Goal: Transaction & Acquisition: Purchase product/service

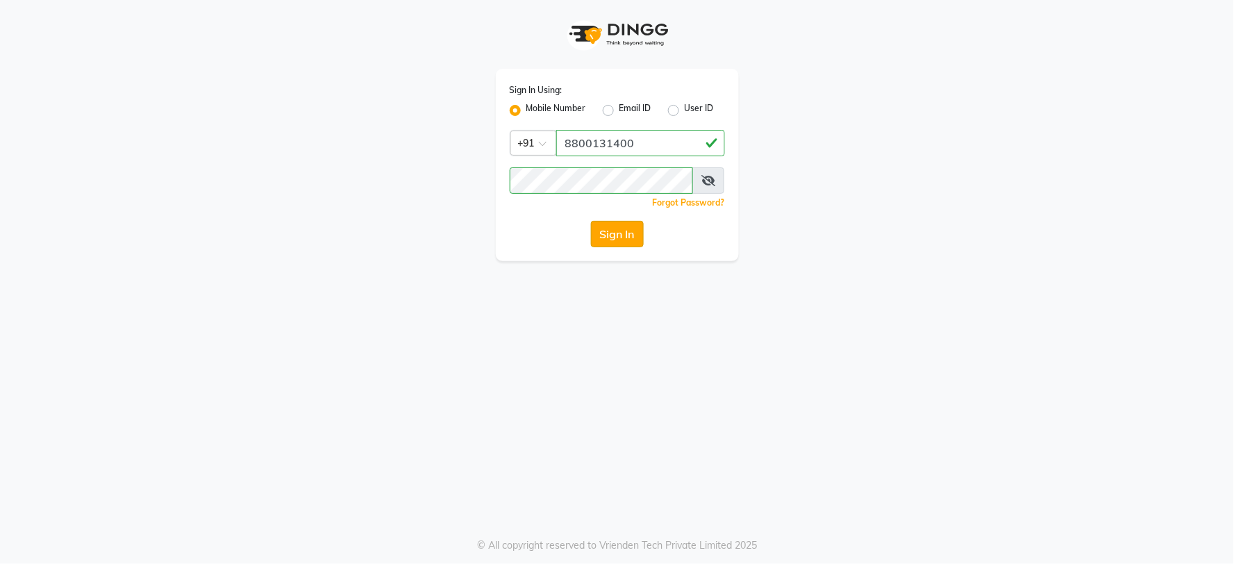
click at [595, 233] on button "Sign In" at bounding box center [617, 234] width 53 height 26
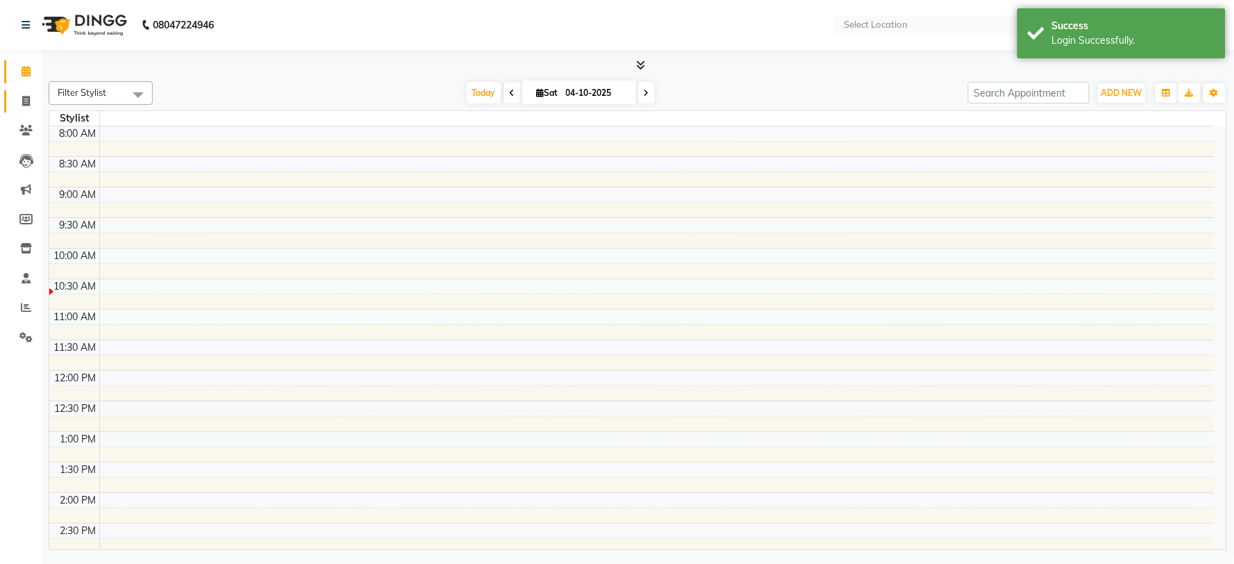
click at [24, 94] on span at bounding box center [26, 102] width 24 height 16
select select "service"
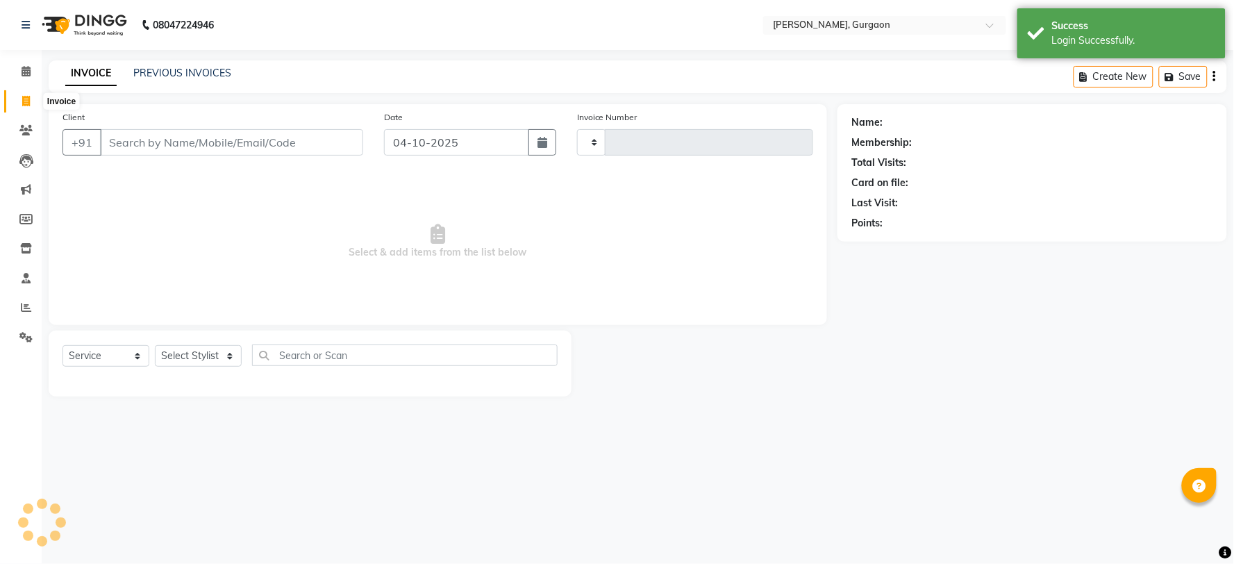
select select "en"
click at [22, 101] on icon at bounding box center [26, 101] width 8 height 10
select select "service"
type input "3340"
select select "3880"
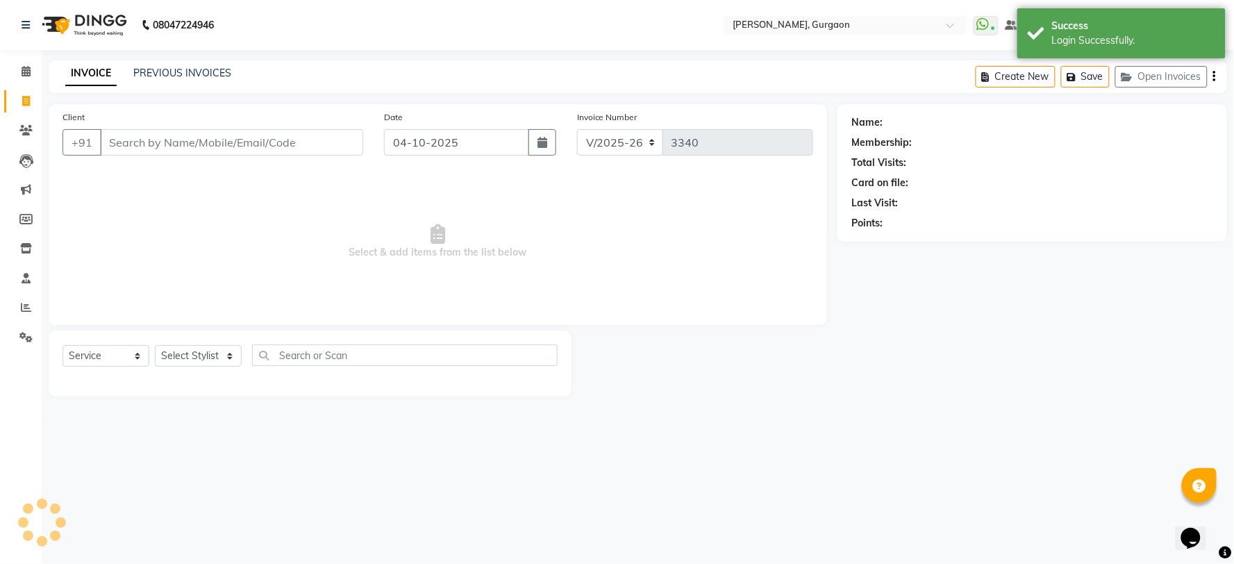
click at [238, 151] on input "Client" at bounding box center [231, 142] width 263 height 26
click at [249, 138] on input "Client" at bounding box center [231, 142] width 263 height 26
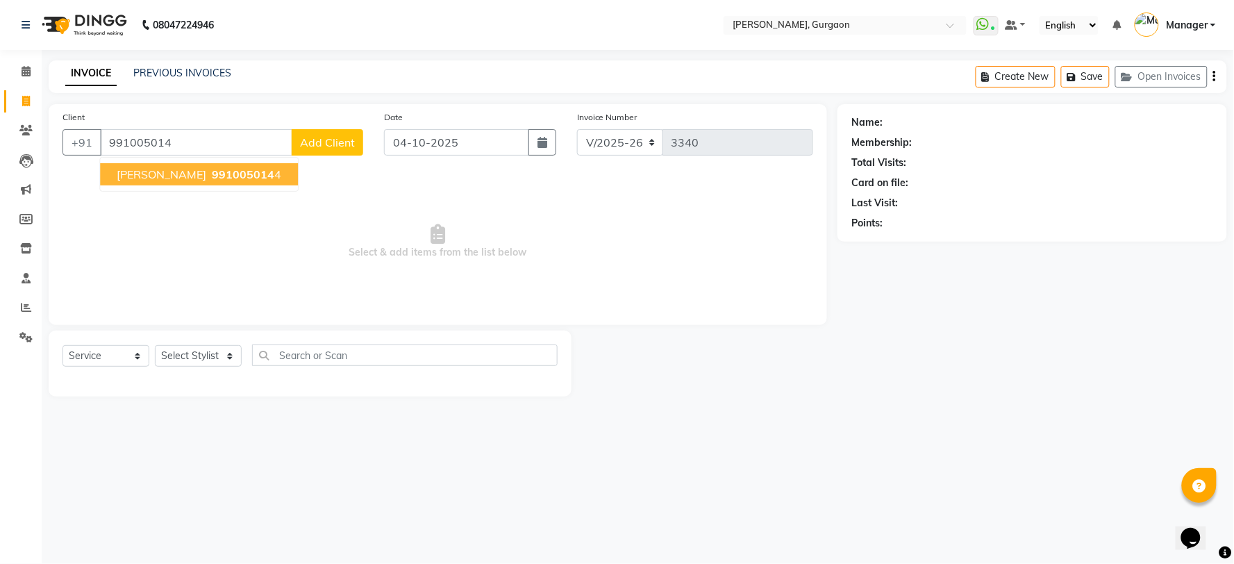
click at [220, 172] on span "991005014" at bounding box center [243, 174] width 63 height 14
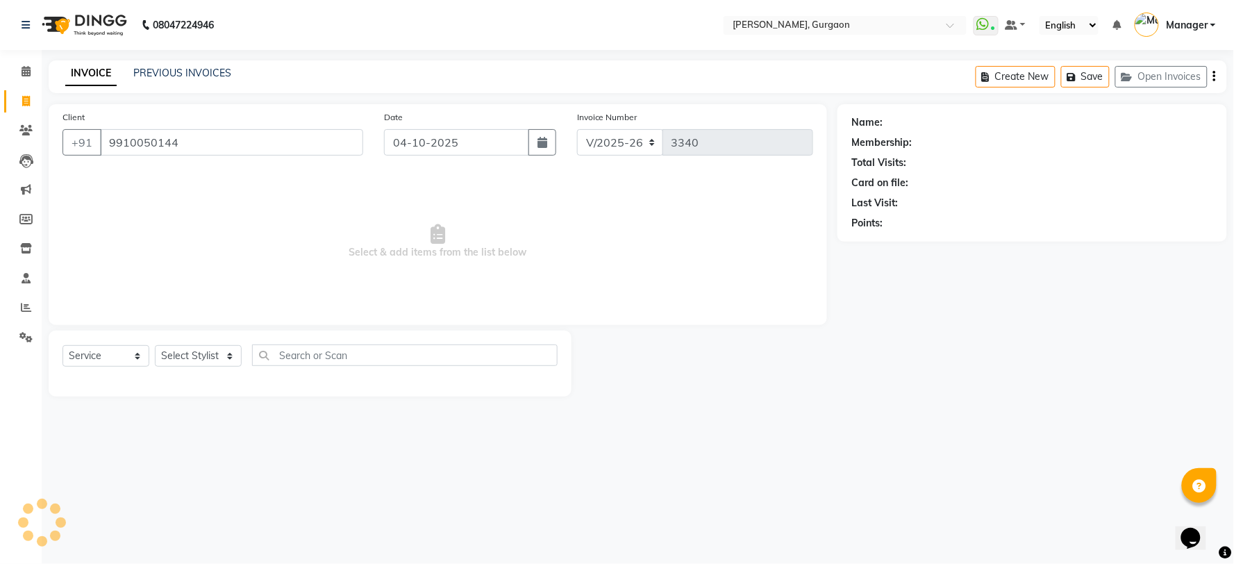
type input "9910050144"
select select "1: Object"
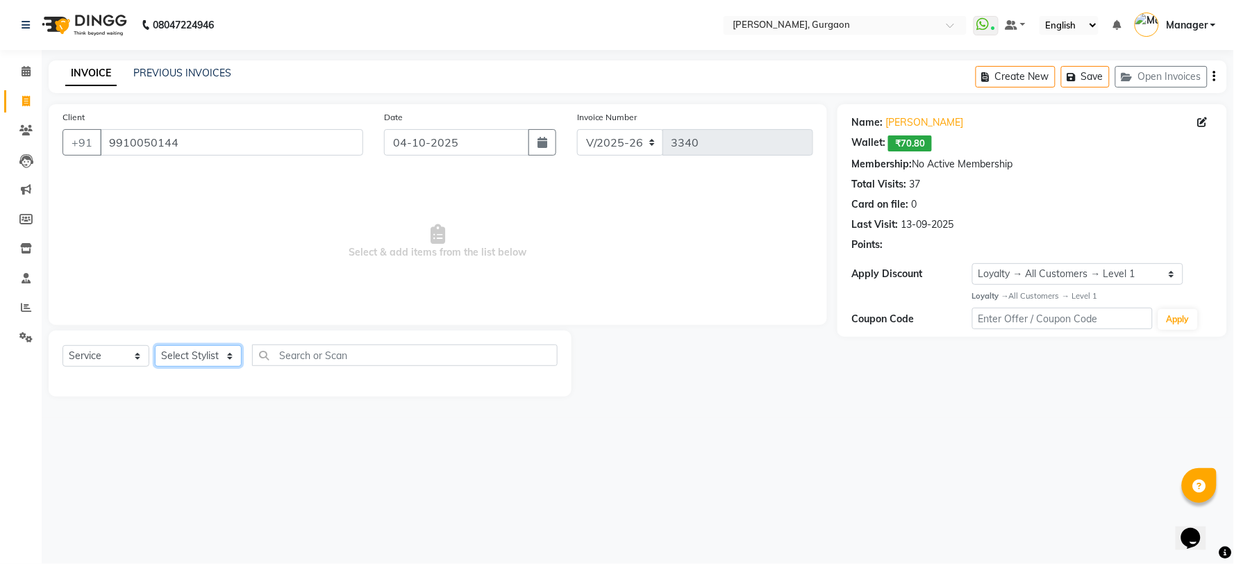
click at [190, 360] on select "Select Stylist [PERSON_NAME] Nail ARTIST [PERSON_NAME] Makeup Manager [PERSON_N…" at bounding box center [198, 356] width 87 height 22
select select "24605"
click at [155, 346] on select "Select Stylist [PERSON_NAME] Nail ARTIST [PERSON_NAME] Makeup Manager [PERSON_N…" at bounding box center [198, 356] width 87 height 22
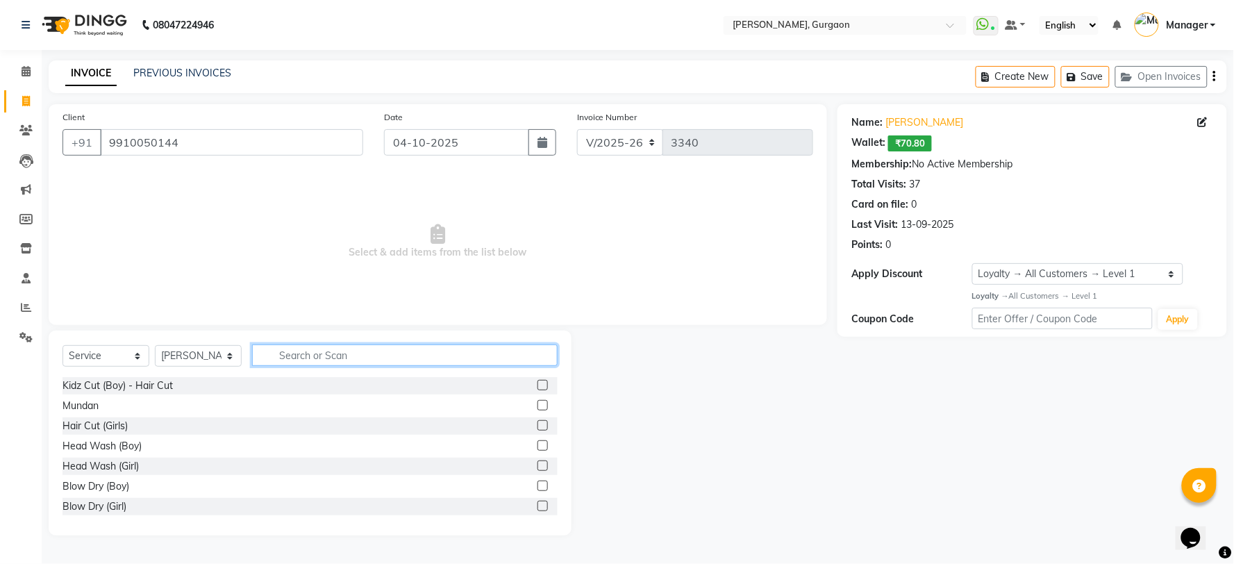
click at [331, 357] on input "text" at bounding box center [405, 356] width 306 height 22
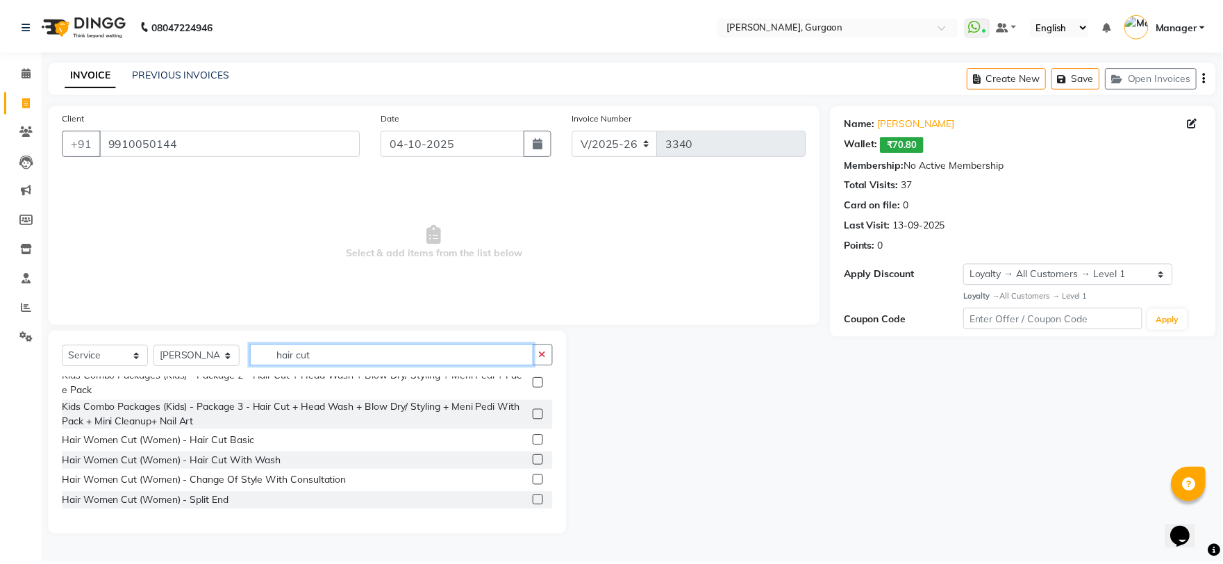
scroll to position [147, 0]
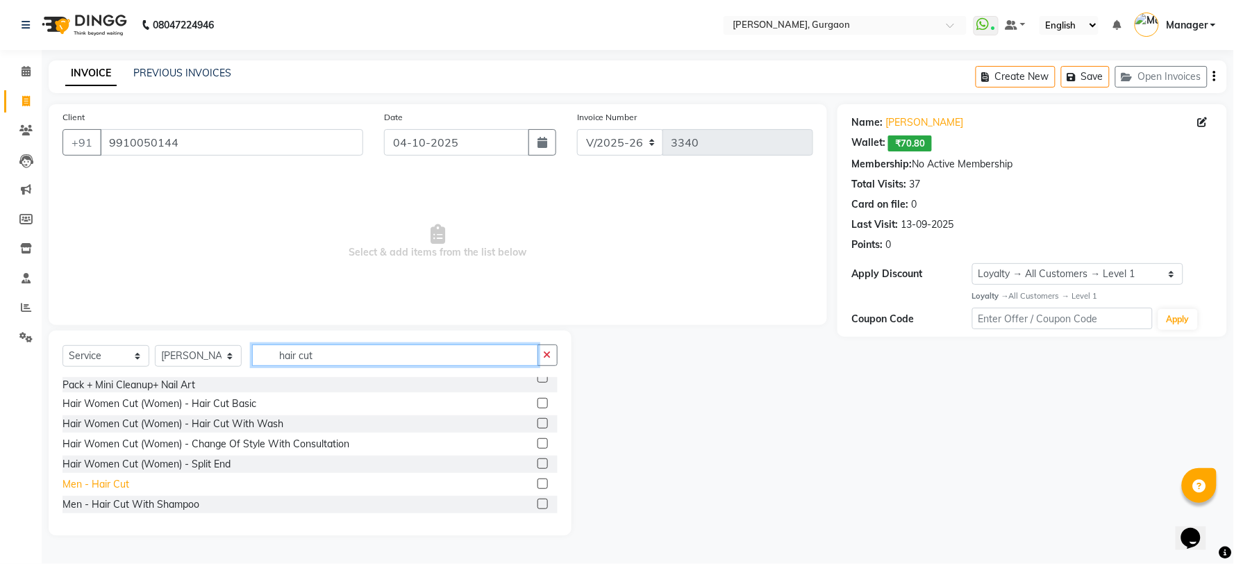
type input "hair cut"
click at [101, 488] on div "Men - Hair Cut" at bounding box center [96, 484] width 67 height 15
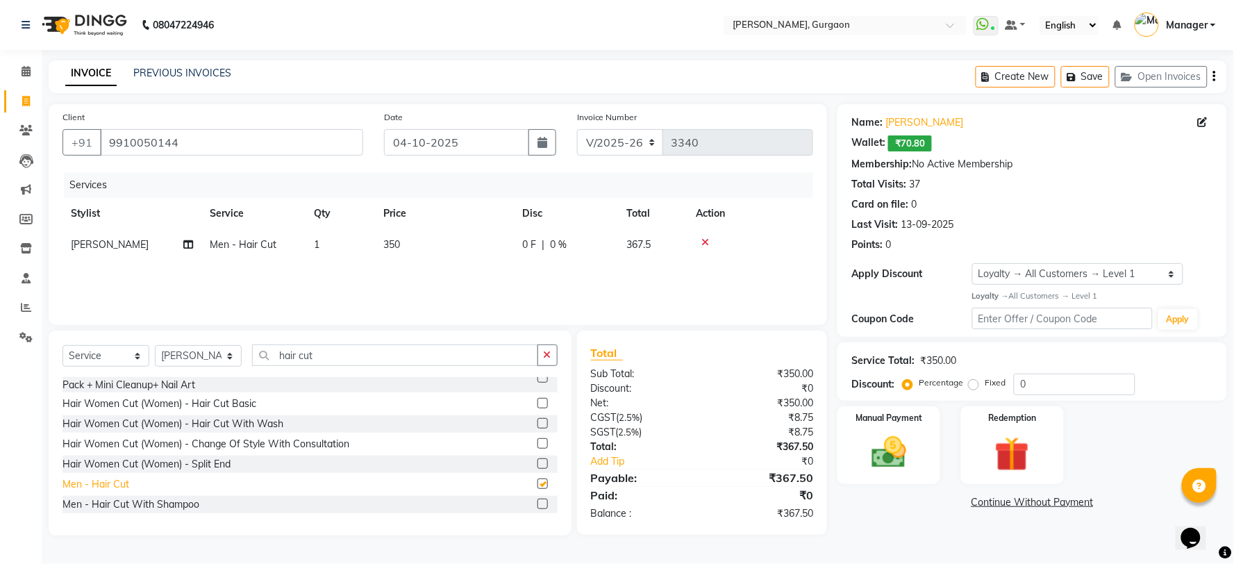
checkbox input "false"
click at [907, 469] on img at bounding box center [889, 453] width 58 height 42
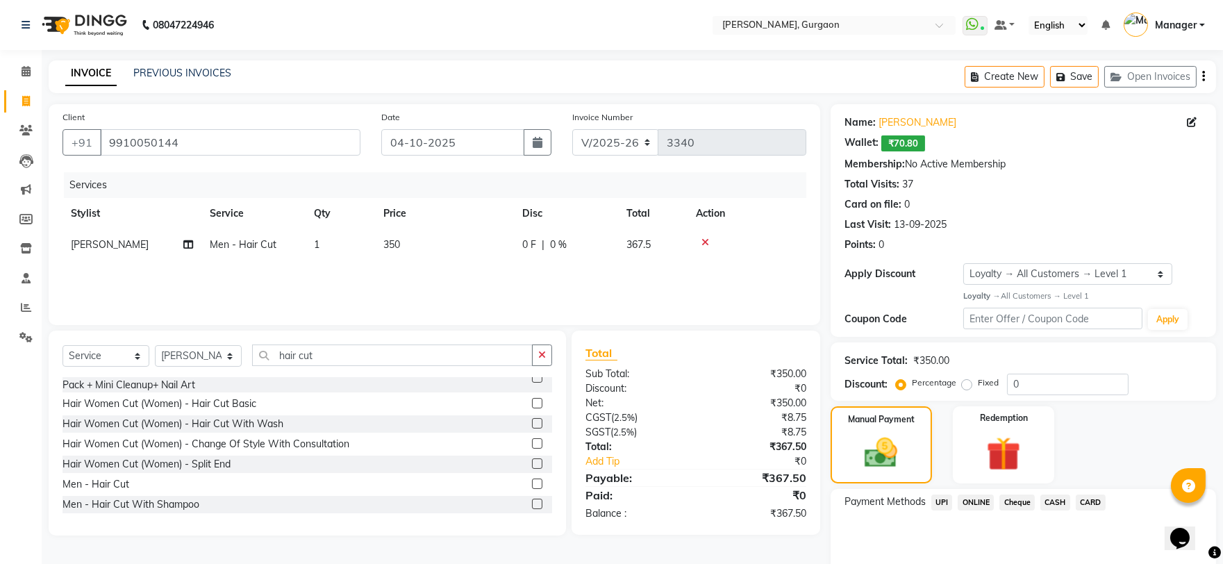
click at [942, 495] on span "UPI" at bounding box center [943, 503] width 22 height 16
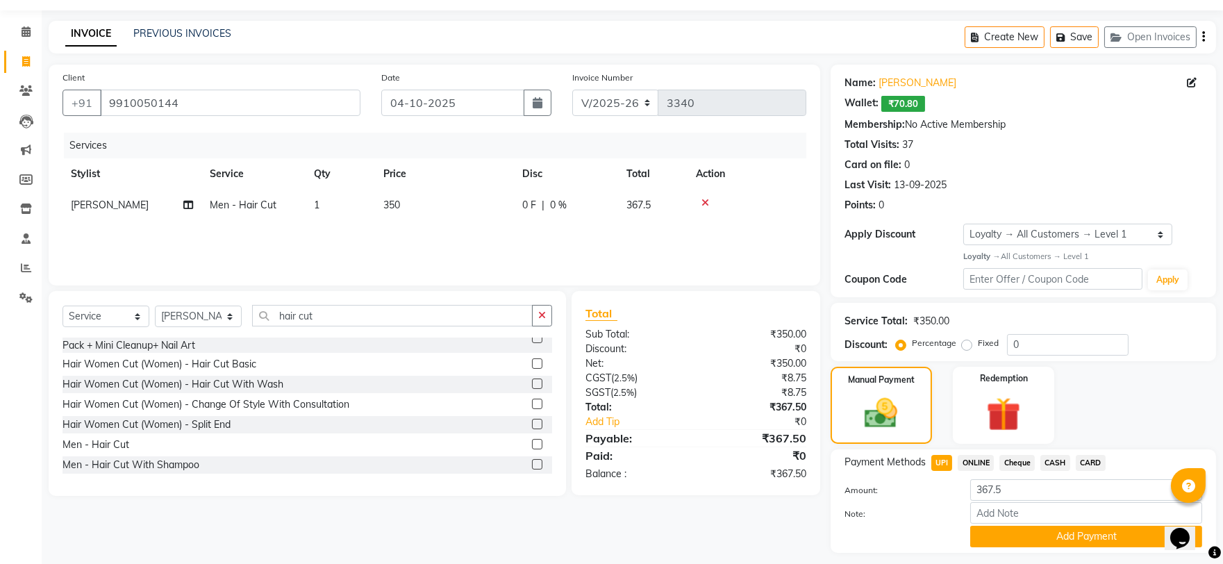
scroll to position [78, 0]
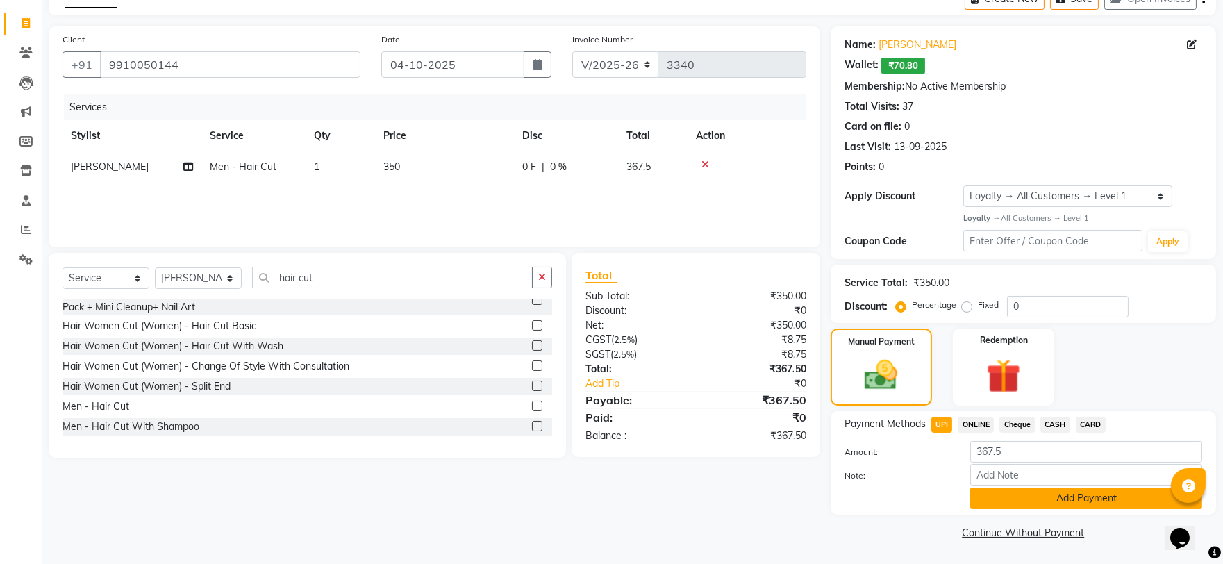
click at [1025, 500] on button "Add Payment" at bounding box center [1086, 499] width 232 height 22
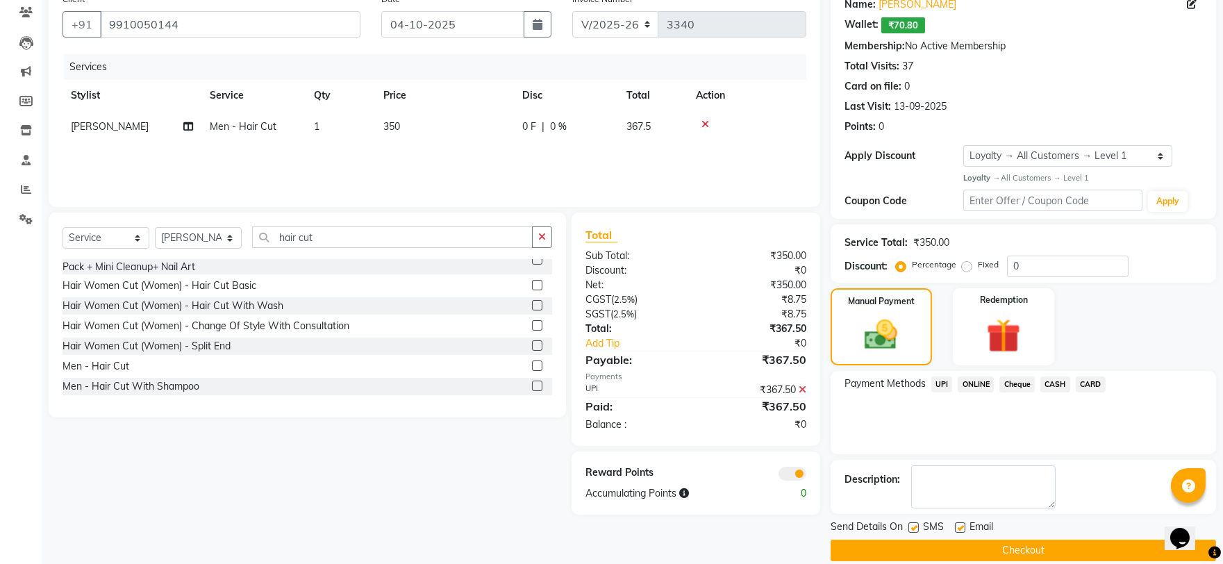
scroll to position [135, 0]
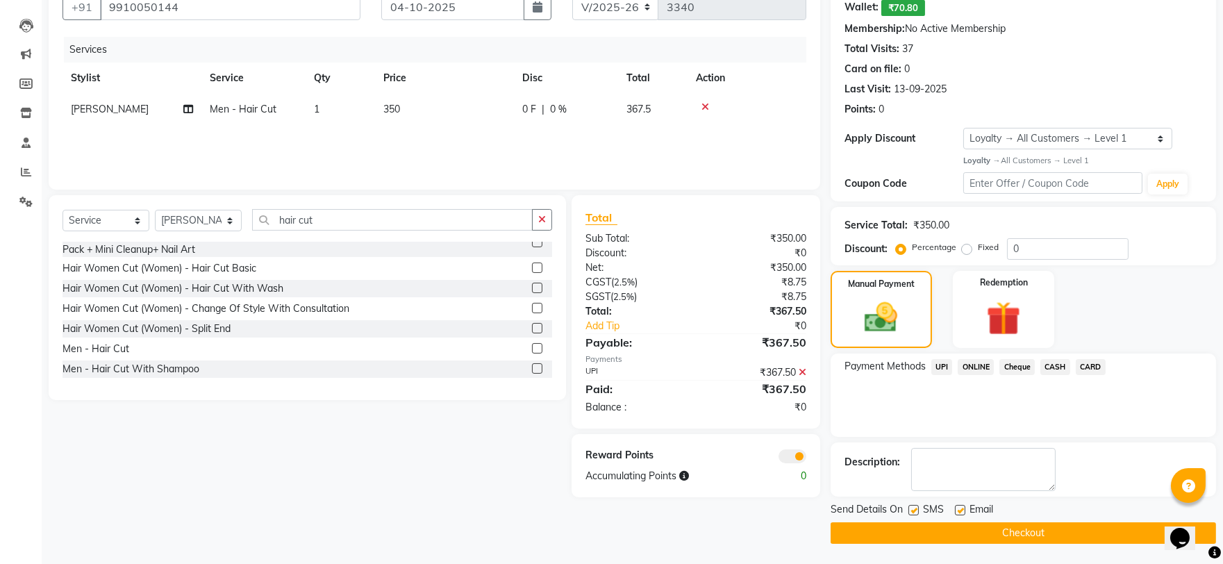
click at [1003, 526] on button "Checkout" at bounding box center [1024, 533] width 386 height 22
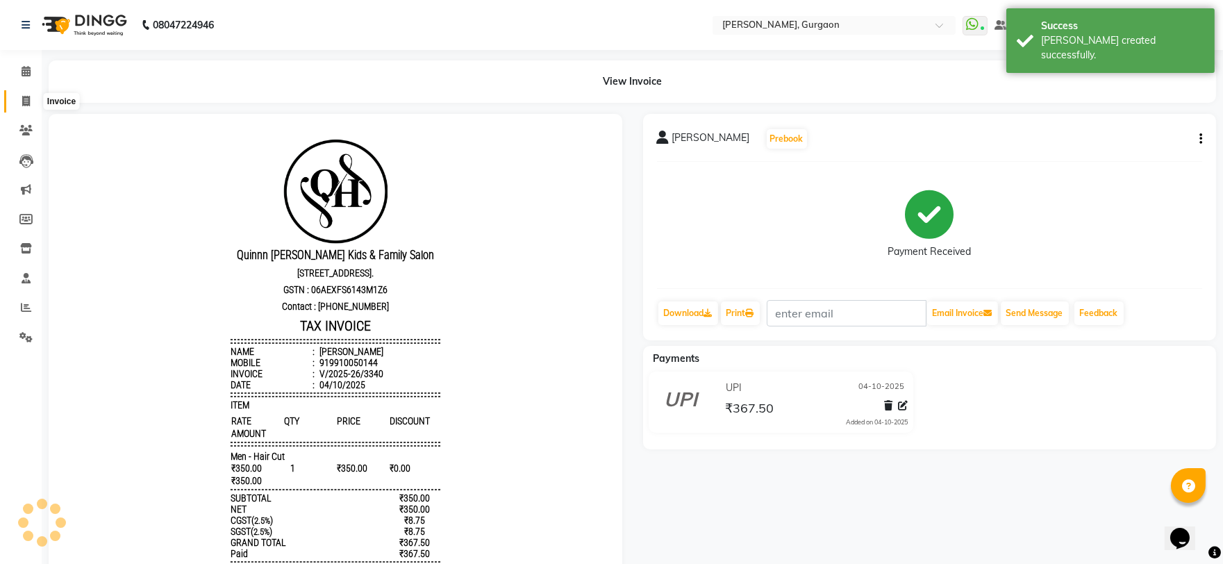
click at [28, 106] on icon at bounding box center [26, 101] width 8 height 10
select select "service"
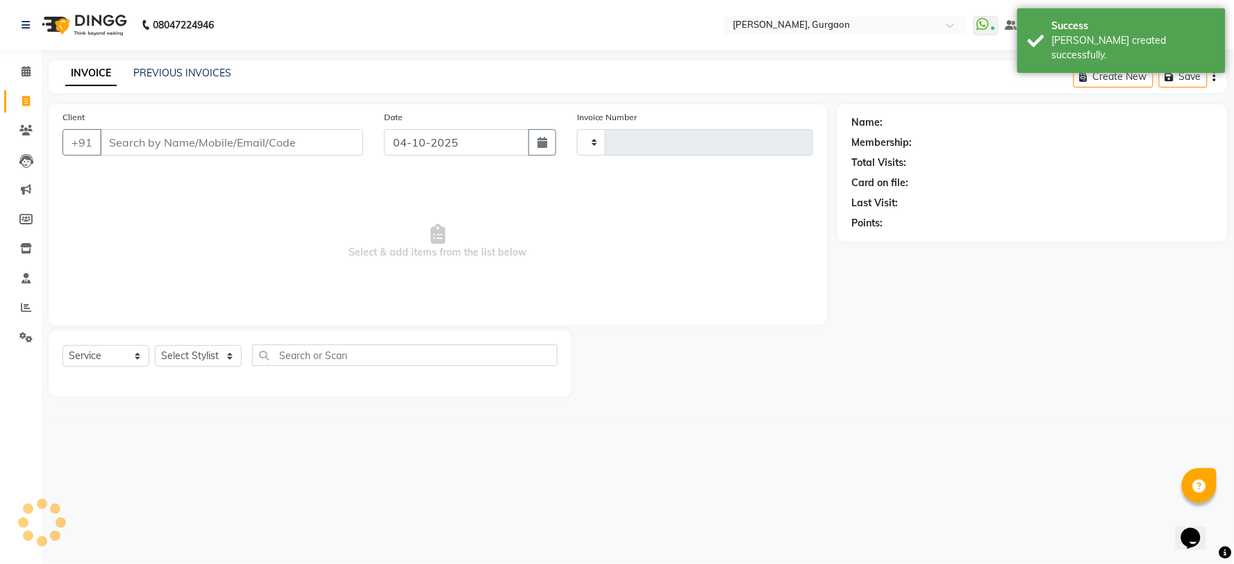
type input "3341"
select select "3880"
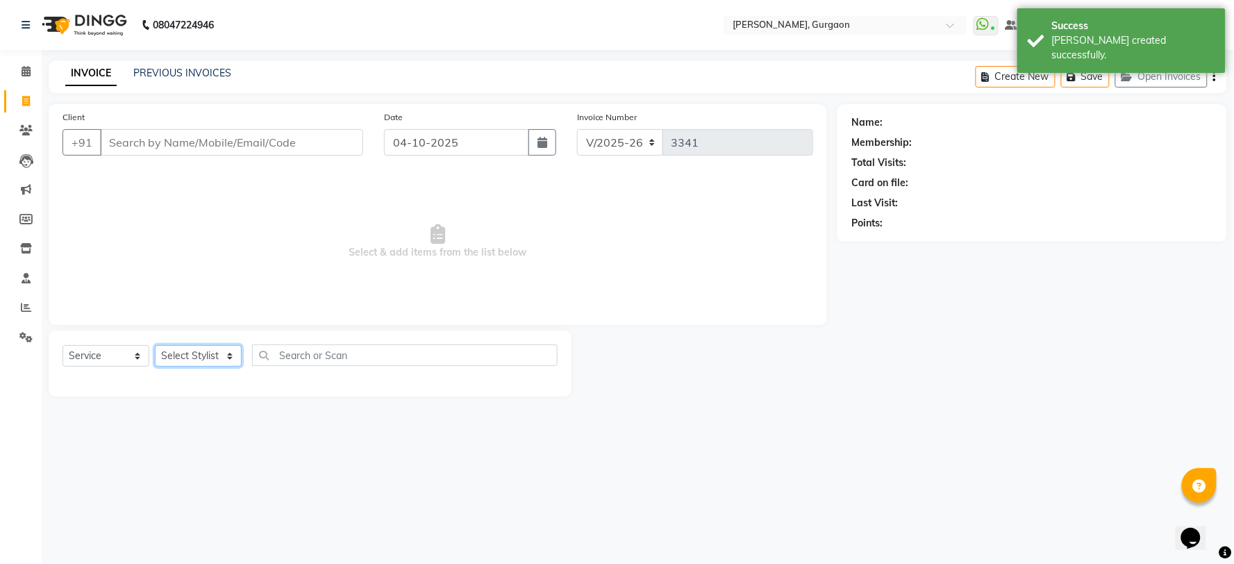
click at [193, 352] on select "Select Stylist [PERSON_NAME] Nail ARTIST [PERSON_NAME] Makeup Manager [PERSON_N…" at bounding box center [198, 356] width 87 height 22
select select "24605"
click at [155, 346] on select "Select Stylist [PERSON_NAME] Nail ARTIST [PERSON_NAME] Makeup Manager [PERSON_N…" at bounding box center [198, 356] width 87 height 22
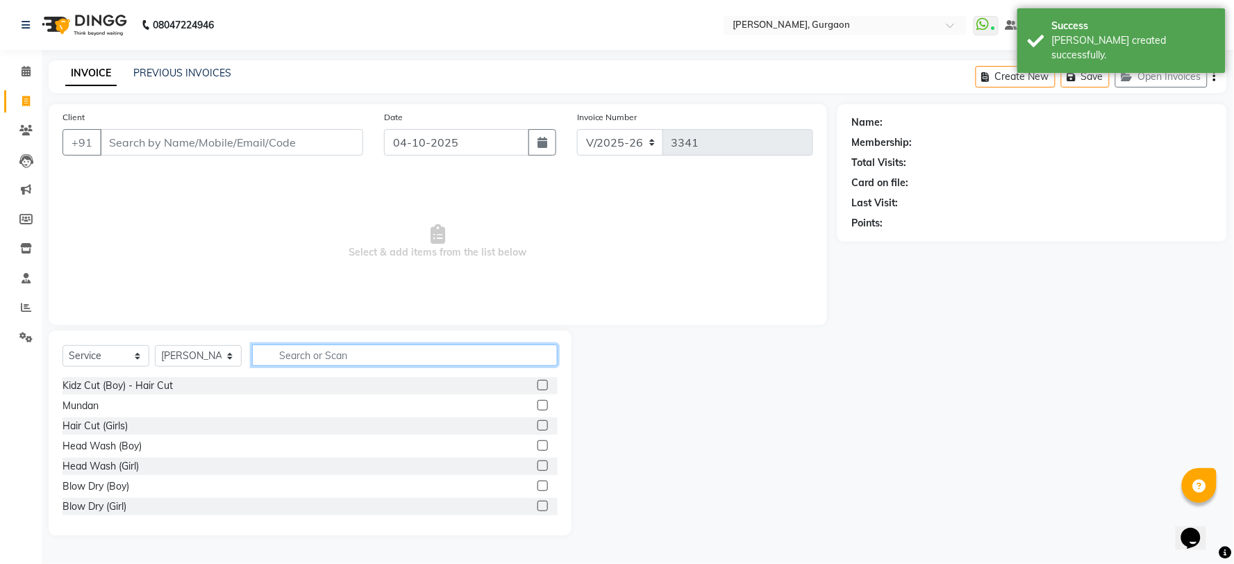
click at [362, 345] on input "text" at bounding box center [405, 356] width 306 height 22
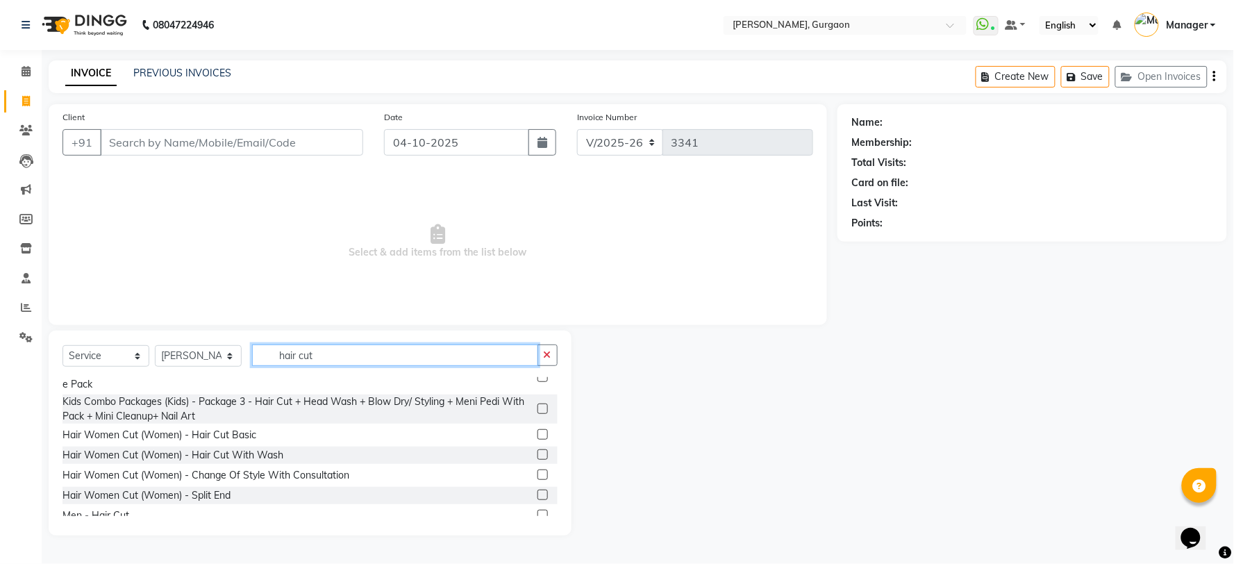
scroll to position [147, 0]
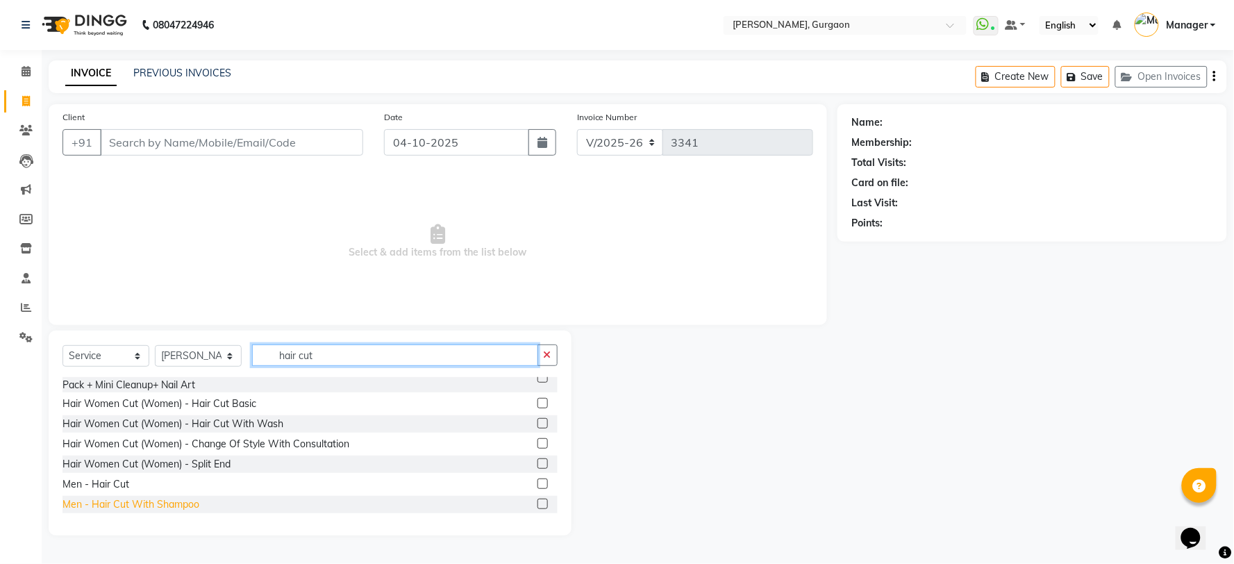
type input "hair cut"
click at [150, 506] on div "Men - Hair Cut With Shampoo" at bounding box center [131, 504] width 137 height 15
checkbox input "false"
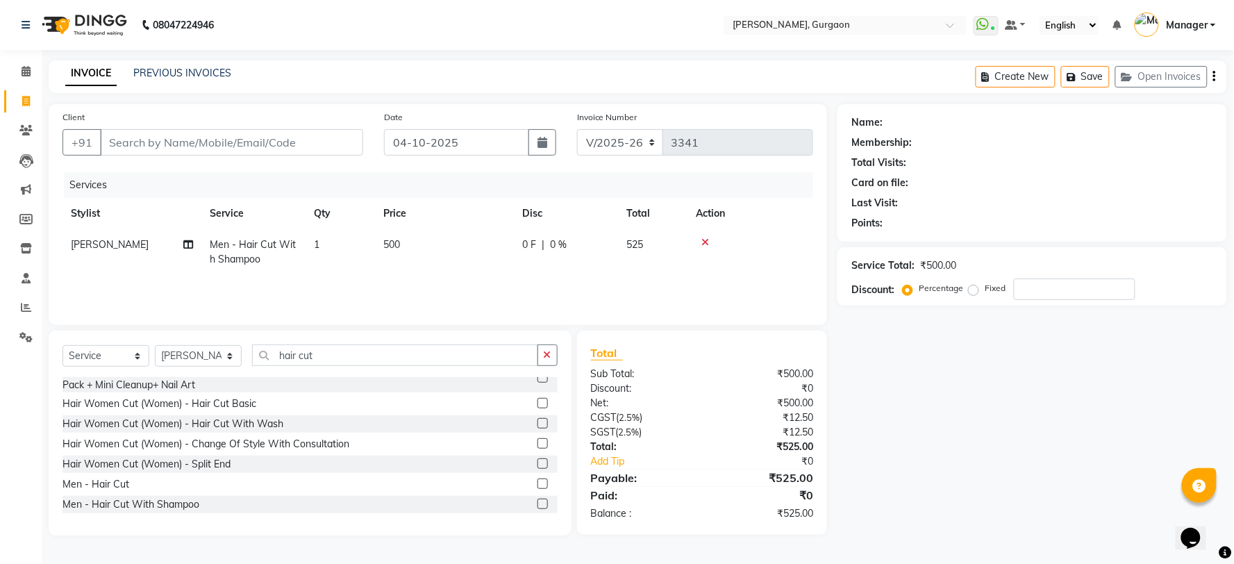
click at [216, 368] on div "Select Service Product Membership Package Voucher Prepaid Gift Card Select Styl…" at bounding box center [310, 361] width 495 height 33
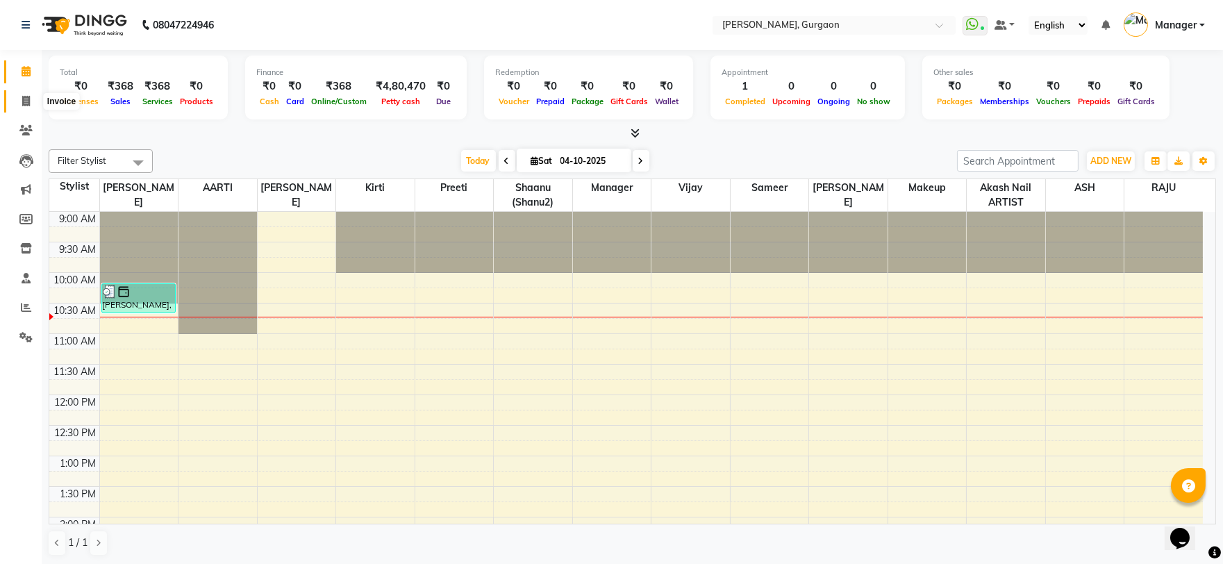
click at [18, 102] on span at bounding box center [26, 102] width 24 height 16
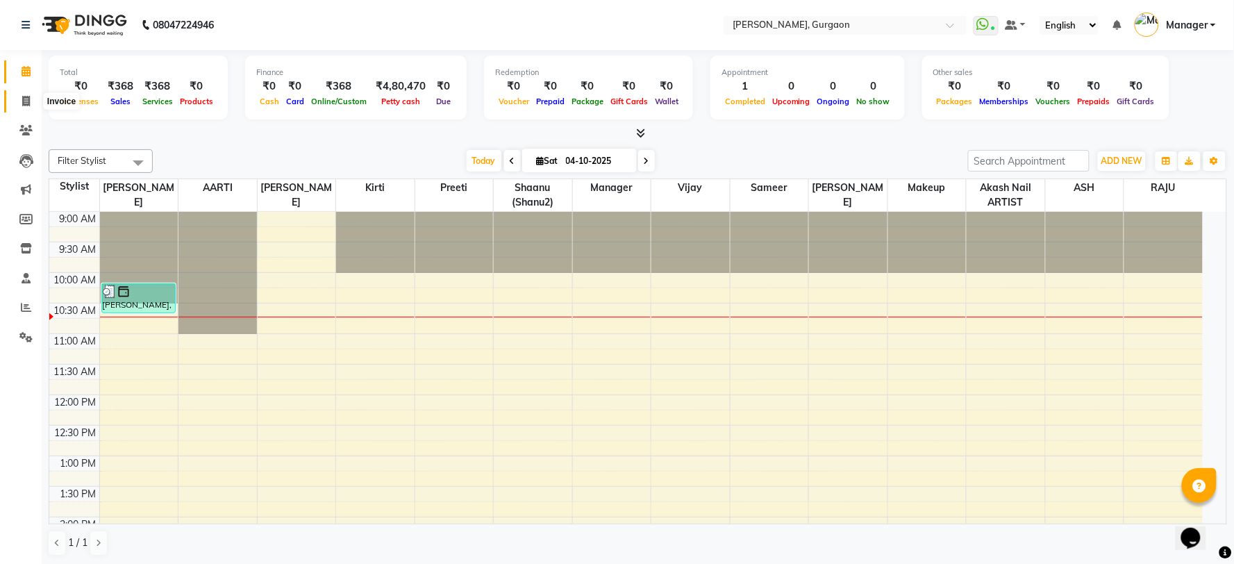
select select "3880"
select select "service"
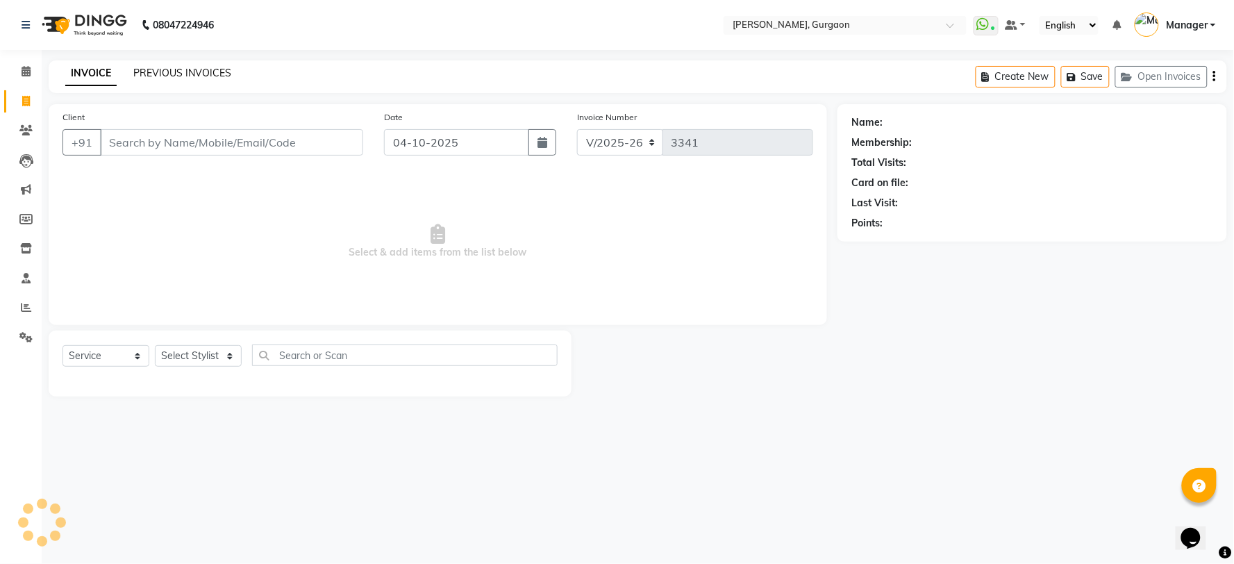
click at [212, 73] on link "PREVIOUS INVOICES" at bounding box center [182, 73] width 98 height 13
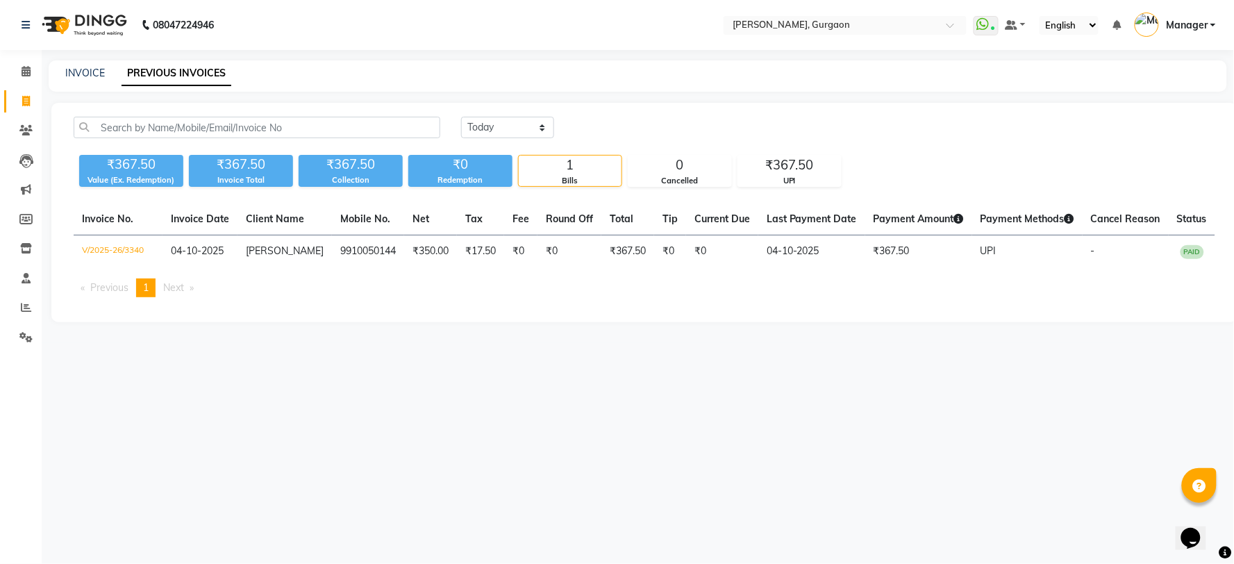
drag, startPoint x: 1035, startPoint y: 101, endPoint x: 1030, endPoint y: 92, distance: 10.3
click at [25, 67] on icon at bounding box center [26, 71] width 9 height 10
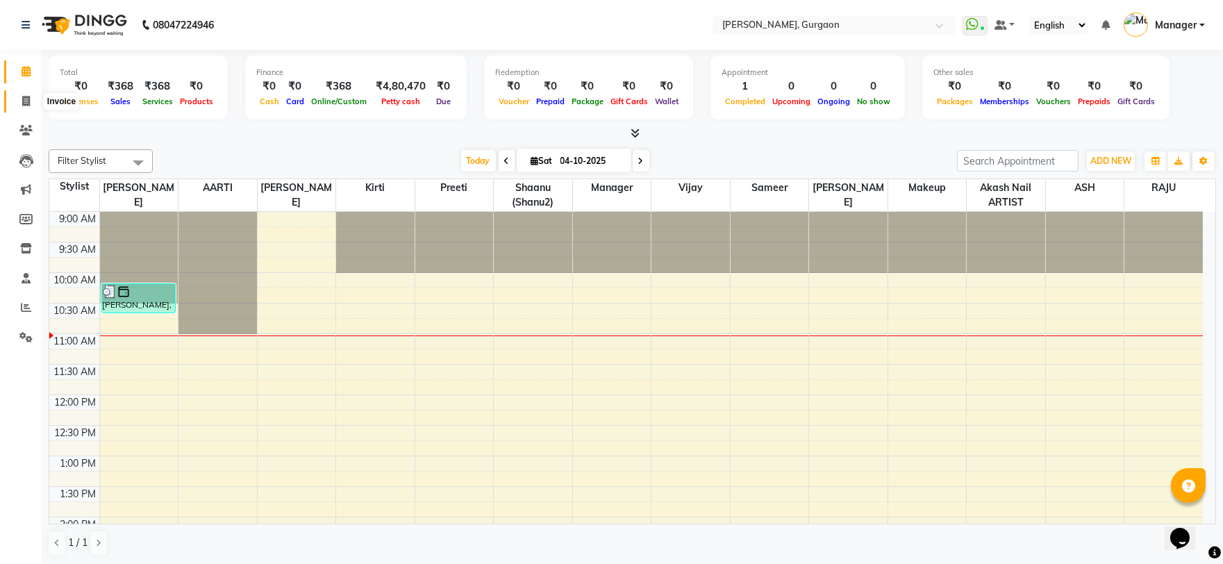
click at [28, 94] on span at bounding box center [26, 102] width 24 height 16
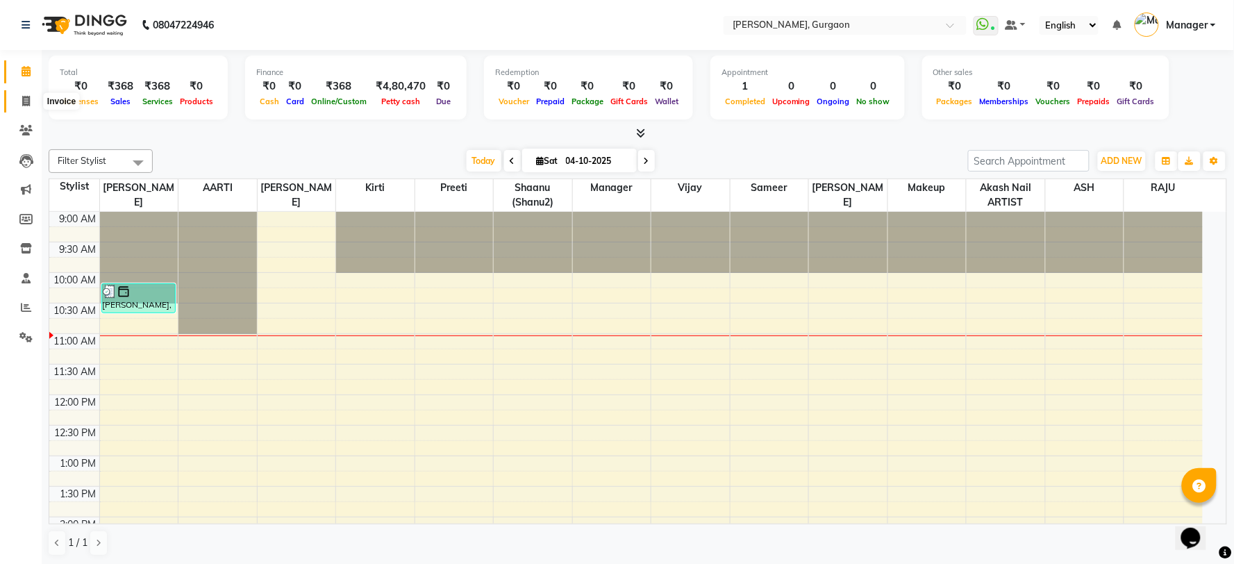
select select "3880"
select select "service"
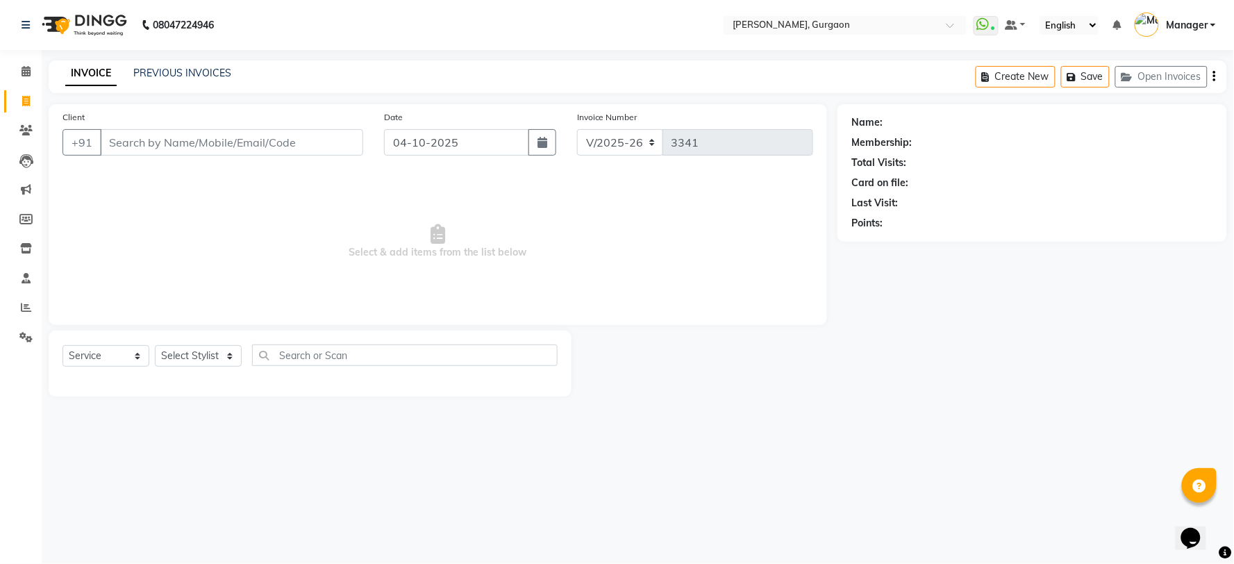
click at [188, 129] on input "Client" at bounding box center [231, 142] width 263 height 26
click at [185, 139] on input "Client" at bounding box center [231, 142] width 263 height 26
type input "h"
click at [160, 363] on select "Select Stylist [PERSON_NAME] Nail ARTIST [PERSON_NAME] Makeup Manager [PERSON_N…" at bounding box center [198, 356] width 87 height 22
select select "24605"
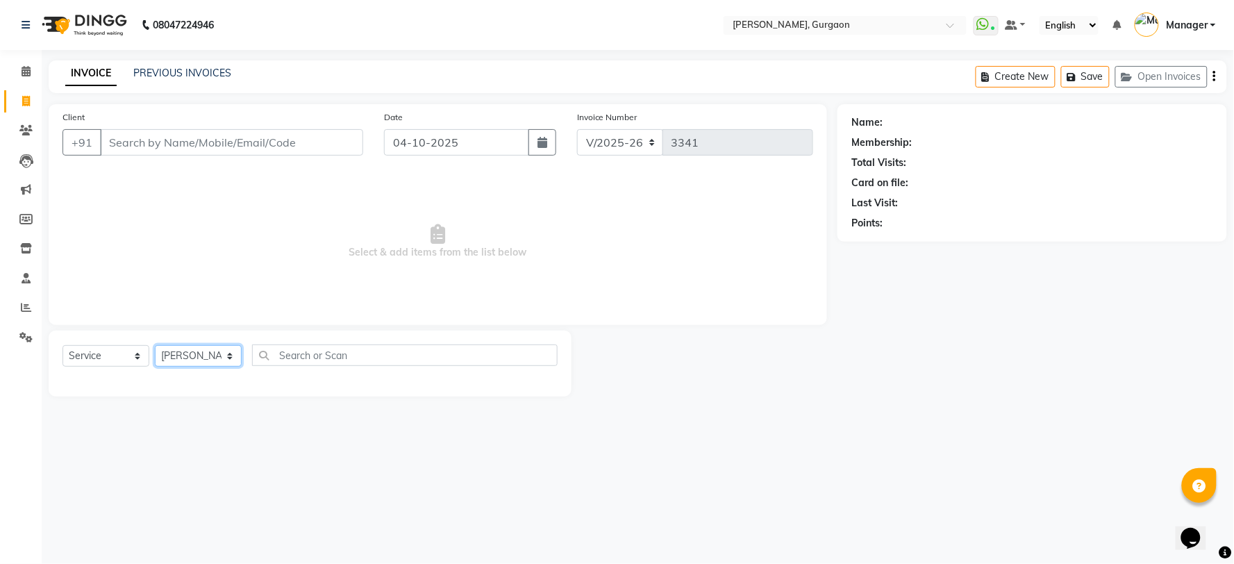
click at [155, 346] on select "Select Stylist [PERSON_NAME] Nail ARTIST [PERSON_NAME] Makeup Manager [PERSON_N…" at bounding box center [198, 356] width 87 height 22
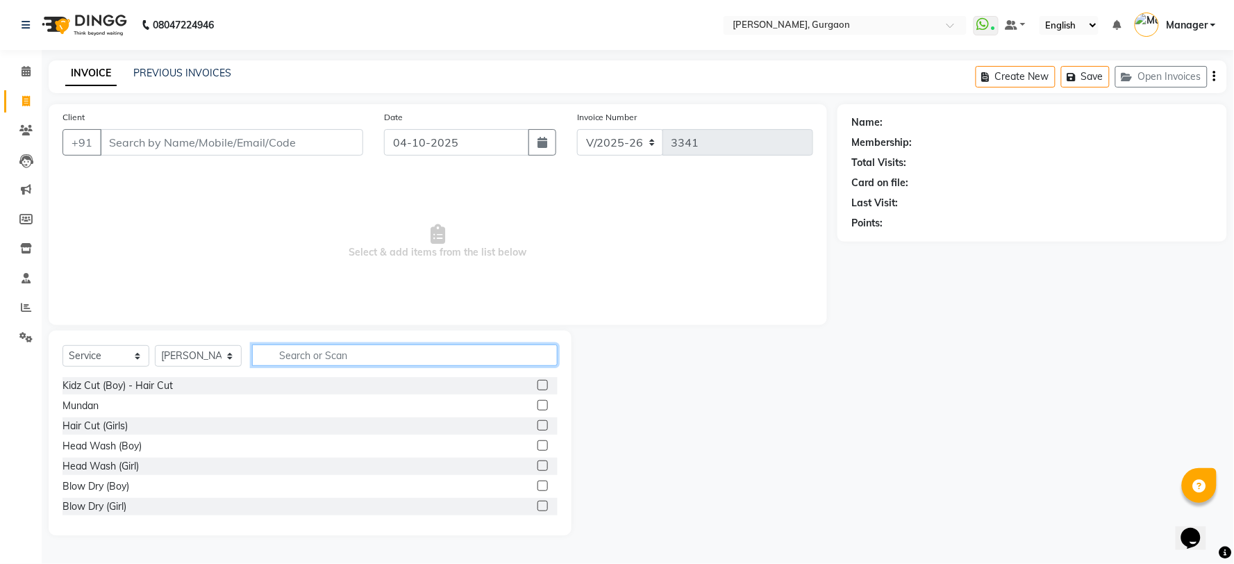
click at [290, 352] on input "text" at bounding box center [405, 356] width 306 height 22
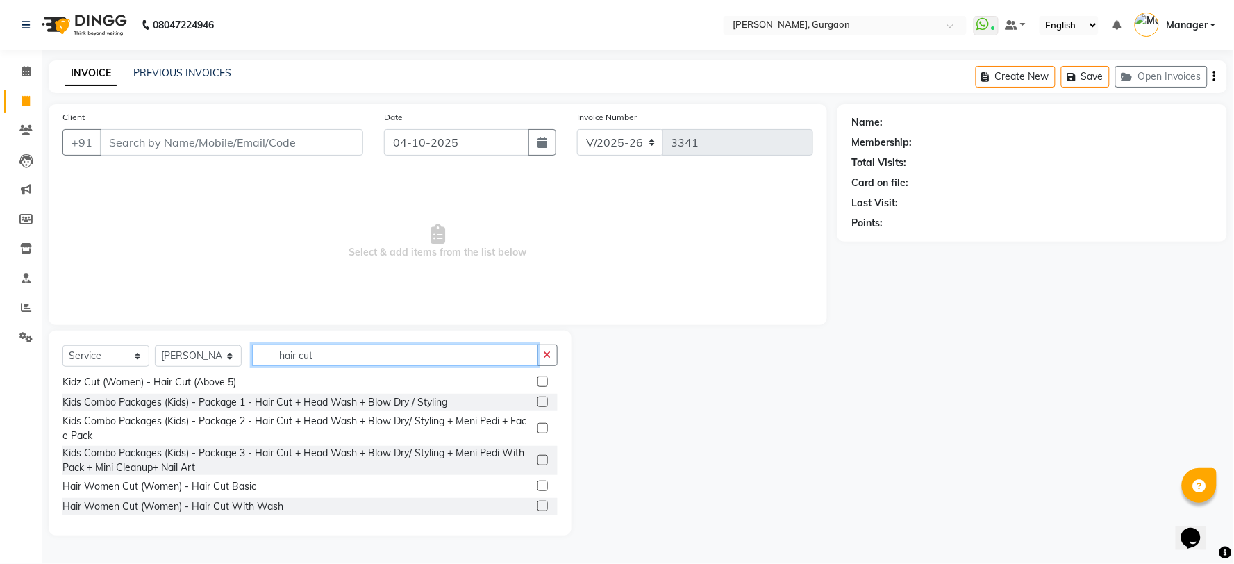
scroll to position [147, 0]
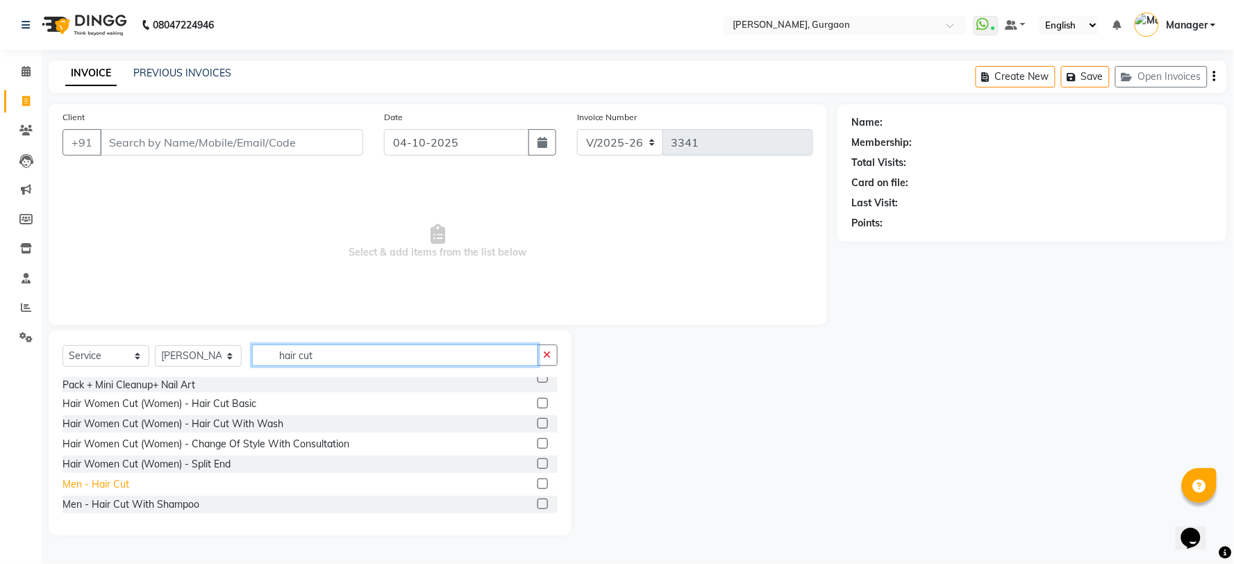
type input "hair cut"
click at [80, 487] on div "Men - Hair Cut" at bounding box center [96, 484] width 67 height 15
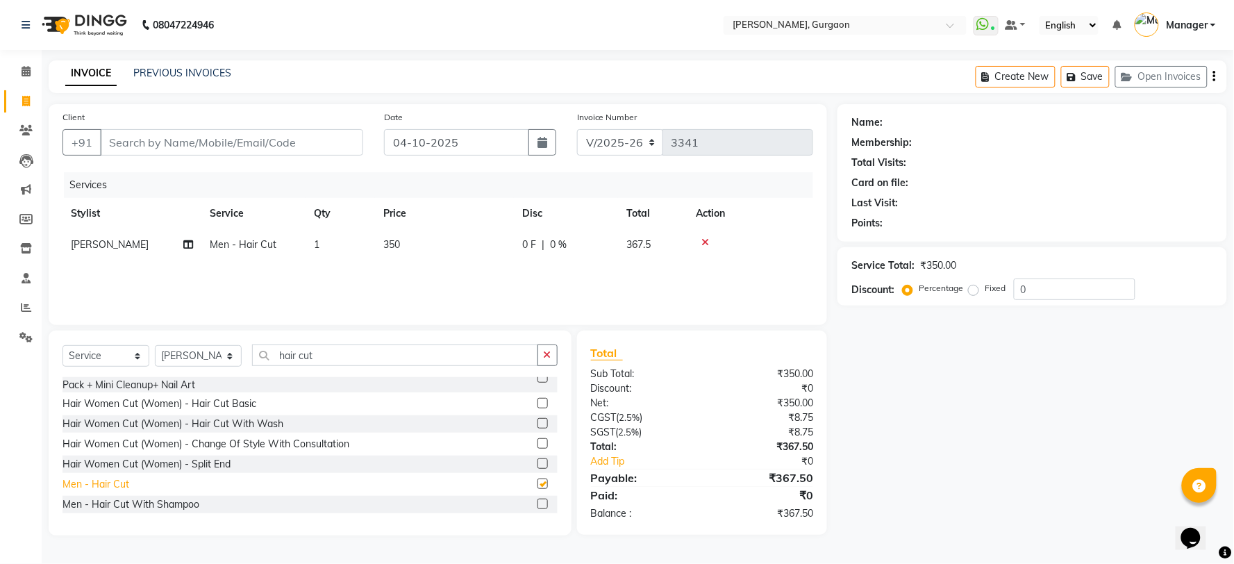
checkbox input "false"
click at [140, 502] on div "Men - Hair Cut With Shampoo" at bounding box center [131, 504] width 137 height 15
checkbox input "false"
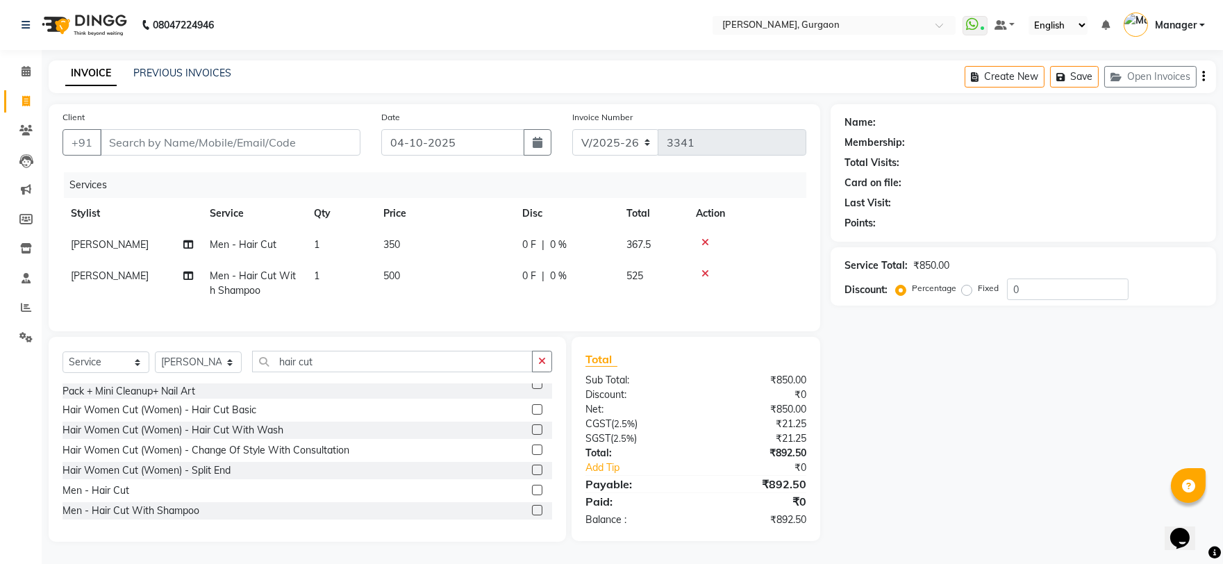
click at [704, 244] on icon at bounding box center [706, 243] width 8 height 10
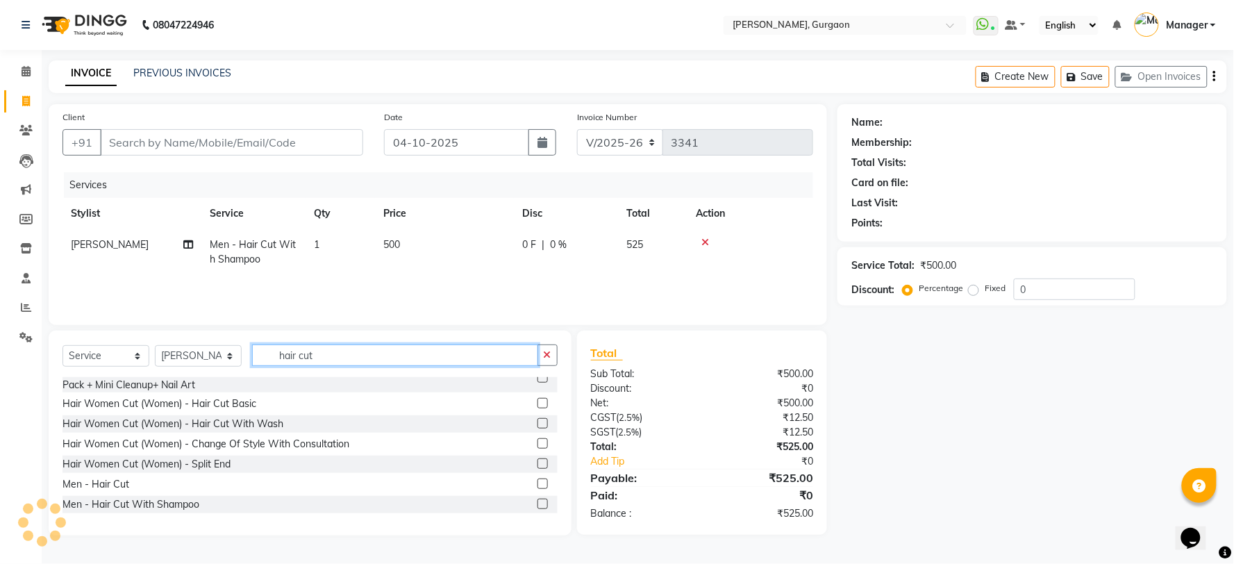
click at [391, 352] on input "hair cut" at bounding box center [395, 356] width 286 height 22
type input "h"
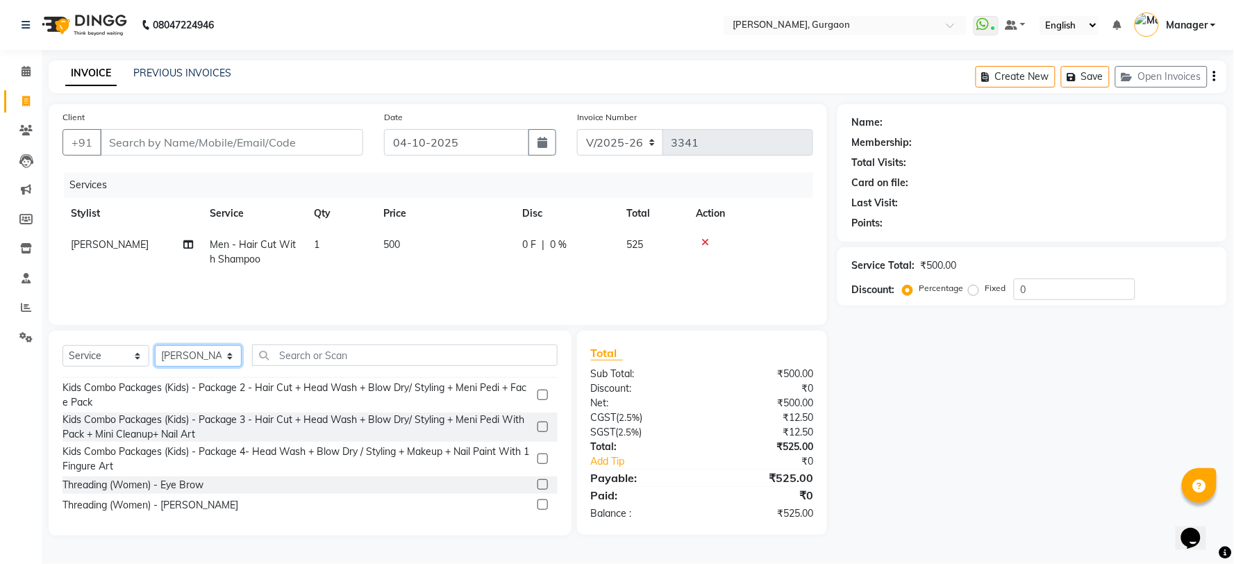
click at [185, 358] on select "Select Stylist [PERSON_NAME] Nail ARTIST [PERSON_NAME] Makeup Manager [PERSON_N…" at bounding box center [198, 356] width 87 height 22
select select "36246"
click at [155, 346] on select "Select Stylist [PERSON_NAME] Nail ARTIST [PERSON_NAME] Makeup Manager [PERSON_N…" at bounding box center [198, 356] width 87 height 22
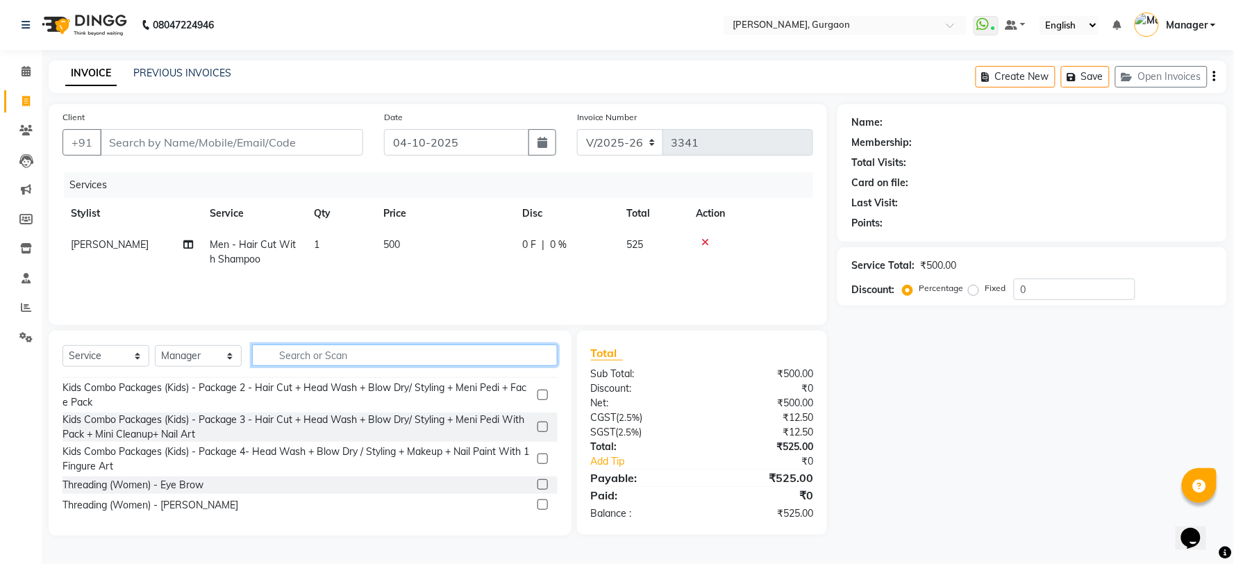
click at [351, 346] on input "text" at bounding box center [405, 356] width 306 height 22
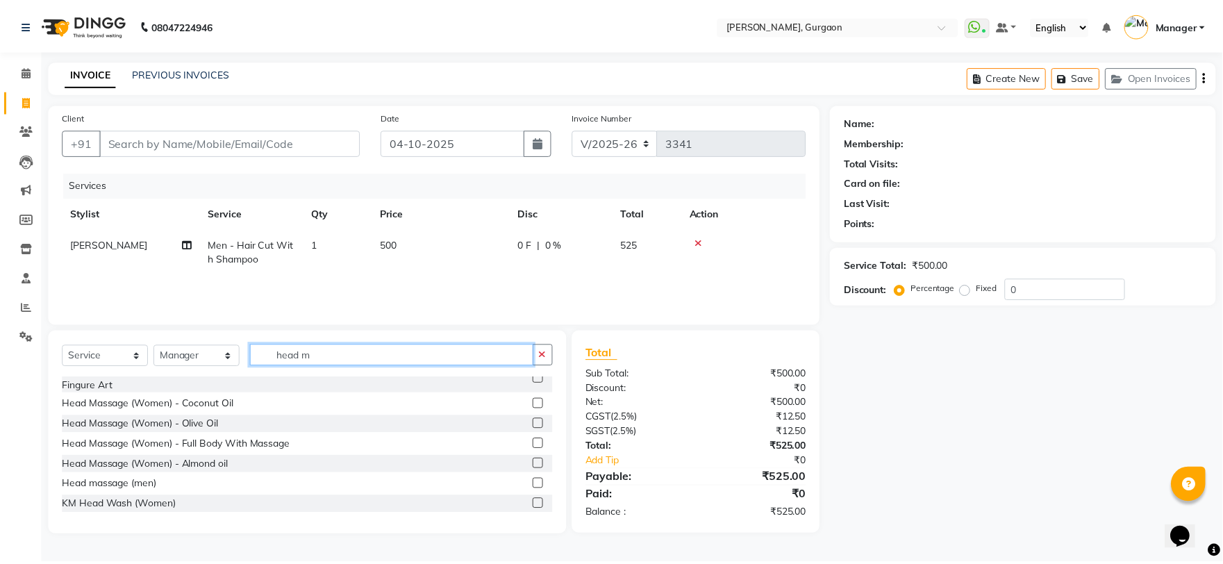
scroll to position [0, 0]
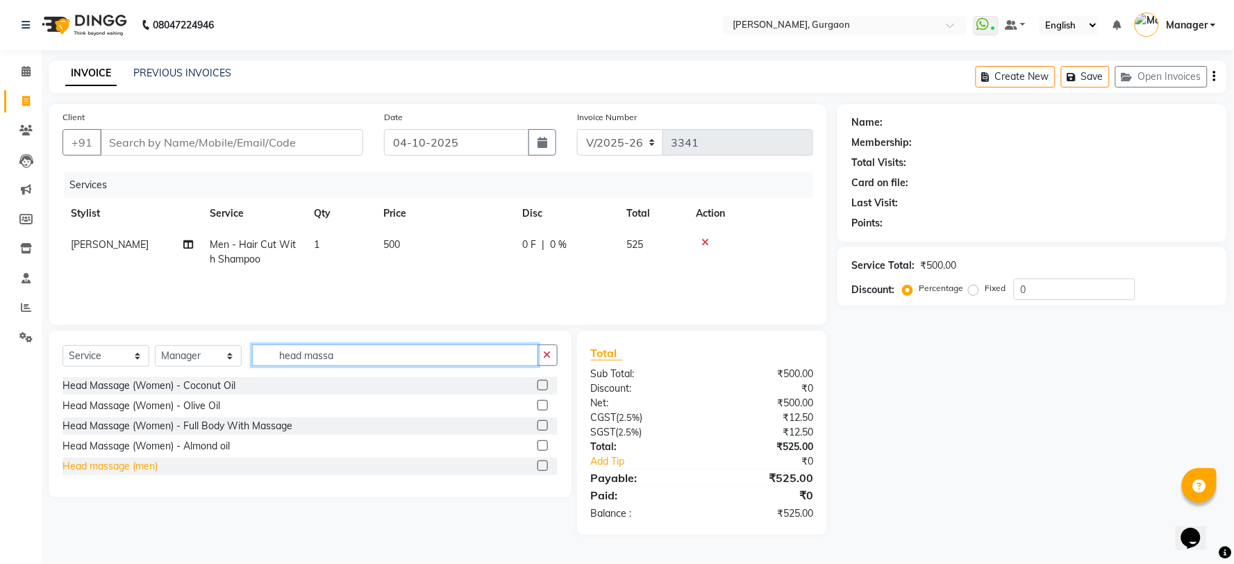
type input "head massa"
click at [120, 463] on div "Head massage (men)" at bounding box center [110, 466] width 95 height 15
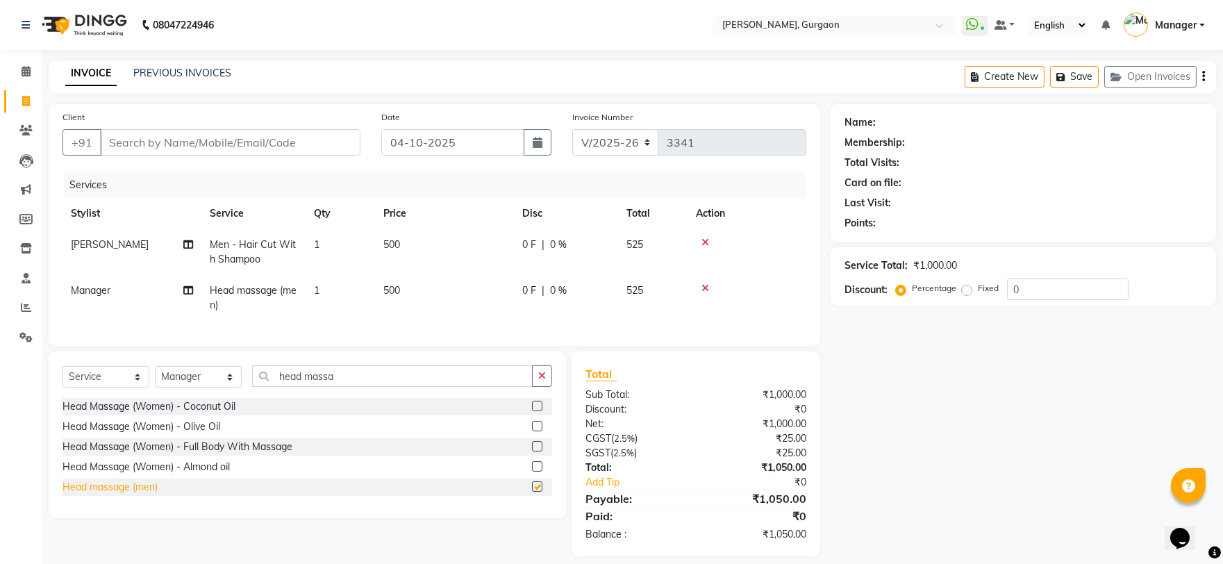
checkbox input "false"
click at [300, 147] on input "Client" at bounding box center [230, 142] width 261 height 26
click at [220, 151] on input "Client" at bounding box center [230, 142] width 261 height 26
click at [88, 281] on td "Manager" at bounding box center [132, 298] width 139 height 46
select select "36246"
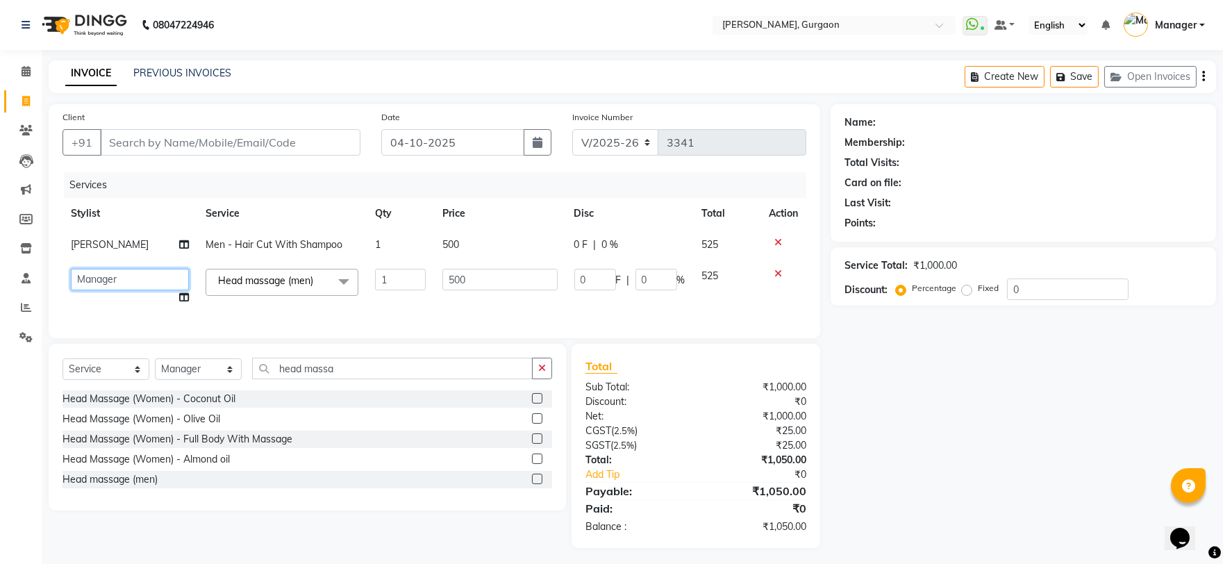
click at [88, 281] on select "AARTI Abdul Kalam Akash Nail ARTIST ASH Gayatree Kirti Makeup Manager Preeti RA…" at bounding box center [130, 280] width 118 height 22
select select "24605"
click at [508, 270] on input "500" at bounding box center [500, 280] width 115 height 22
click at [998, 381] on div "Name: Membership: Total Visits: Card on file: Last Visit: Points: Service Total…" at bounding box center [1029, 326] width 396 height 444
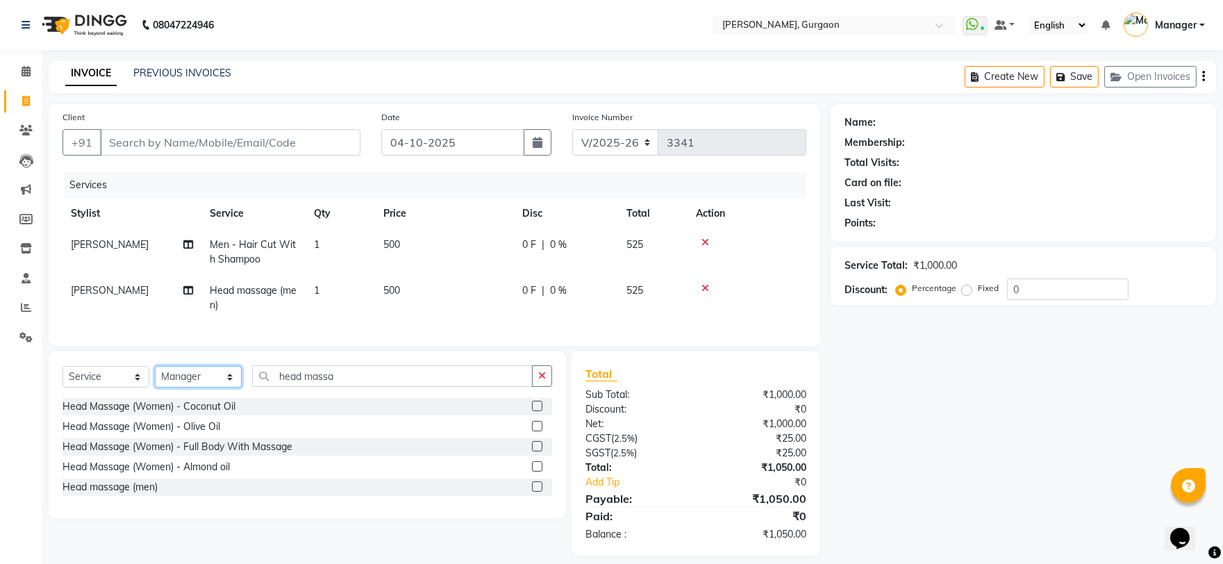
click at [190, 388] on select "Select Stylist [PERSON_NAME] Nail ARTIST [PERSON_NAME] Makeup Manager [PERSON_N…" at bounding box center [198, 377] width 87 height 22
select select "24605"
click at [155, 378] on select "Select Stylist [PERSON_NAME] Nail ARTIST [PERSON_NAME] Makeup Manager [PERSON_N…" at bounding box center [198, 377] width 87 height 22
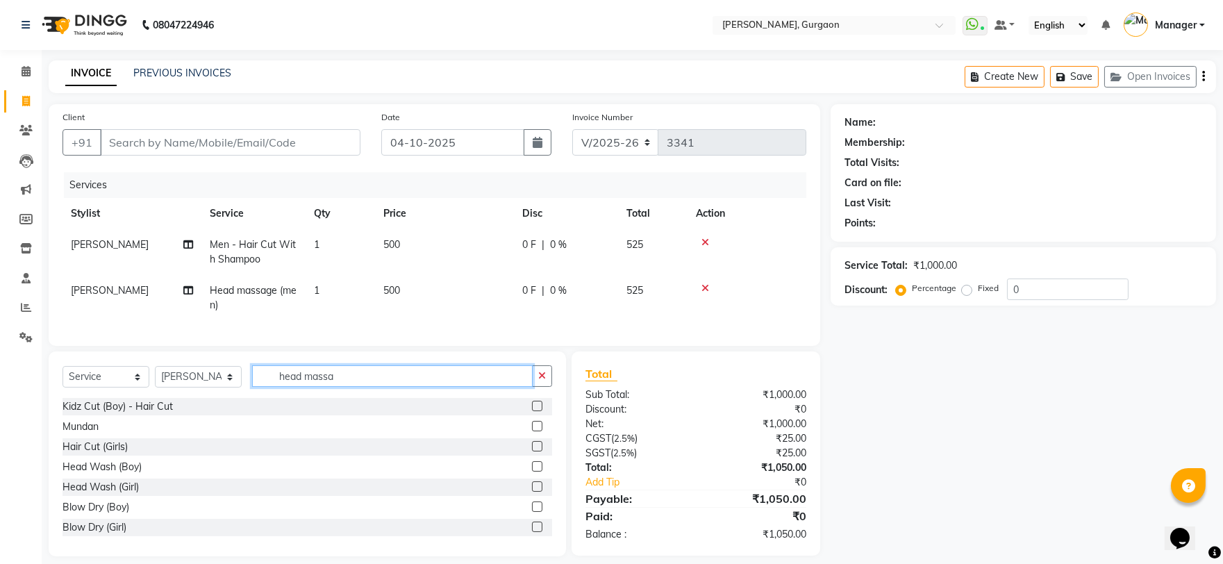
click at [400, 387] on input "head massa" at bounding box center [392, 376] width 281 height 22
type input "h"
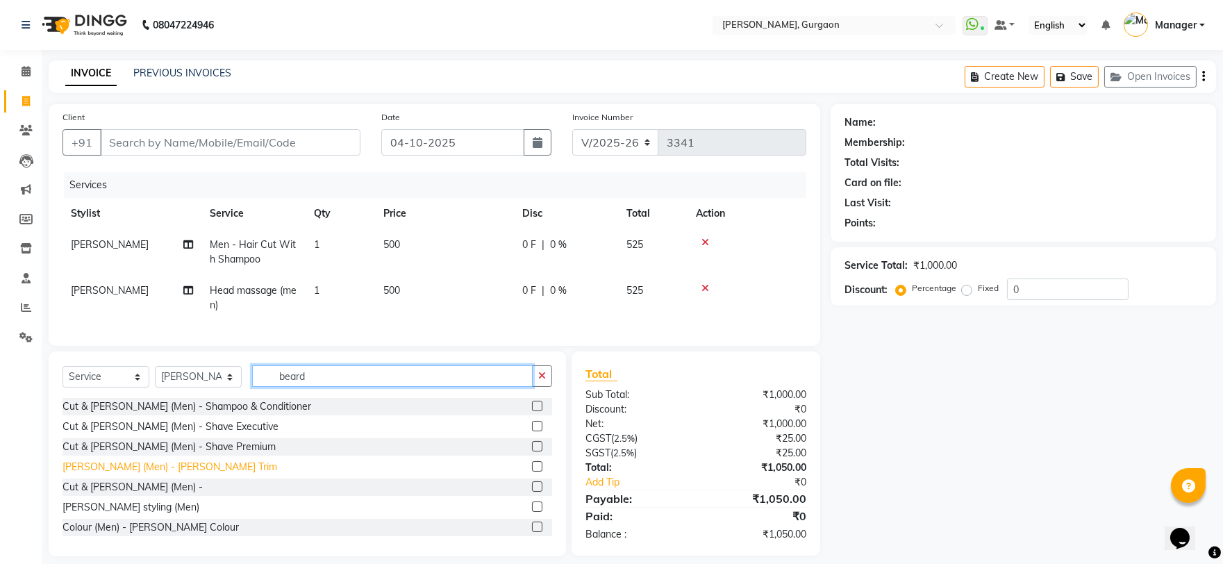
type input "beard"
click at [66, 474] on div "[PERSON_NAME] (Men) - [PERSON_NAME] Trim" at bounding box center [170, 467] width 215 height 15
checkbox input "false"
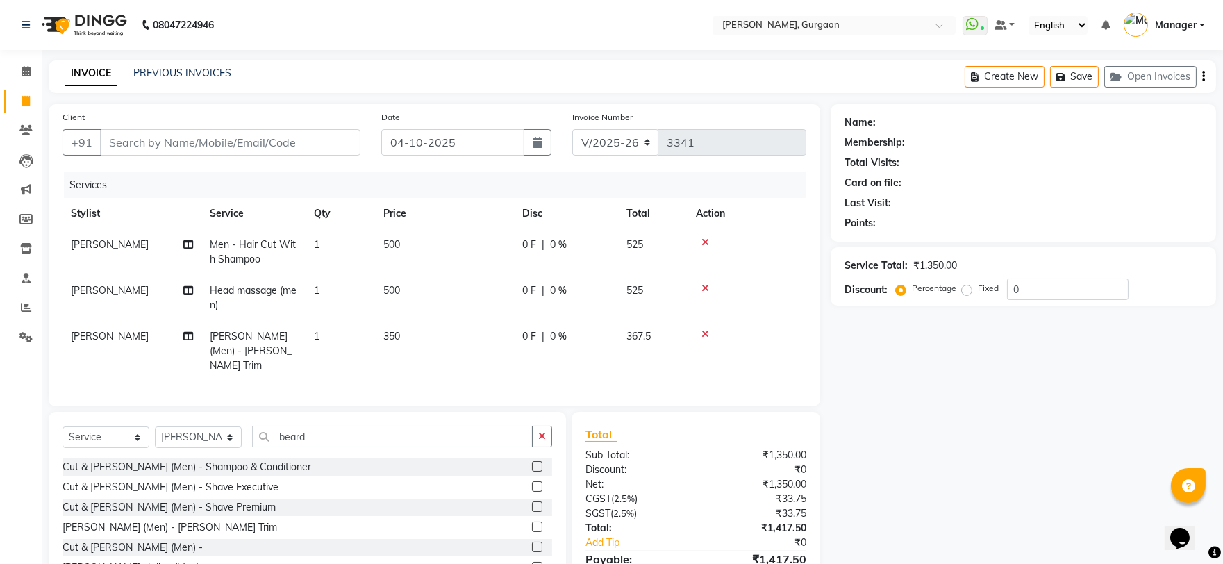
click at [328, 288] on td "1" at bounding box center [340, 298] width 69 height 46
select select "24605"
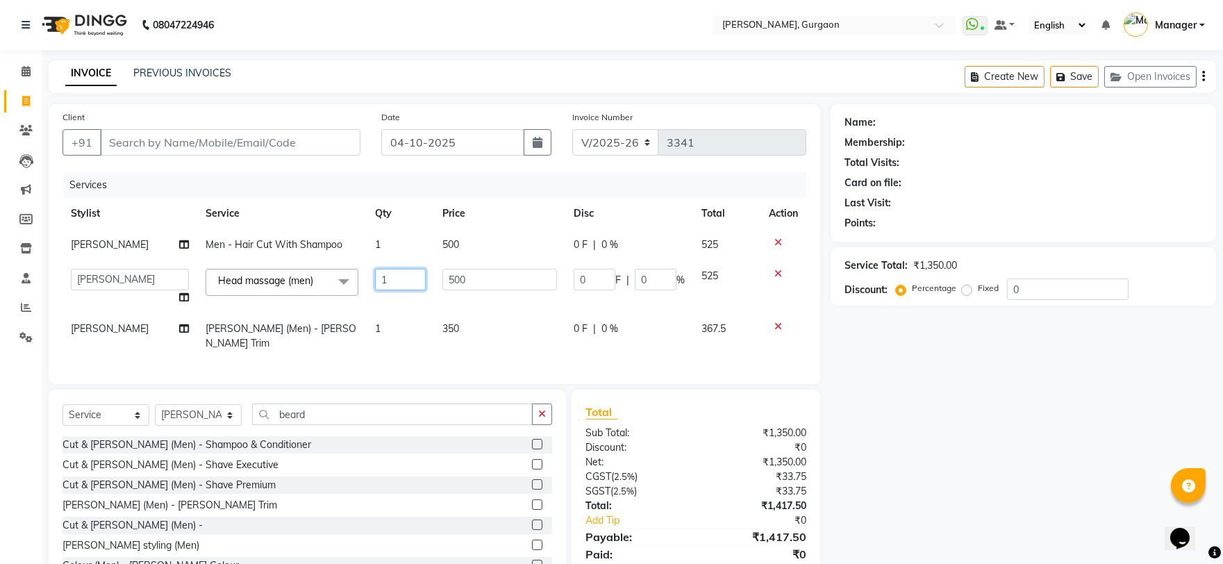
click at [390, 278] on input "1" at bounding box center [400, 280] width 51 height 22
type input "2"
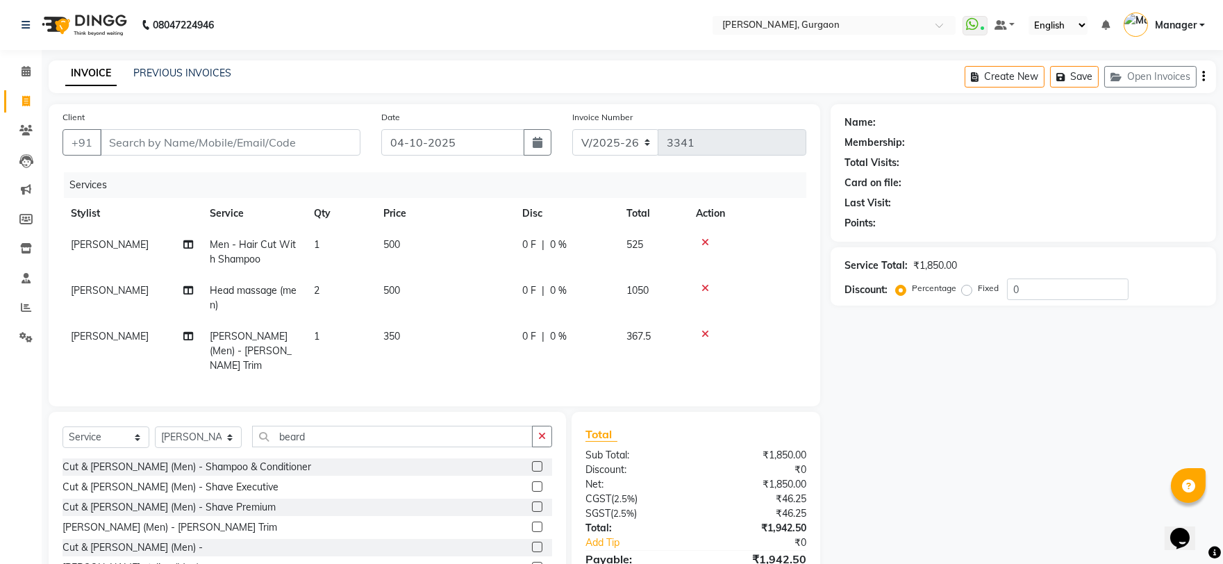
click at [328, 192] on div "Services" at bounding box center [440, 185] width 753 height 26
click at [196, 127] on div "Client +91" at bounding box center [211, 138] width 319 height 57
click at [189, 137] on input "Client" at bounding box center [230, 142] width 261 height 26
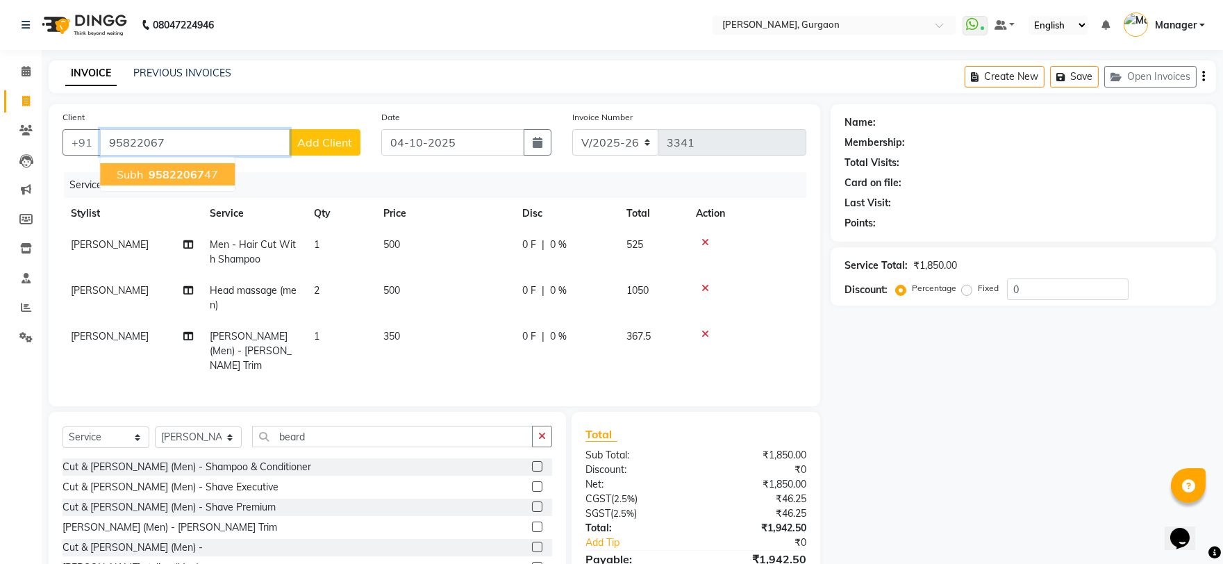
click at [176, 171] on span "95822067" at bounding box center [177, 174] width 56 height 14
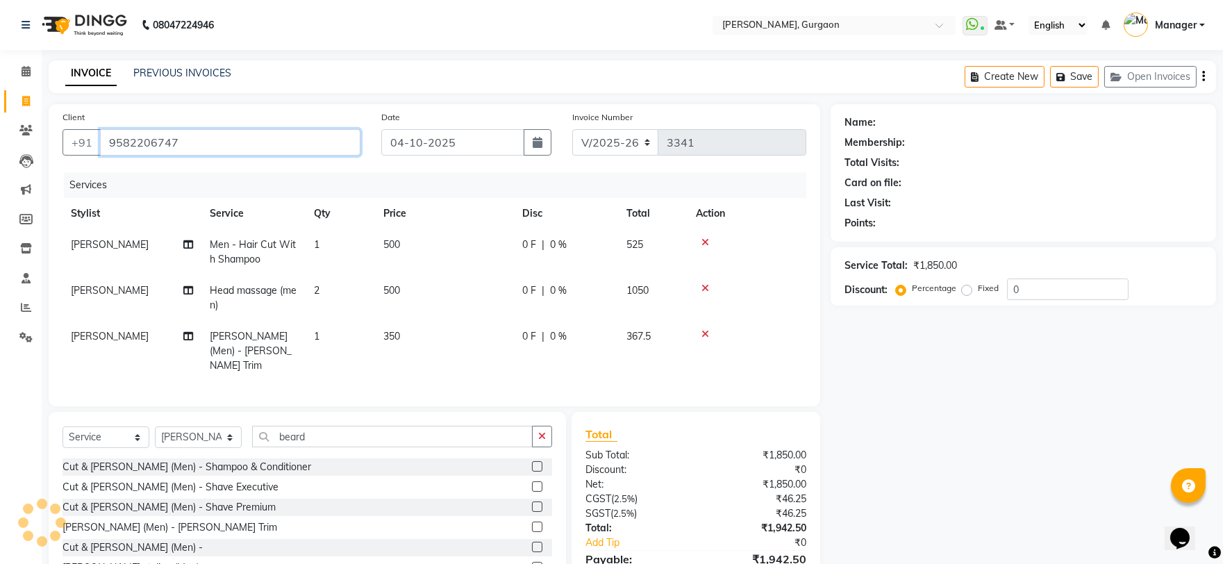
type input "9582206747"
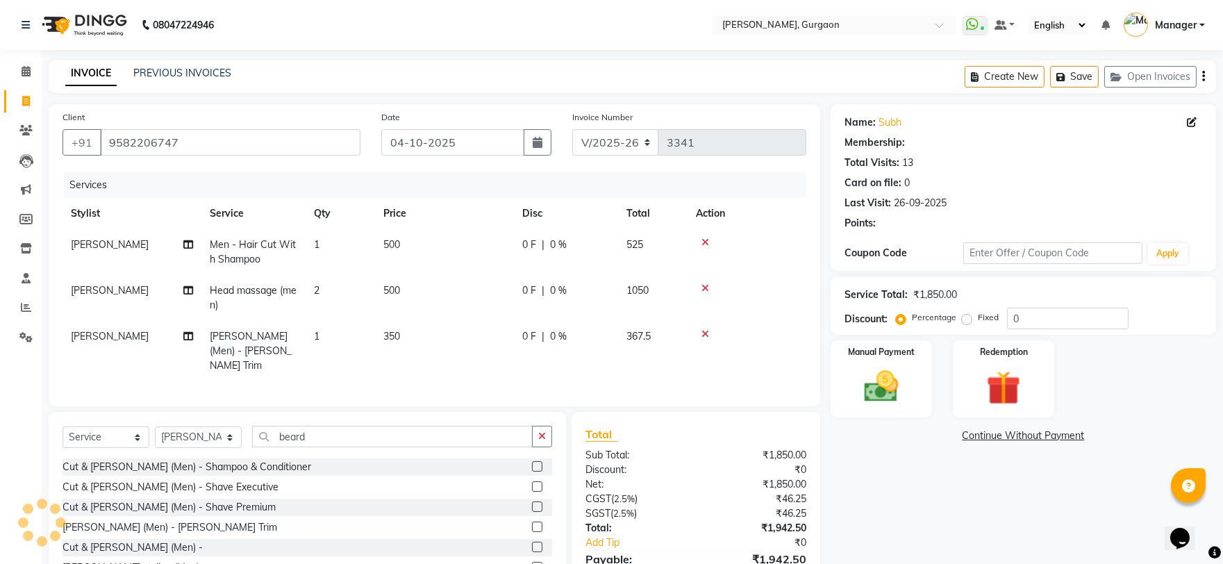
select select "1: Object"
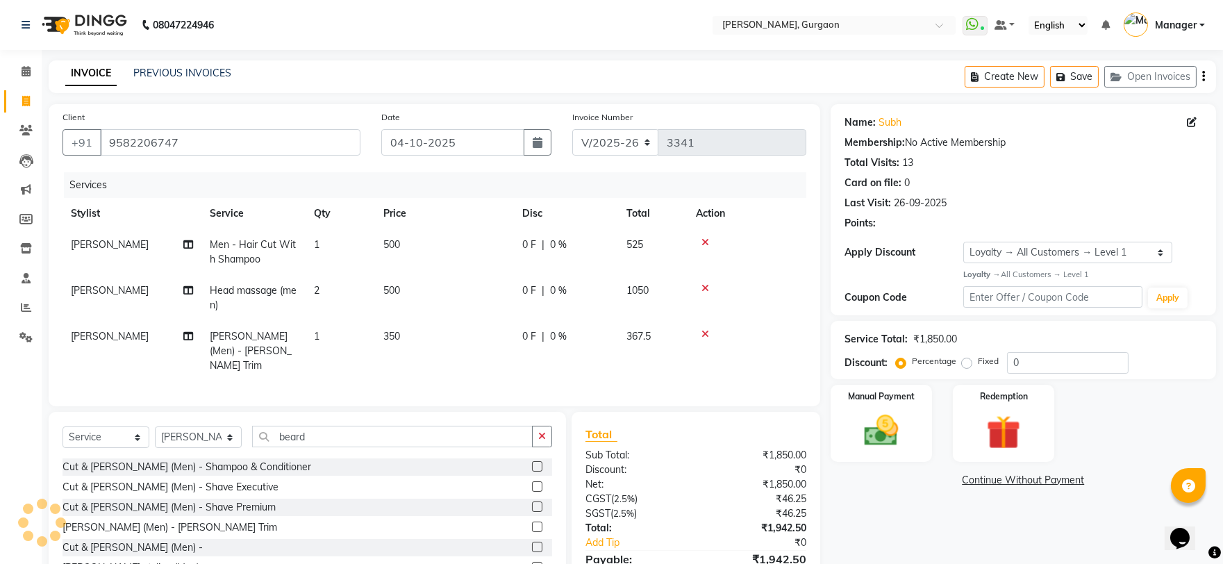
scroll to position [71, 0]
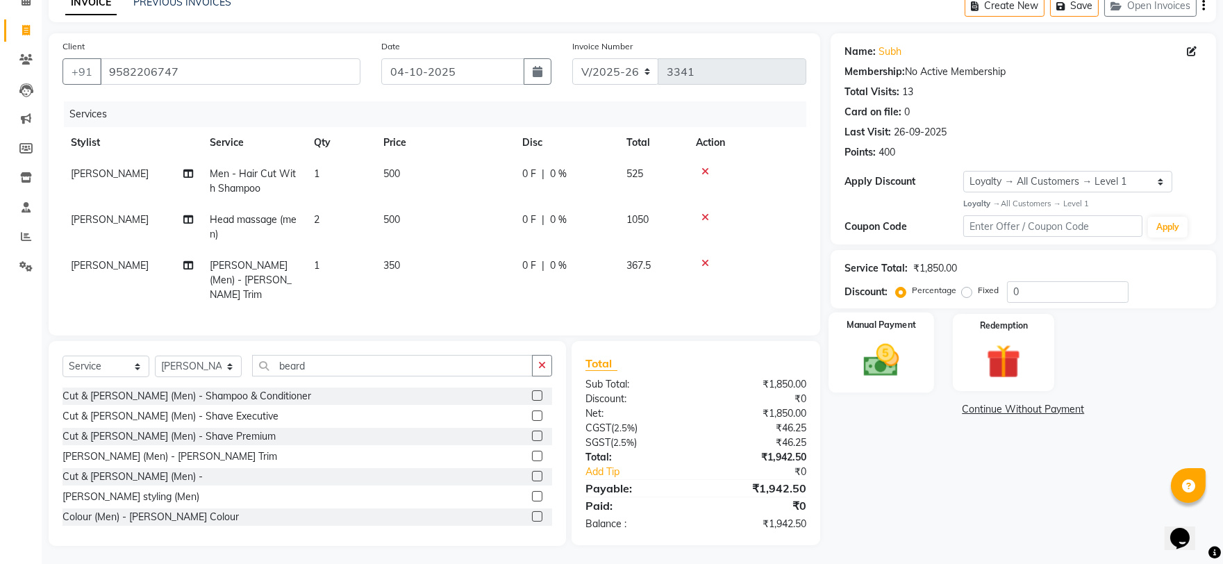
click at [879, 351] on img at bounding box center [881, 360] width 58 height 41
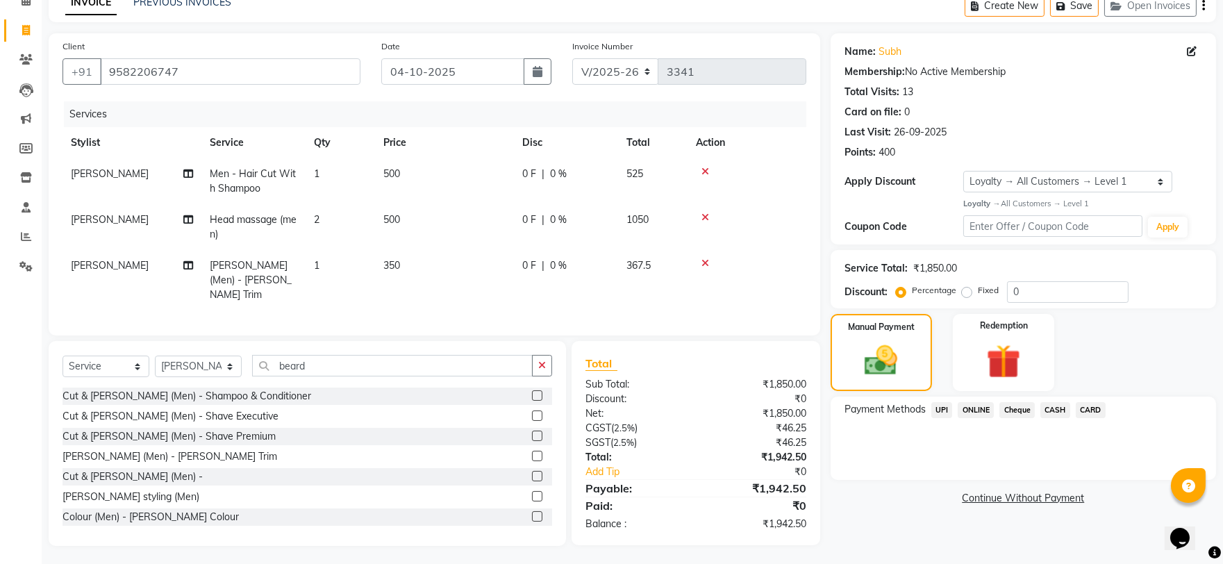
click at [939, 408] on span "UPI" at bounding box center [943, 410] width 22 height 16
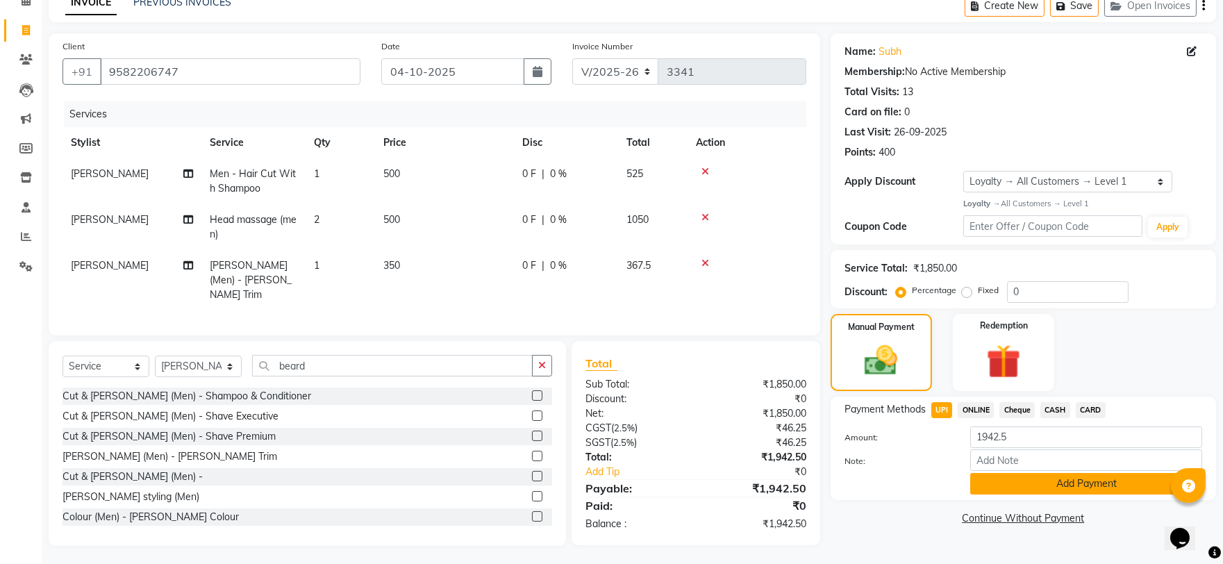
click at [1052, 473] on button "Add Payment" at bounding box center [1086, 484] width 232 height 22
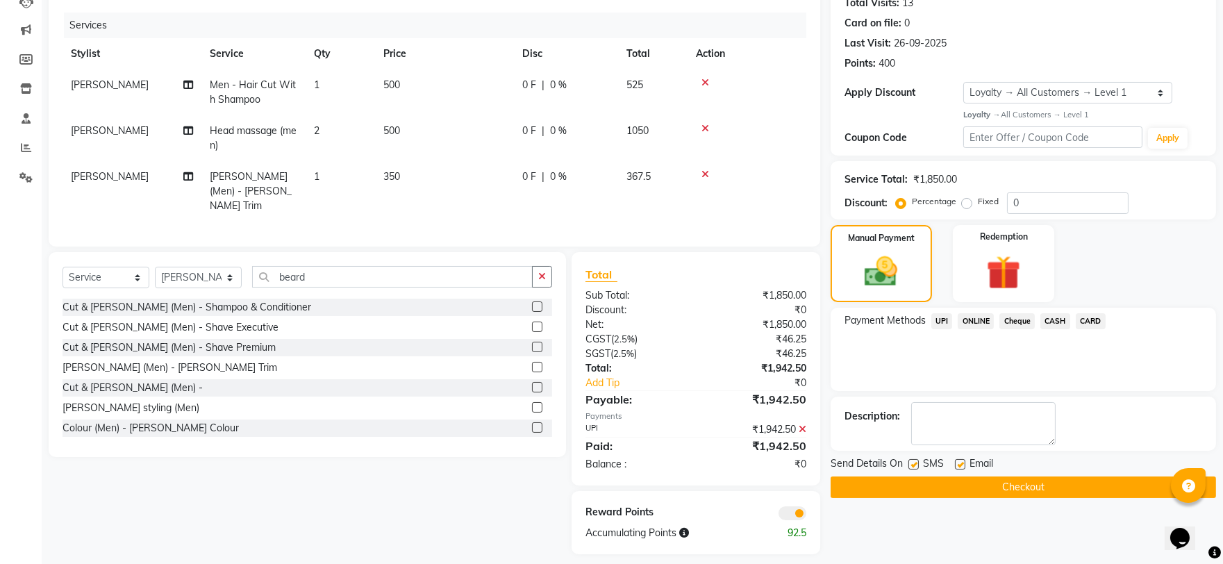
scroll to position [167, 0]
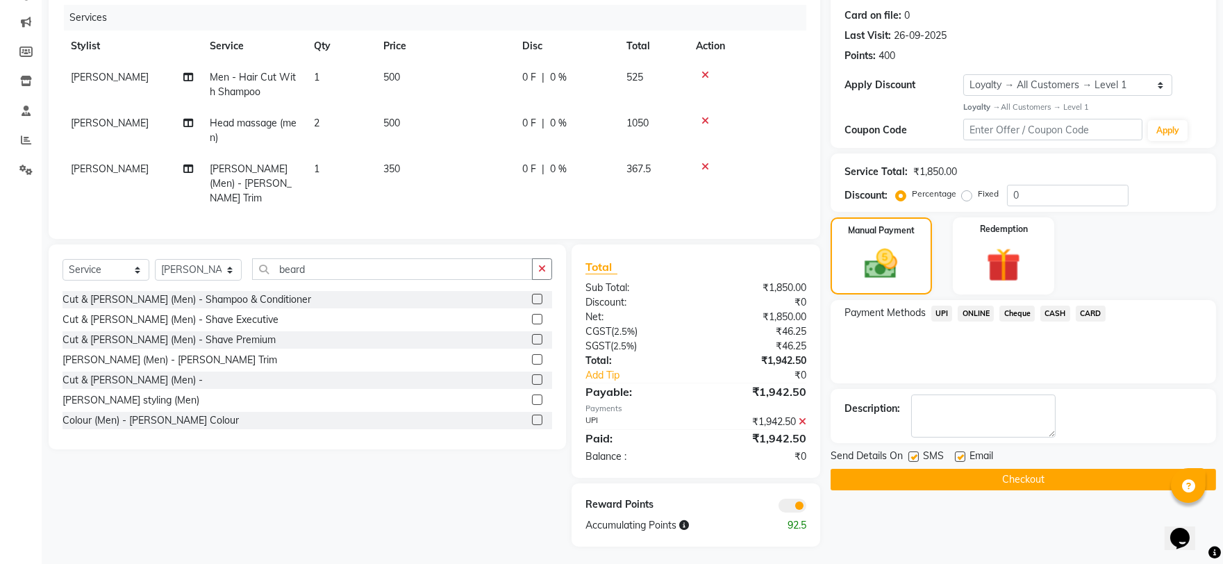
click at [999, 488] on button "Checkout" at bounding box center [1024, 480] width 386 height 22
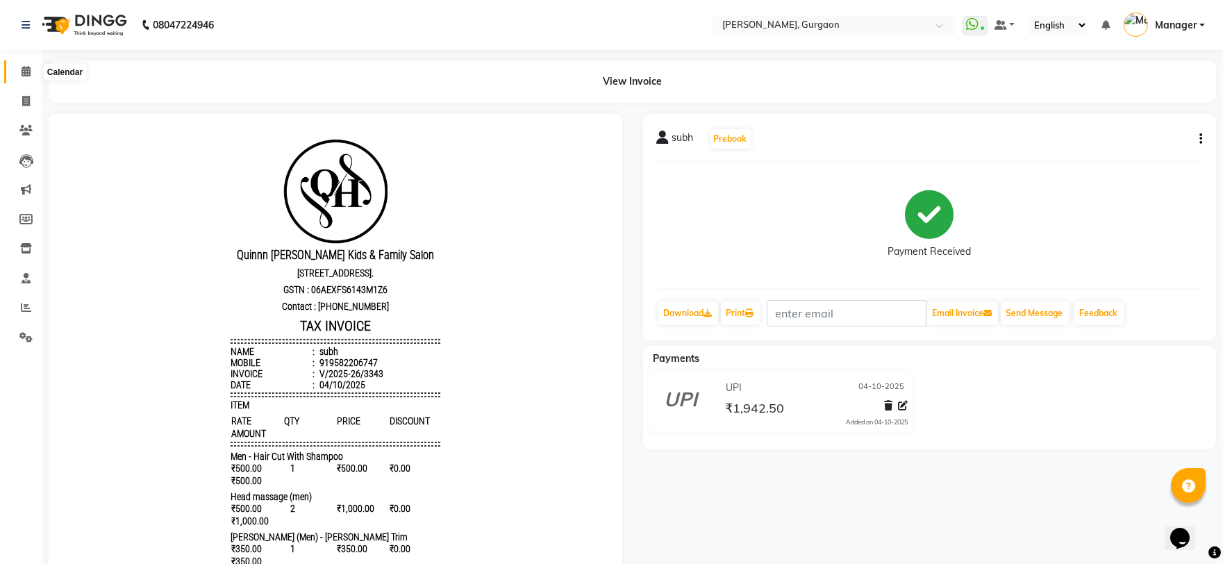
click at [19, 67] on span at bounding box center [26, 72] width 24 height 16
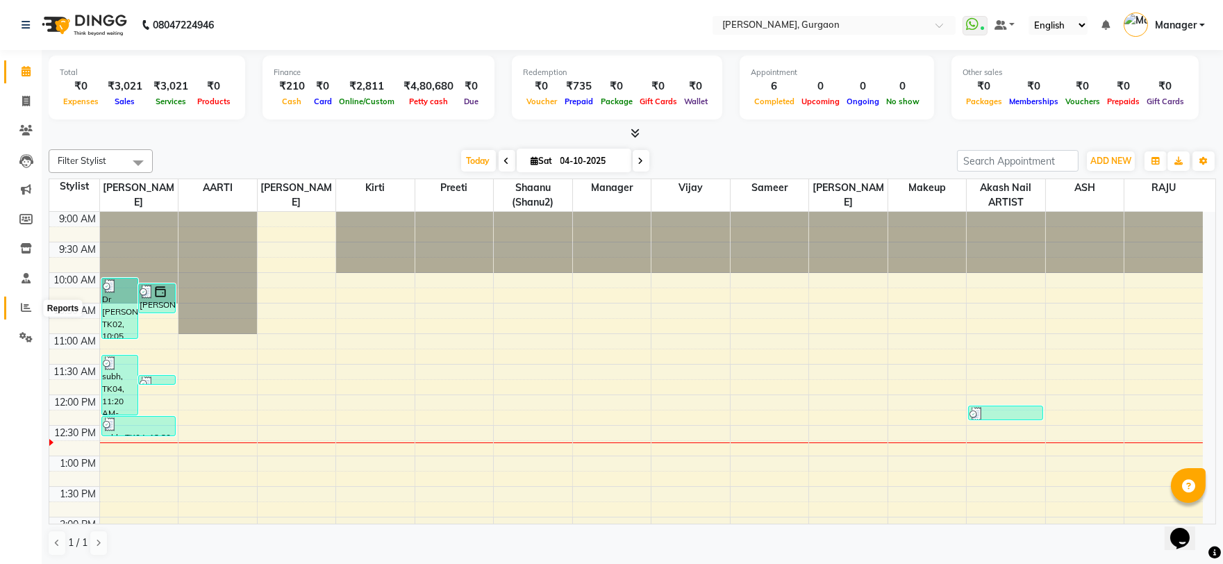
click at [32, 302] on span at bounding box center [26, 308] width 24 height 16
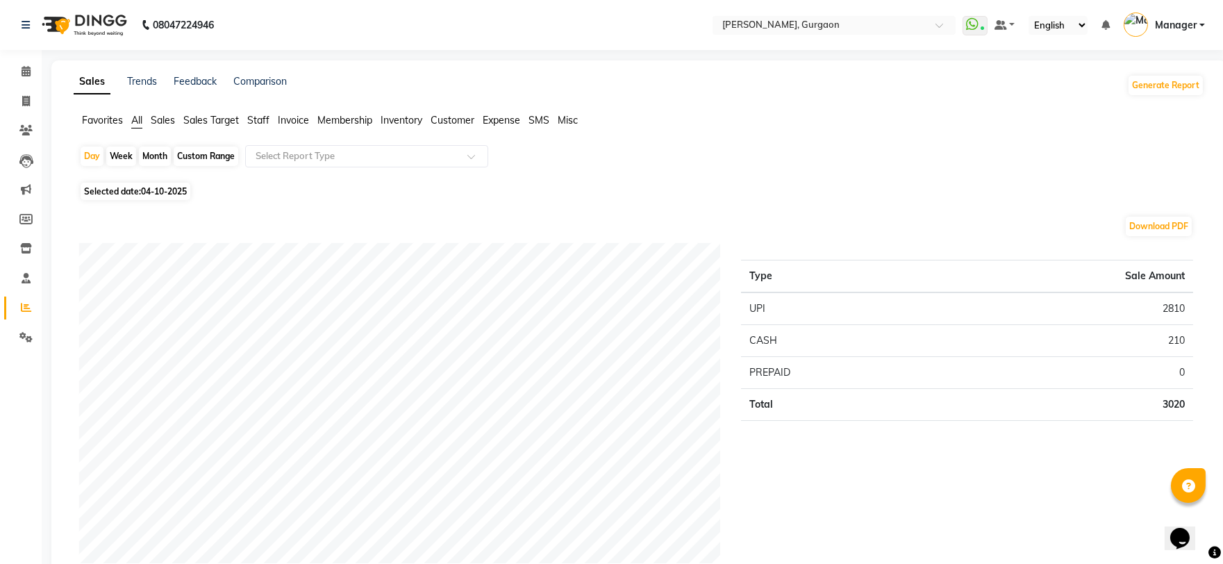
click at [261, 113] on li "Staff" at bounding box center [258, 120] width 22 height 15
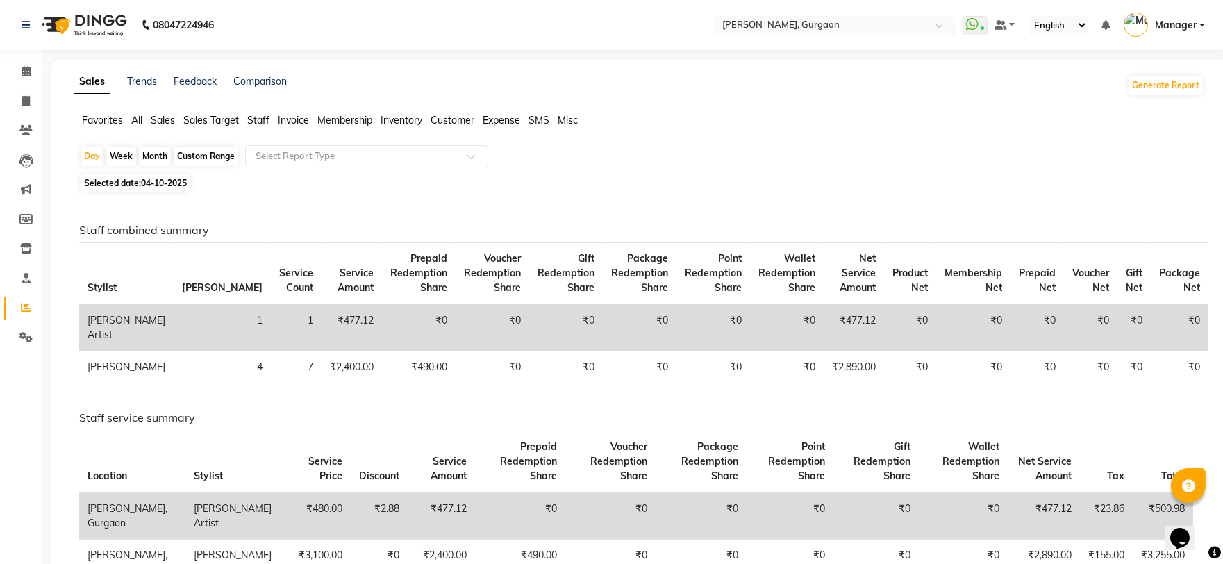
click at [222, 118] on span "Sales Target" at bounding box center [211, 120] width 56 height 13
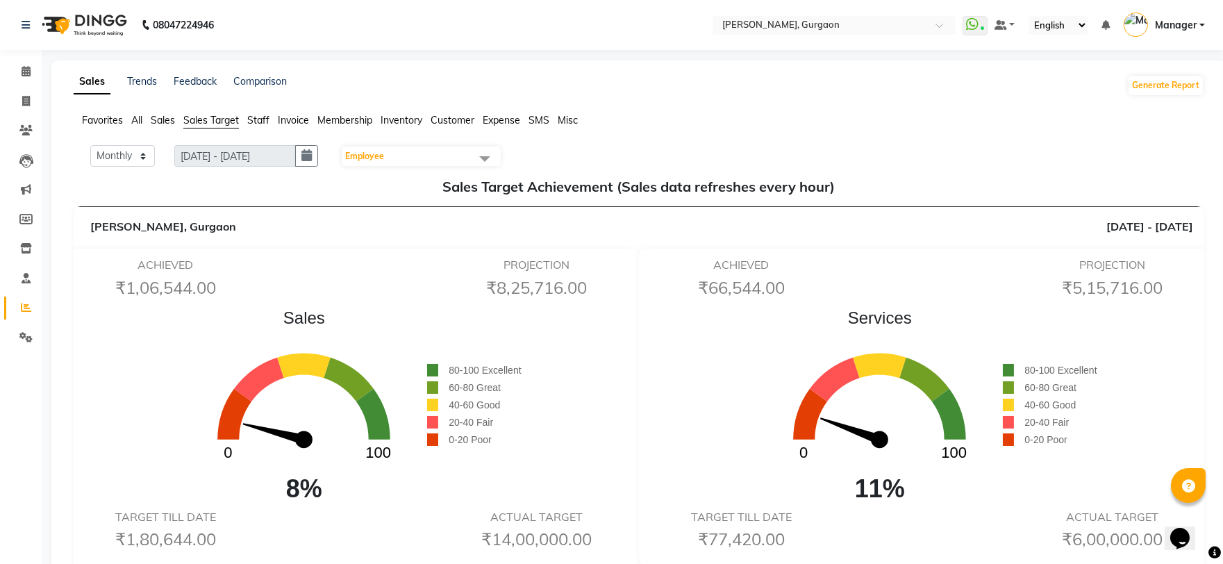
click at [155, 129] on div "Favorites All Sales Sales Target Staff Invoice Membership Inventory Customer Ex…" at bounding box center [639, 126] width 1152 height 26
click at [155, 119] on span "Sales" at bounding box center [163, 120] width 24 height 13
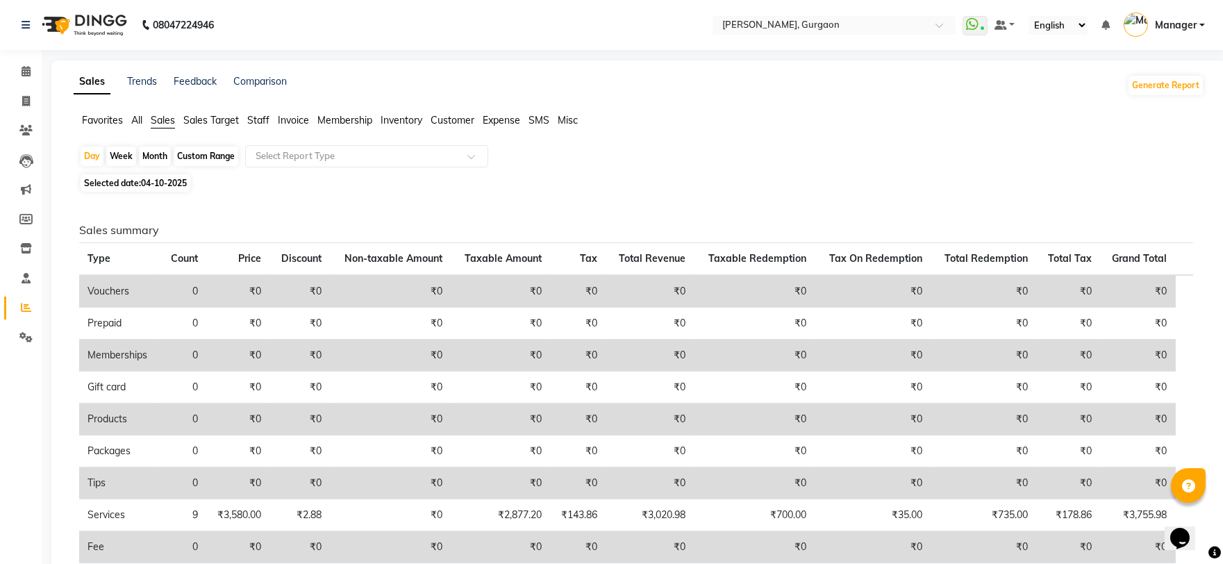
click at [220, 121] on span "Sales Target" at bounding box center [211, 120] width 56 height 13
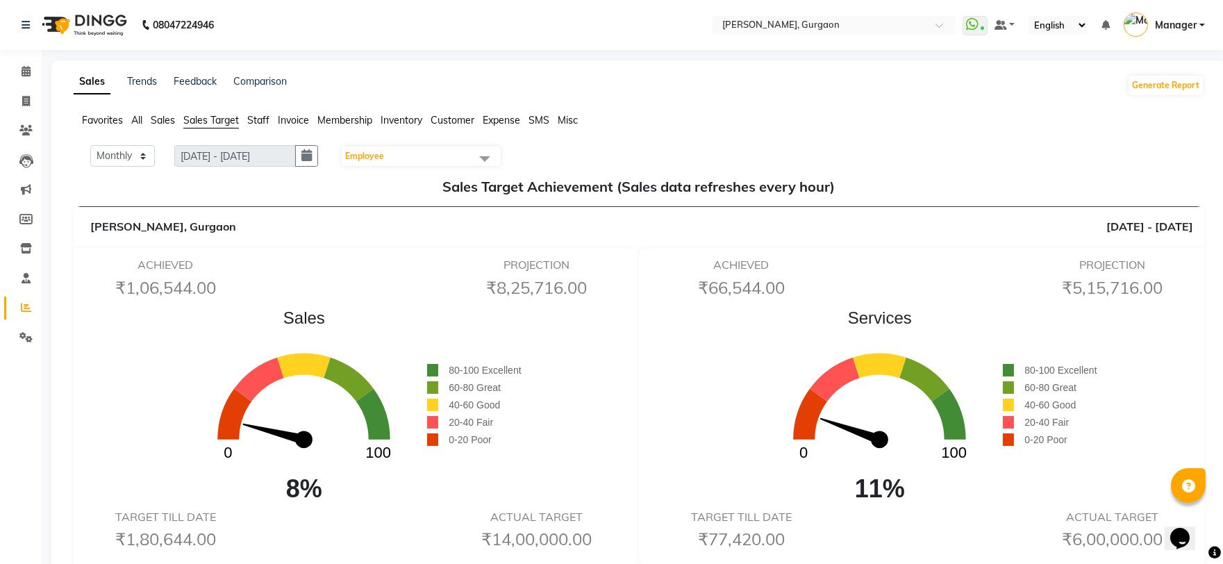
click at [252, 126] on li "Staff" at bounding box center [258, 120] width 22 height 15
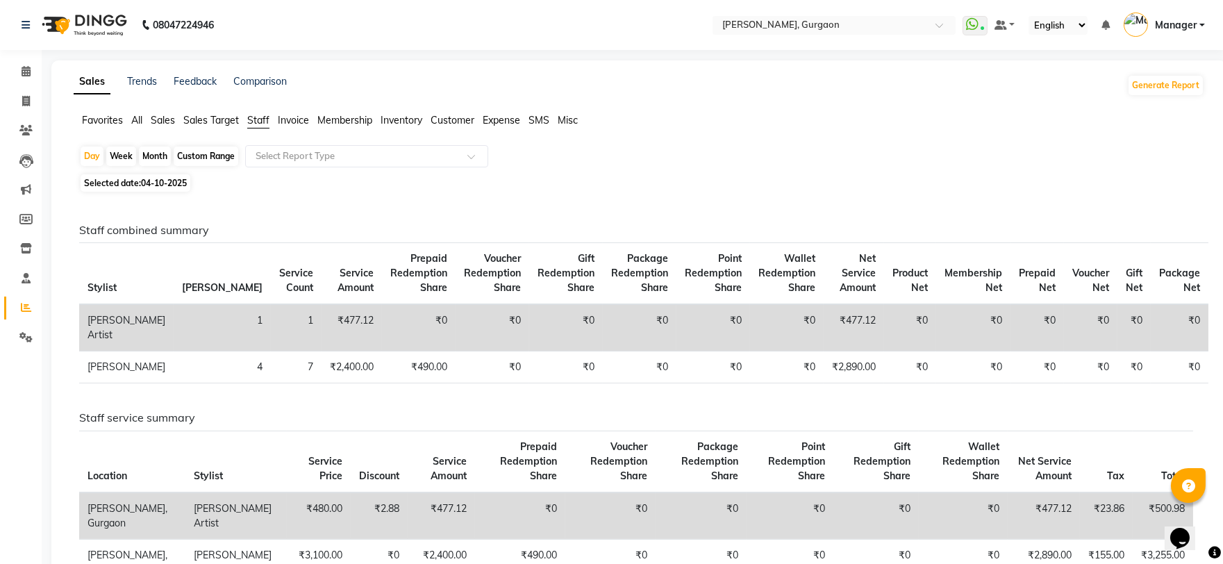
click at [202, 108] on div "Sales Trends Feedback Comparison Generate Report Favorites All Sales Sales Targ…" at bounding box center [638, 391] width 1175 height 662
click at [197, 119] on span "Sales Target" at bounding box center [211, 120] width 56 height 13
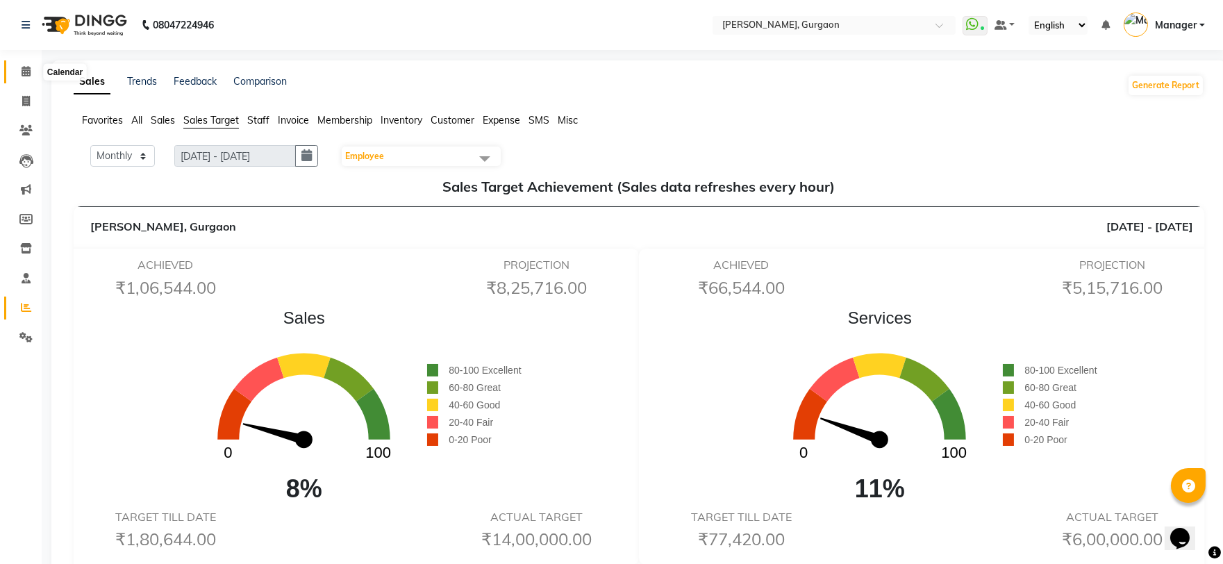
click at [19, 72] on span at bounding box center [26, 72] width 24 height 16
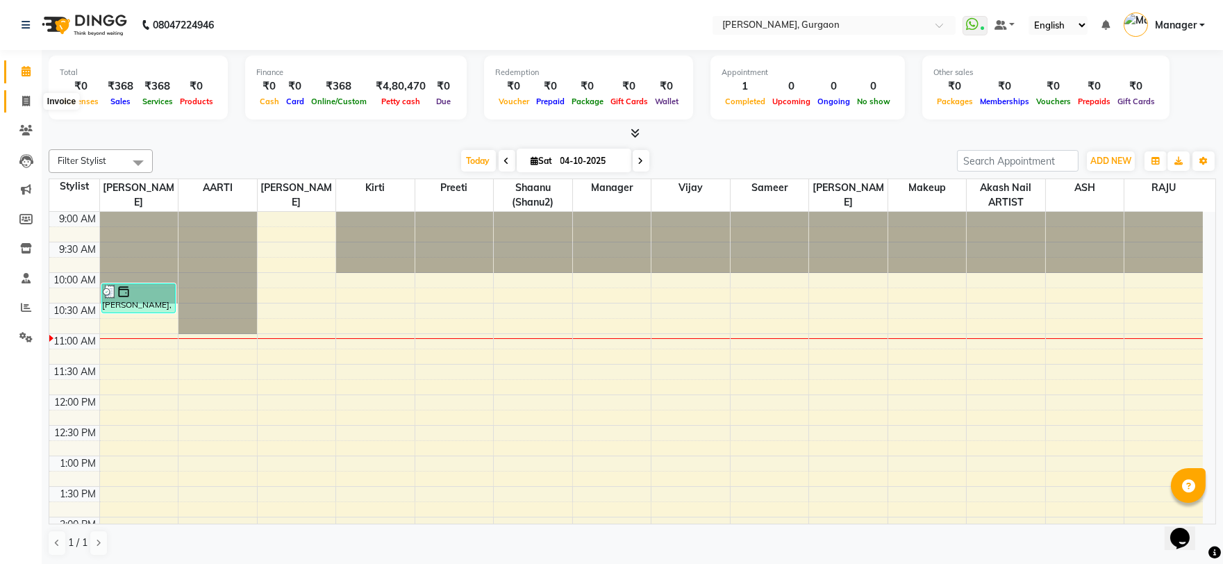
click at [23, 99] on icon at bounding box center [26, 101] width 8 height 10
select select "service"
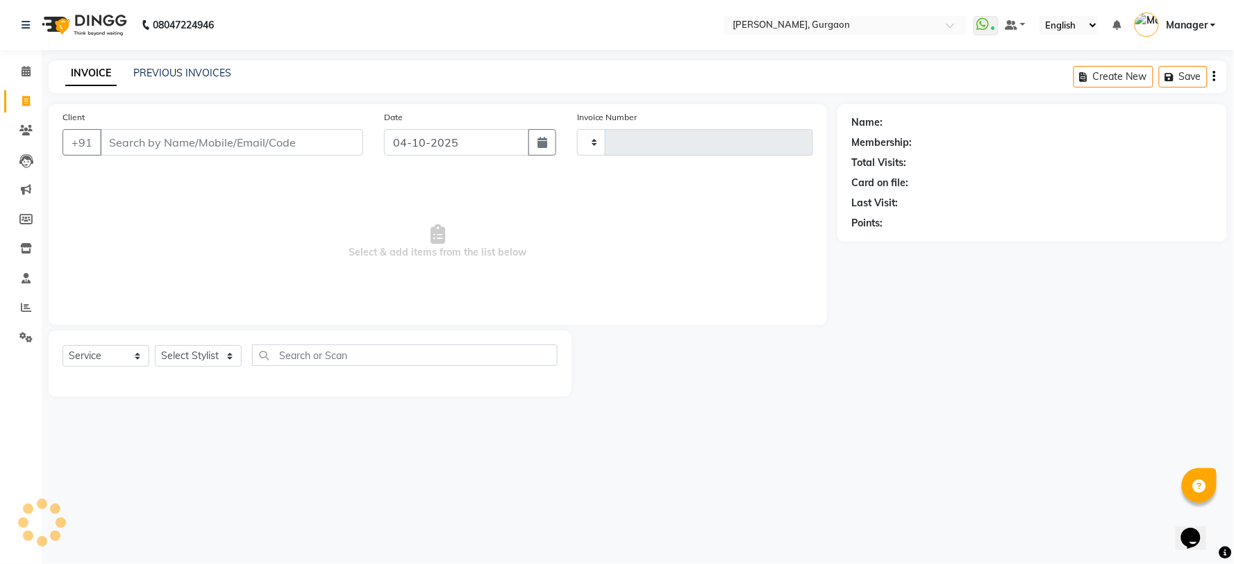
type input "3341"
select select "3880"
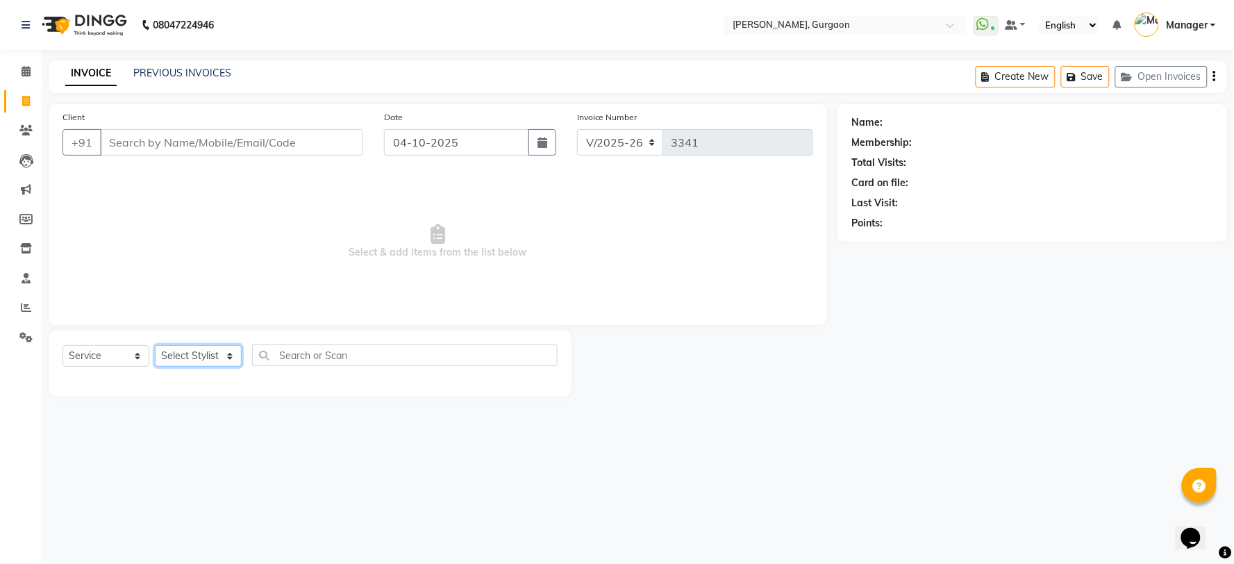
click at [188, 353] on select "Select Stylist" at bounding box center [198, 356] width 87 height 22
select select "24605"
click at [155, 346] on select "Select Stylist [PERSON_NAME] Nail ARTIST [PERSON_NAME] Makeup Manager [PERSON_N…" at bounding box center [198, 356] width 87 height 22
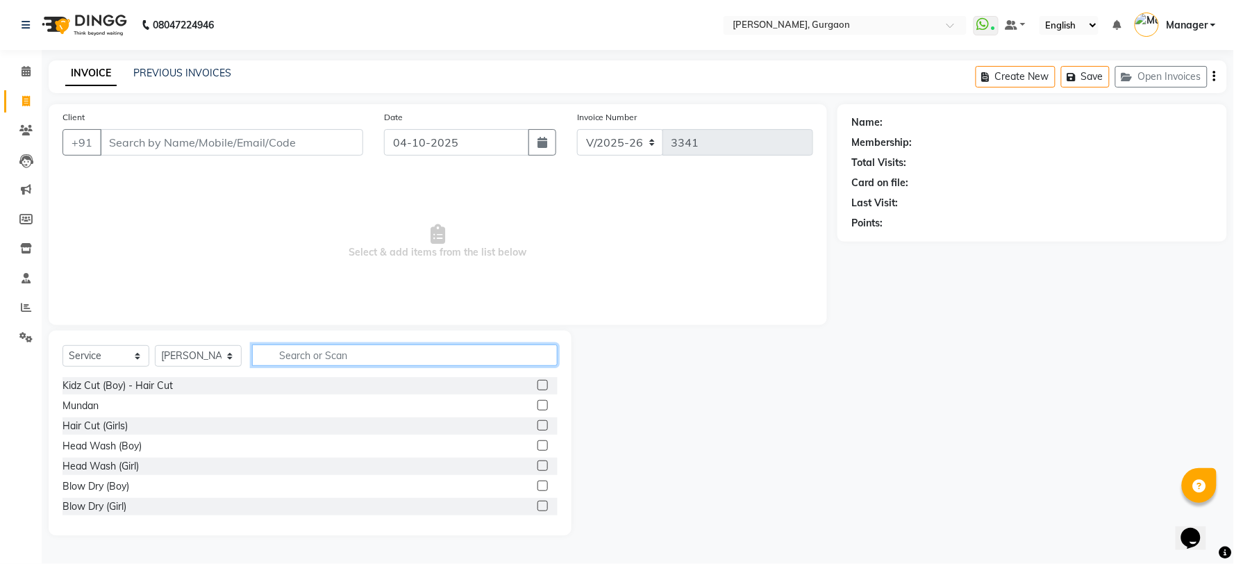
click at [326, 354] on input "text" at bounding box center [405, 356] width 306 height 22
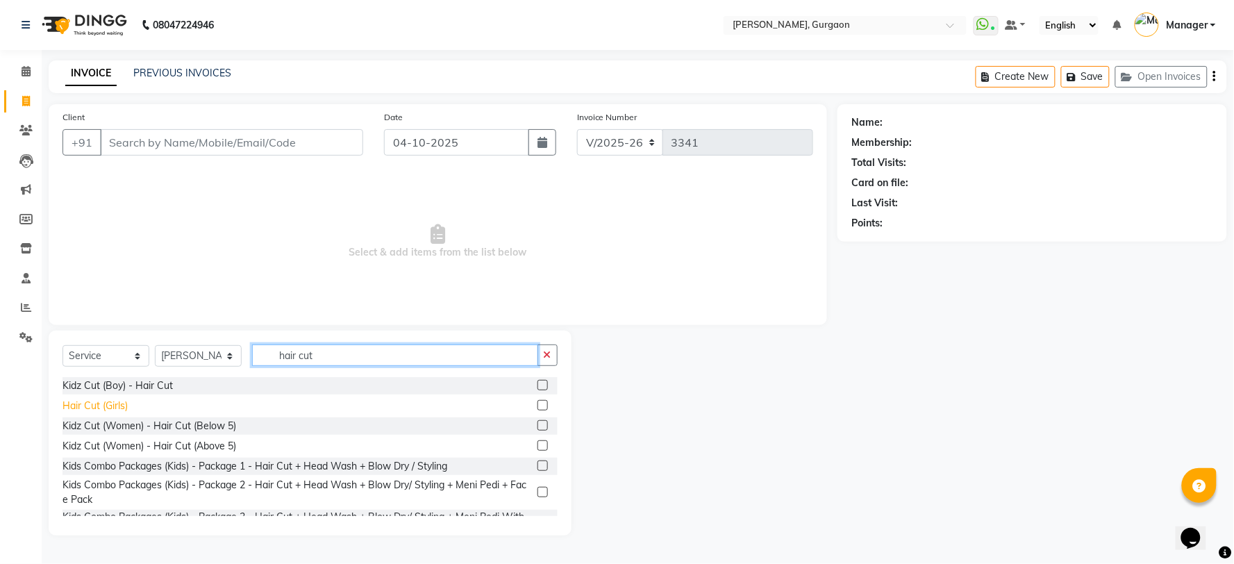
scroll to position [147, 0]
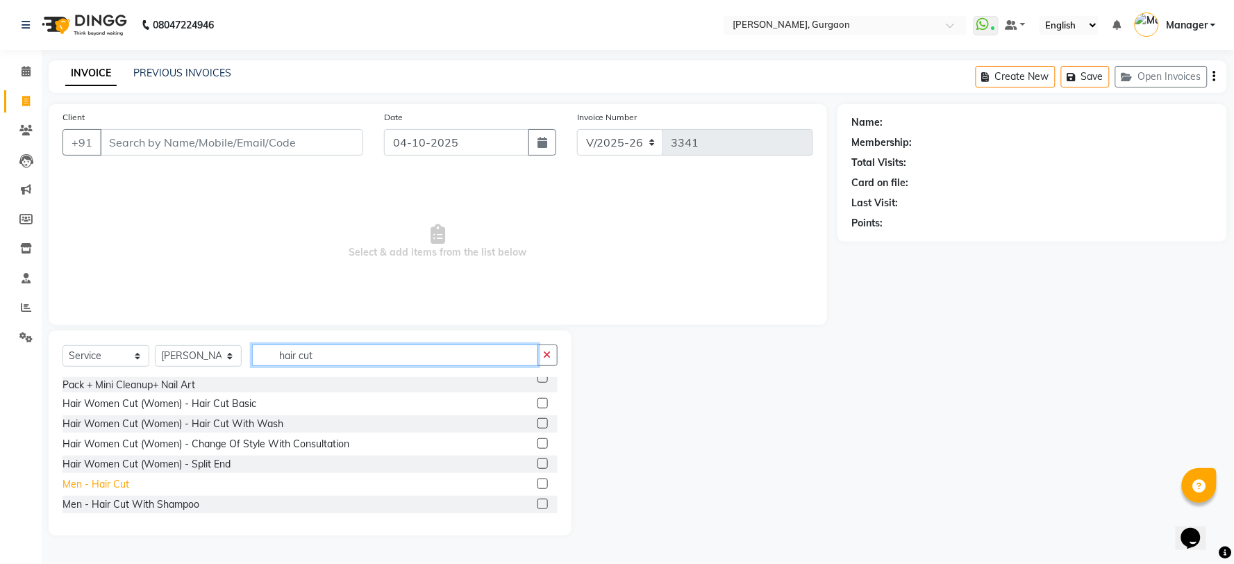
type input "hair cut"
click at [95, 488] on div "Men - Hair Cut" at bounding box center [96, 484] width 67 height 15
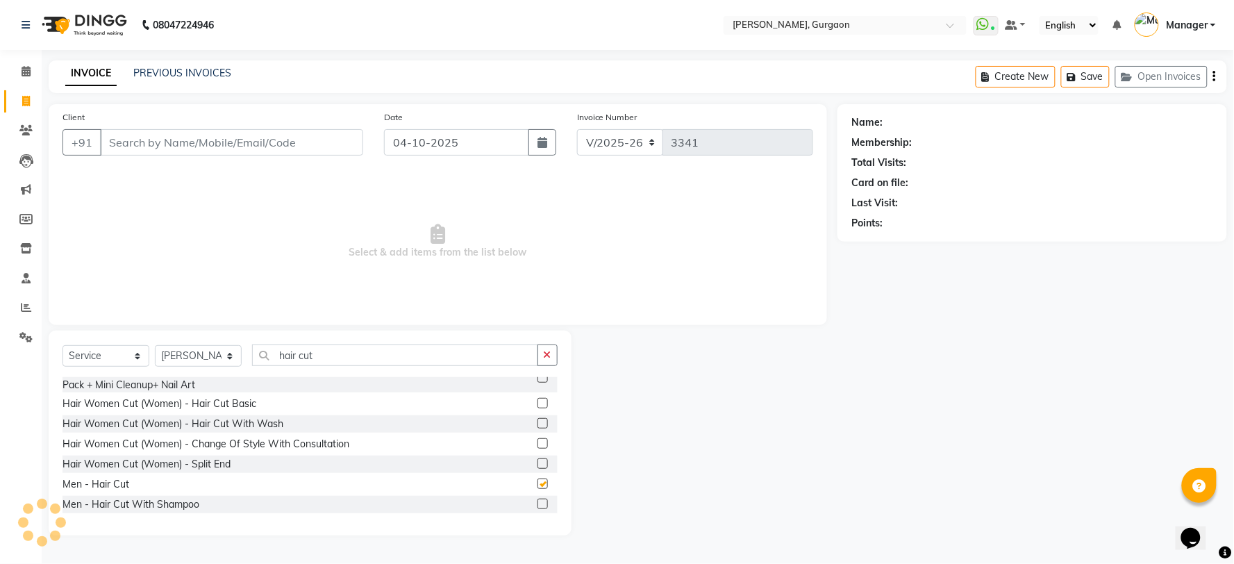
checkbox input "false"
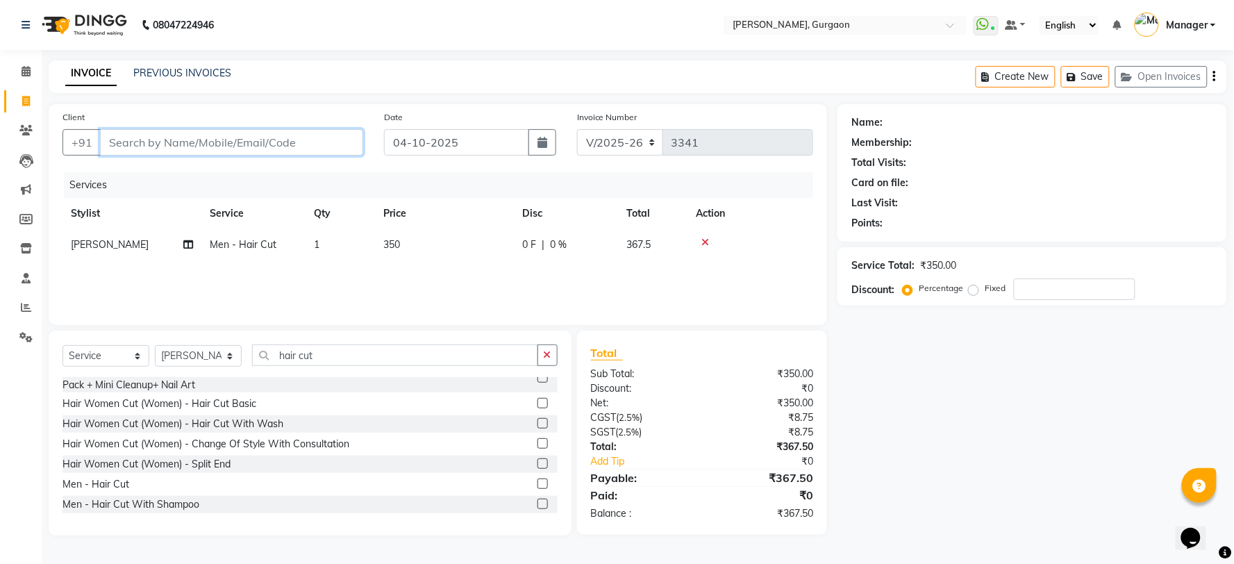
click at [156, 150] on input "Client" at bounding box center [231, 142] width 263 height 26
type input "8"
type input "0"
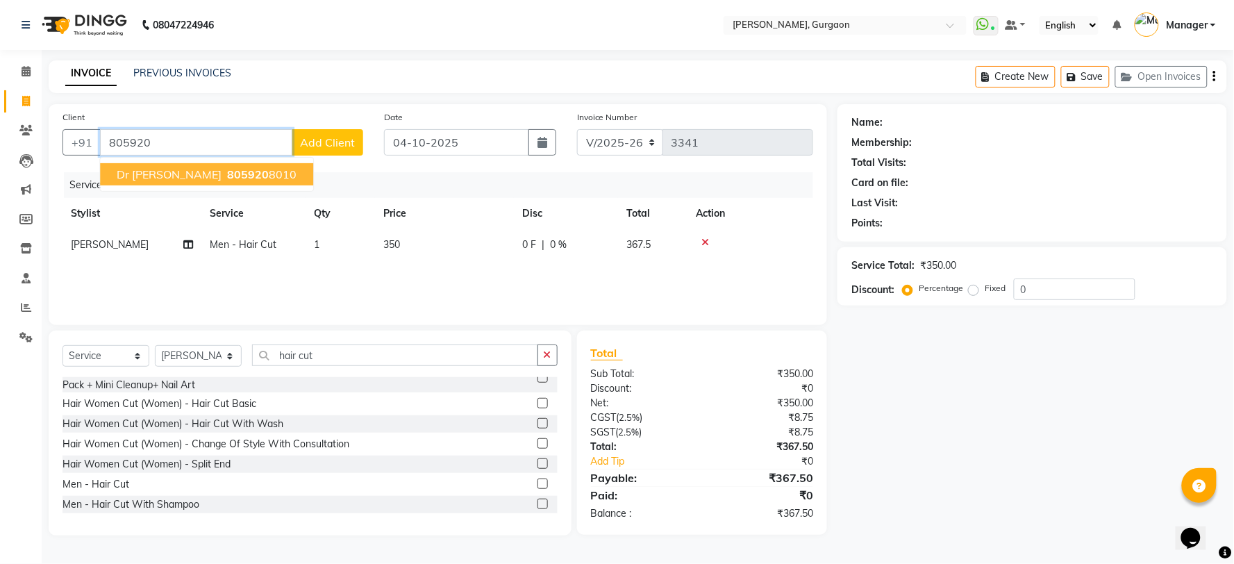
click at [151, 175] on span "Dr [PERSON_NAME]" at bounding box center [169, 174] width 105 height 14
type input "8059208010"
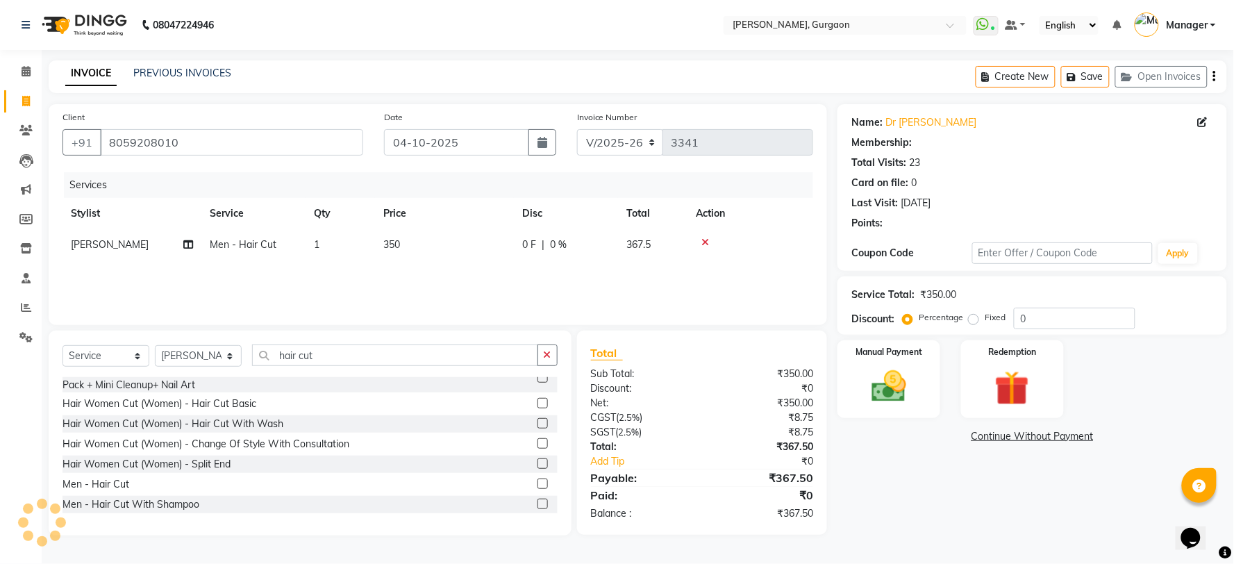
select select "1: Object"
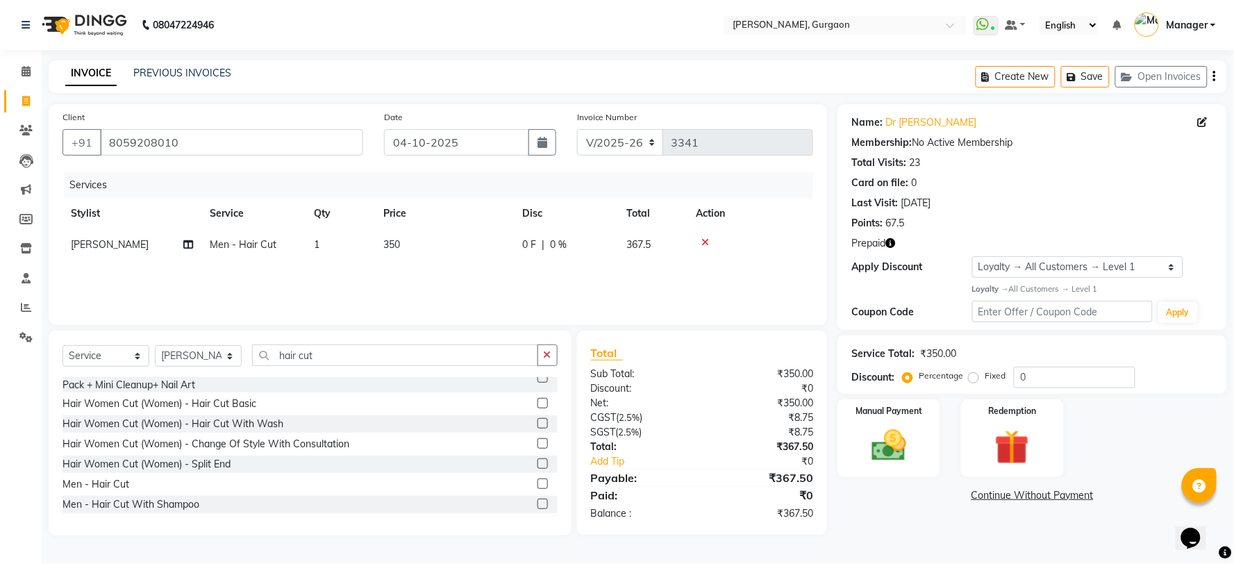
click at [891, 242] on icon "button" at bounding box center [891, 243] width 10 height 10
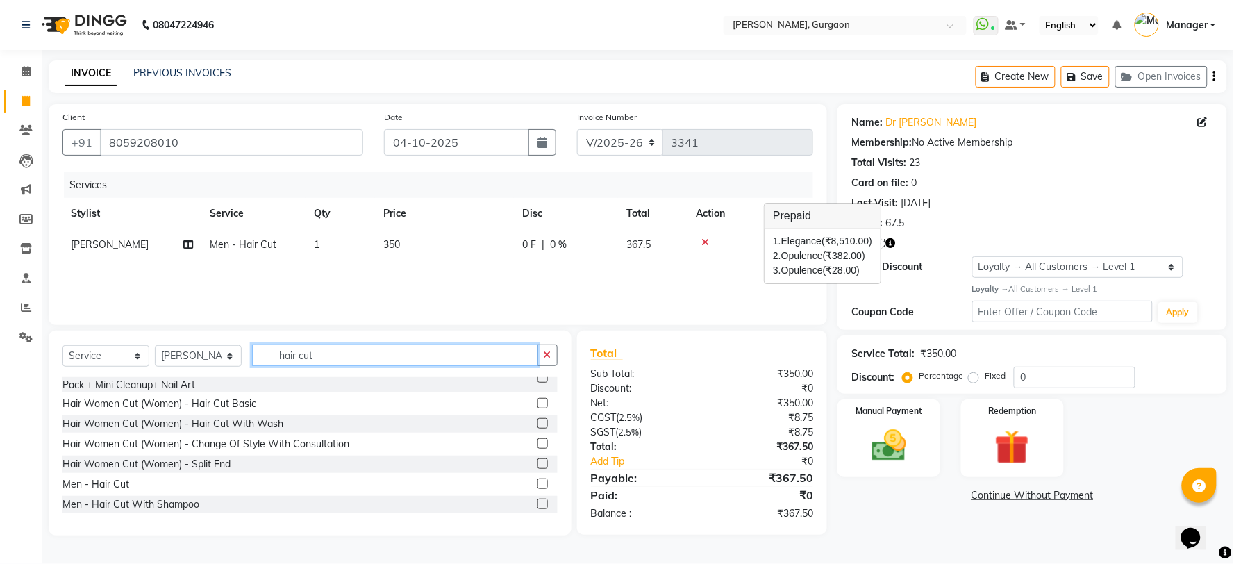
click at [360, 356] on input "hair cut" at bounding box center [395, 356] width 286 height 22
type input "h"
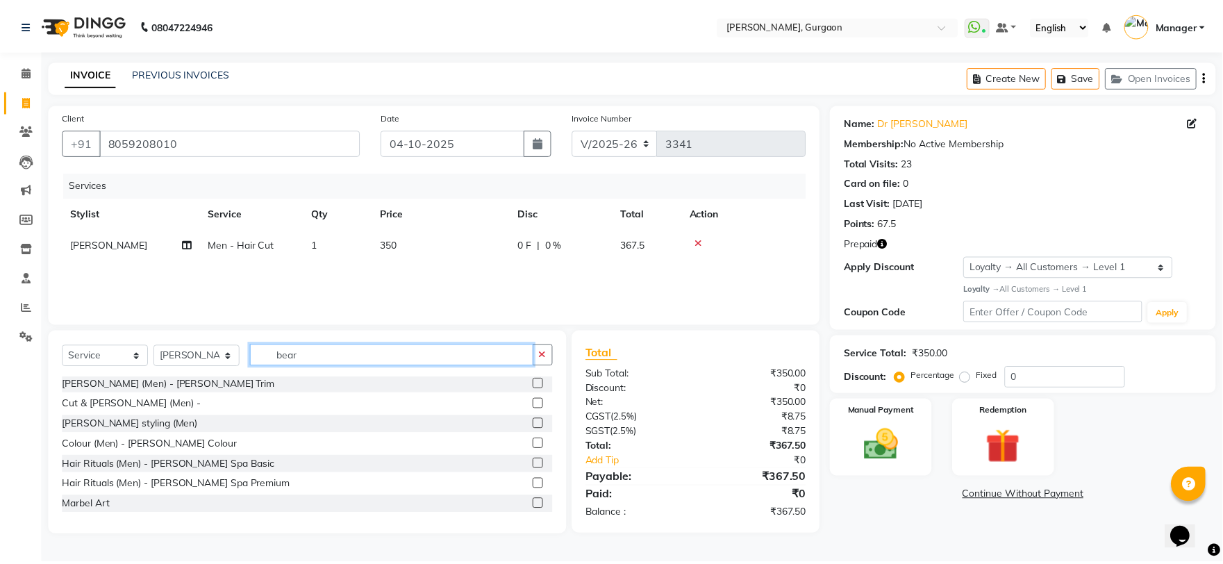
scroll to position [42, 0]
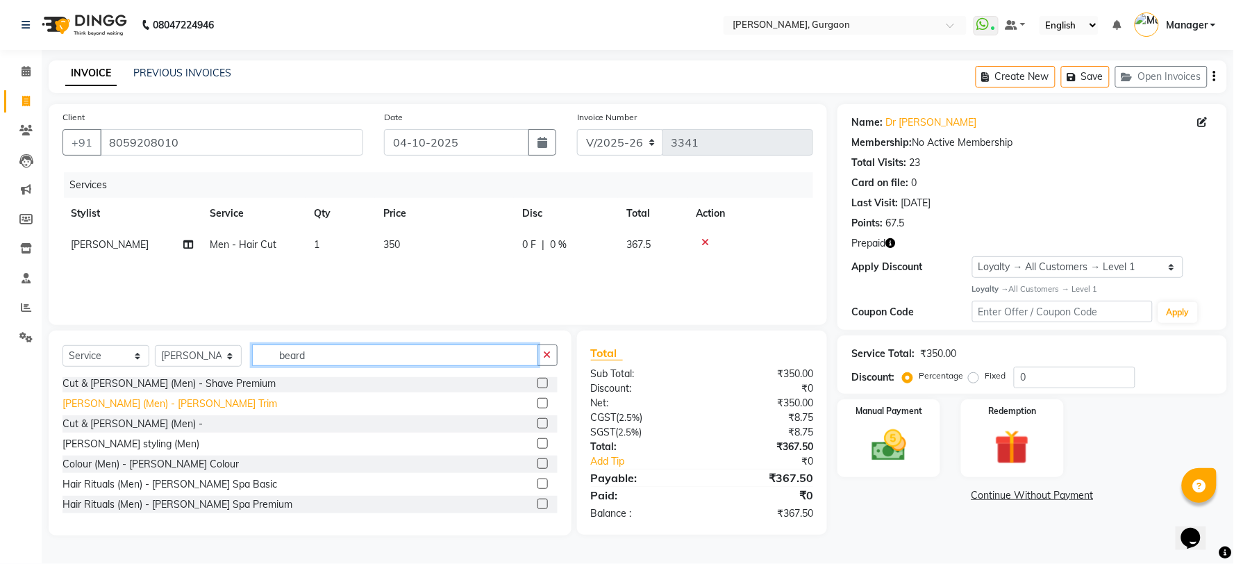
type input "beard"
click at [123, 402] on div "[PERSON_NAME] (Men) - [PERSON_NAME] Trim" at bounding box center [170, 404] width 215 height 15
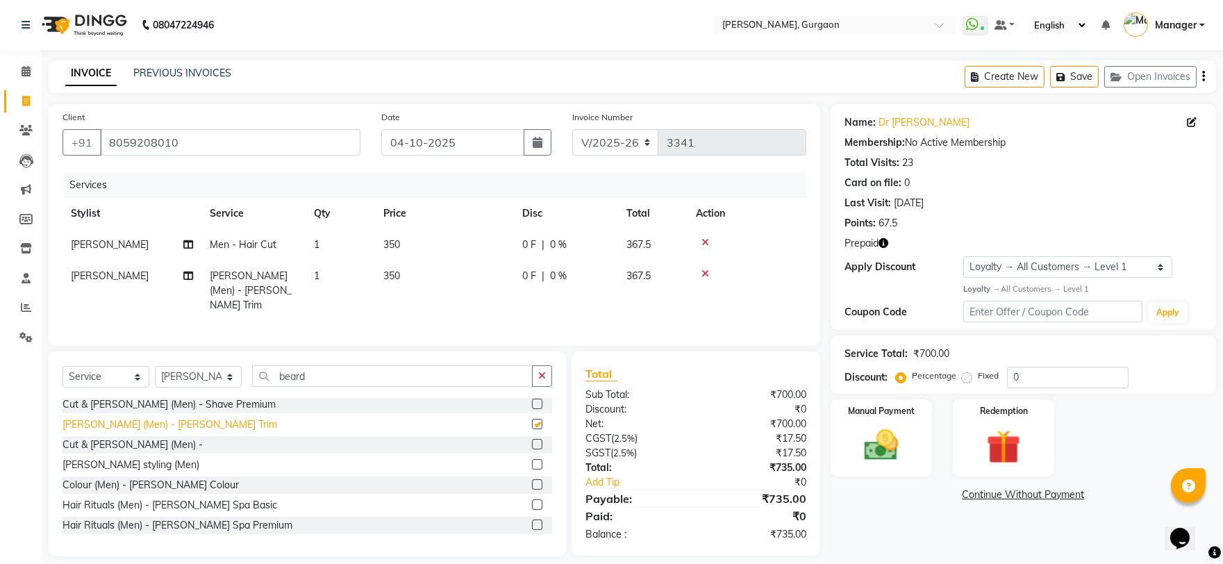
checkbox input "false"
click at [1017, 461] on img at bounding box center [1004, 447] width 58 height 44
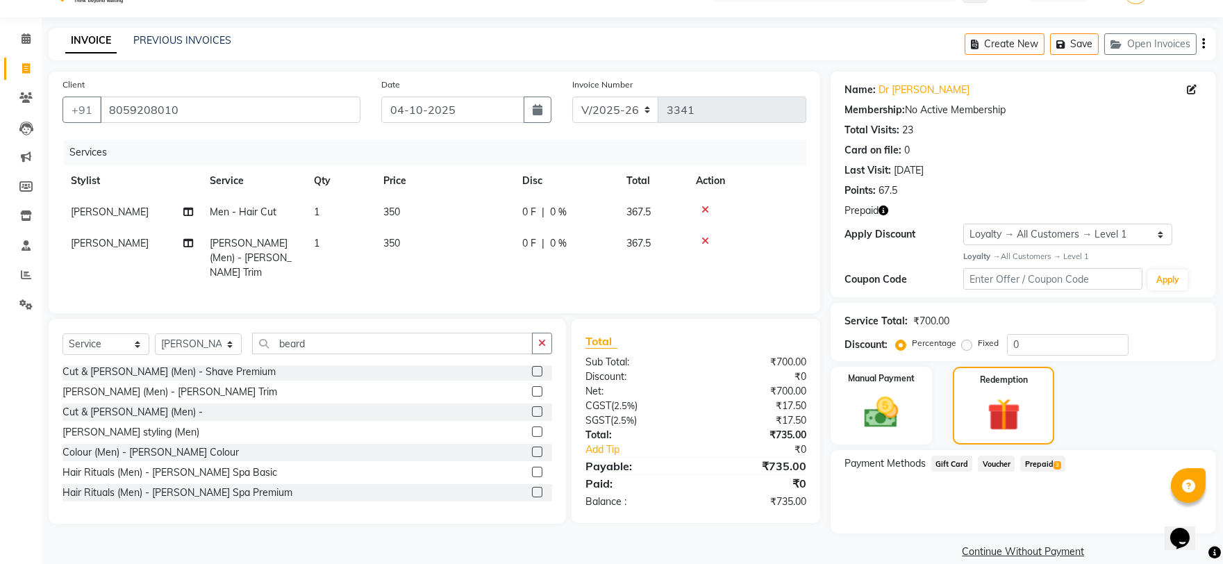
scroll to position [51, 0]
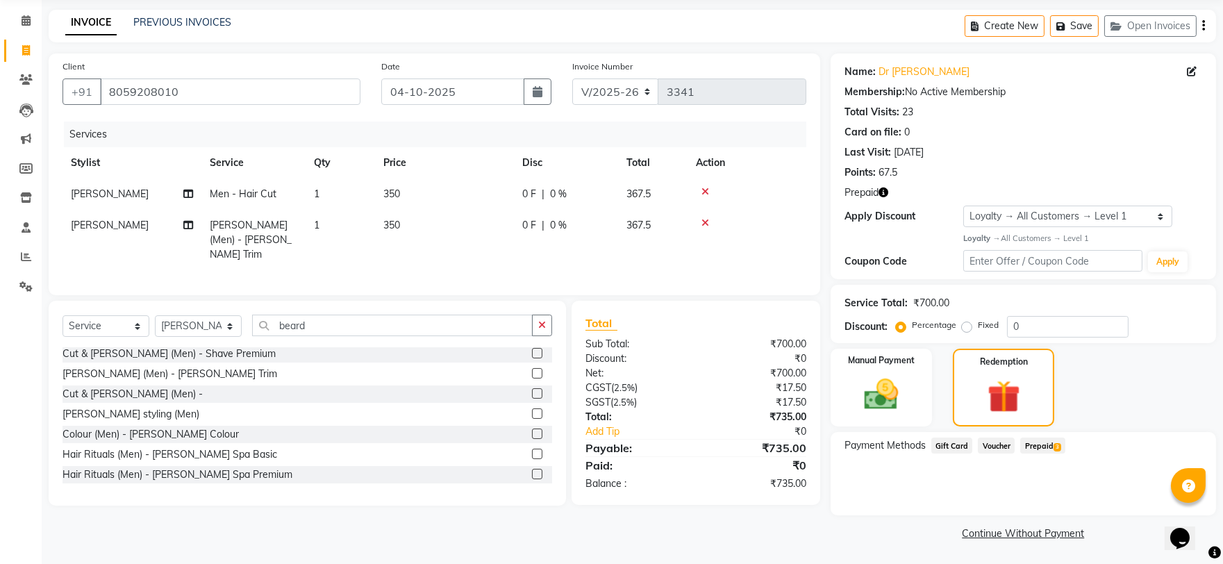
click at [1050, 449] on span "Prepaid 3" at bounding box center [1042, 446] width 45 height 16
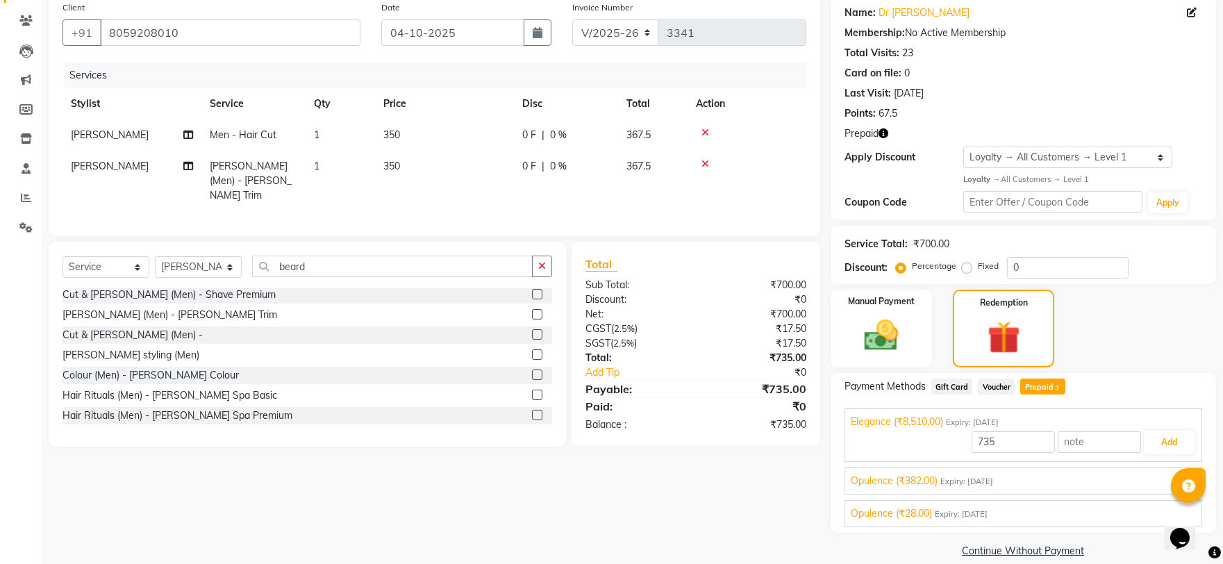
scroll to position [127, 0]
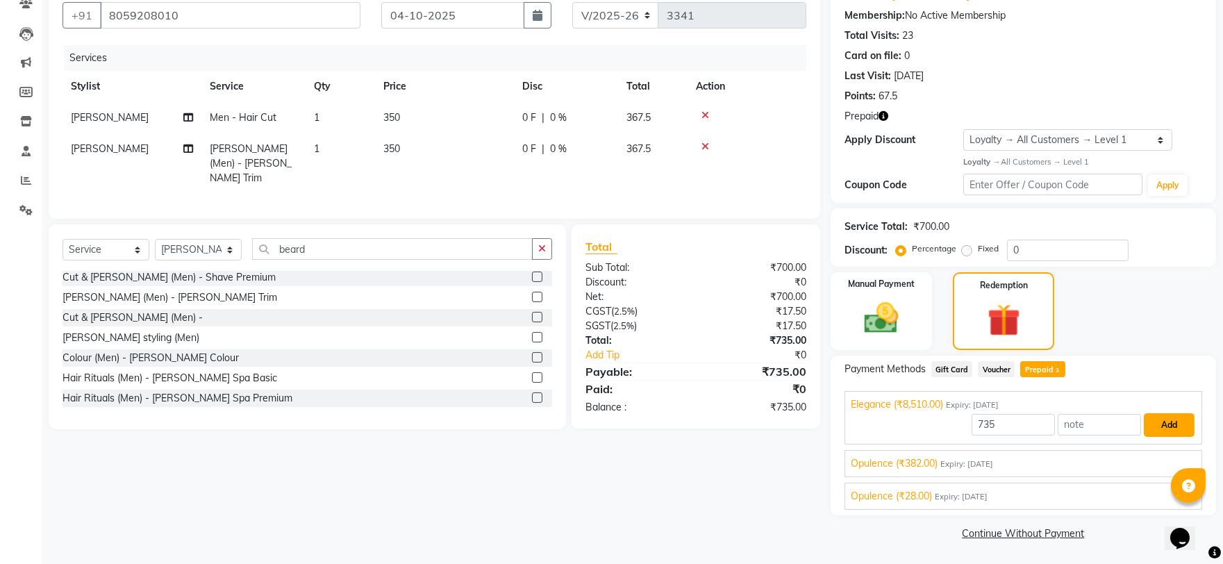
click at [1177, 420] on button "Add" at bounding box center [1169, 425] width 51 height 24
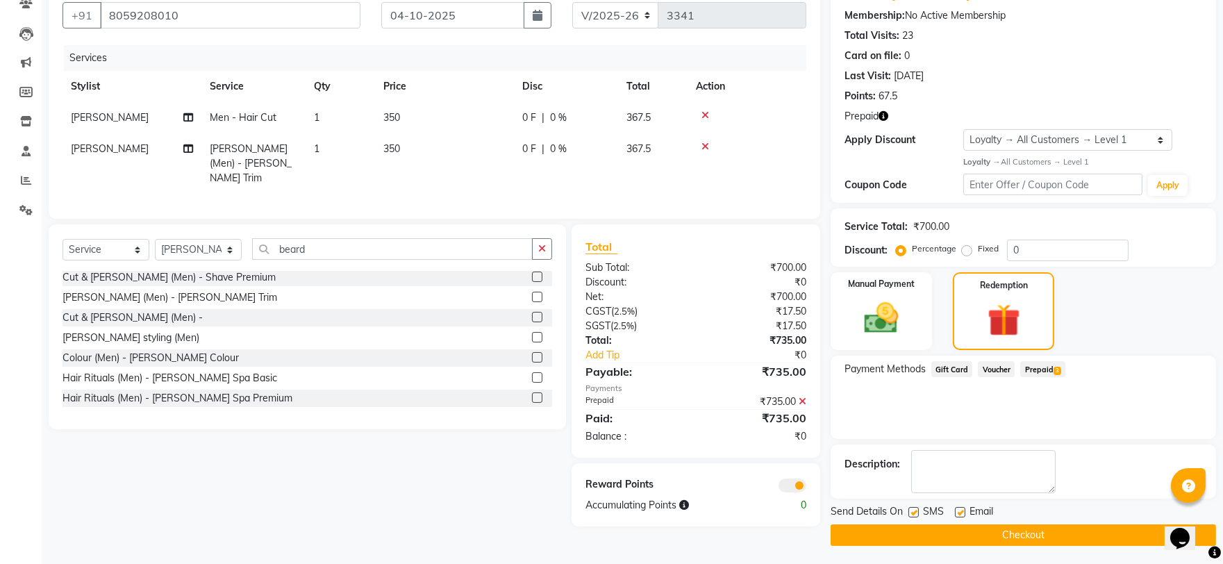
scroll to position [129, 0]
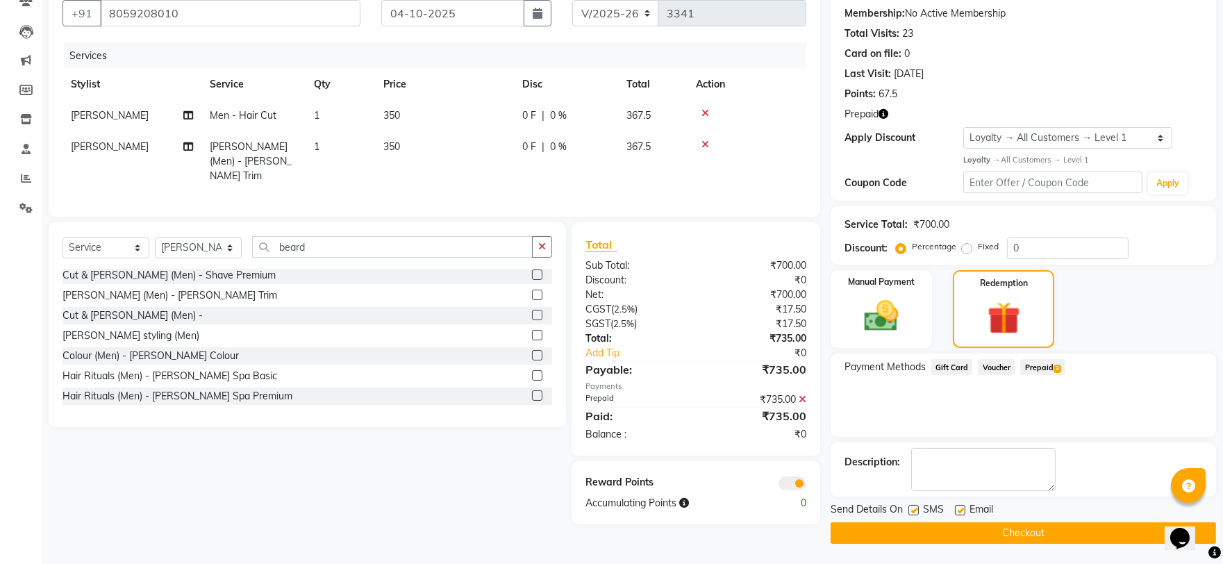
click at [1035, 529] on button "Checkout" at bounding box center [1024, 533] width 386 height 22
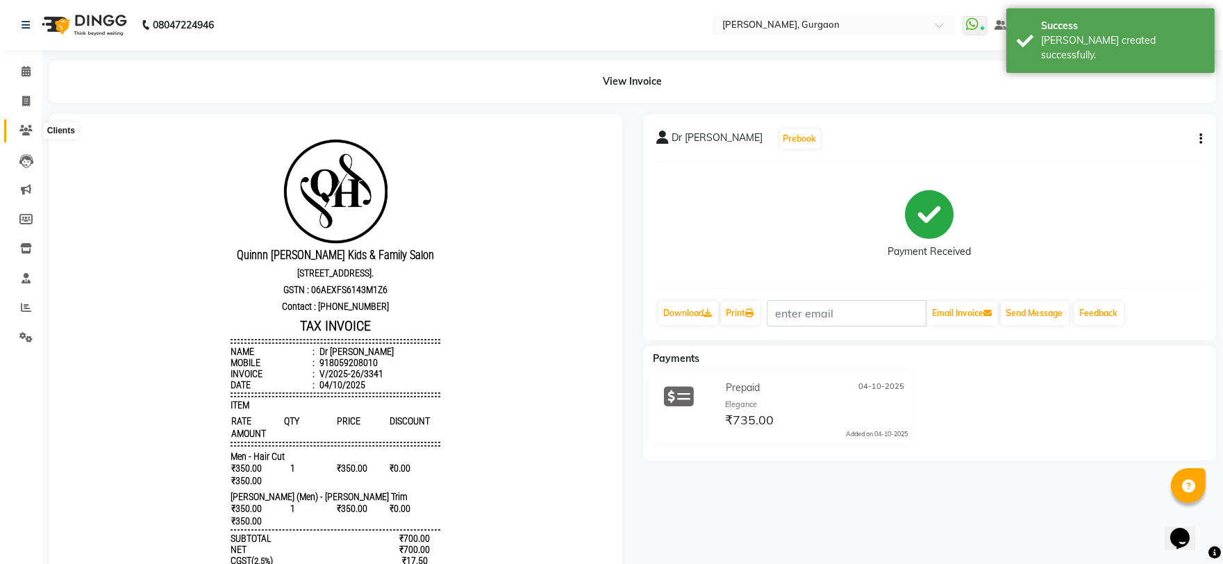
click at [21, 123] on span at bounding box center [26, 131] width 24 height 16
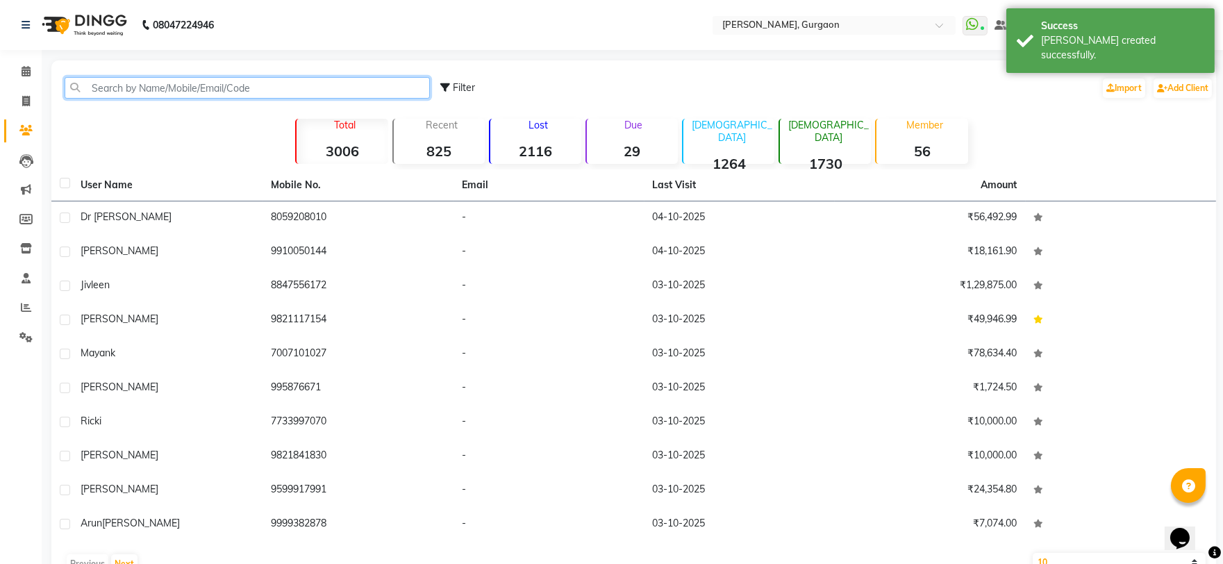
click at [122, 87] on input "text" at bounding box center [247, 88] width 365 height 22
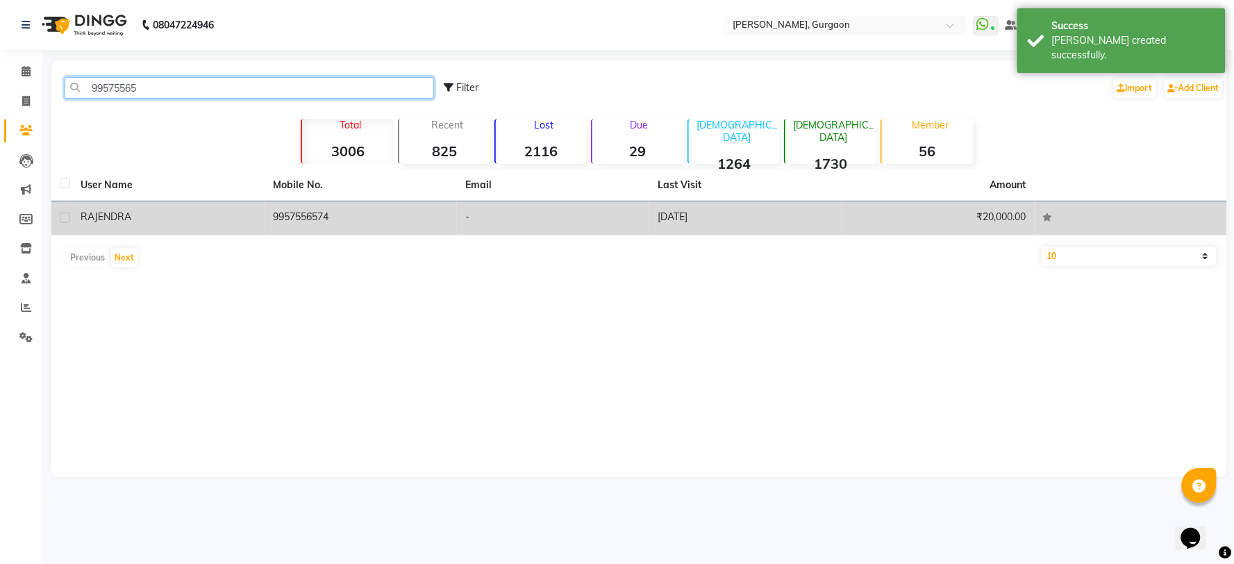
type input "99575565"
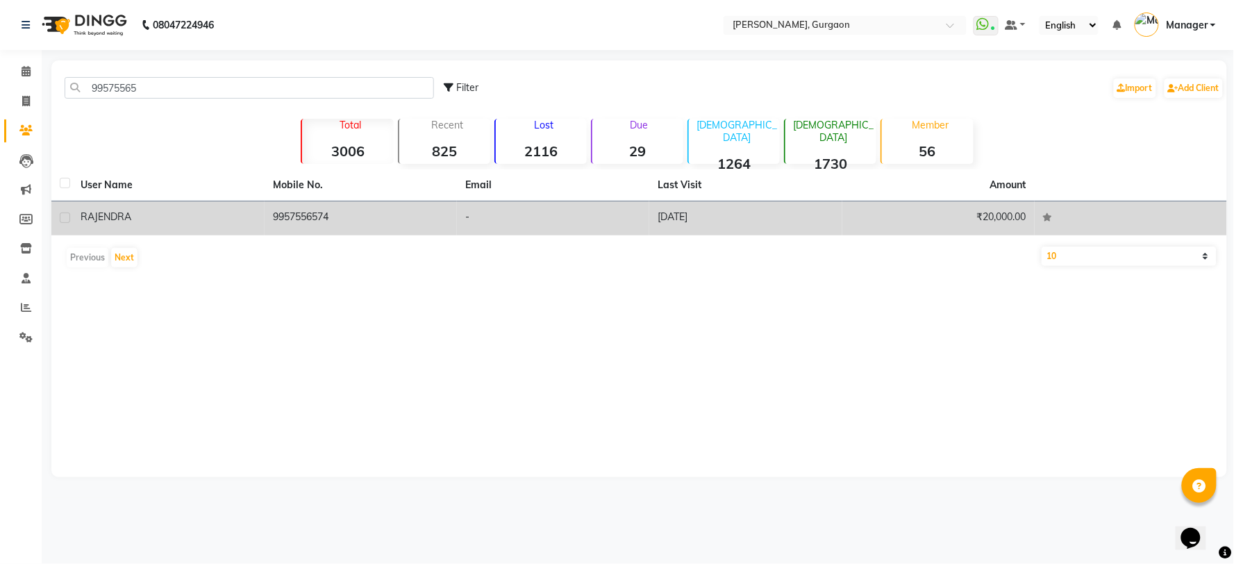
click at [246, 227] on td "RAJENDRA" at bounding box center [168, 218] width 192 height 34
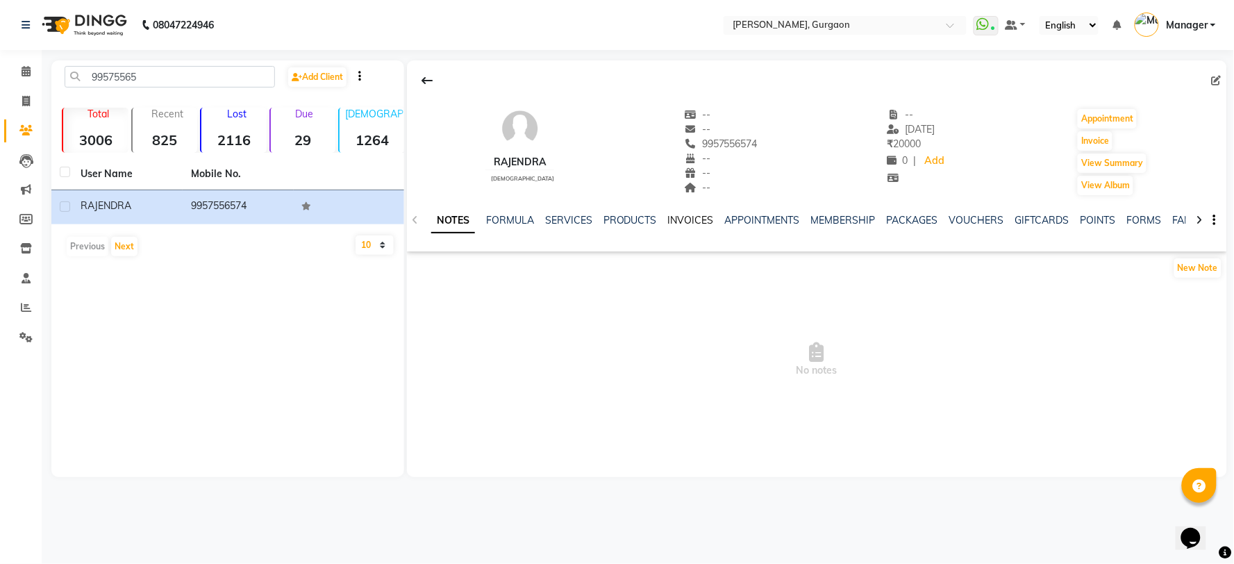
click at [676, 222] on link "INVOICES" at bounding box center [691, 220] width 46 height 13
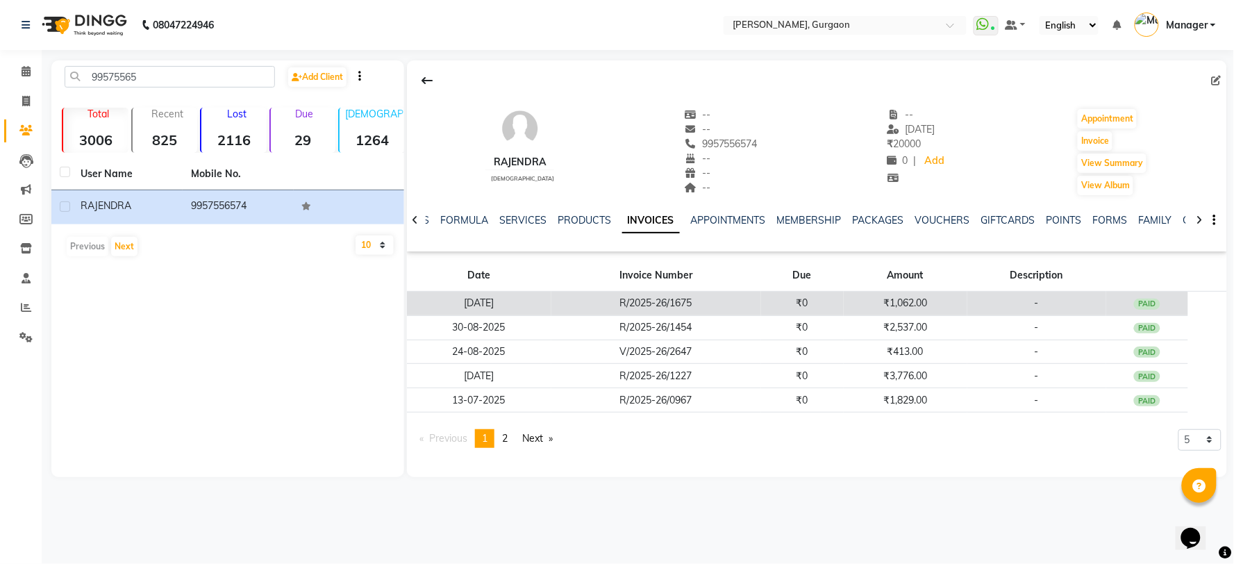
click at [700, 306] on td "R/2025-26/1675" at bounding box center [657, 304] width 210 height 24
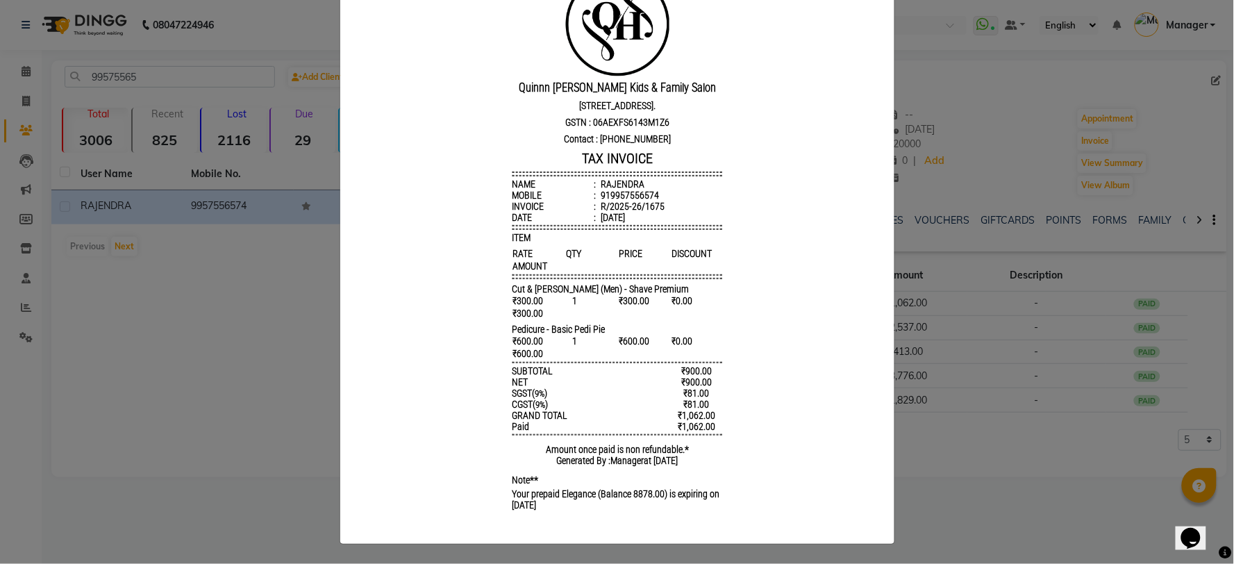
click at [19, 100] on ngb-modal-window "INVOICE View Invoice Close" at bounding box center [617, 282] width 1234 height 564
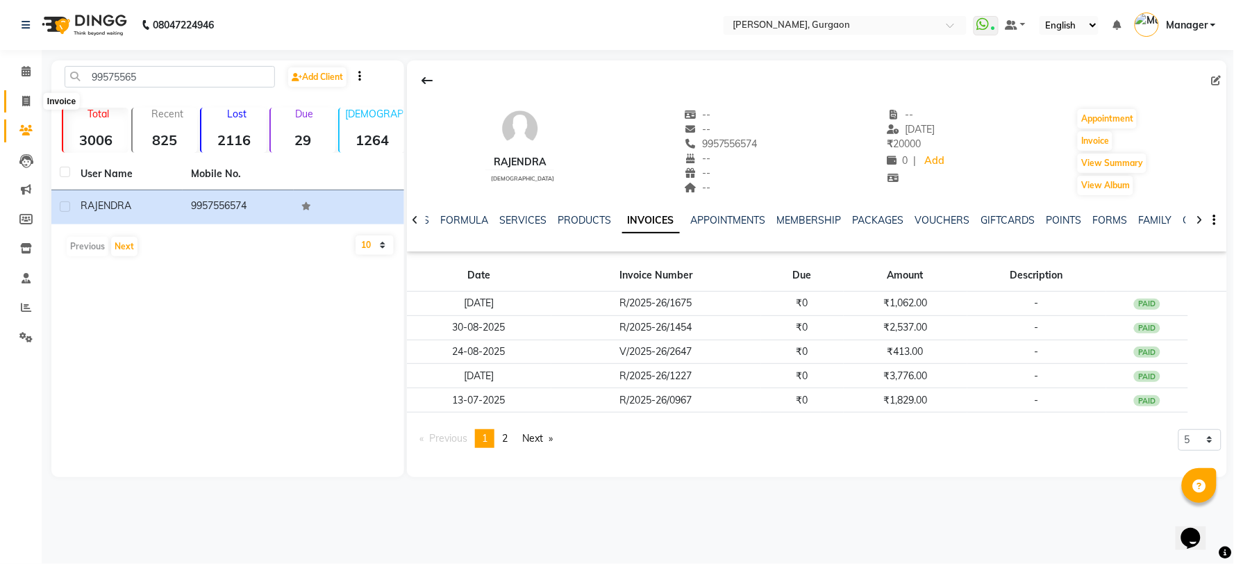
click at [19, 99] on span at bounding box center [26, 102] width 24 height 16
select select "3880"
select select "service"
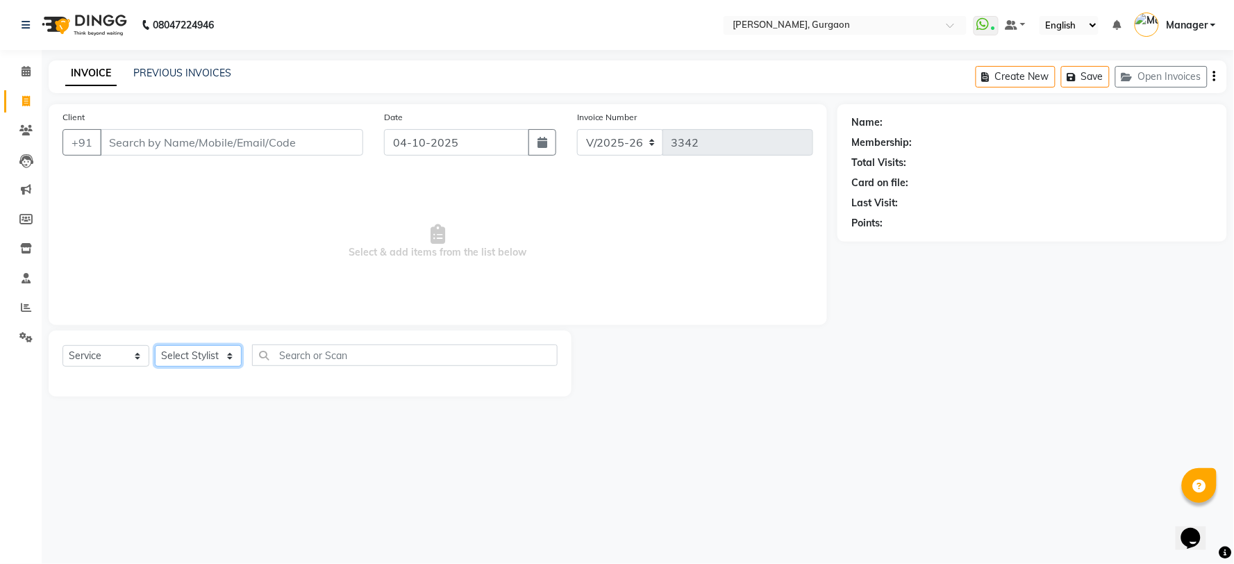
click at [197, 354] on select "Select Stylist [PERSON_NAME] Nail ARTIST [PERSON_NAME] Makeup Manager [PERSON_N…" at bounding box center [198, 356] width 87 height 22
select select "24605"
click at [155, 346] on select "Select Stylist [PERSON_NAME] Nail ARTIST [PERSON_NAME] Makeup Manager [PERSON_N…" at bounding box center [198, 356] width 87 height 22
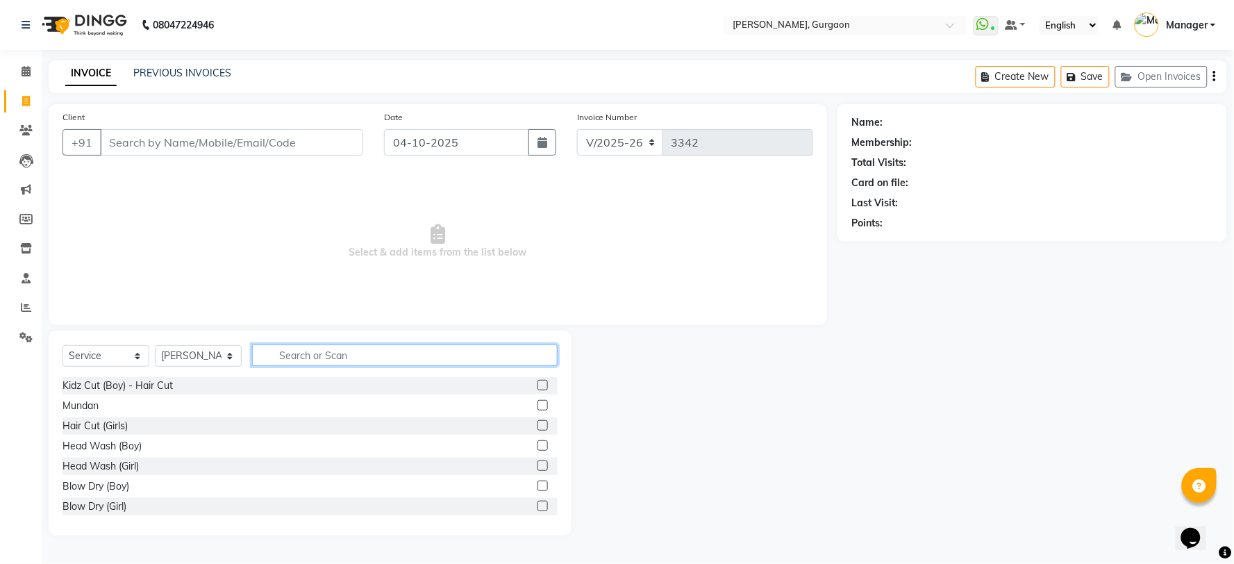
click at [339, 361] on input "text" at bounding box center [405, 356] width 306 height 22
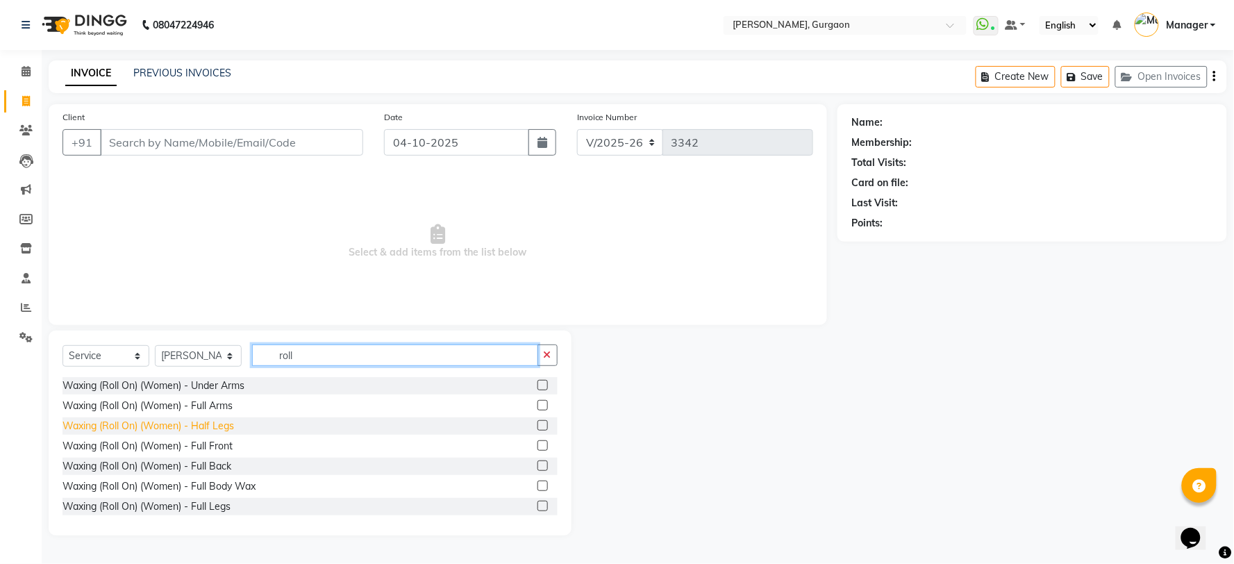
type input "roll"
click at [219, 429] on div "Waxing (Roll On) (Women) - Half Legs" at bounding box center [149, 426] width 172 height 15
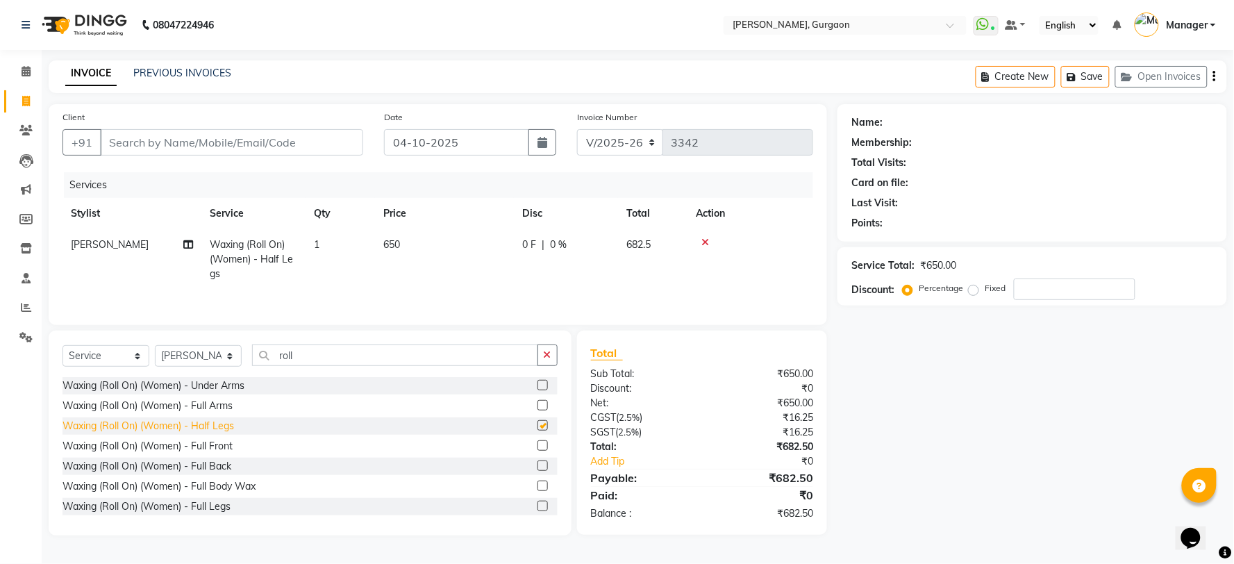
checkbox input "false"
click at [192, 513] on div "Waxing (Roll On) (Women) - Full Legs" at bounding box center [147, 506] width 168 height 15
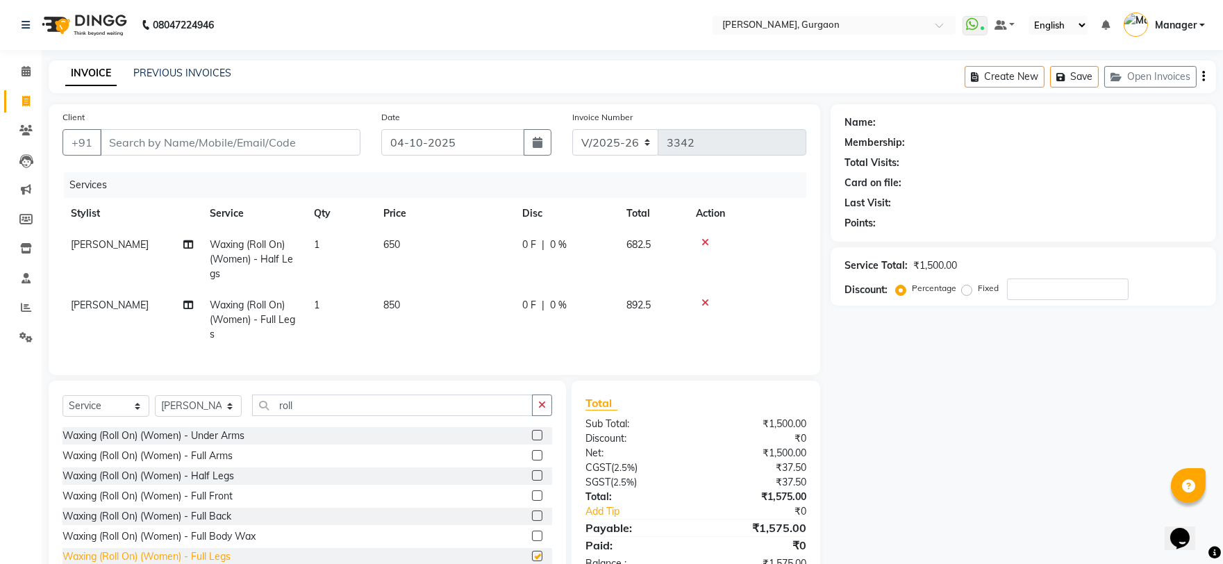
checkbox input "false"
click at [709, 238] on icon at bounding box center [706, 243] width 8 height 10
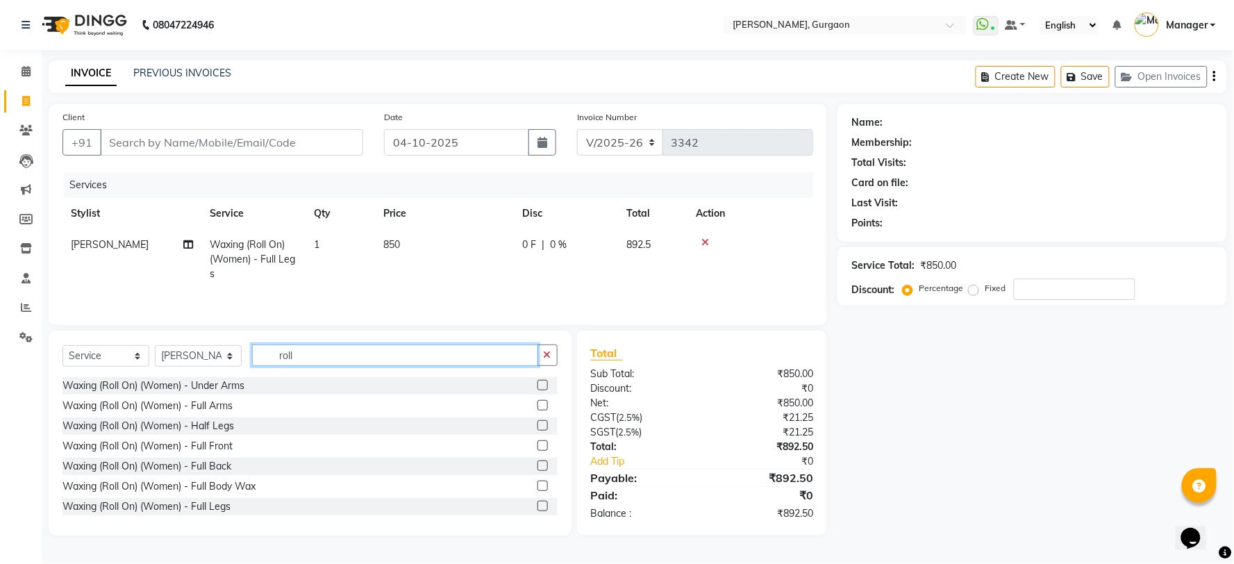
click at [315, 359] on input "roll" at bounding box center [395, 356] width 286 height 22
click at [104, 250] on span "[PERSON_NAME]" at bounding box center [110, 244] width 78 height 13
select select "24605"
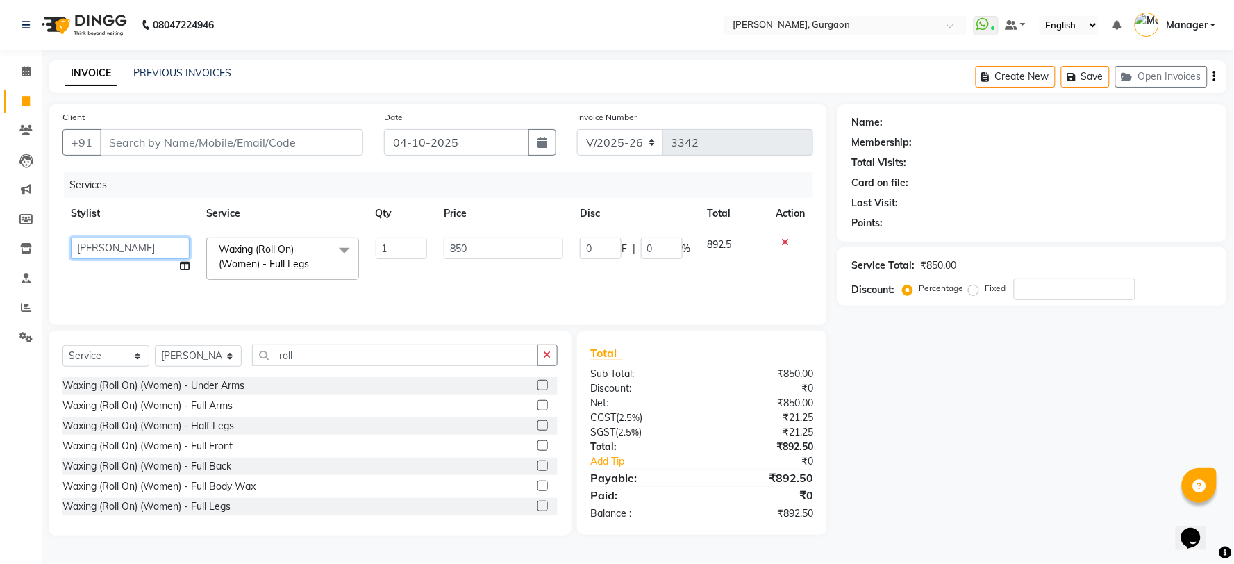
click at [104, 250] on select "AARTI Abdul Kalam Akash Nail ARTIST ASH Gayatree Kirti Makeup Manager Preeti RA…" at bounding box center [130, 249] width 119 height 22
select select "59315"
click at [217, 353] on select "Select Stylist [PERSON_NAME] Nail ARTIST [PERSON_NAME] Makeup Manager [PERSON_N…" at bounding box center [198, 356] width 87 height 22
select select "59315"
click at [155, 346] on select "Select Stylist [PERSON_NAME] Nail ARTIST [PERSON_NAME] Makeup Manager [PERSON_N…" at bounding box center [198, 356] width 87 height 22
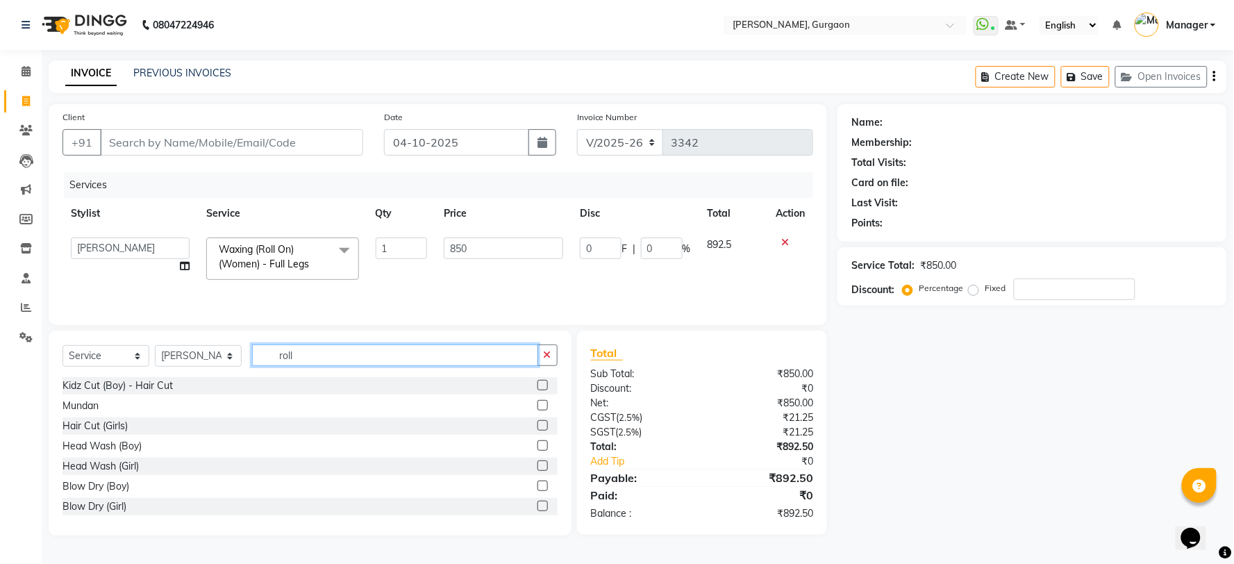
click at [344, 360] on input "roll" at bounding box center [395, 356] width 286 height 22
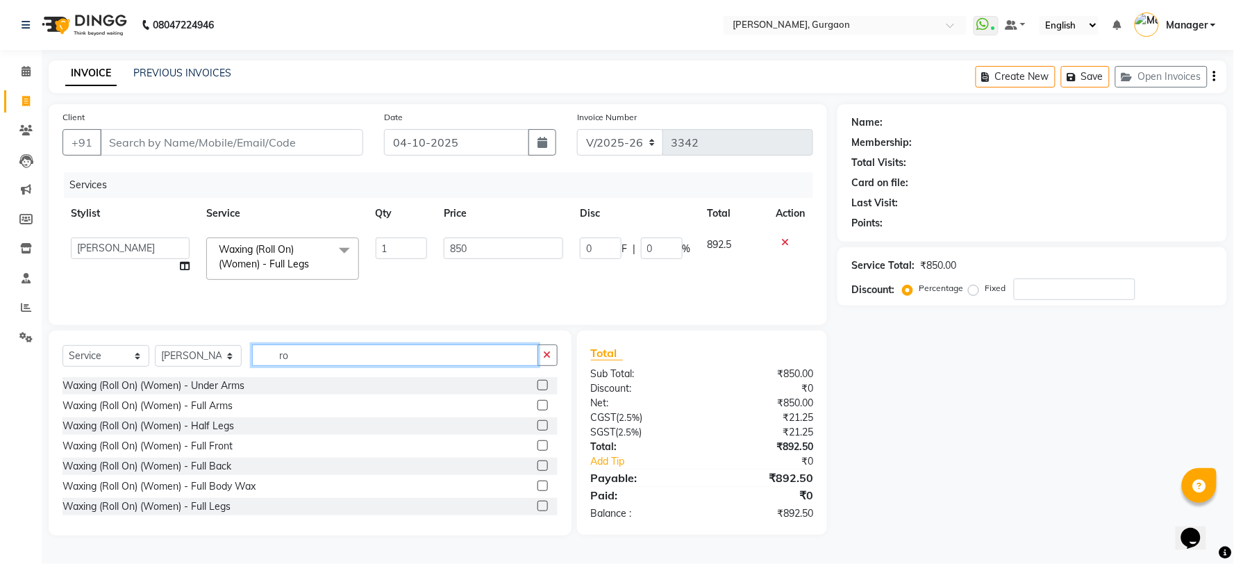
type input "r"
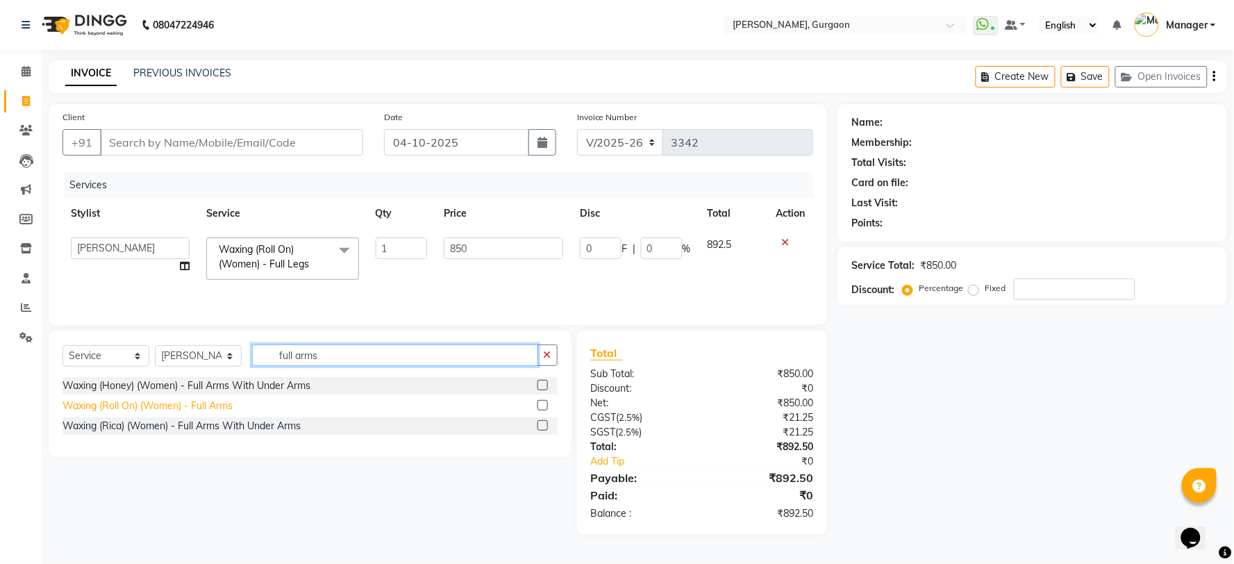
type input "full arms"
click at [121, 405] on div "Waxing (Roll On) (Women) - Full Arms" at bounding box center [148, 406] width 170 height 15
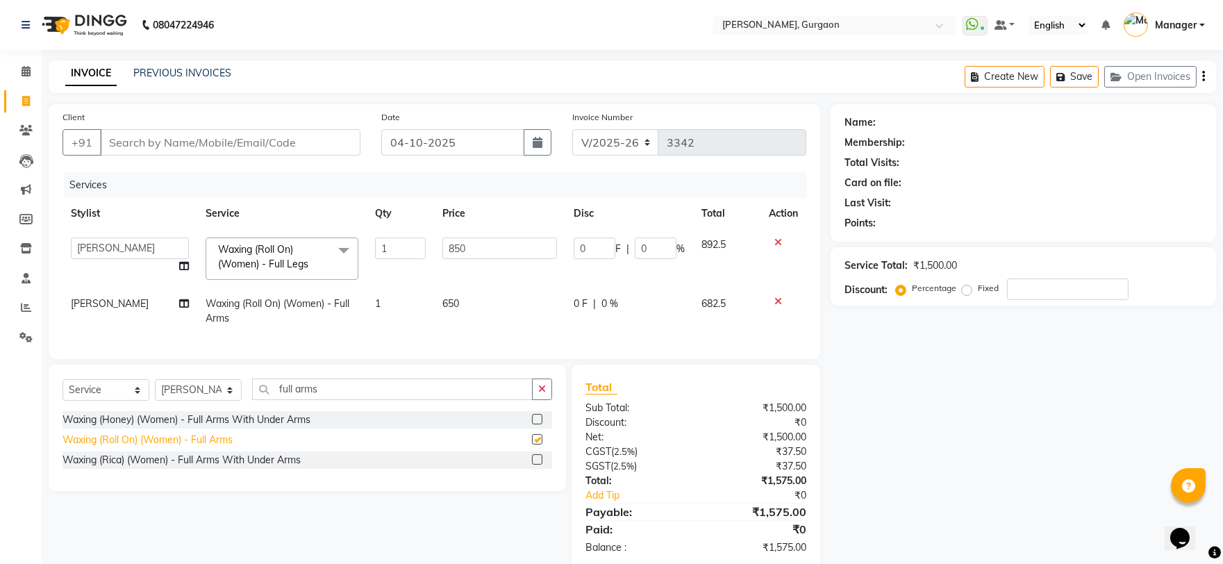
checkbox input "false"
click at [190, 400] on select "Select Stylist [PERSON_NAME] Nail ARTIST [PERSON_NAME] Makeup Manager [PERSON_N…" at bounding box center [198, 390] width 87 height 22
click at [942, 368] on div "Name: Membership: Total Visits: Card on file: Last Visit: Points: Service Total…" at bounding box center [1029, 336] width 396 height 465
click at [368, 400] on input "full arms" at bounding box center [392, 390] width 281 height 22
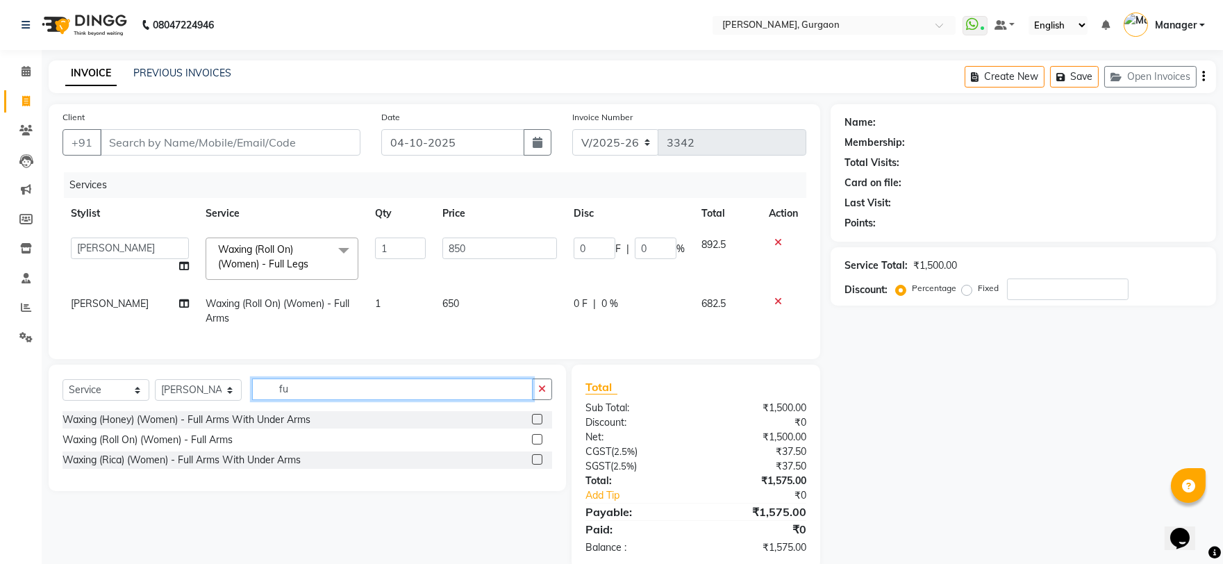
type input "f"
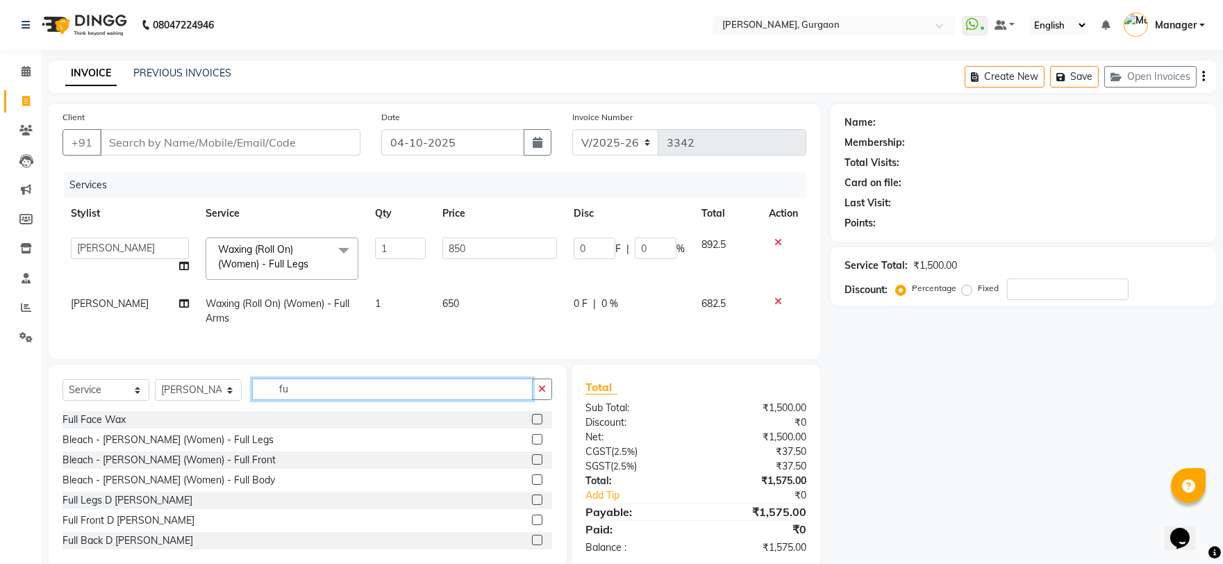
type input "f"
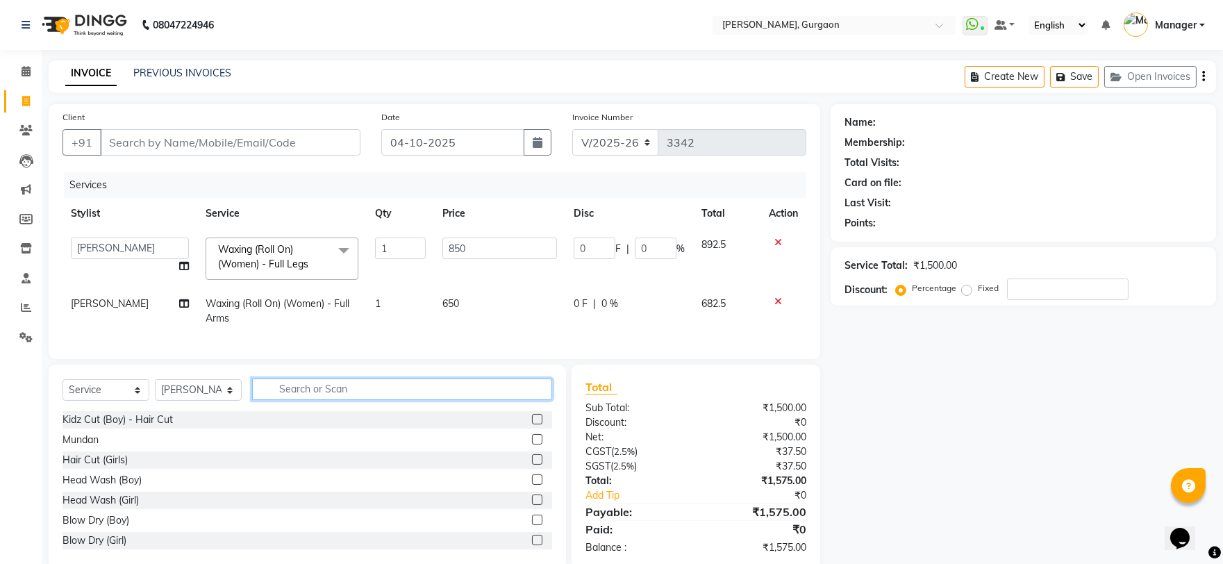
type input "r"
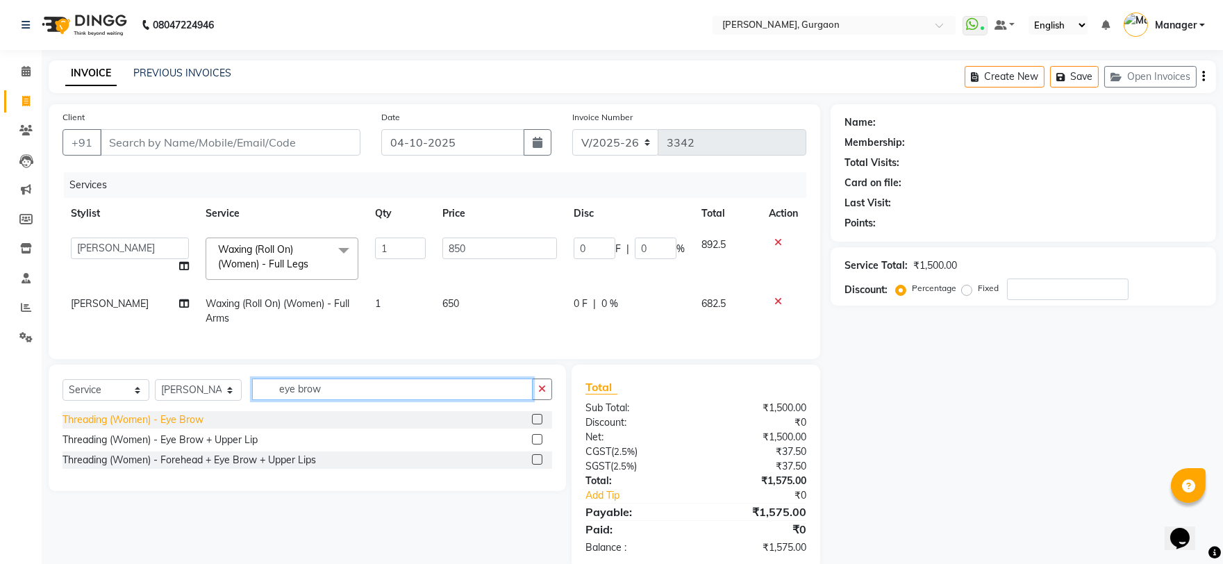
type input "eye brow"
click at [144, 427] on div "Threading (Women) - Eye Brow" at bounding box center [133, 420] width 141 height 15
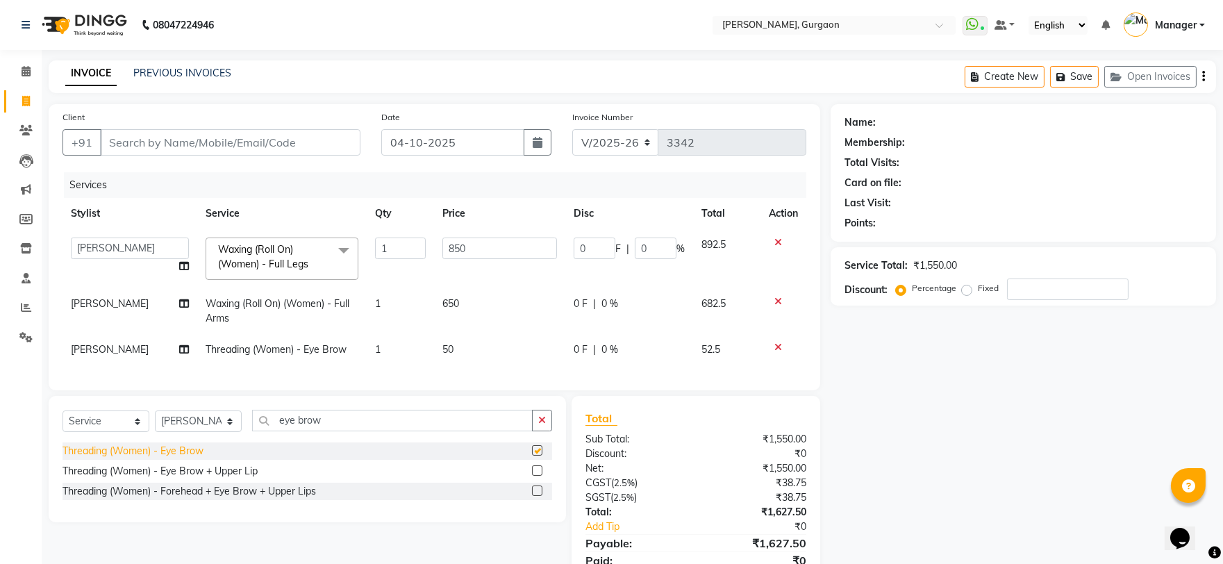
checkbox input "false"
click at [214, 479] on div "Threading (Women) - Eye Brow + Upper Lip" at bounding box center [160, 471] width 195 height 15
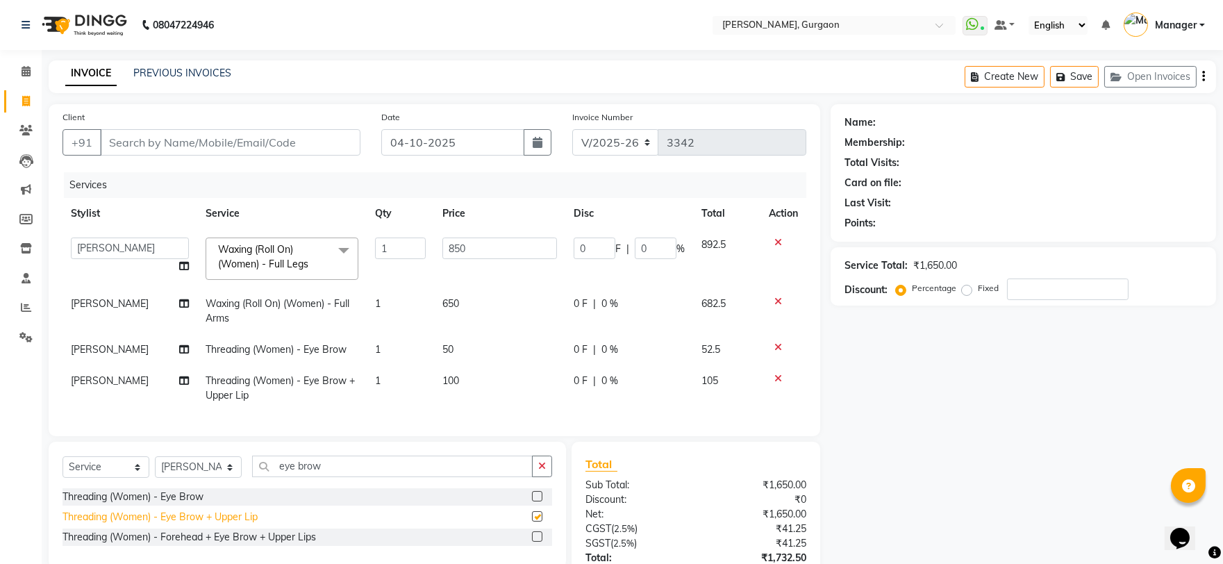
checkbox input "false"
click at [775, 344] on icon at bounding box center [779, 347] width 8 height 10
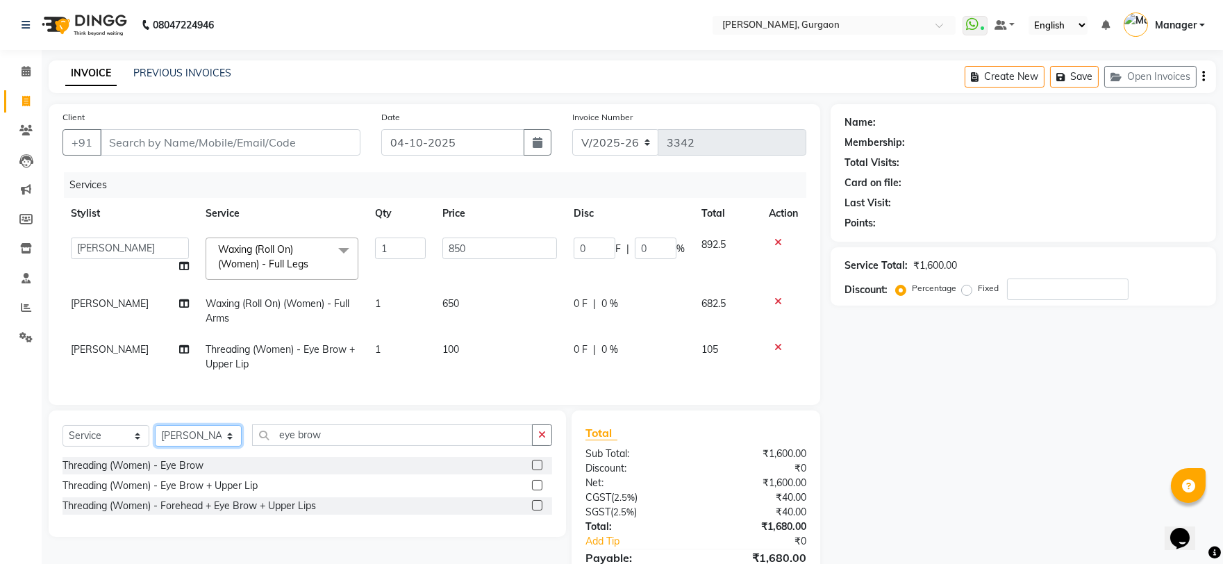
click at [183, 447] on select "Select Stylist [PERSON_NAME] Nail ARTIST [PERSON_NAME] Makeup Manager [PERSON_N…" at bounding box center [198, 436] width 87 height 22
select select "82057"
click at [155, 437] on select "Select Stylist [PERSON_NAME] Nail ARTIST [PERSON_NAME] Makeup Manager [PERSON_N…" at bounding box center [198, 436] width 87 height 22
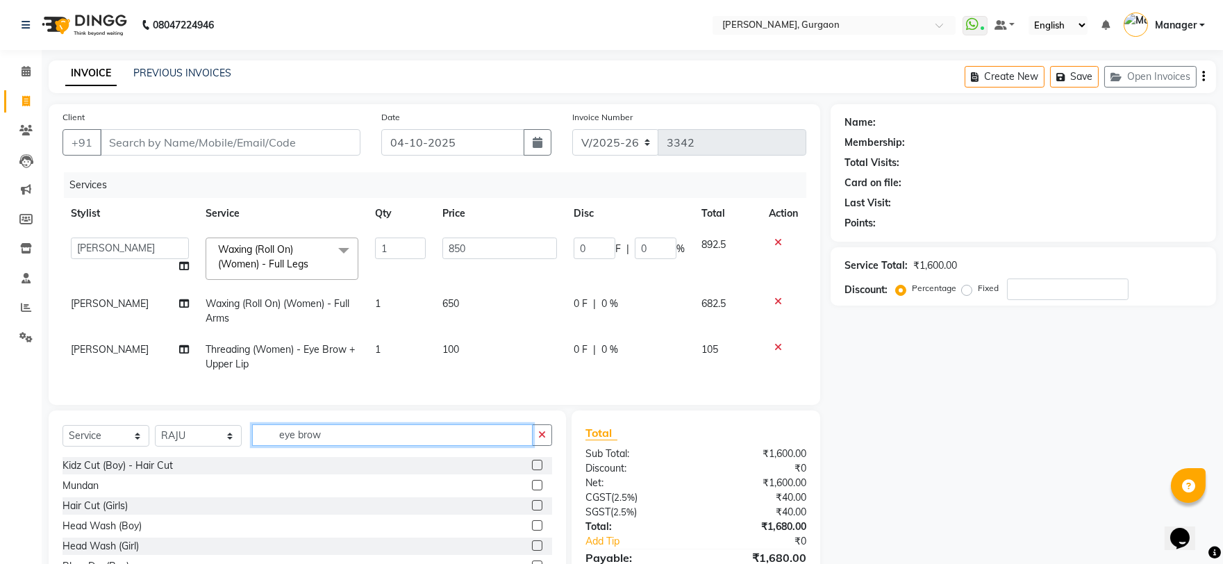
click at [342, 446] on input "eye brow" at bounding box center [392, 435] width 281 height 22
type input "e"
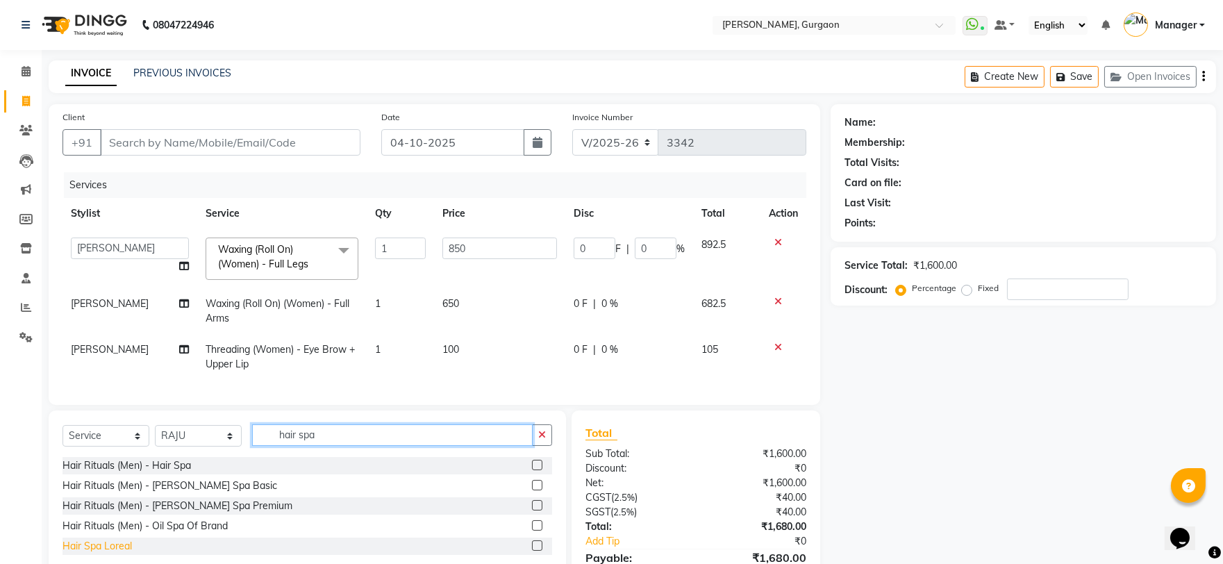
type input "hair spa"
click at [115, 554] on div "Hair Spa Loreal" at bounding box center [97, 546] width 69 height 15
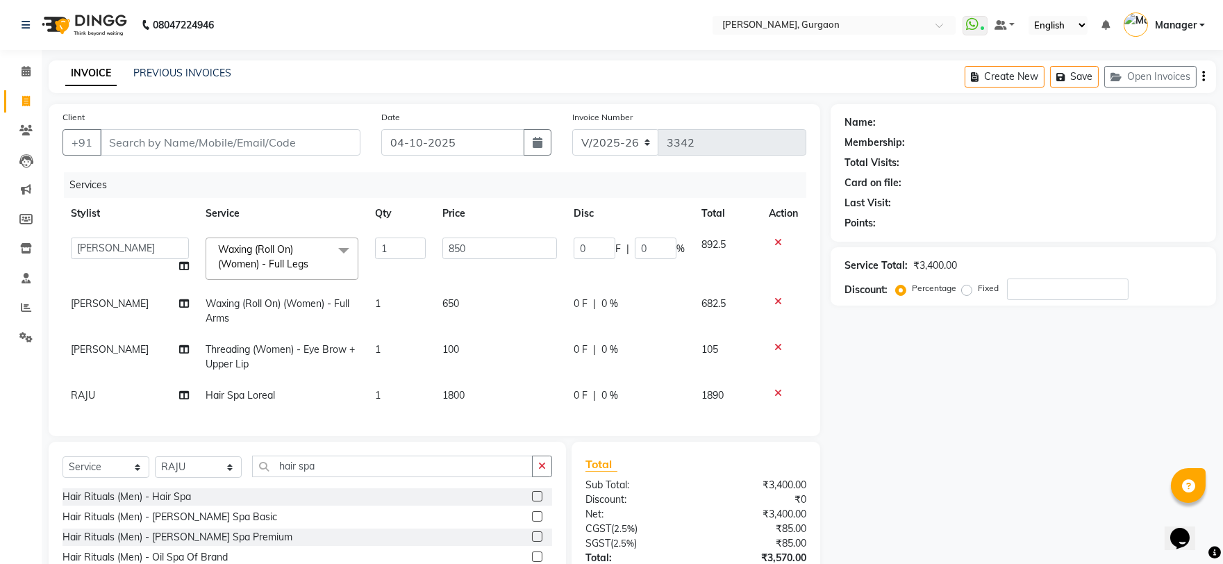
checkbox input "false"
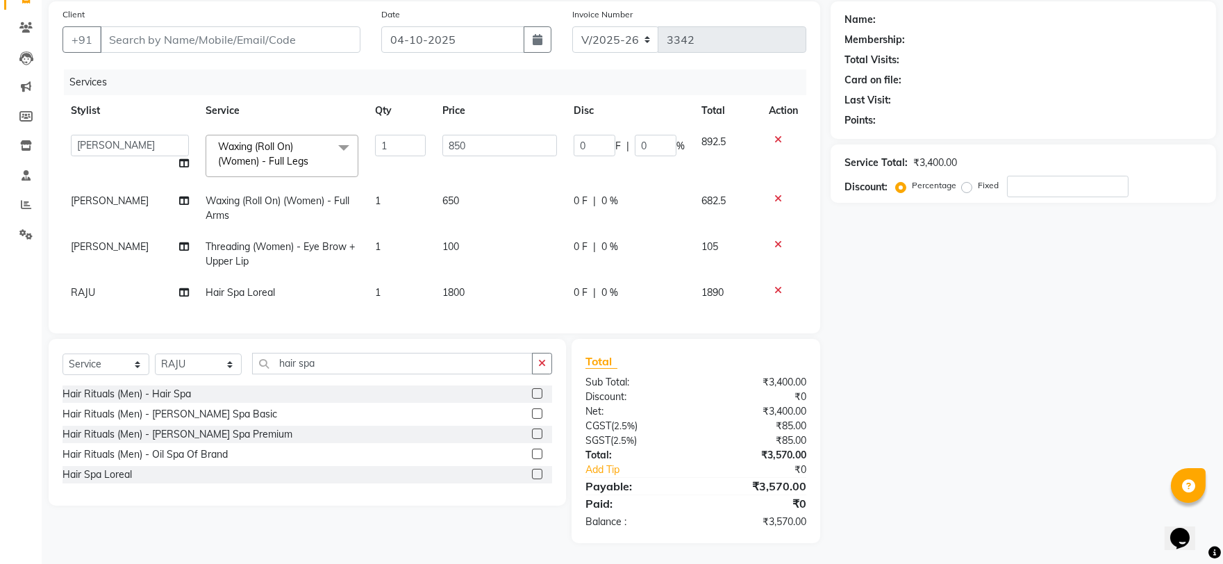
scroll to position [114, 0]
click at [349, 370] on input "hair spa" at bounding box center [392, 364] width 281 height 22
type input "h"
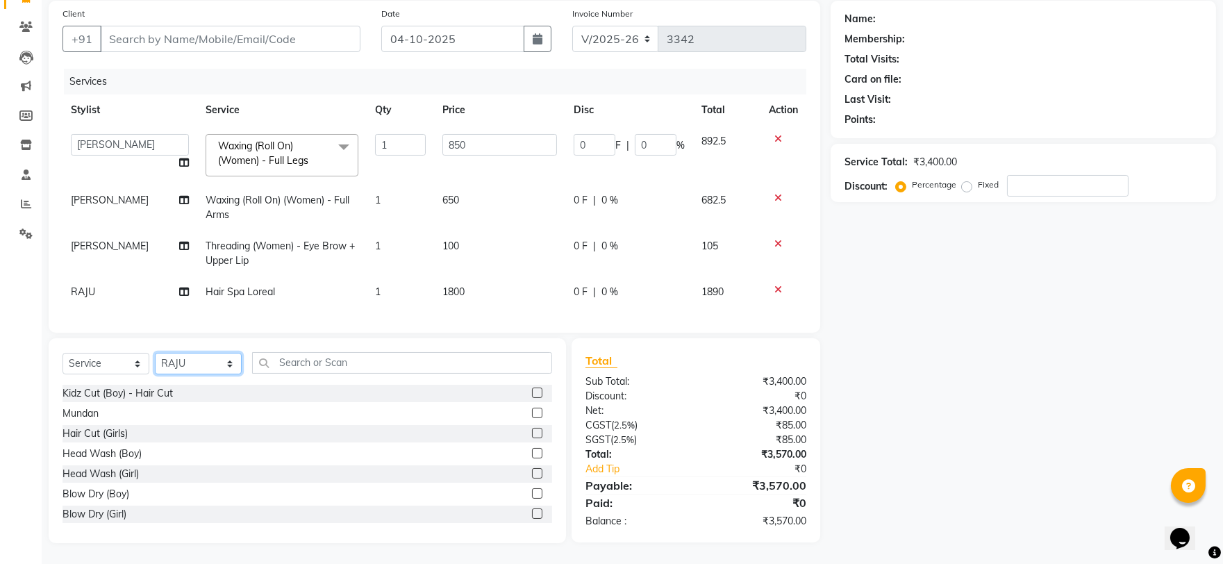
click at [191, 368] on select "Select Stylist [PERSON_NAME] Nail ARTIST [PERSON_NAME] Makeup Manager [PERSON_N…" at bounding box center [198, 364] width 87 height 22
click at [313, 72] on div "Services" at bounding box center [440, 82] width 753 height 26
click at [141, 282] on td "RAJU" at bounding box center [130, 291] width 135 height 31
select select "82057"
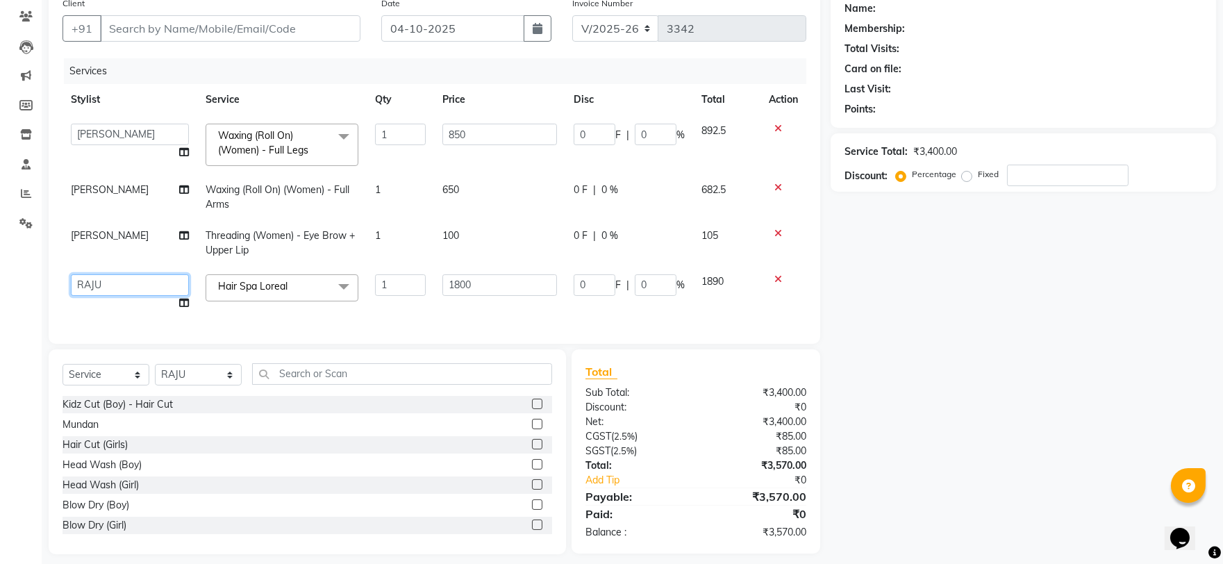
click at [141, 282] on select "AARTI Abdul Kalam Akash Nail ARTIST ASH Gayatree Kirti Makeup Manager Preeti RA…" at bounding box center [130, 285] width 118 height 22
select select "50388"
click at [534, 137] on input "850" at bounding box center [500, 135] width 115 height 22
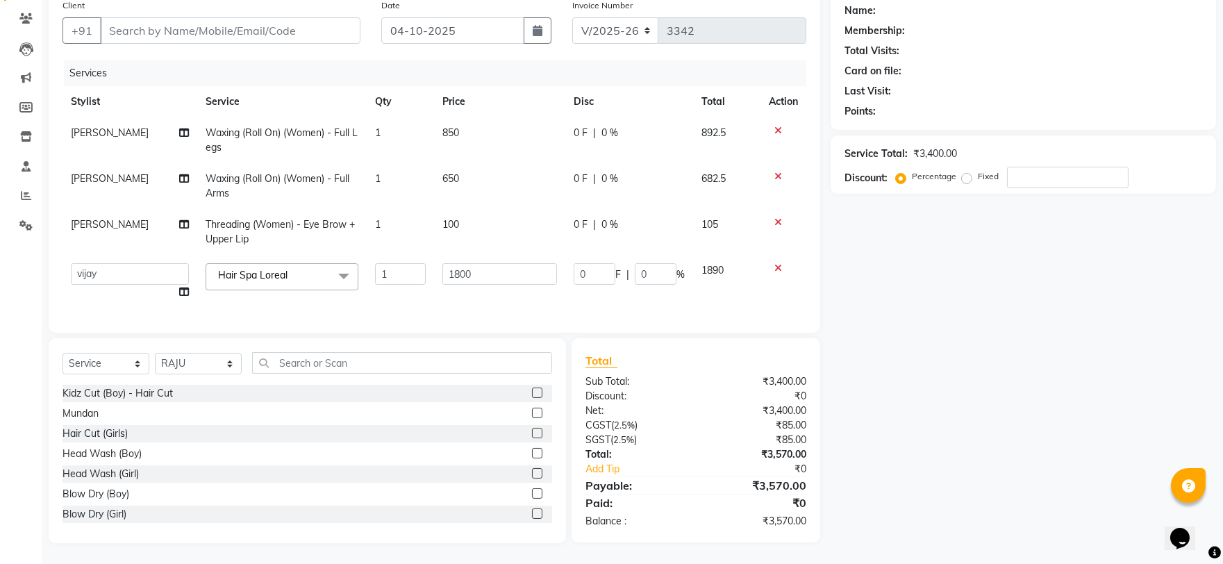
click at [893, 280] on div "Name: Membership: Total Visits: Card on file: Last Visit: Points: Service Total…" at bounding box center [1029, 267] width 396 height 551
click at [508, 260] on td "1800" at bounding box center [499, 281] width 131 height 53
click at [986, 352] on div "Name: Membership: Total Visits: Card on file: Last Visit: Points: Service Total…" at bounding box center [1029, 267] width 396 height 551
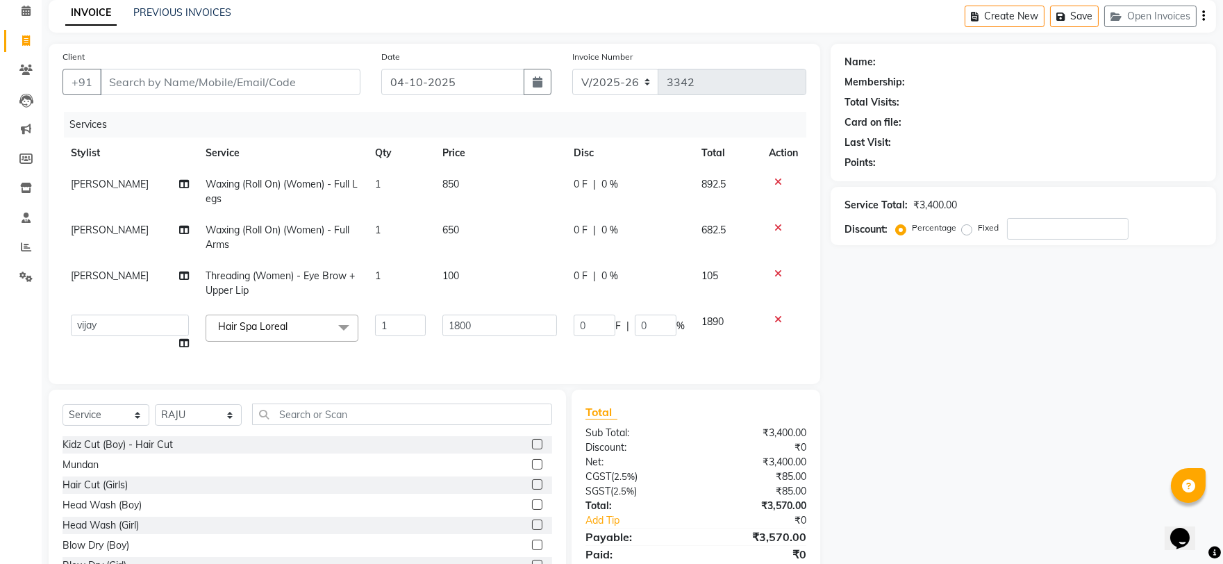
scroll to position [0, 0]
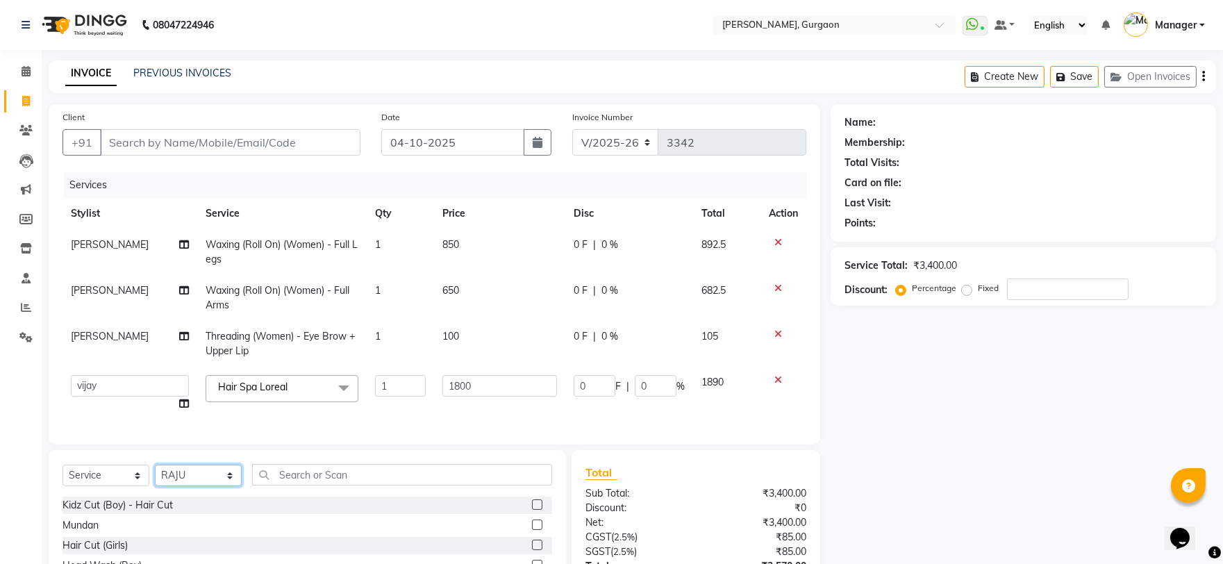
click at [197, 483] on select "Select Stylist [PERSON_NAME] Nail ARTIST [PERSON_NAME] Makeup Manager [PERSON_N…" at bounding box center [198, 476] width 87 height 22
select select "25791"
click at [155, 477] on select "Select Stylist [PERSON_NAME] Nail ARTIST [PERSON_NAME] Makeup Manager [PERSON_N…" at bounding box center [198, 476] width 87 height 22
click at [351, 497] on div "Select Service Product Membership Package Voucher Prepaid Gift Card Select Styl…" at bounding box center [308, 480] width 490 height 33
click at [355, 486] on input "text" at bounding box center [402, 475] width 300 height 22
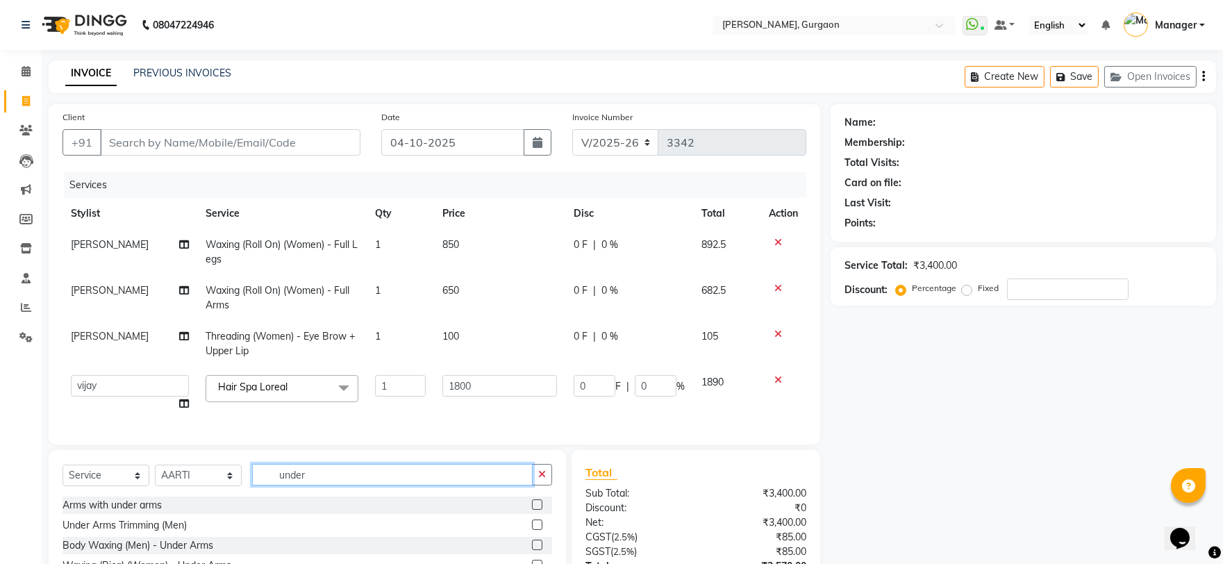
scroll to position [82, 0]
type input "under"
click at [100, 511] on div "Arms with under arms" at bounding box center [112, 504] width 99 height 15
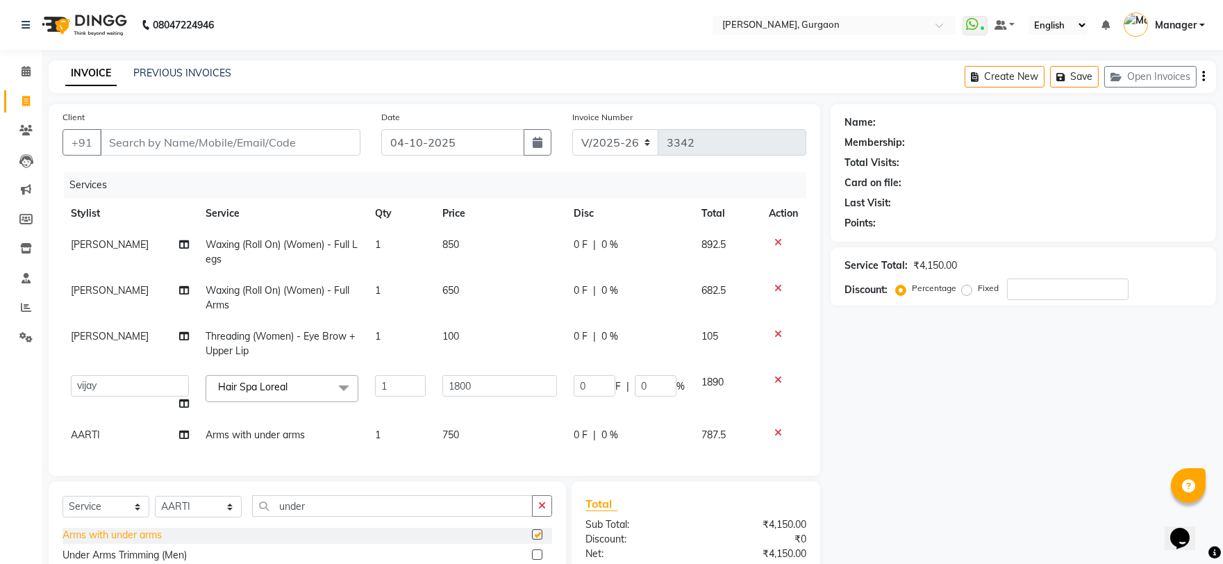
checkbox input "false"
click at [778, 433] on icon at bounding box center [779, 433] width 8 height 10
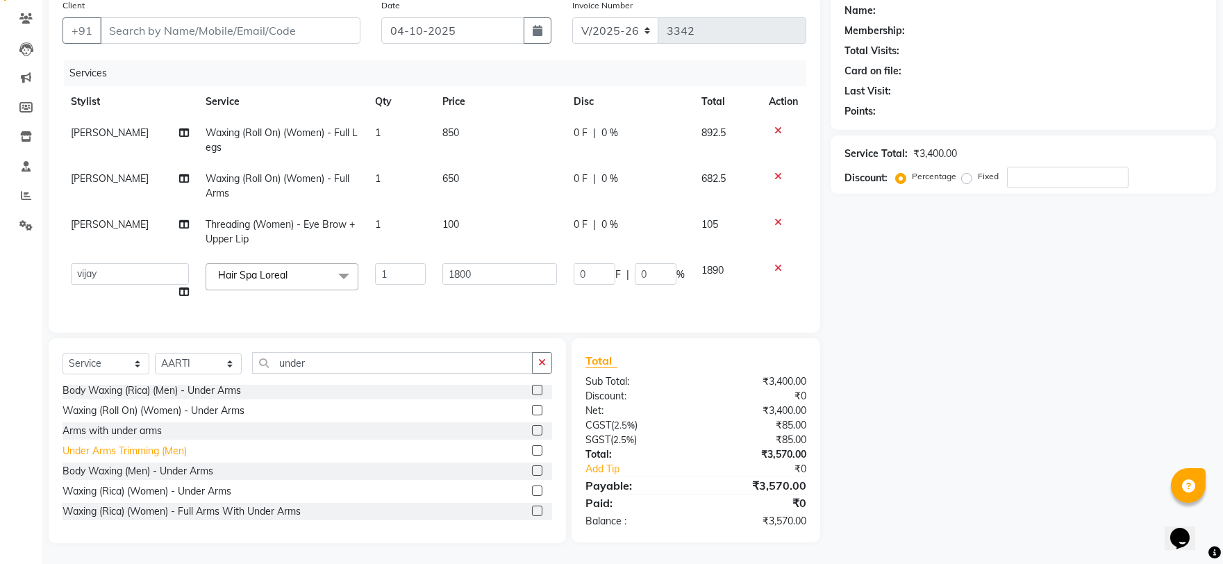
scroll to position [77, 0]
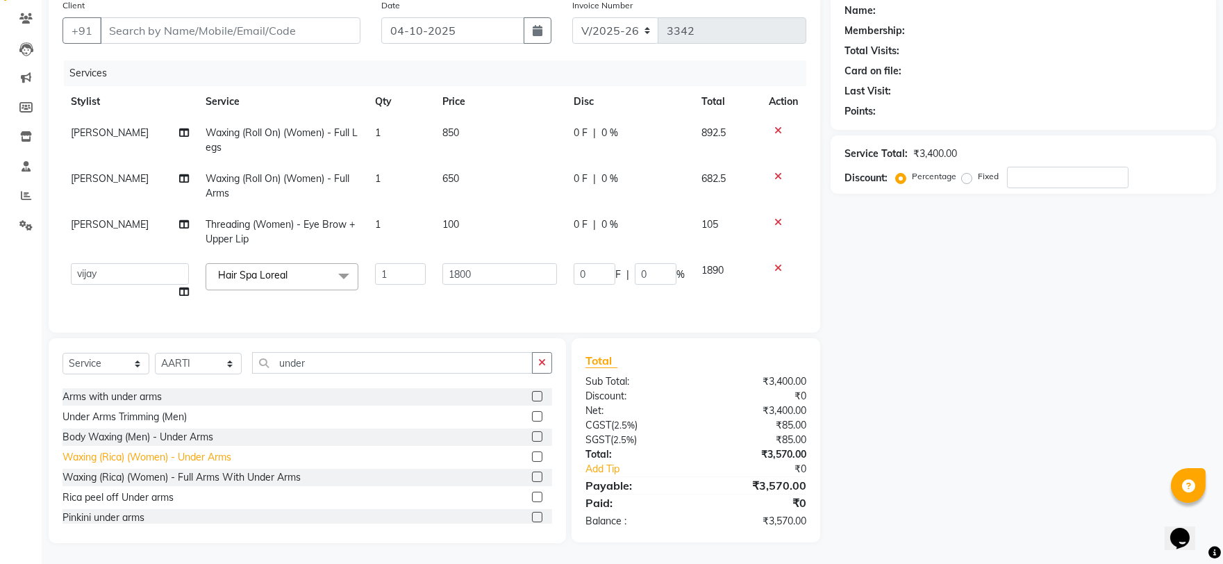
click at [133, 455] on div "Waxing (Rica) (Women) - Under Arms" at bounding box center [147, 457] width 169 height 15
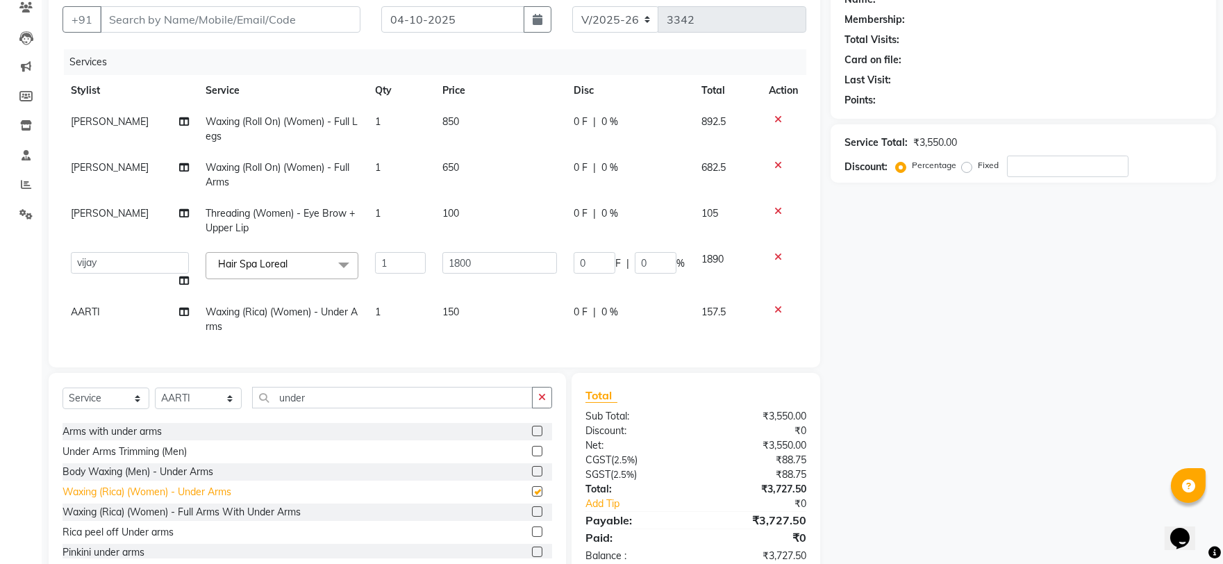
checkbox input "false"
click at [324, 408] on input "under" at bounding box center [392, 398] width 281 height 22
type input "u"
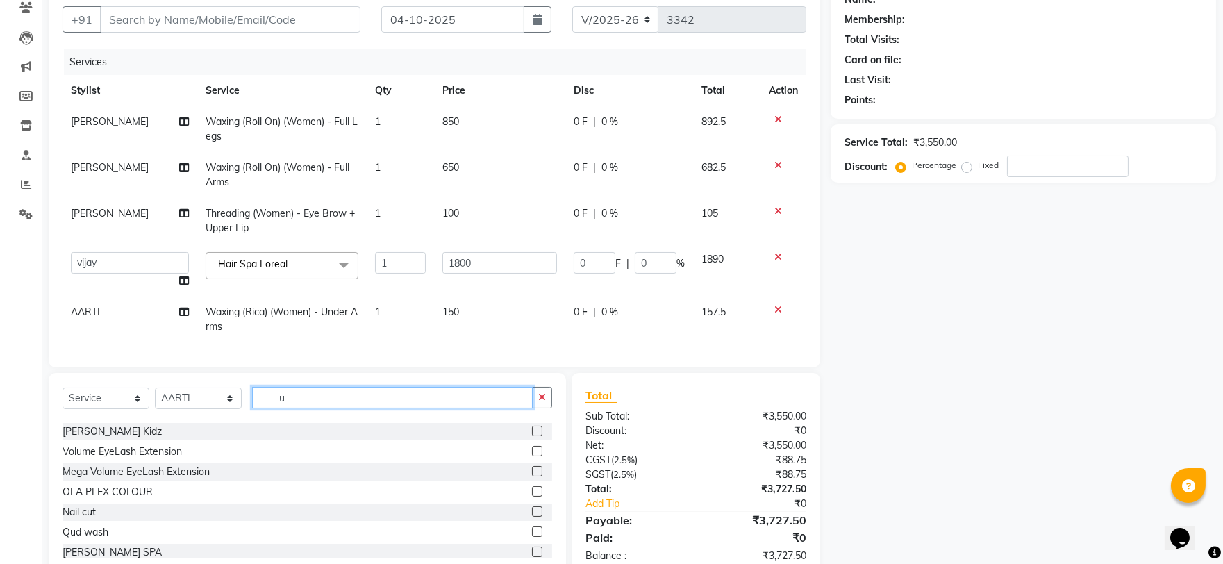
scroll to position [0, 0]
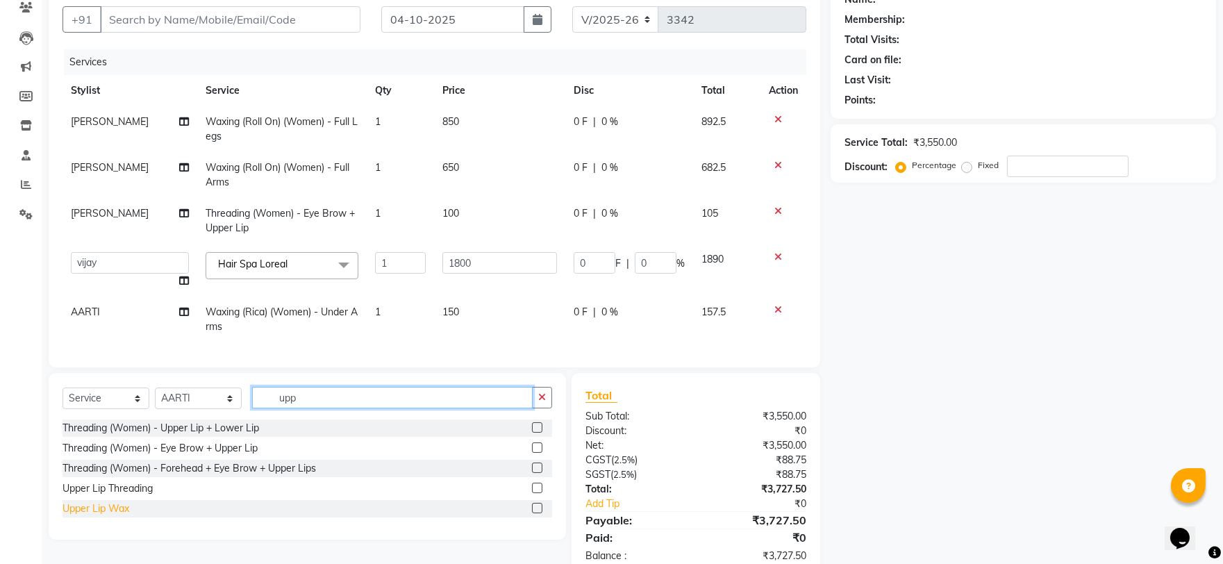
type input "upp"
click at [70, 516] on div "Upper Lip Wax" at bounding box center [96, 509] width 67 height 15
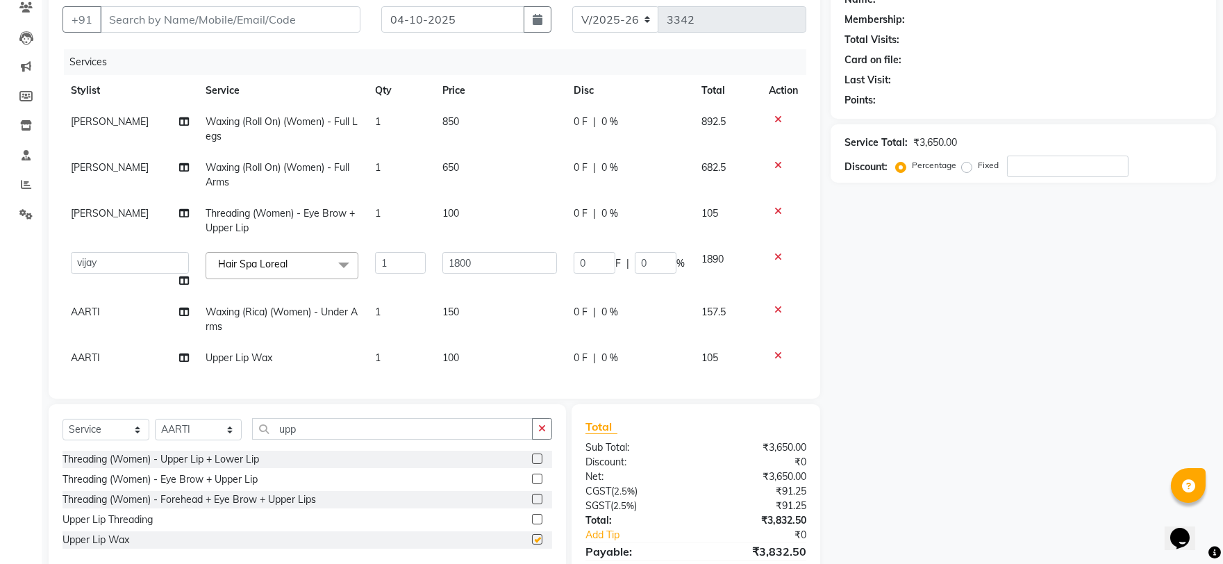
checkbox input "false"
click at [317, 440] on input "upp" at bounding box center [392, 429] width 281 height 22
type input "u"
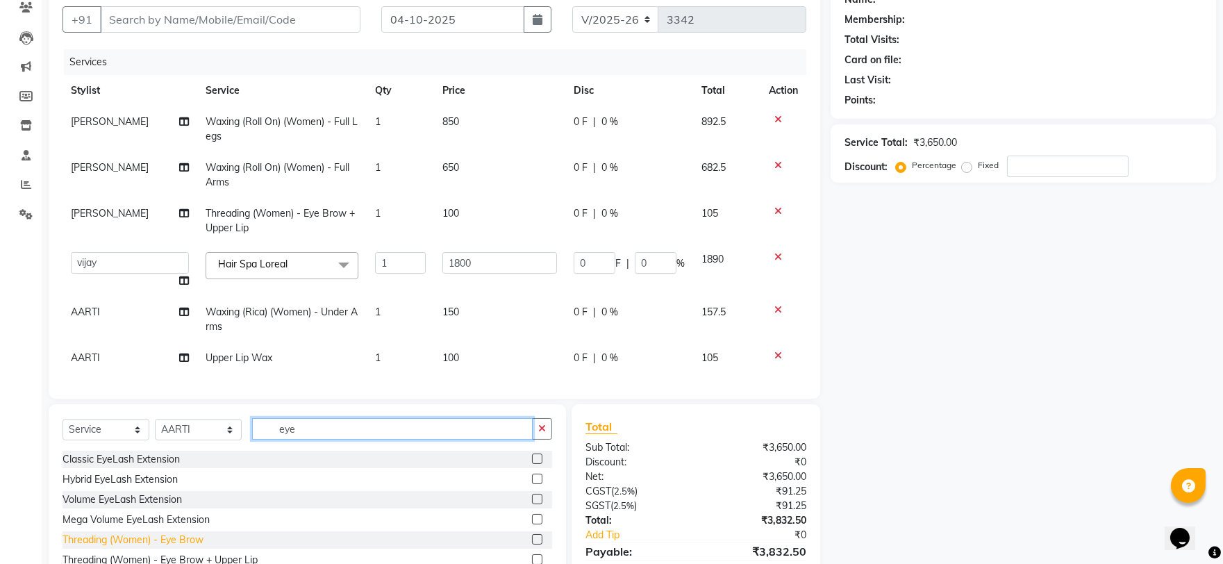
type input "eye"
click at [108, 547] on div "Threading (Women) - Eye Brow" at bounding box center [133, 540] width 141 height 15
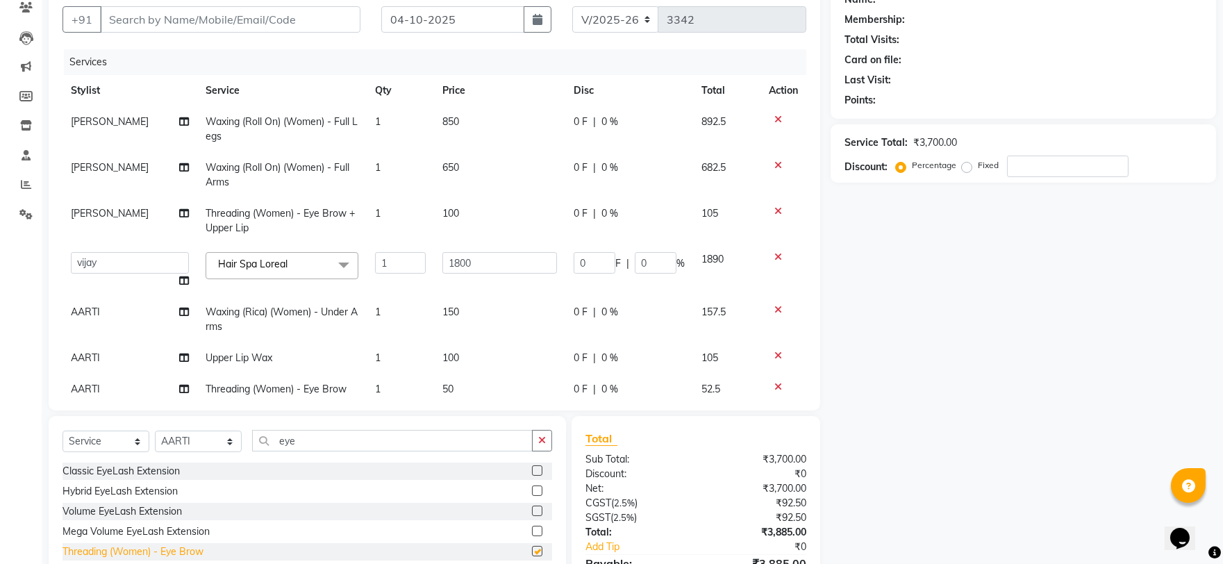
checkbox input "false"
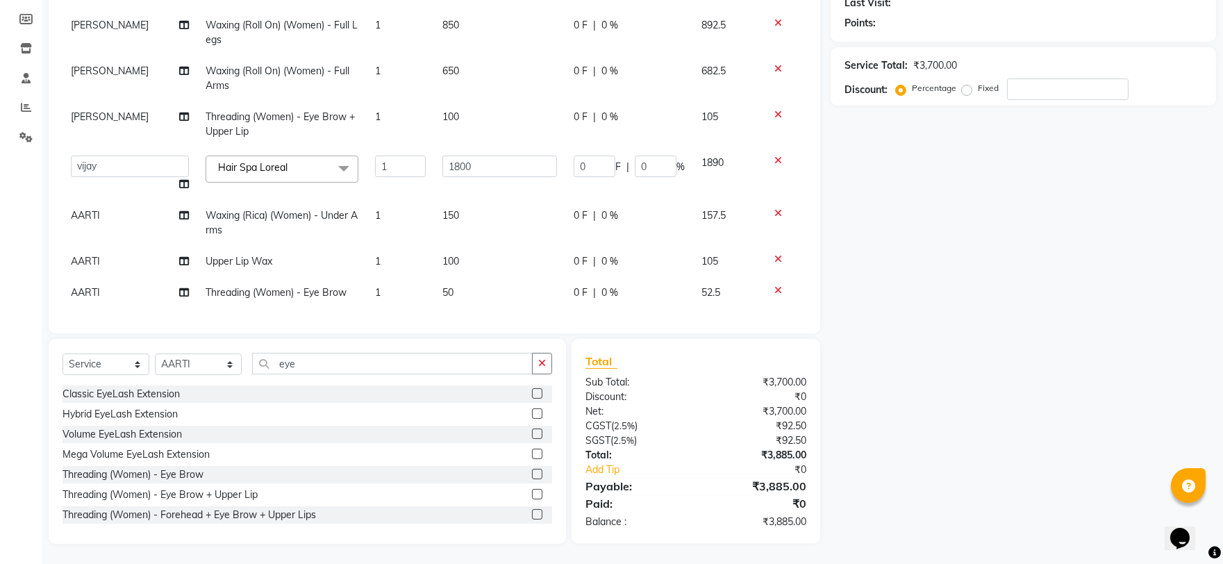
scroll to position [46, 0]
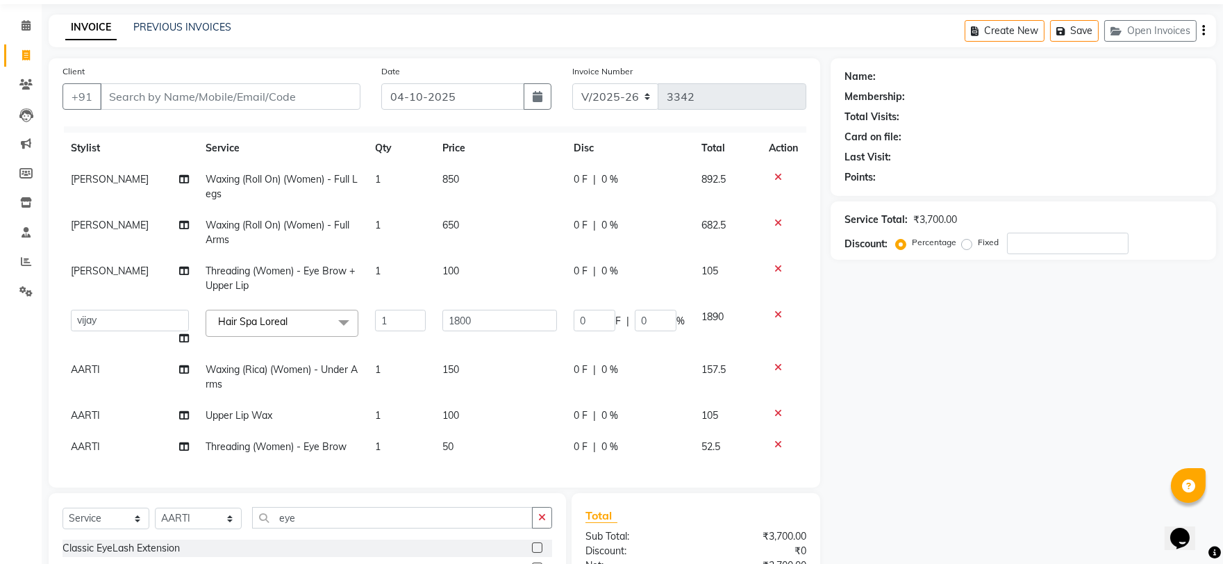
click at [440, 210] on td "650" at bounding box center [499, 233] width 131 height 46
select select "59315"
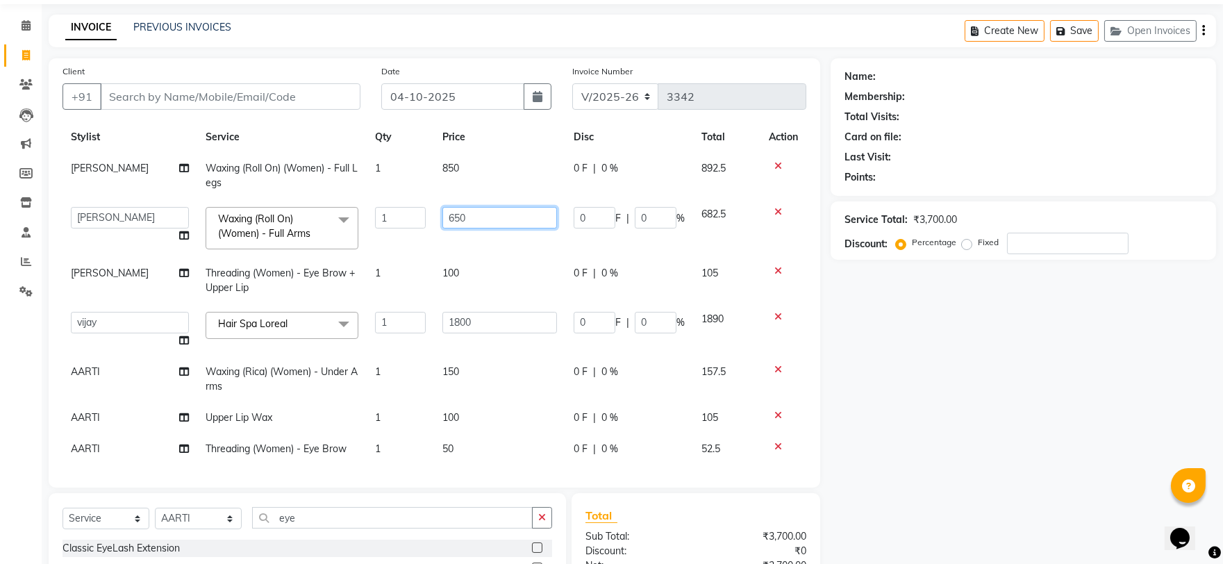
click at [448, 214] on input "650" at bounding box center [500, 218] width 115 height 22
type input "750"
click at [510, 249] on tbody "Gayatree Waxing (Roll On) (Women) - Full Legs 1 850 0 F | 0 % 892.5 AARTI Abdul…" at bounding box center [435, 309] width 744 height 312
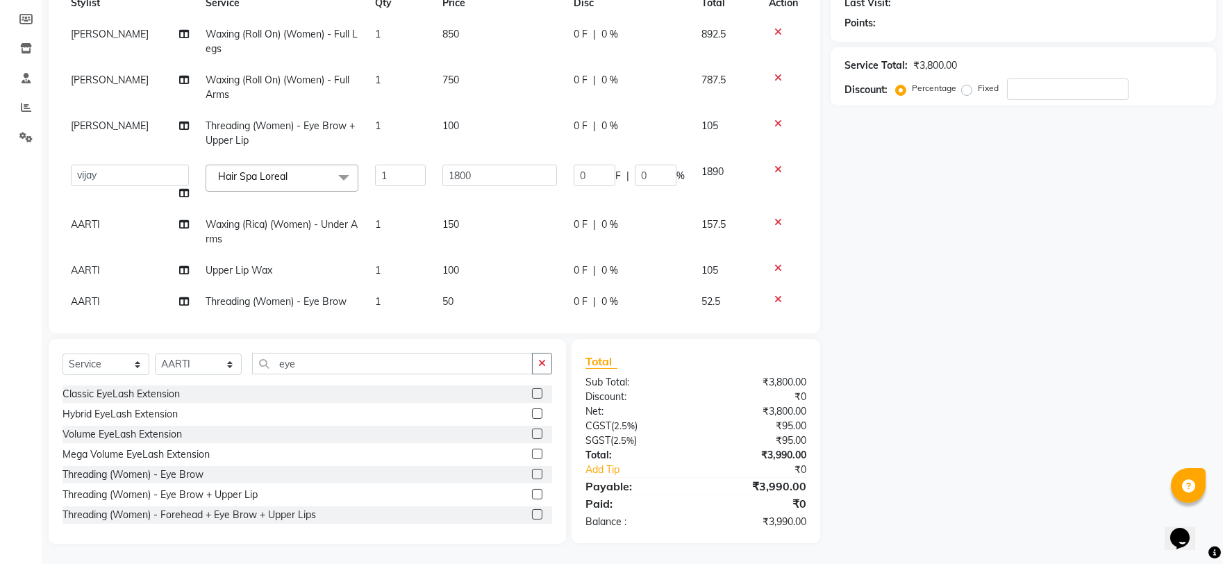
scroll to position [0, 0]
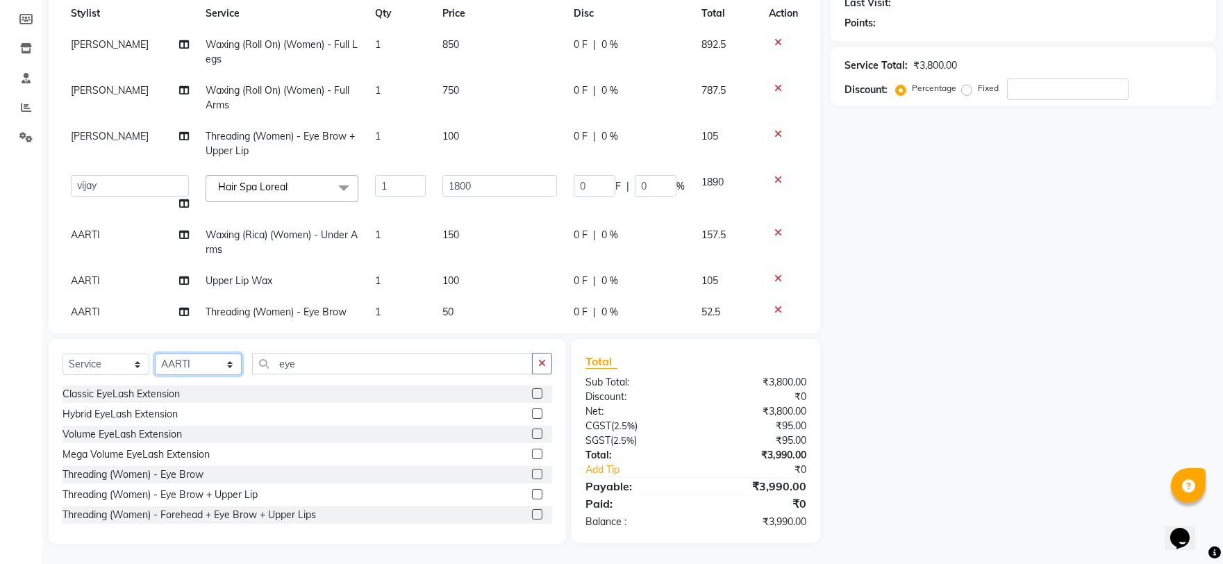
click at [186, 358] on select "Select Stylist [PERSON_NAME] Nail ARTIST [PERSON_NAME] Makeup Manager [PERSON_N…" at bounding box center [198, 365] width 87 height 22
select select "78042"
click at [155, 354] on select "Select Stylist [PERSON_NAME] Nail ARTIST [PERSON_NAME] Makeup Manager [PERSON_N…" at bounding box center [198, 365] width 87 height 22
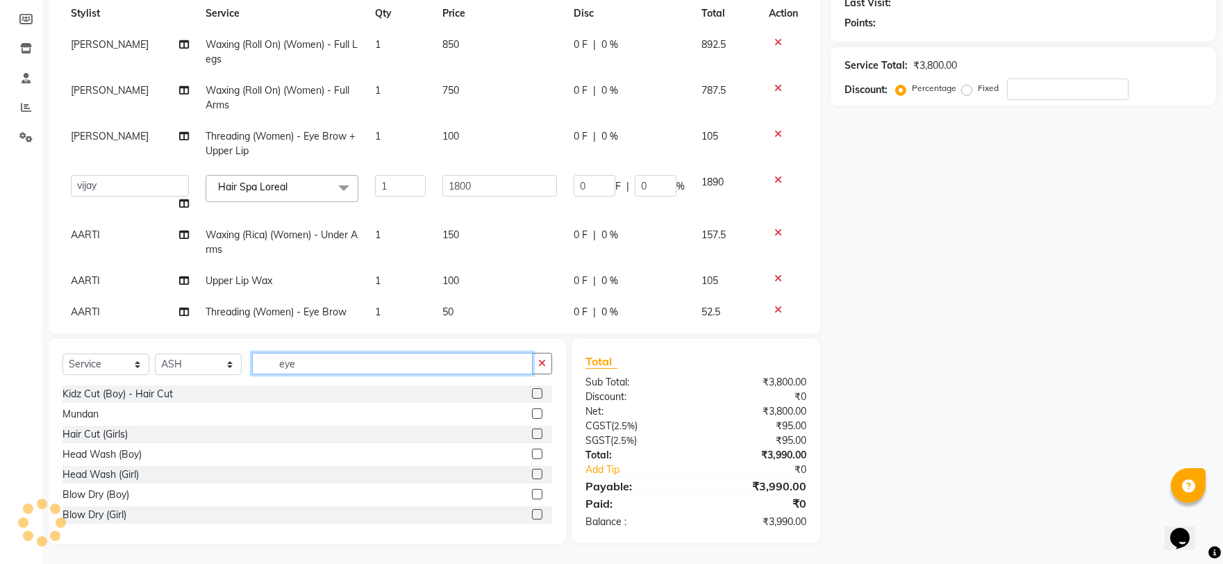
click at [349, 359] on input "eye" at bounding box center [392, 364] width 281 height 22
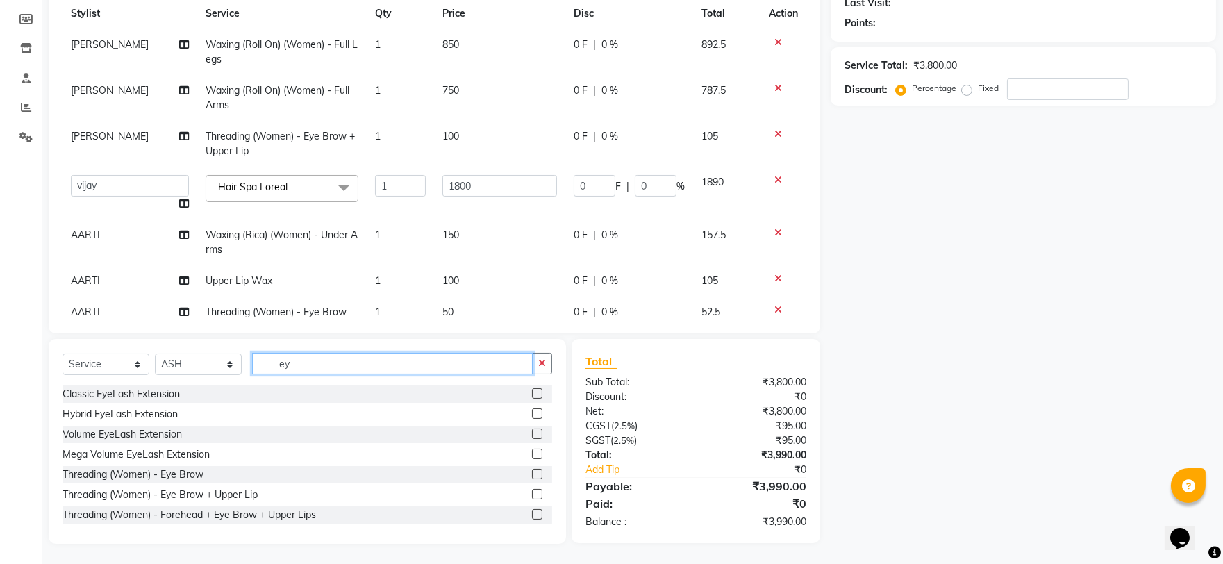
type input "e"
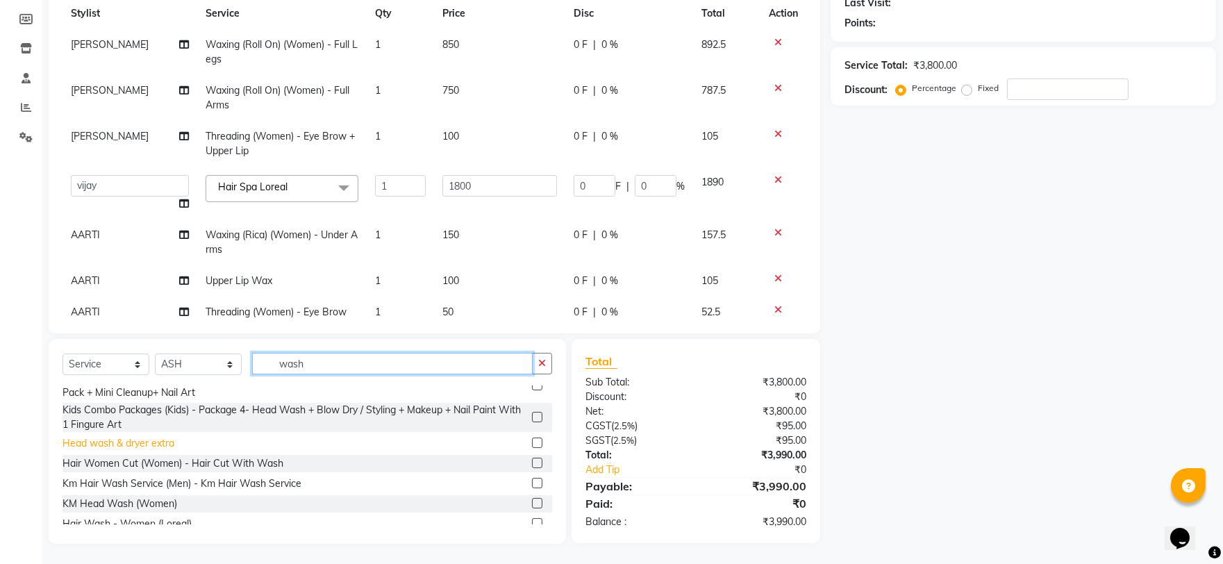
scroll to position [154, 0]
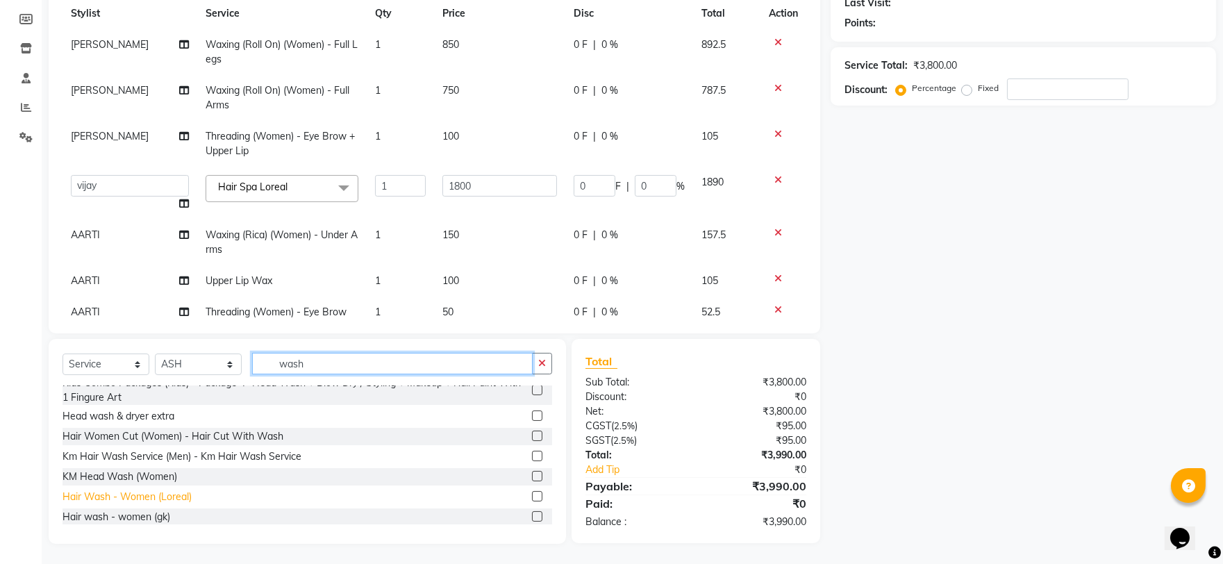
type input "wash"
click at [127, 498] on div "Hair Wash - Women (Loreal)" at bounding box center [127, 497] width 129 height 15
checkbox input "false"
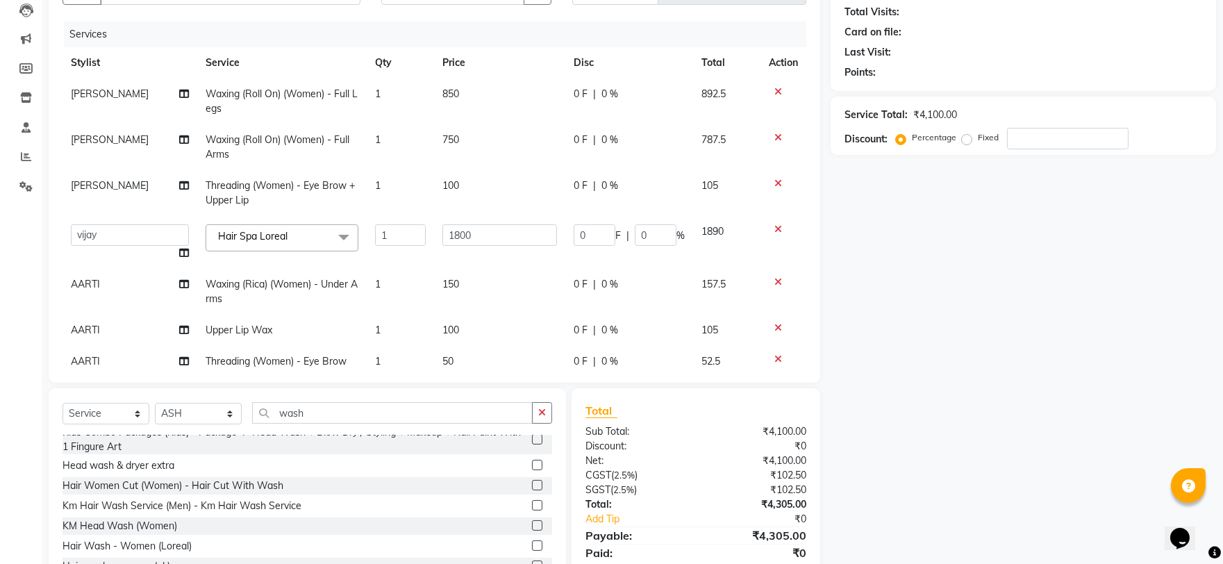
scroll to position [123, 0]
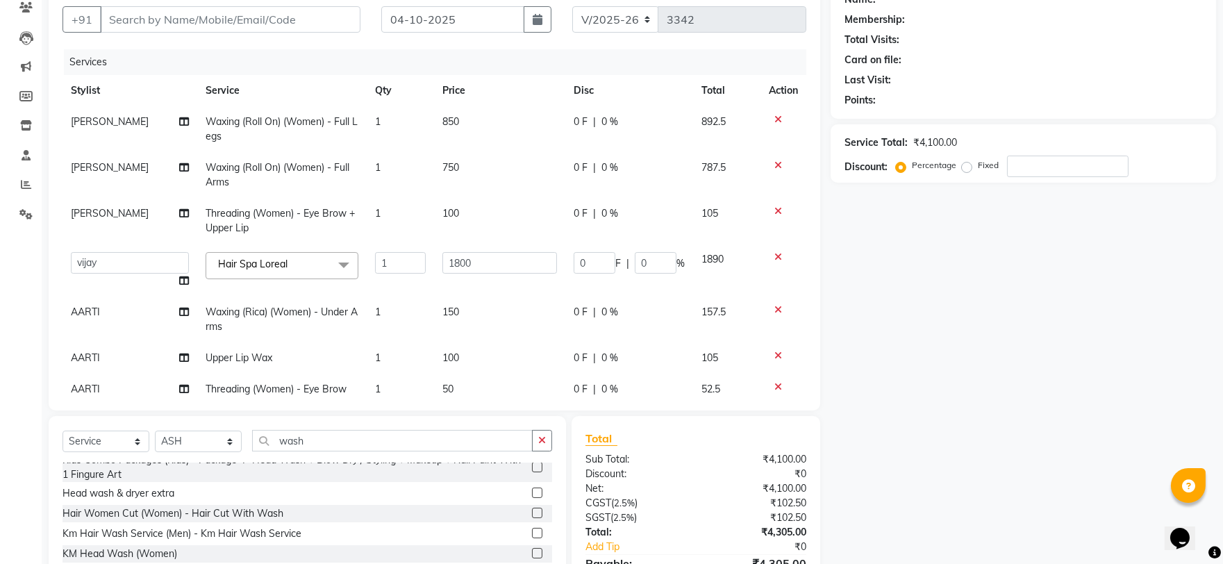
click at [246, 217] on span "Threading (Women) - Eye Brow + Upper Lip" at bounding box center [280, 220] width 149 height 27
select select "59315"
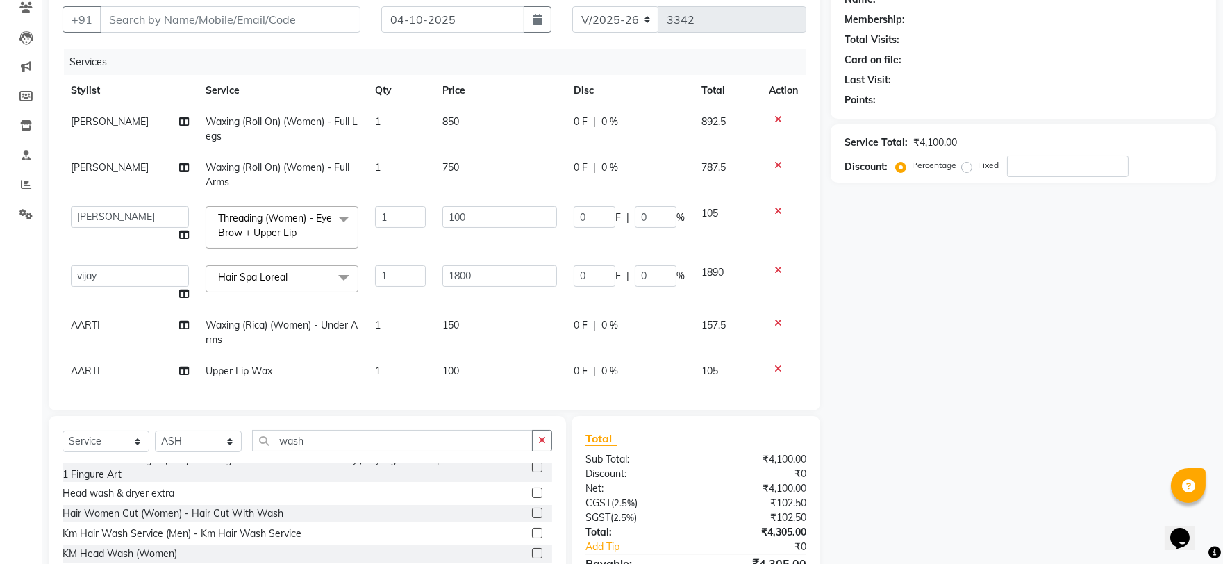
click at [258, 238] on span "Threading (Women) - Eye Brow + Upper Lip" at bounding box center [275, 225] width 114 height 27
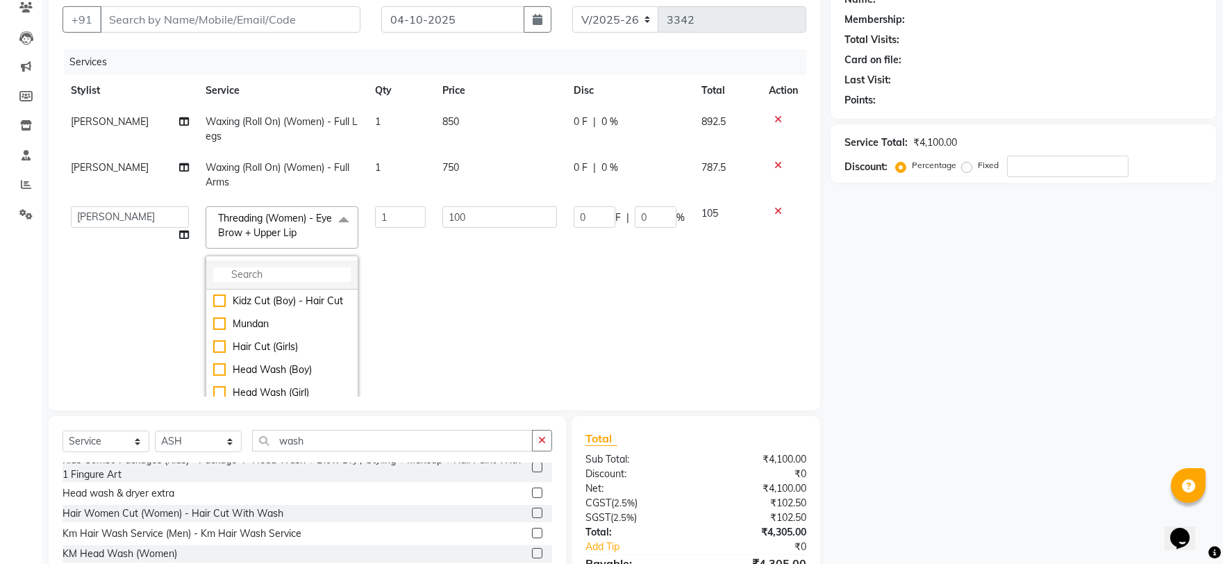
click at [256, 273] on input "multiselect-search" at bounding box center [282, 274] width 138 height 15
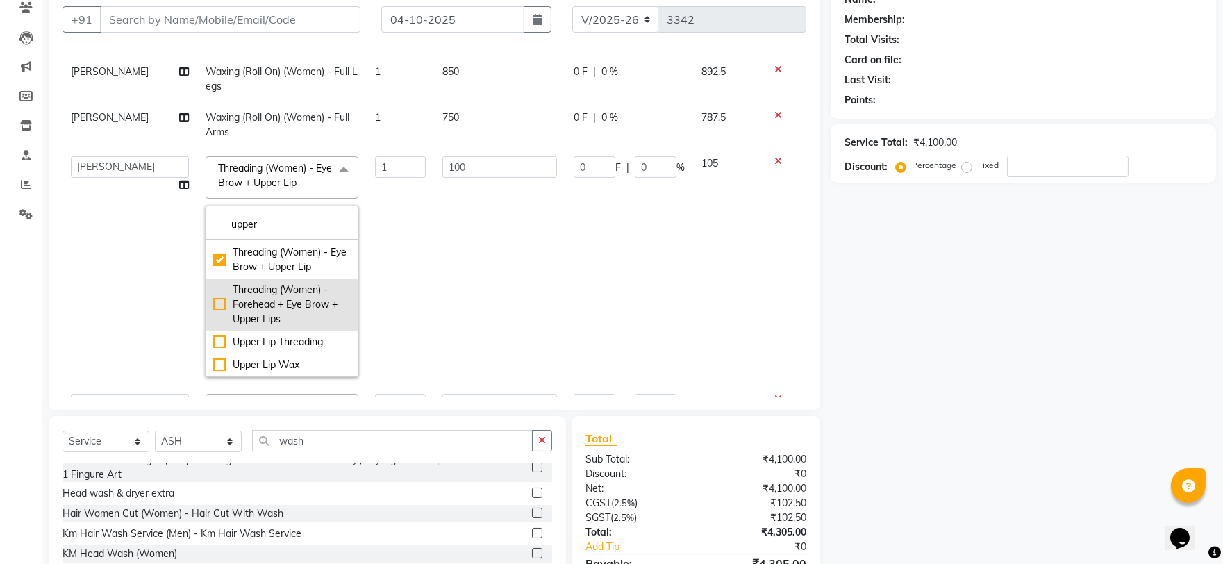
scroll to position [77, 0]
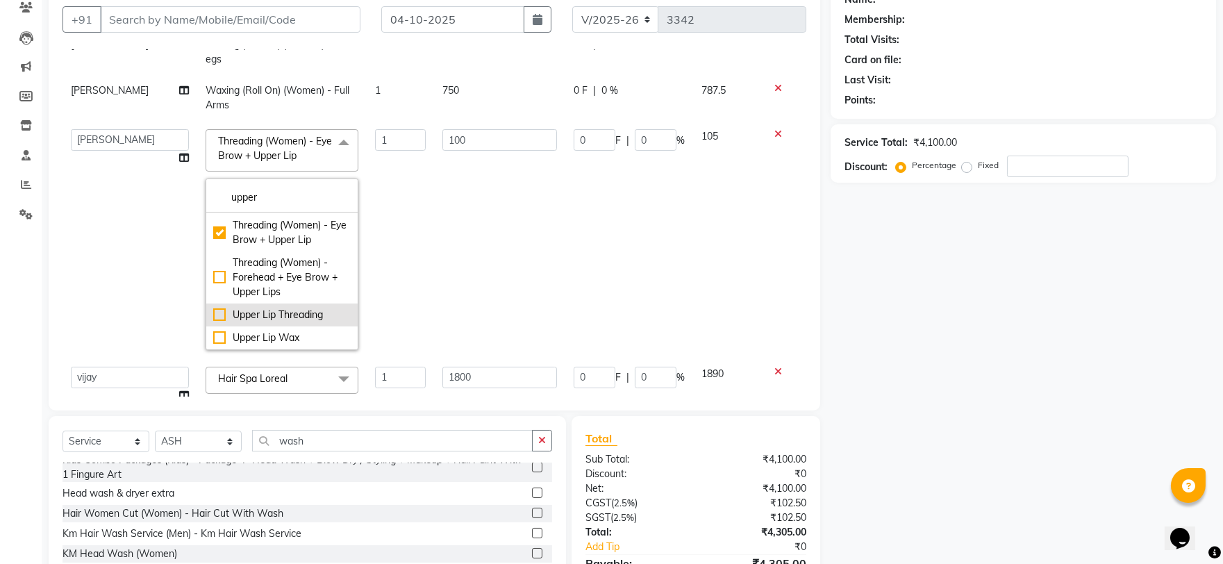
type input "upper"
click at [244, 316] on div "Upper Lip Threading" at bounding box center [282, 315] width 138 height 15
checkbox input "false"
checkbox input "true"
type input "50"
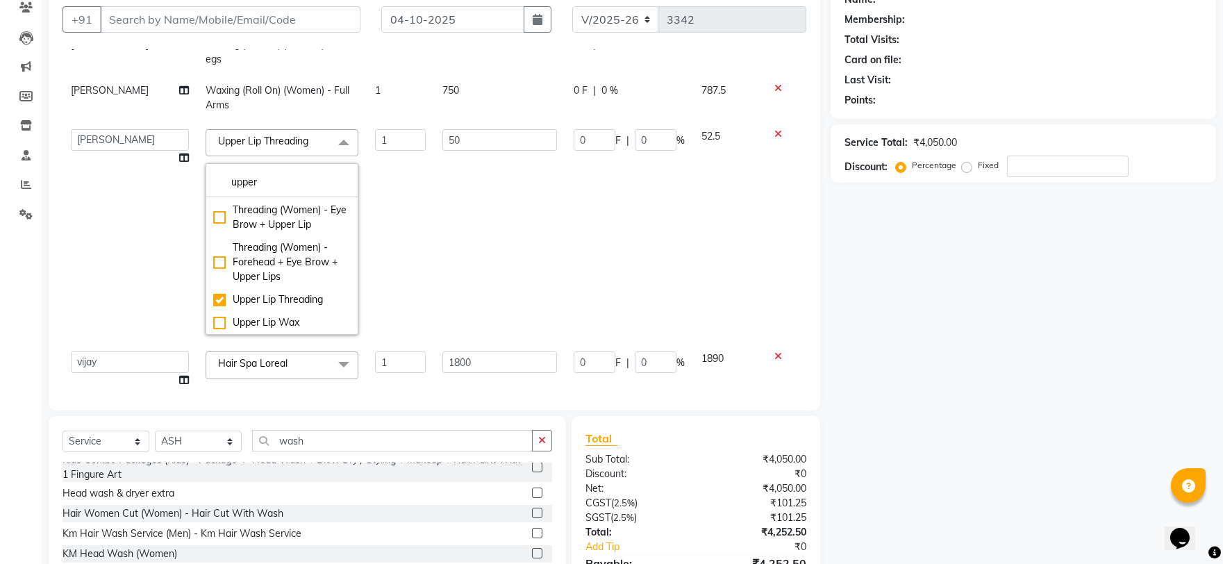
click at [516, 272] on td "50" at bounding box center [499, 232] width 131 height 222
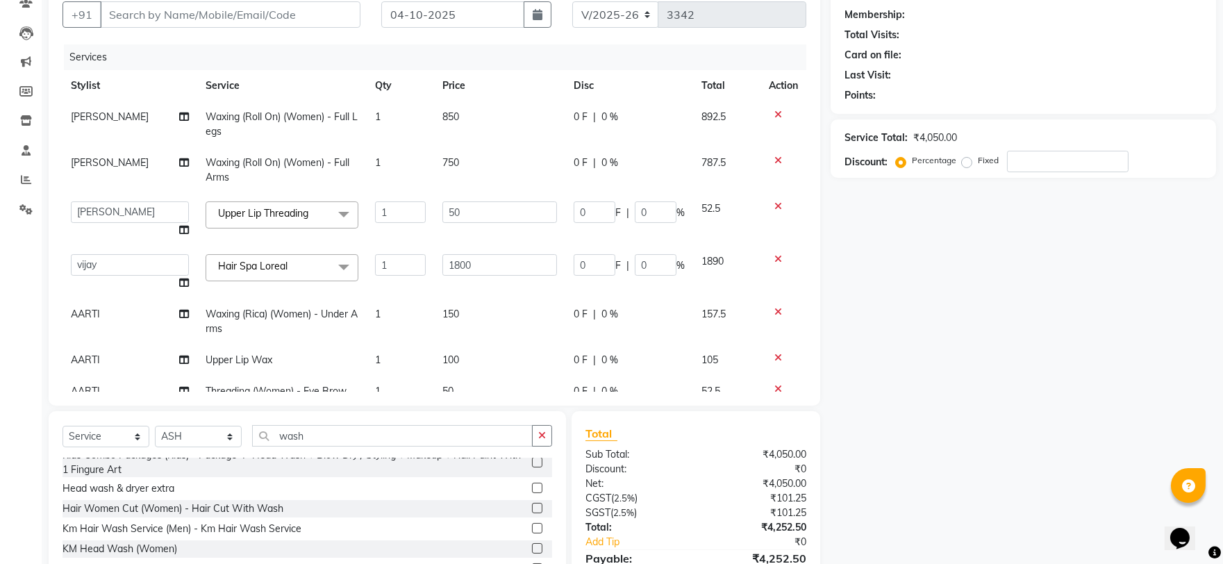
scroll to position [0, 0]
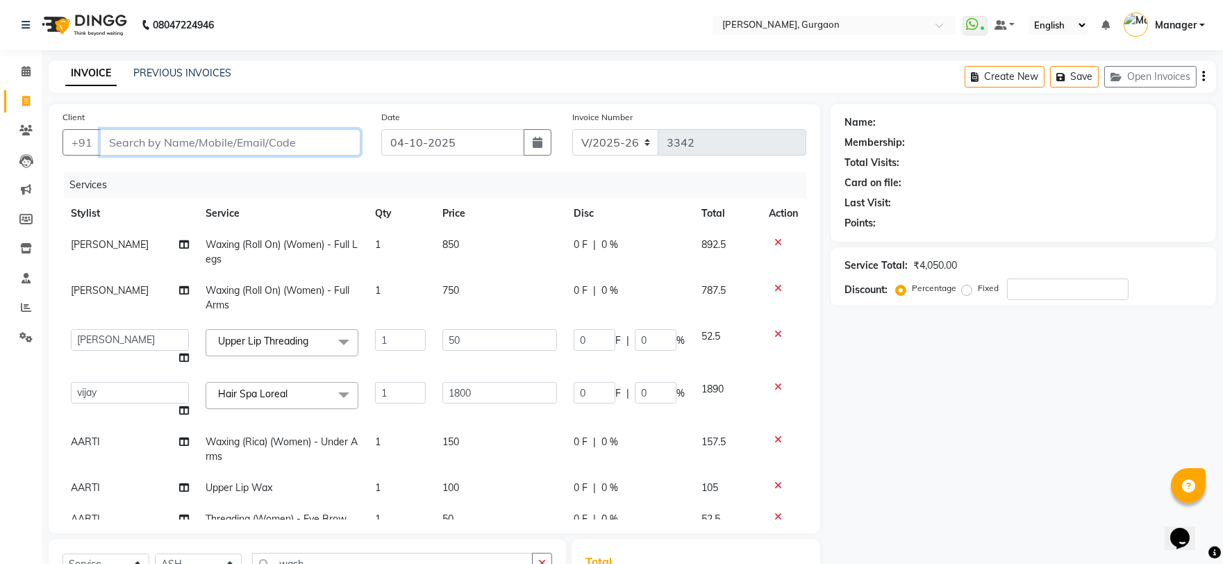
click at [209, 146] on input "Client" at bounding box center [230, 142] width 261 height 26
type input "9"
type input "0"
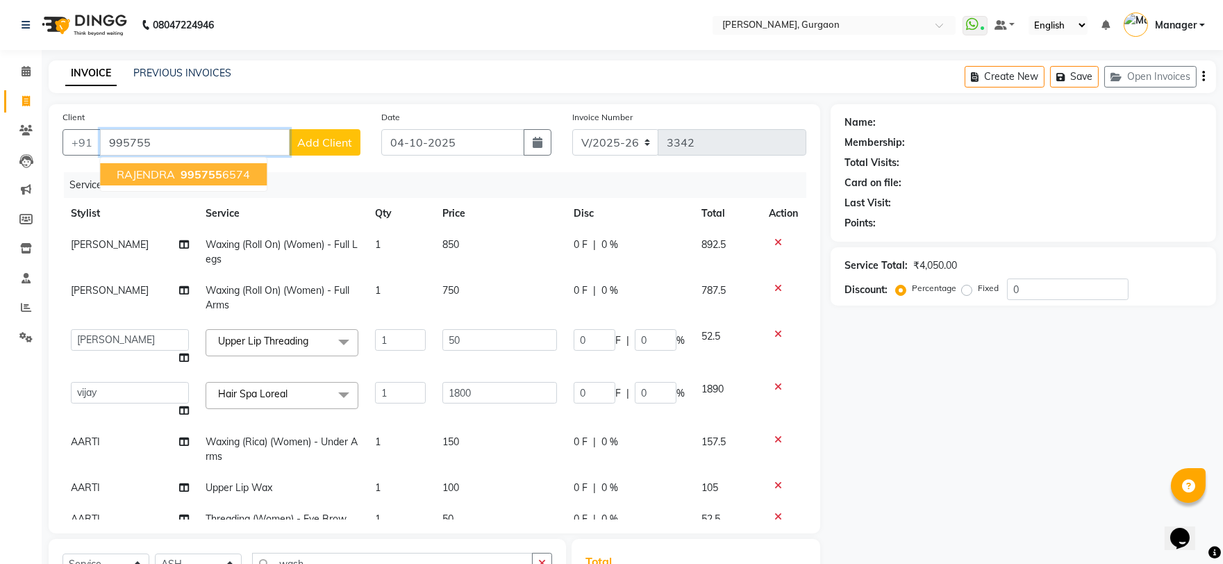
click at [206, 179] on span "995755" at bounding box center [202, 174] width 42 height 14
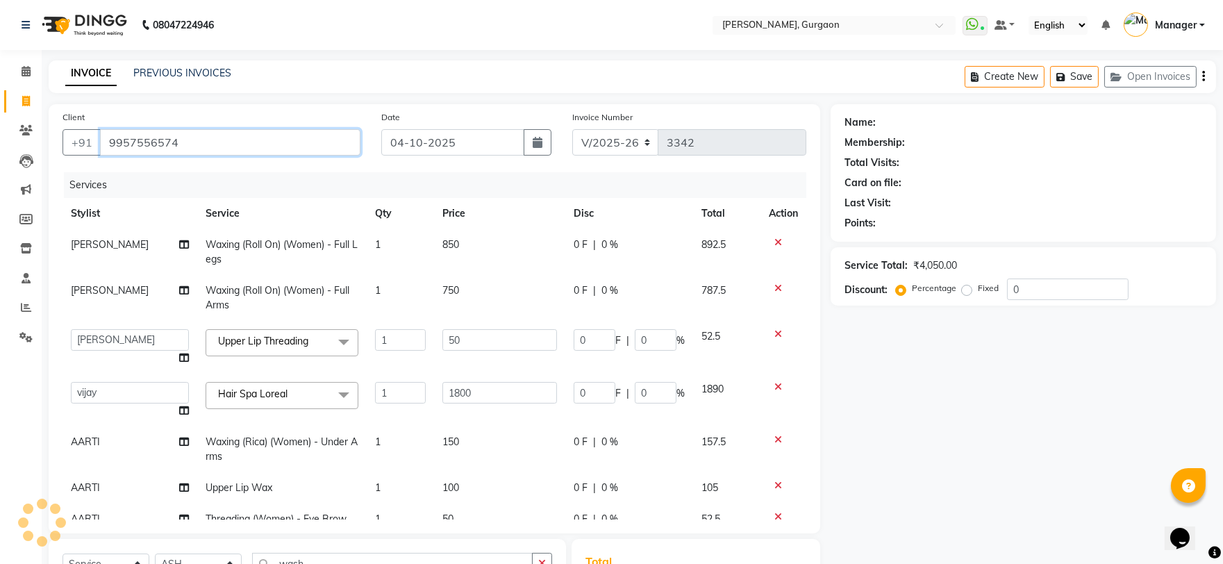
type input "9957556574"
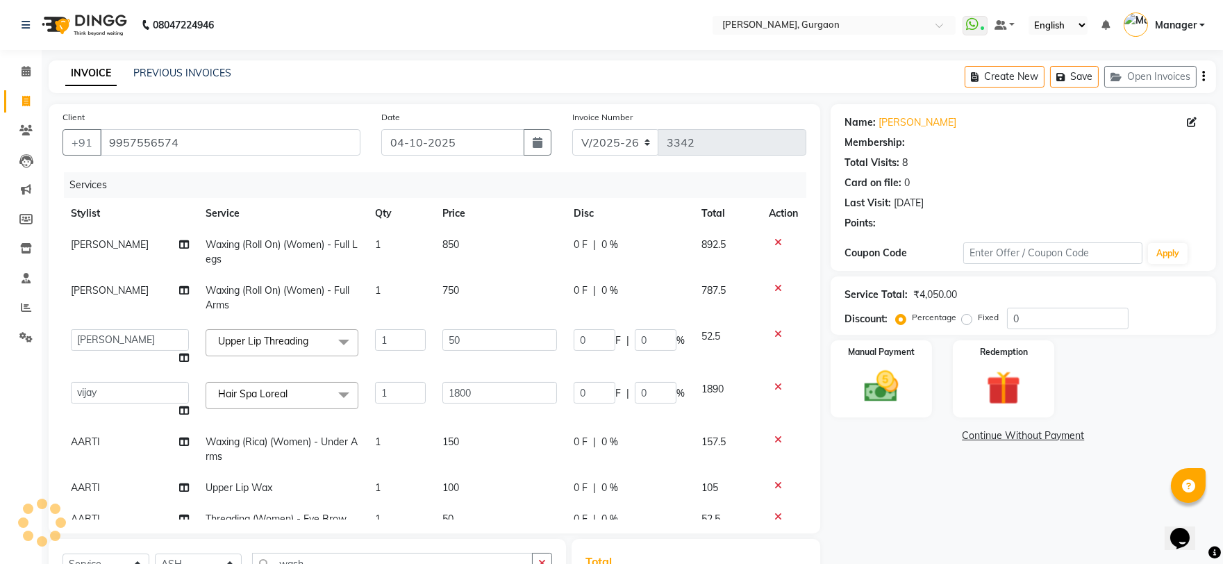
select select "1: Object"
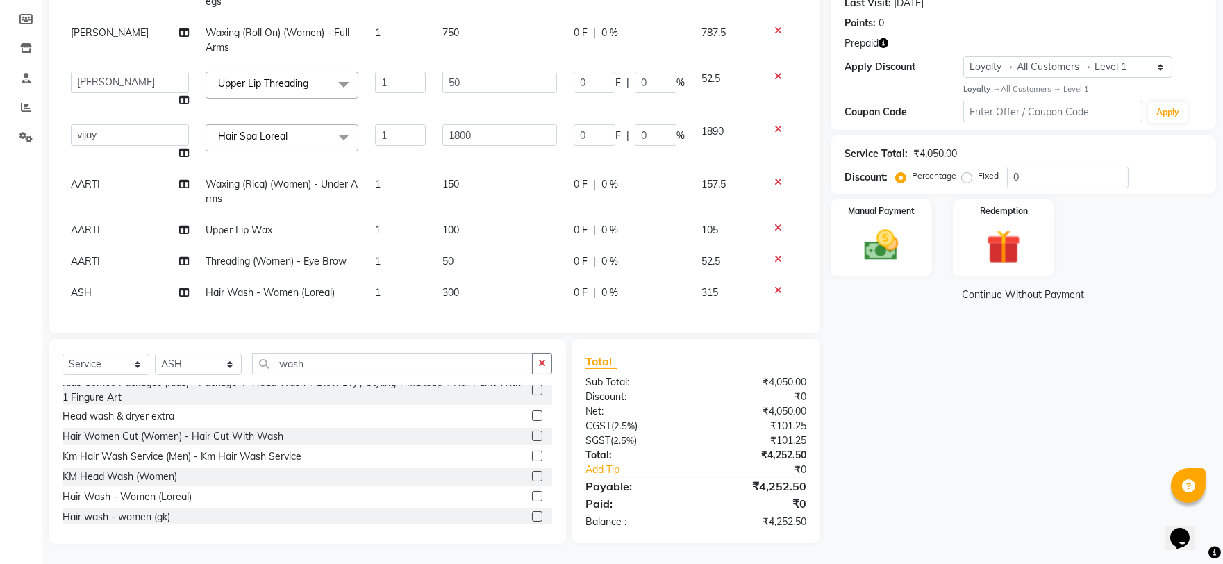
scroll to position [68, 0]
click at [986, 221] on div "Redemption" at bounding box center [1004, 238] width 106 height 80
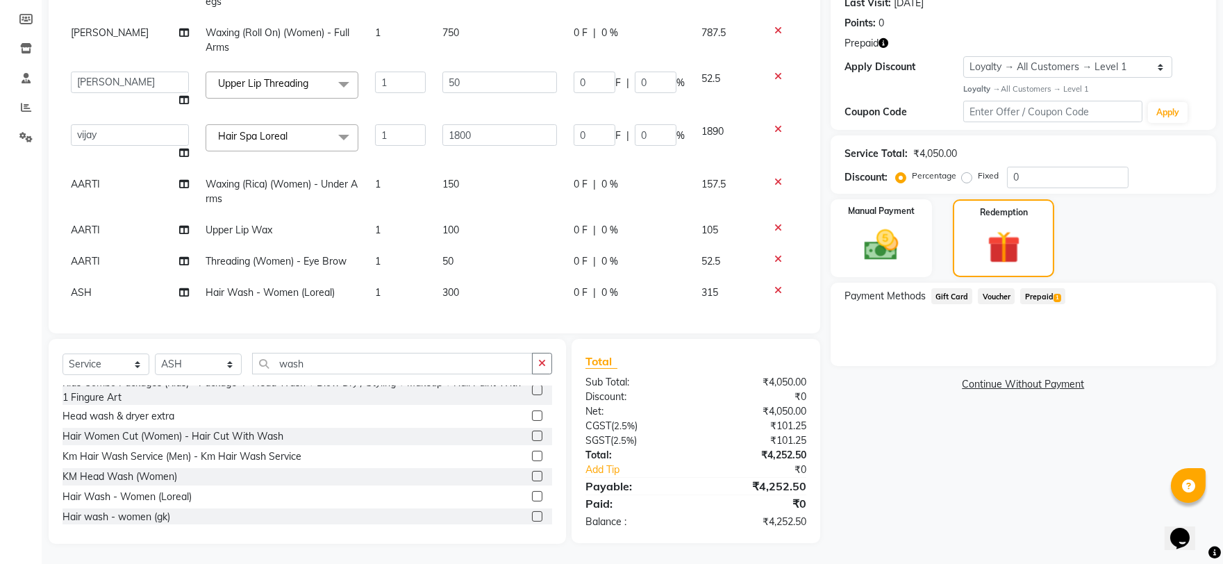
click at [1035, 297] on span "Prepaid 1" at bounding box center [1042, 296] width 45 height 16
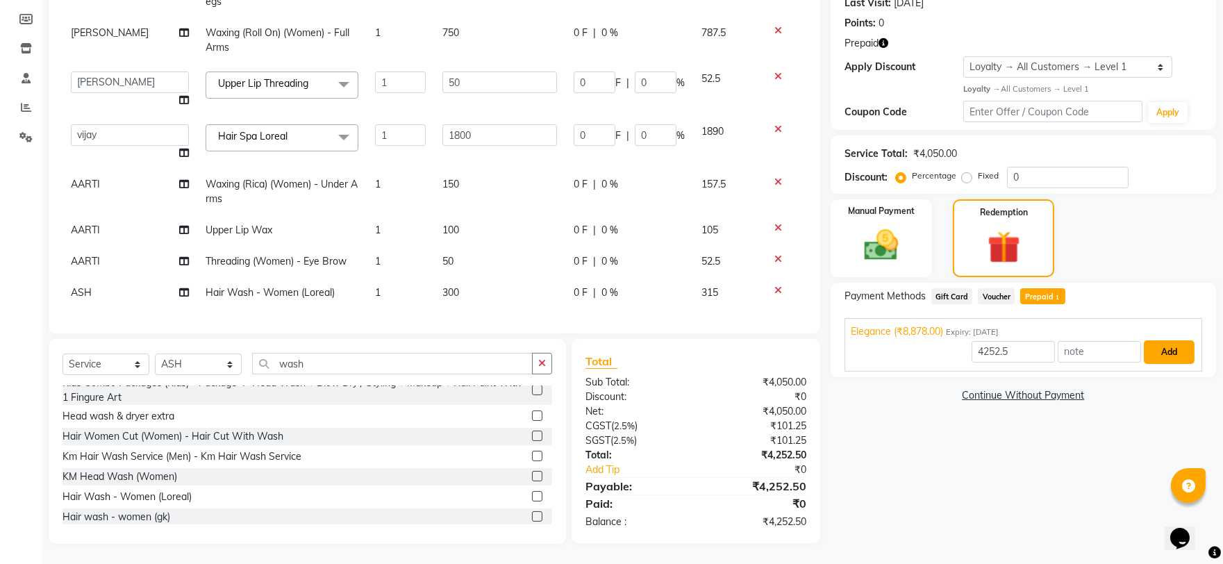
click at [1163, 363] on button "Add" at bounding box center [1169, 352] width 51 height 24
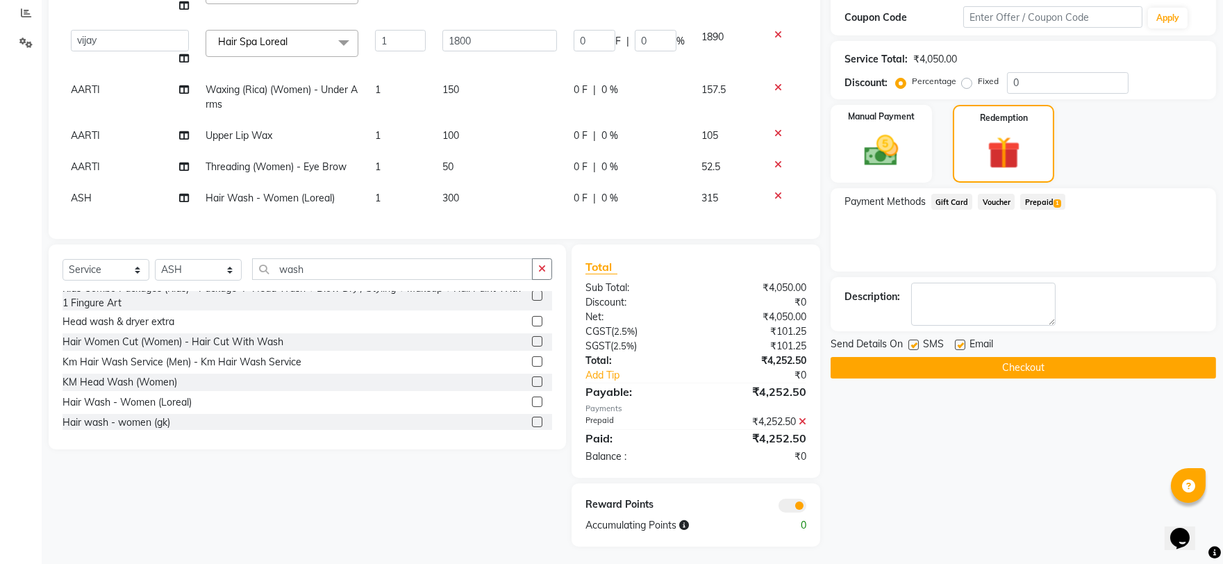
scroll to position [297, 0]
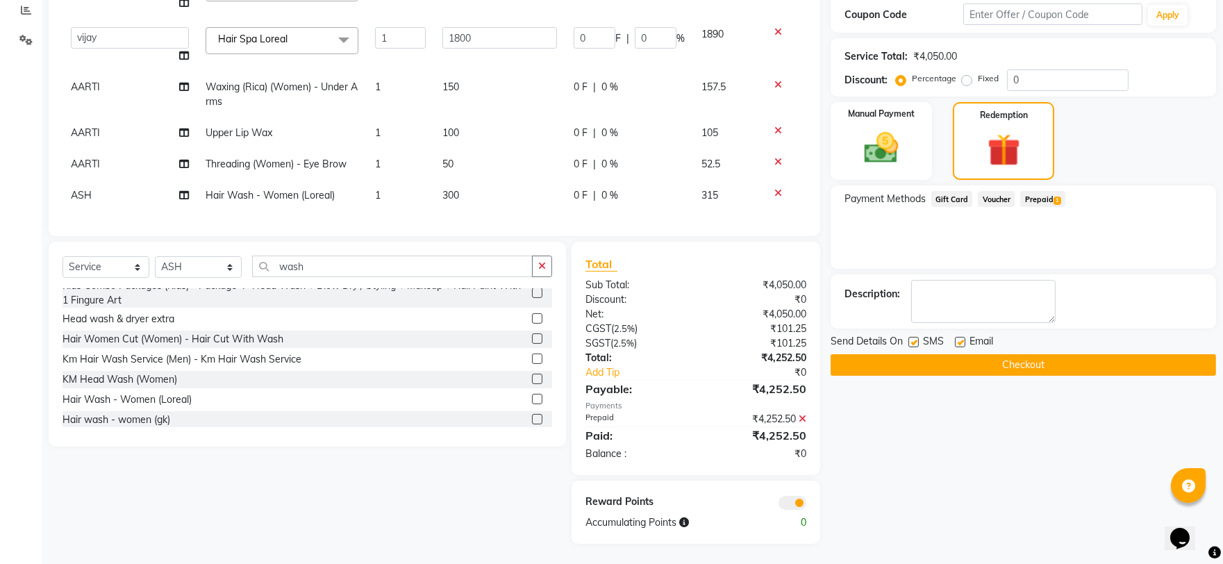
click at [1052, 372] on button "Checkout" at bounding box center [1024, 365] width 386 height 22
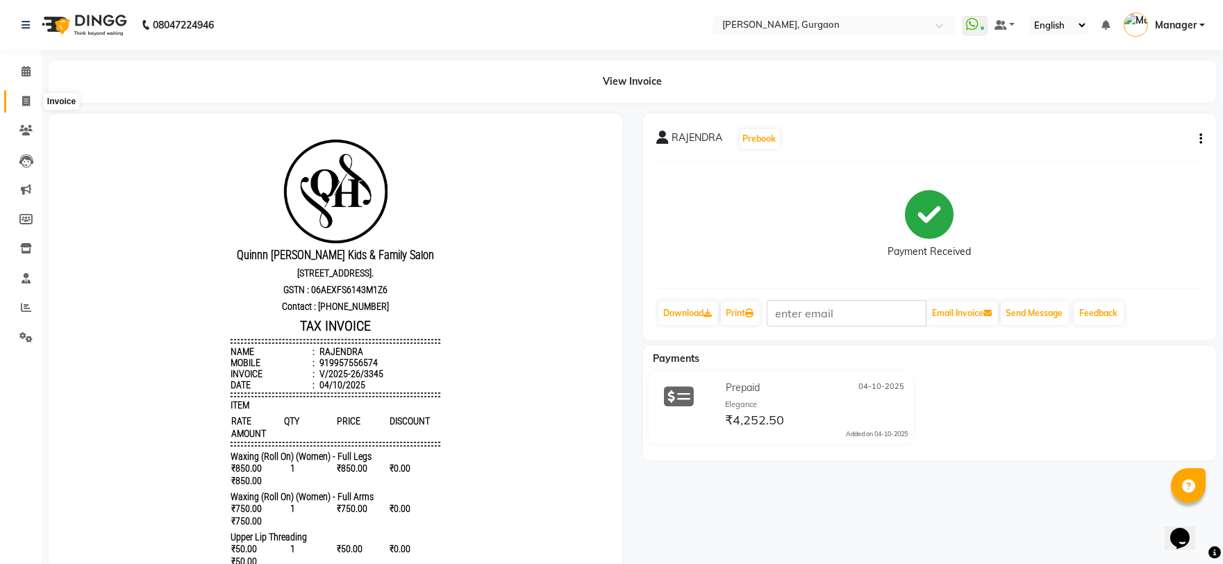
click at [22, 99] on icon at bounding box center [26, 101] width 8 height 10
select select "service"
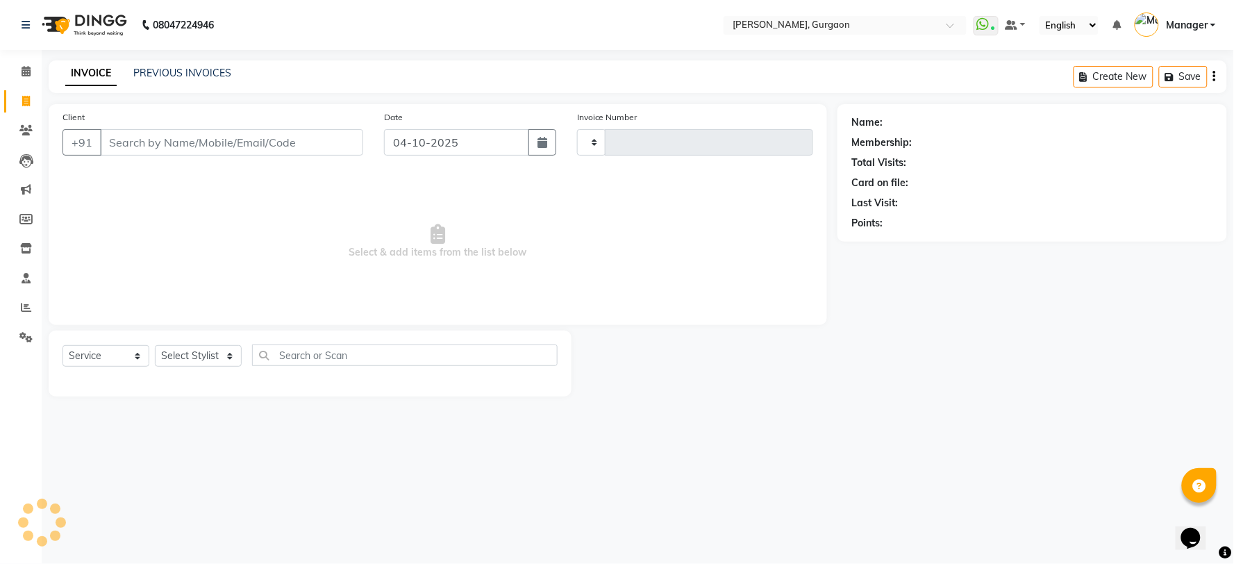
type input "3346"
select select "3880"
click at [179, 355] on select "Select Stylist [PERSON_NAME] Nail ARTIST [PERSON_NAME] Makeup Manager [PERSON_N…" at bounding box center [198, 356] width 87 height 22
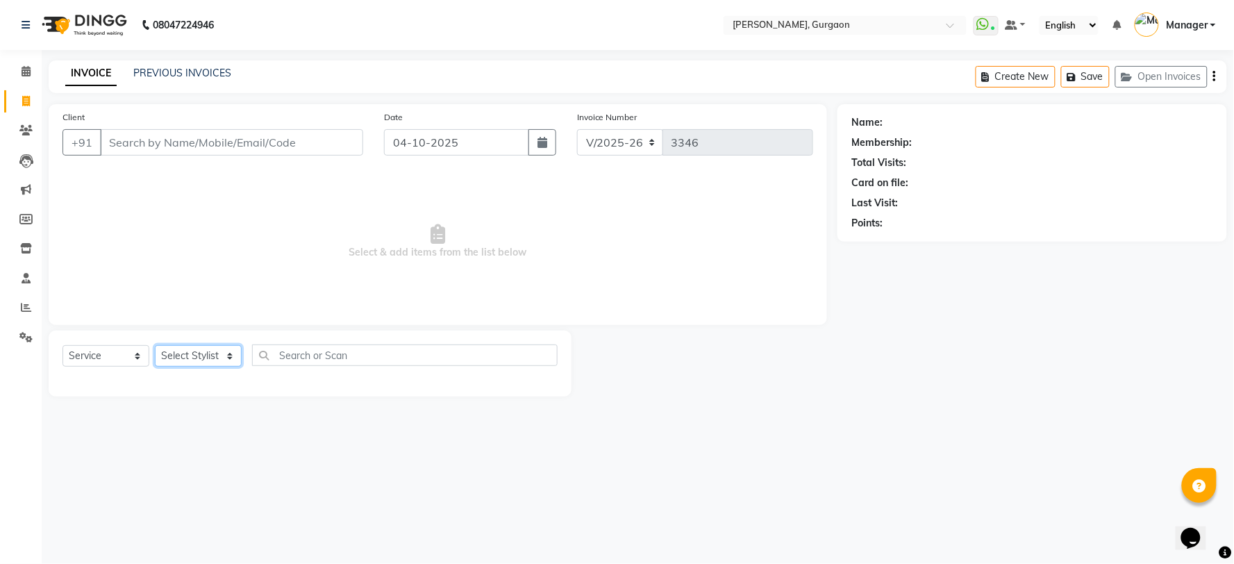
select select "58040"
click at [155, 346] on select "Select Stylist [PERSON_NAME] Nail ARTIST [PERSON_NAME] Makeup Manager [PERSON_N…" at bounding box center [198, 356] width 87 height 22
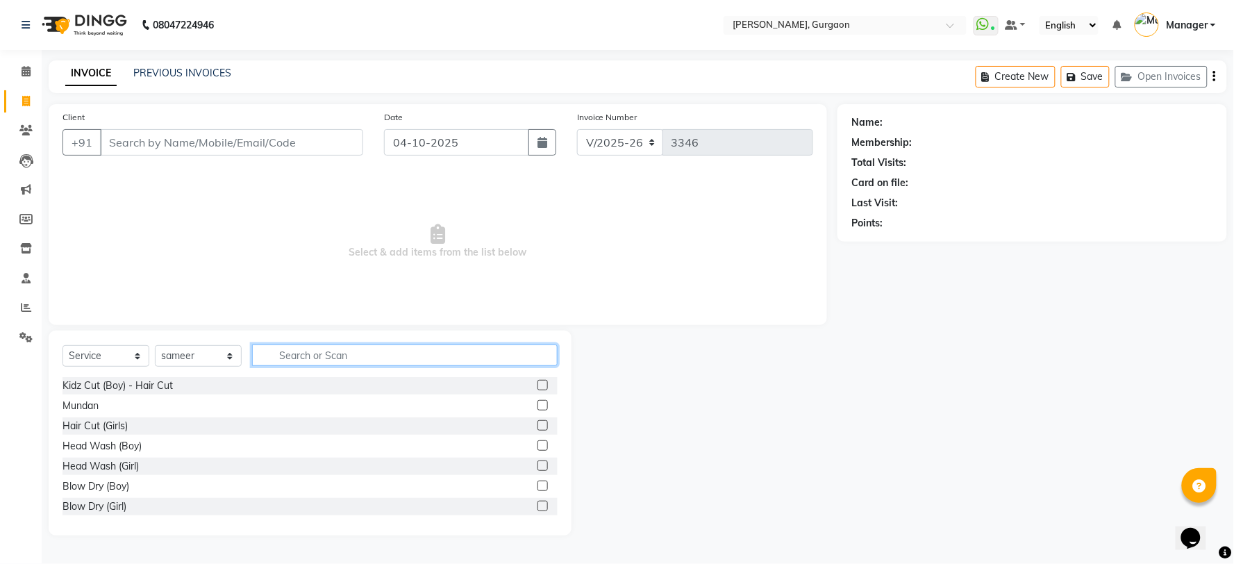
click at [275, 359] on input "text" at bounding box center [405, 356] width 306 height 22
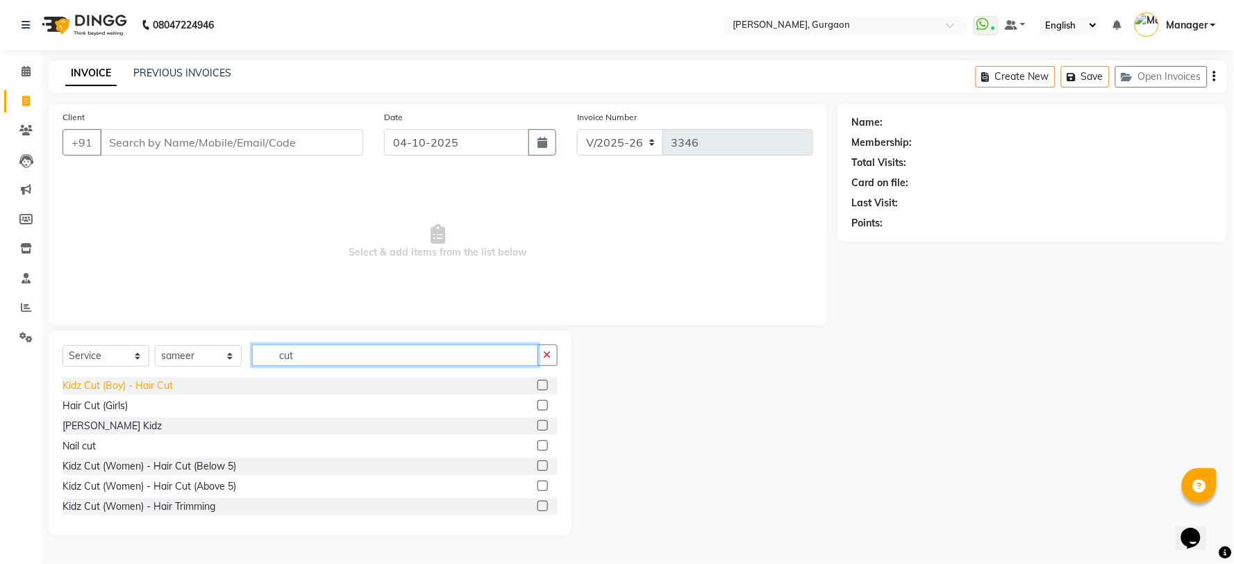
type input "cut"
click at [115, 391] on div "Kidz Cut (Boy) - Hair Cut" at bounding box center [118, 386] width 110 height 15
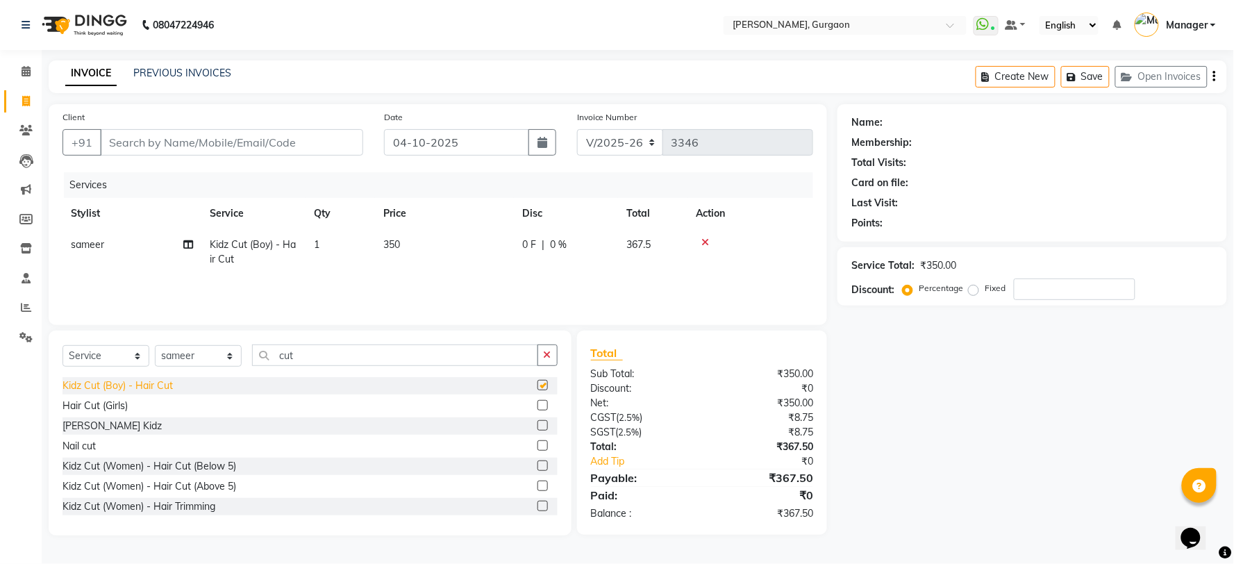
checkbox input "false"
click at [172, 354] on select "Select Stylist [PERSON_NAME] Nail ARTIST [PERSON_NAME] Makeup Manager [PERSON_N…" at bounding box center [198, 356] width 87 height 22
select select "24605"
click at [155, 346] on select "Select Stylist [PERSON_NAME] Nail ARTIST [PERSON_NAME] Makeup Manager [PERSON_N…" at bounding box center [198, 356] width 87 height 22
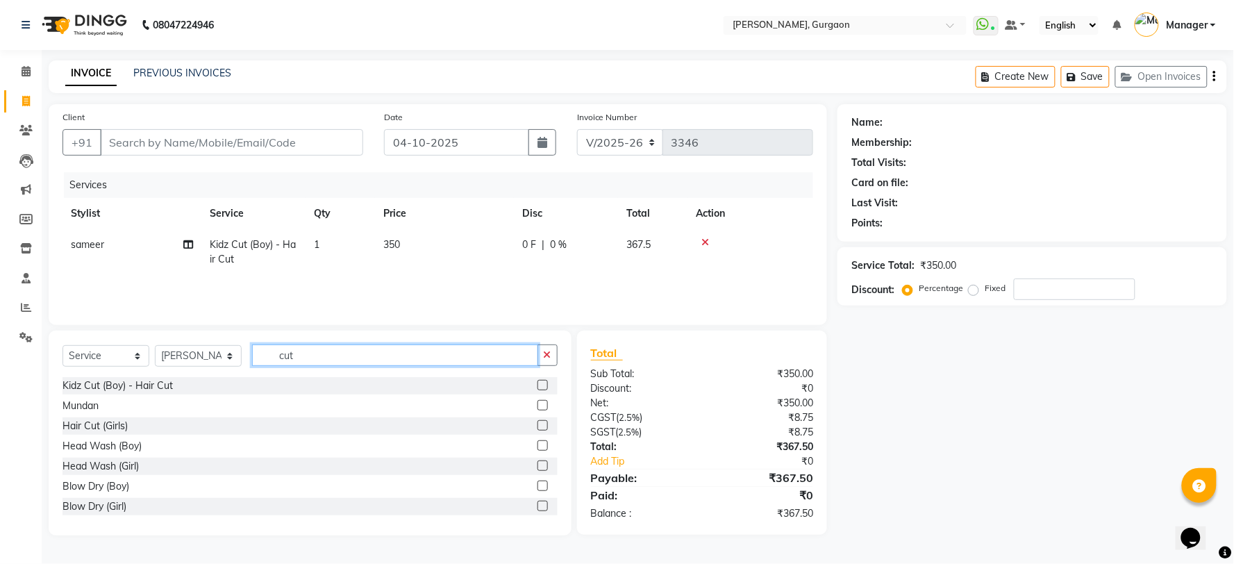
click at [306, 353] on input "cut" at bounding box center [395, 356] width 286 height 22
type input "c"
type input "cut"
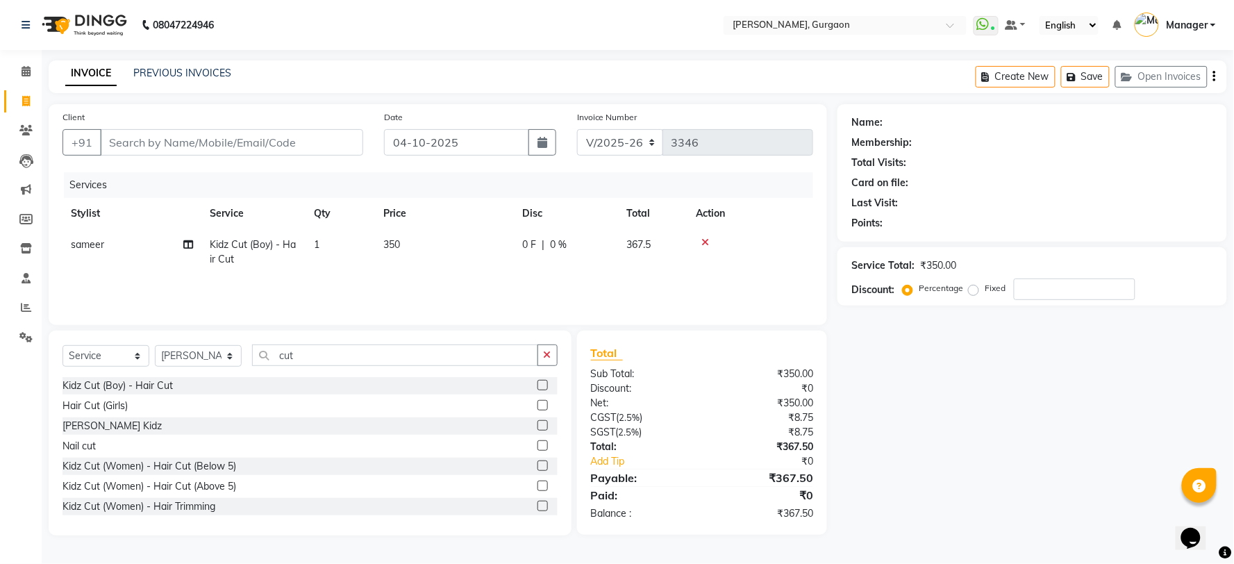
click at [144, 383] on div "Kidz Cut (Boy) - Hair Cut" at bounding box center [118, 386] width 110 height 15
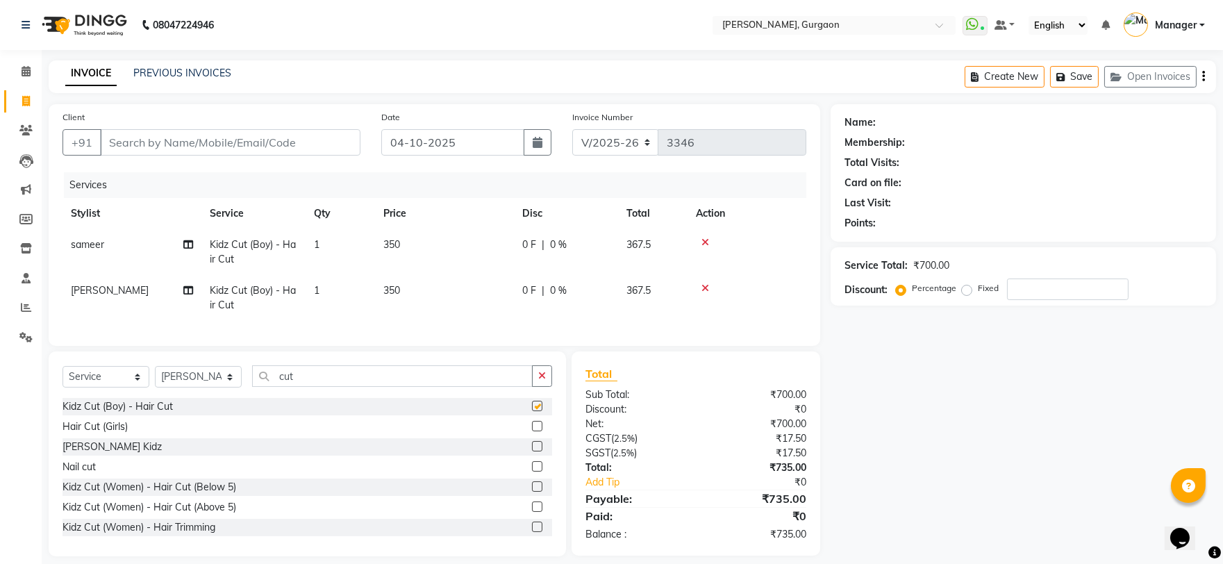
checkbox input "false"
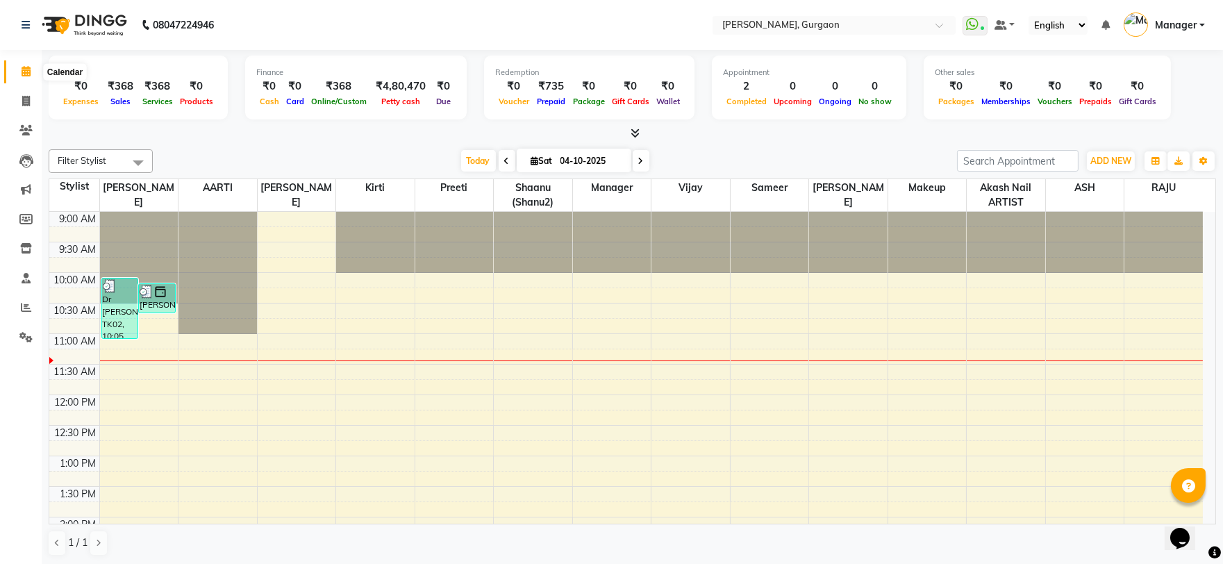
click at [22, 69] on icon at bounding box center [26, 71] width 9 height 10
click at [23, 99] on icon at bounding box center [26, 101] width 8 height 10
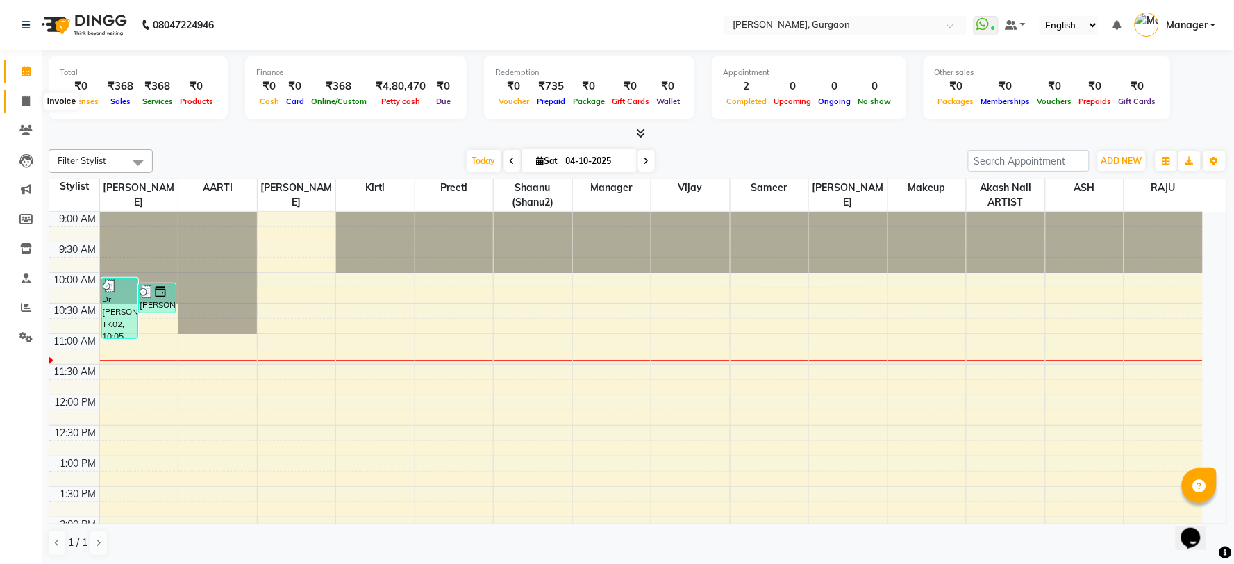
select select "3880"
select select "service"
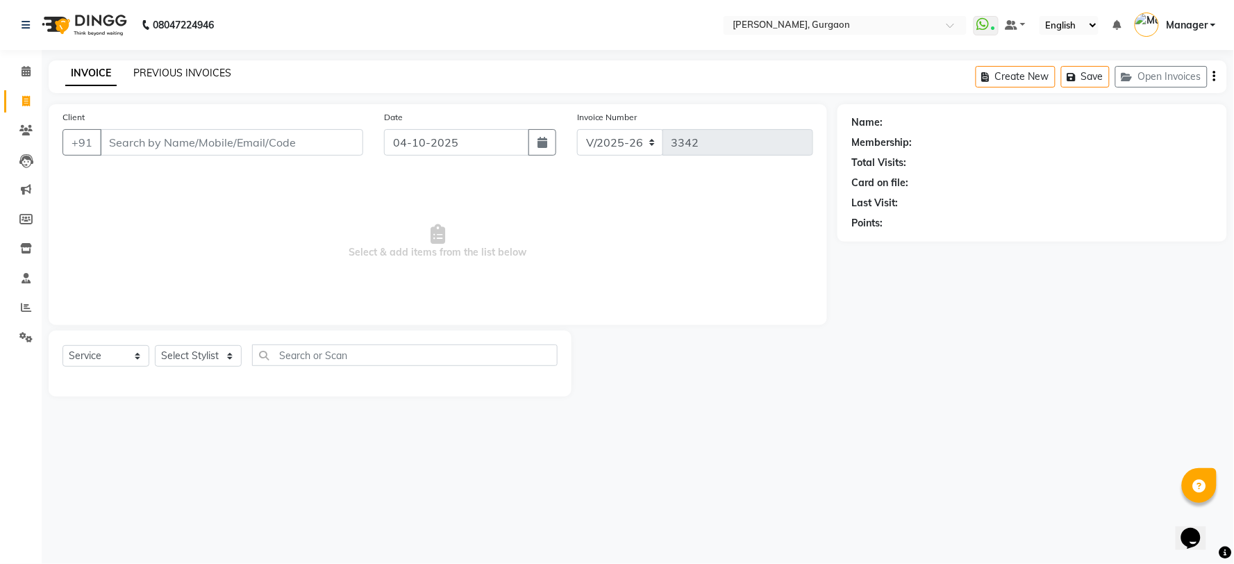
click at [172, 69] on link "PREVIOUS INVOICES" at bounding box center [182, 73] width 98 height 13
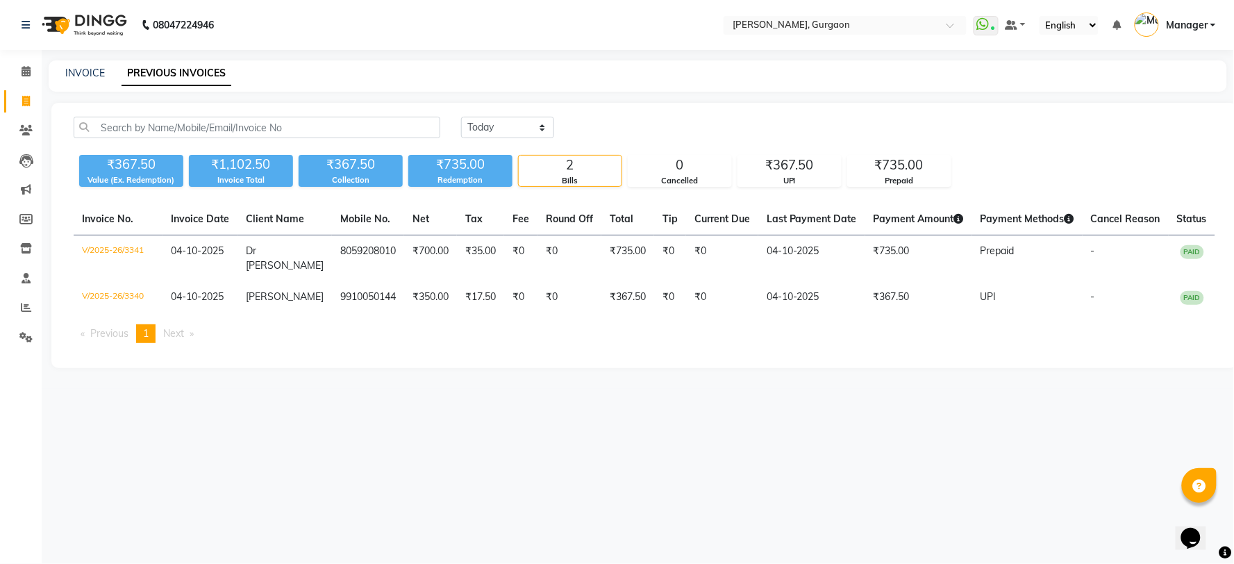
click at [86, 65] on div "INVOICE PREVIOUS INVOICES" at bounding box center [638, 75] width 1179 height 31
click at [479, 121] on select "[DATE] [DATE] Custom Range" at bounding box center [507, 128] width 93 height 22
select select "[DATE]"
click at [461, 117] on select "[DATE] [DATE] Custom Range" at bounding box center [507, 128] width 93 height 22
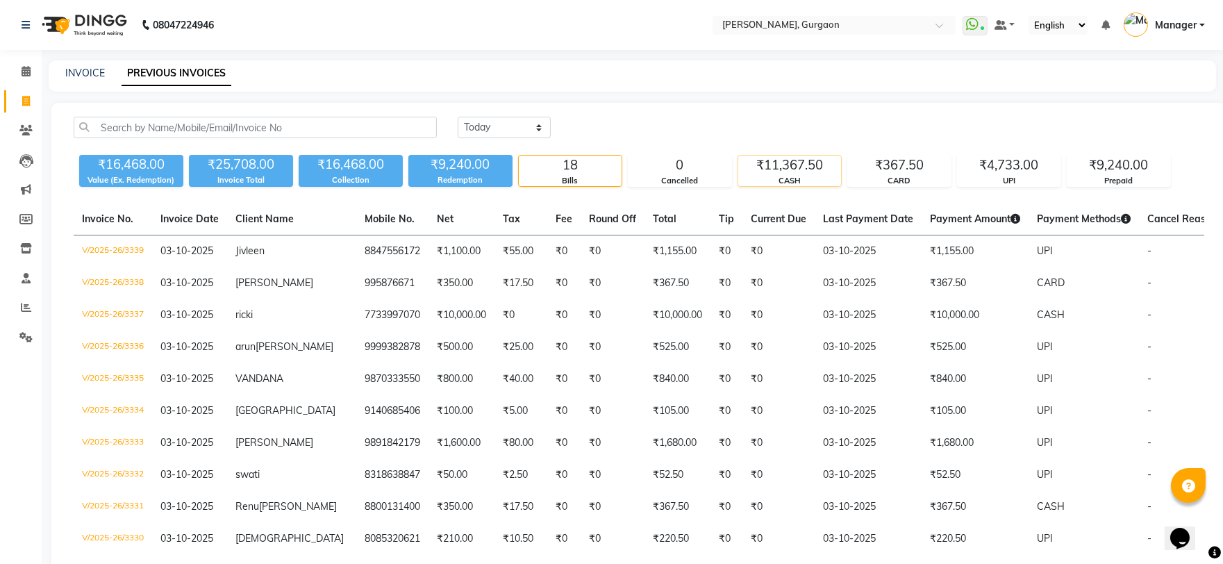
click at [746, 162] on div "₹11,367.50" at bounding box center [789, 165] width 103 height 19
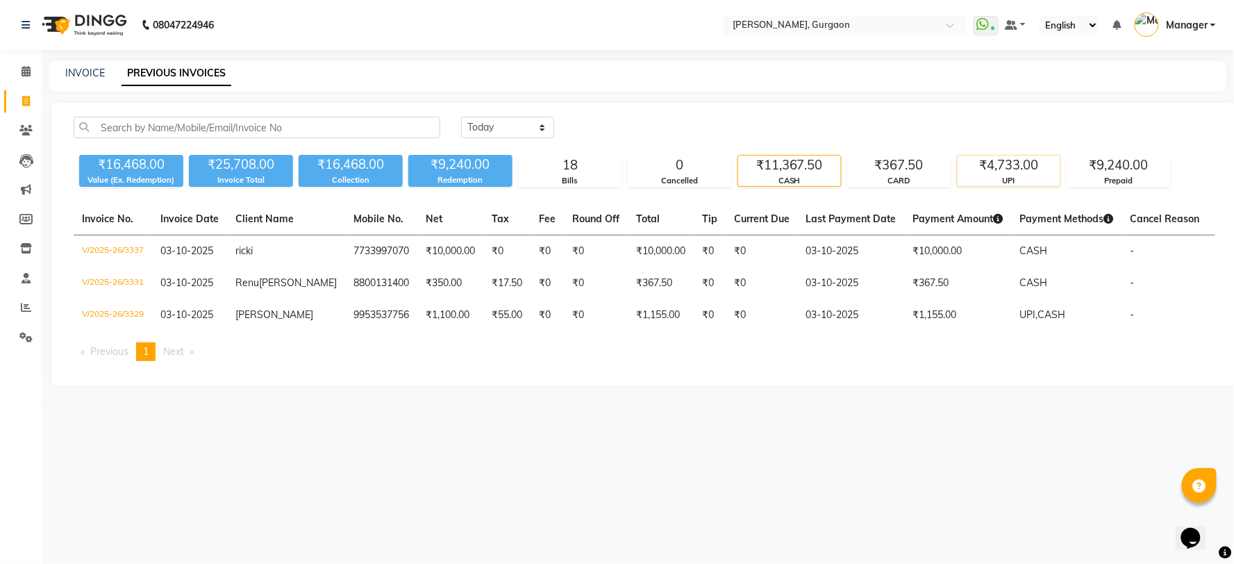
click at [988, 165] on div "₹4,733.00" at bounding box center [1009, 165] width 103 height 19
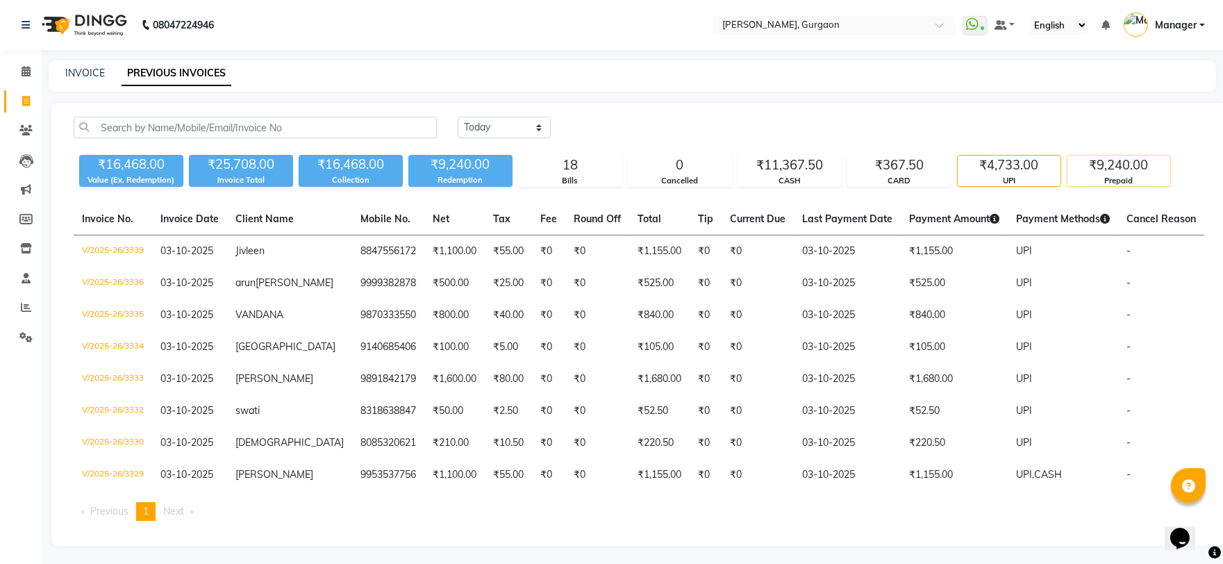
click at [1147, 185] on div "Prepaid" at bounding box center [1119, 181] width 103 height 12
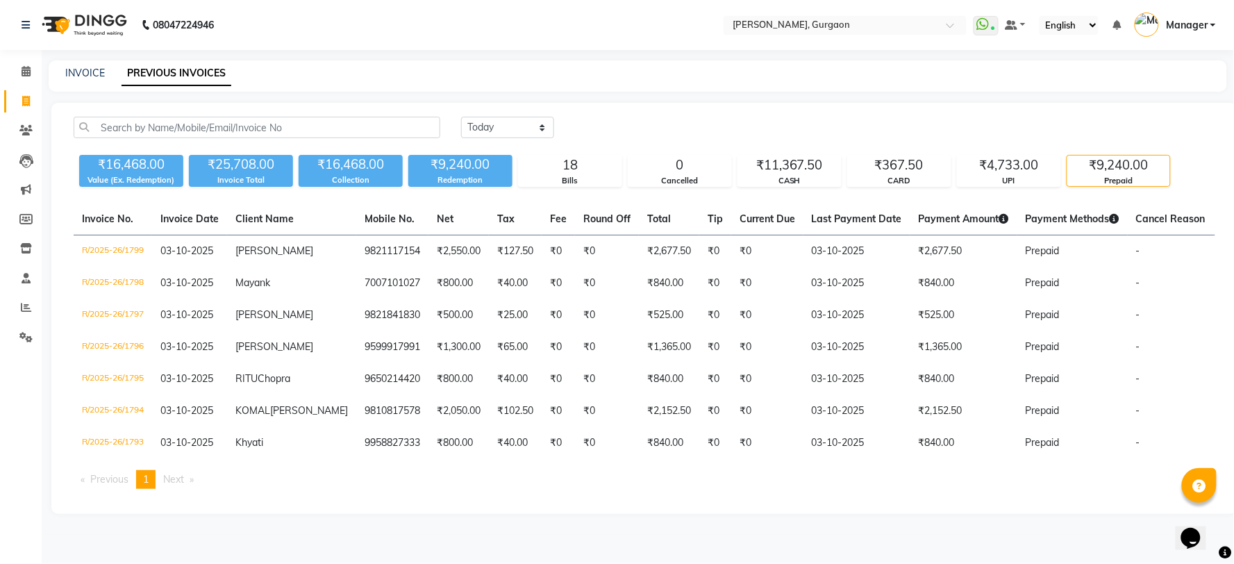
click at [1150, 172] on div "₹9,240.00" at bounding box center [1119, 165] width 103 height 19
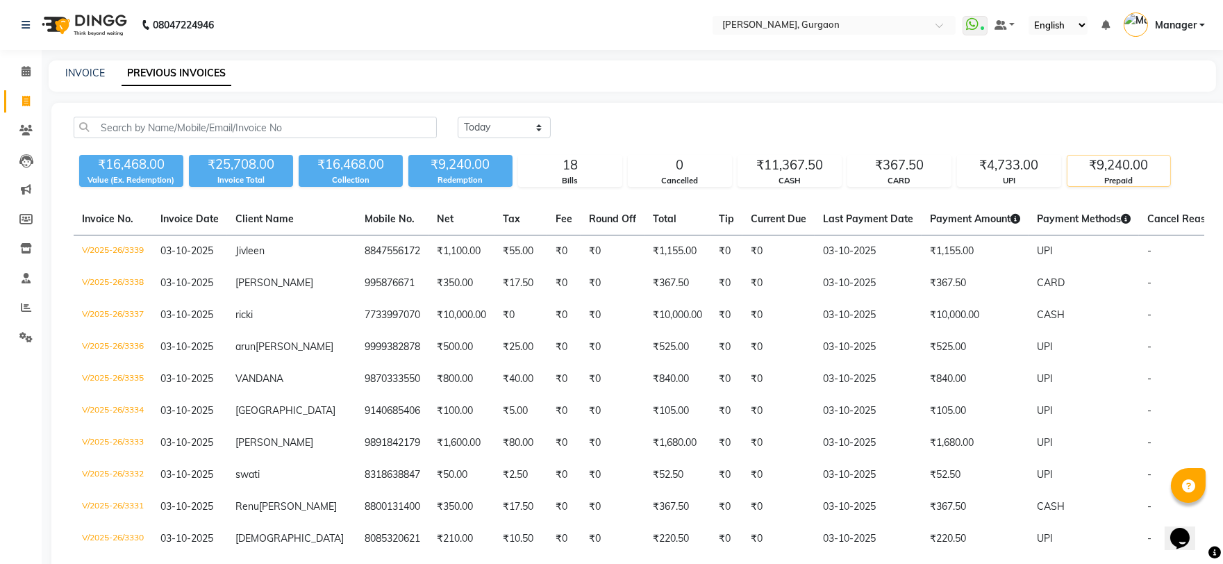
click at [1123, 176] on div "Prepaid" at bounding box center [1119, 181] width 103 height 12
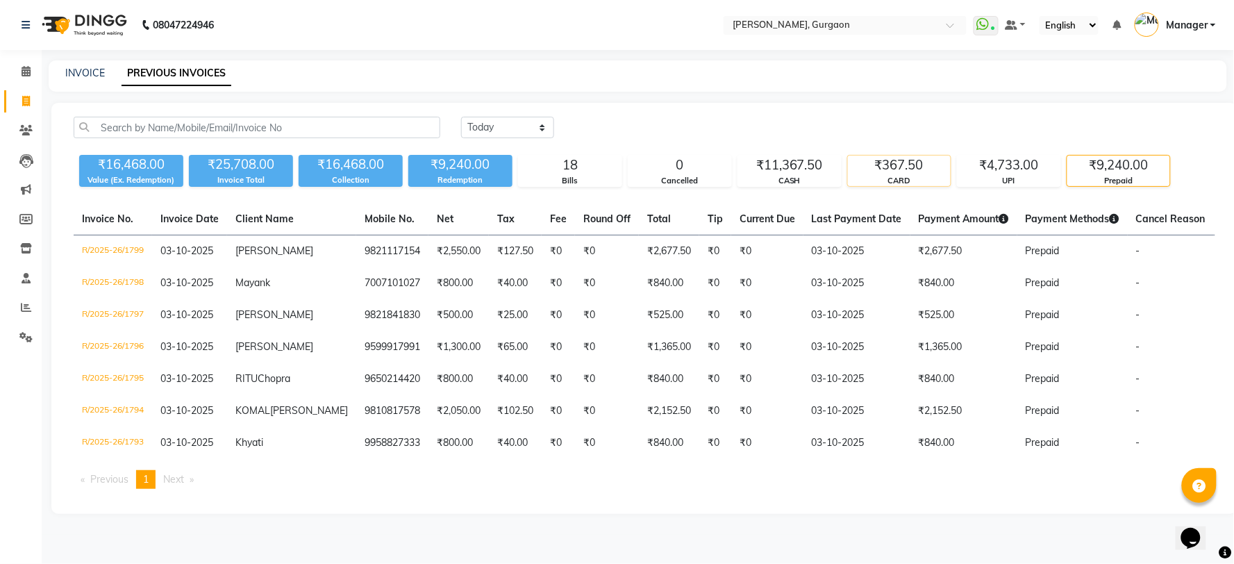
click at [914, 169] on div "₹367.50" at bounding box center [899, 165] width 103 height 19
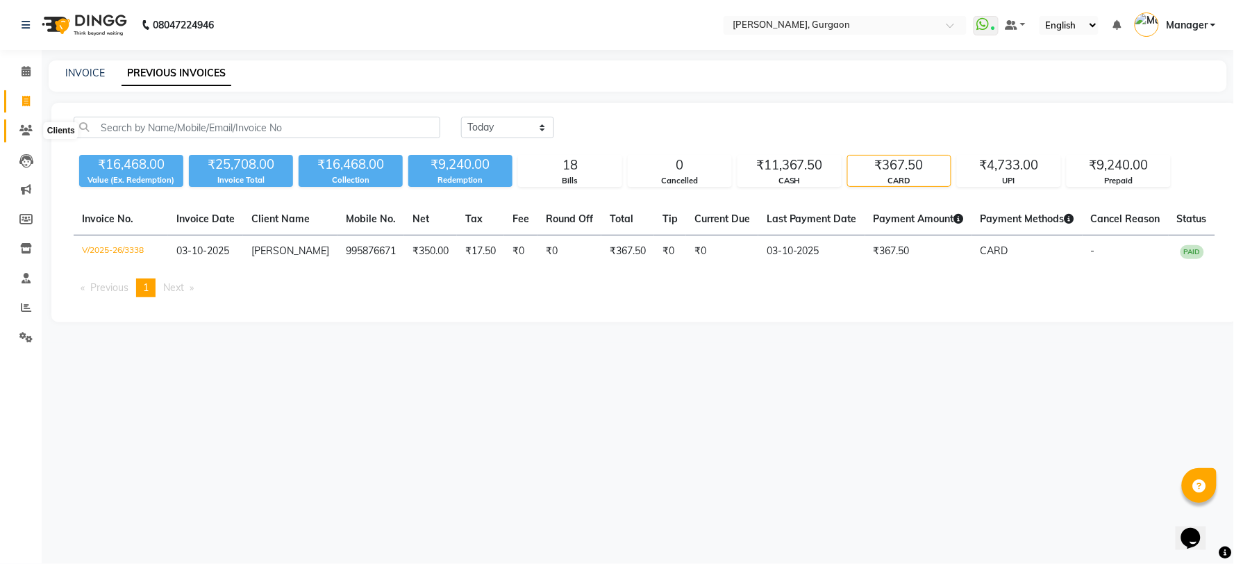
click at [26, 134] on icon at bounding box center [25, 130] width 13 height 10
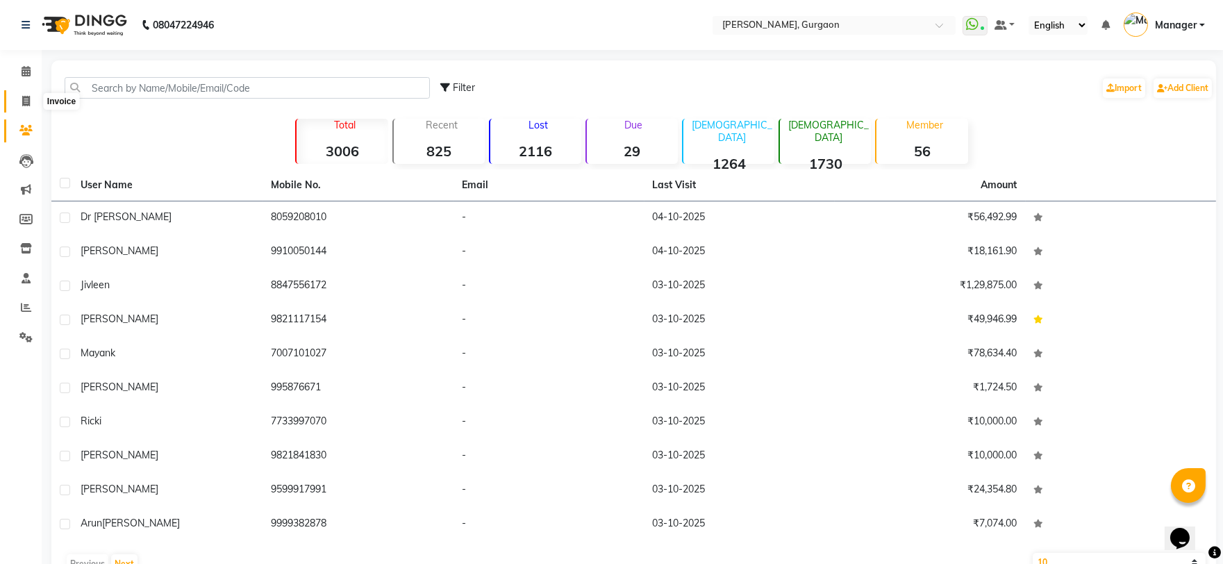
click at [19, 106] on span at bounding box center [26, 102] width 24 height 16
select select "service"
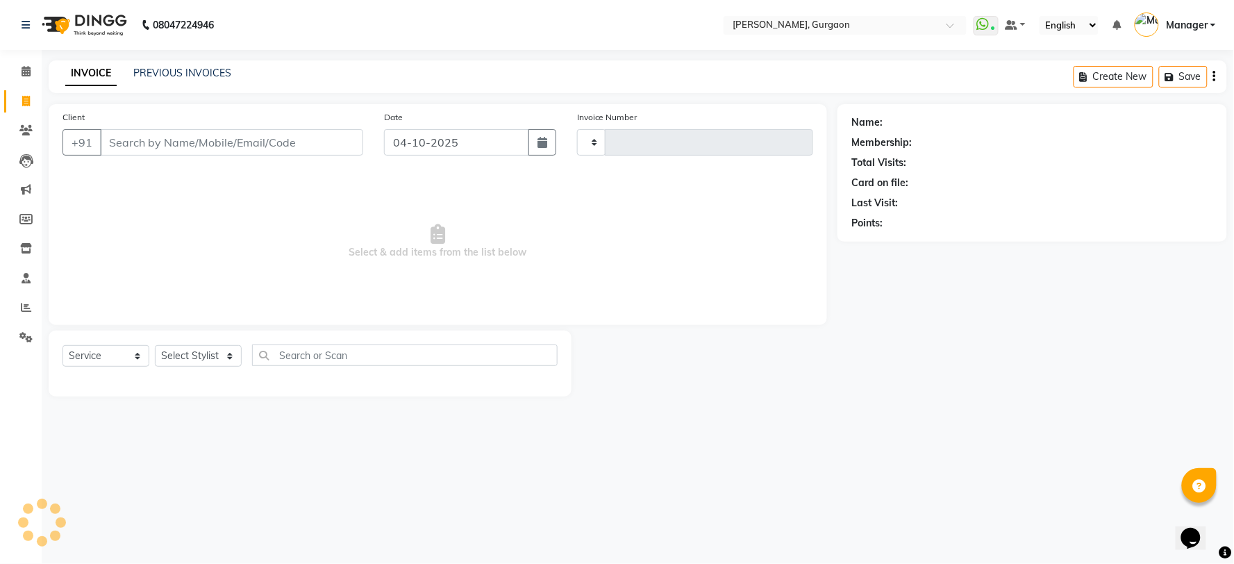
type input "3342"
select select "3880"
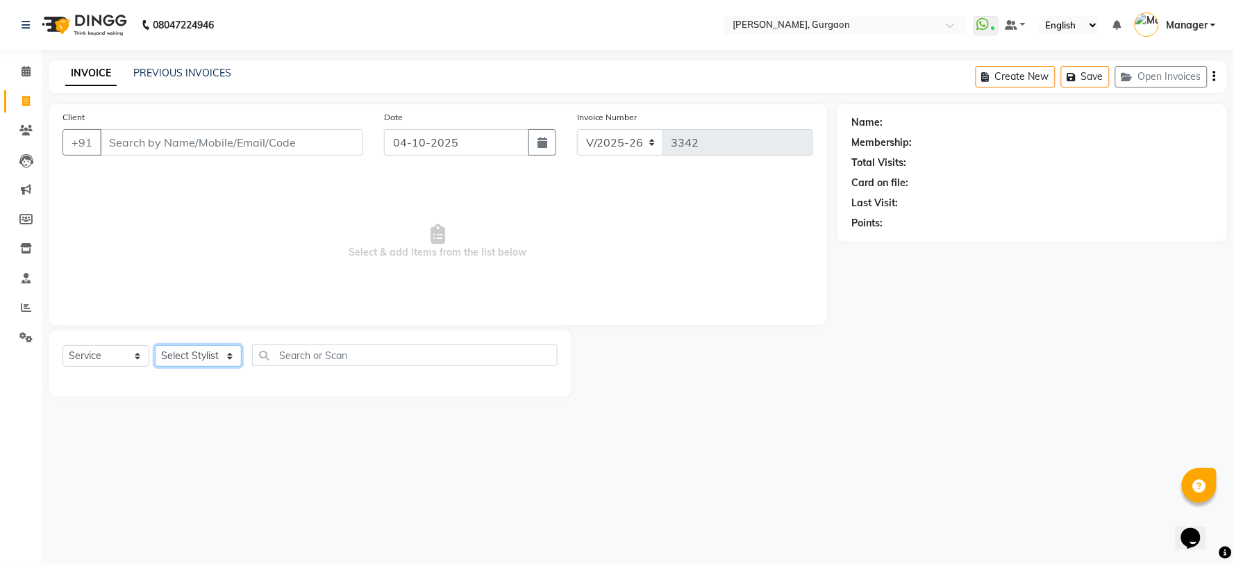
click at [176, 358] on select "Select Stylist" at bounding box center [198, 356] width 87 height 22
select select "24605"
click at [155, 346] on select "Select Stylist [PERSON_NAME] Nail ARTIST [PERSON_NAME] Makeup Manager [PERSON_N…" at bounding box center [198, 356] width 87 height 22
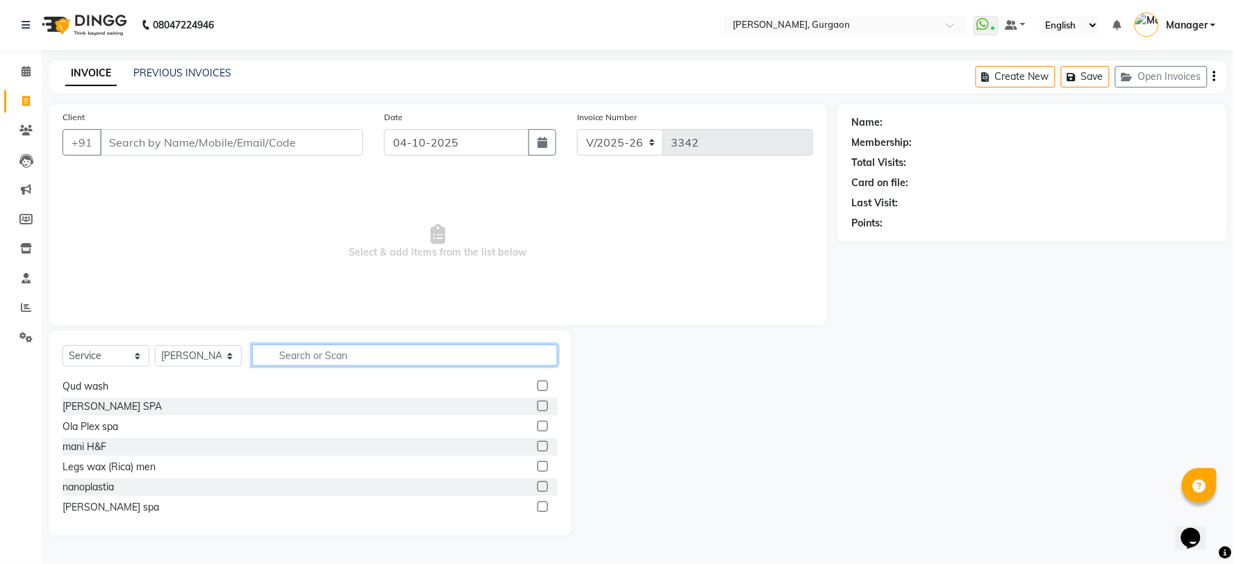
click at [326, 356] on input "text" at bounding box center [405, 356] width 306 height 22
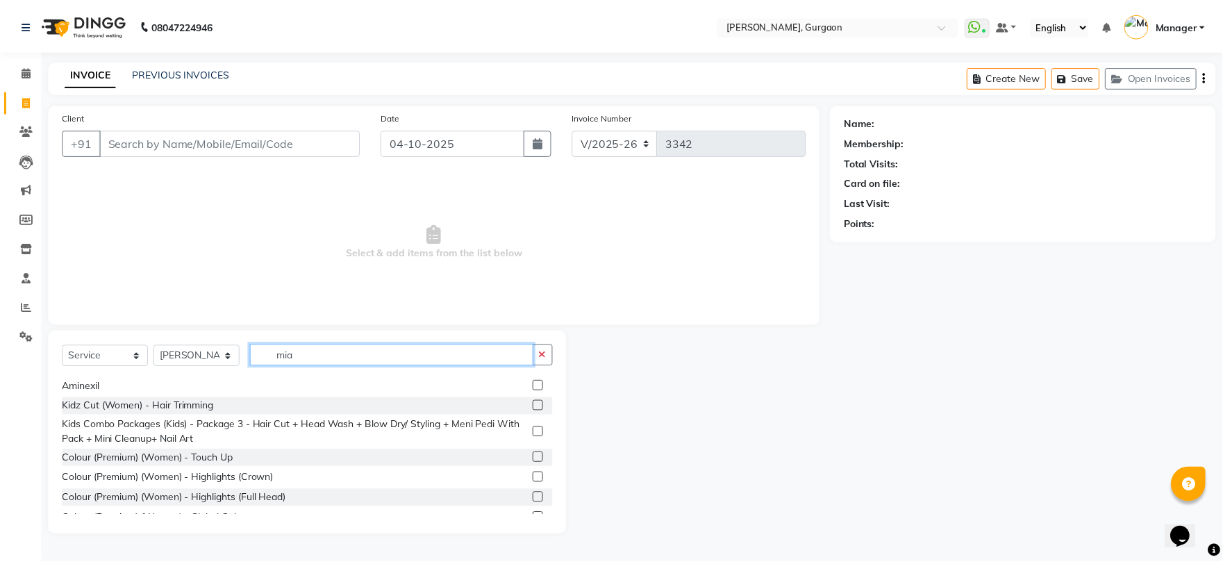
scroll to position [0, 0]
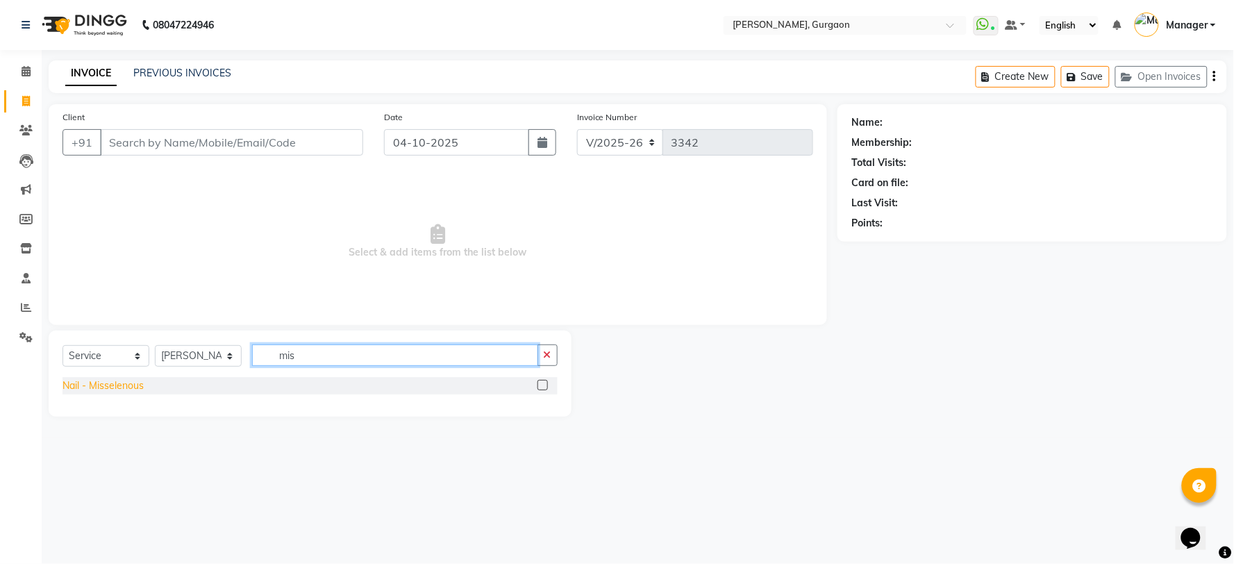
type input "mis"
click at [117, 388] on div "Nail - Misselenous" at bounding box center [103, 386] width 81 height 15
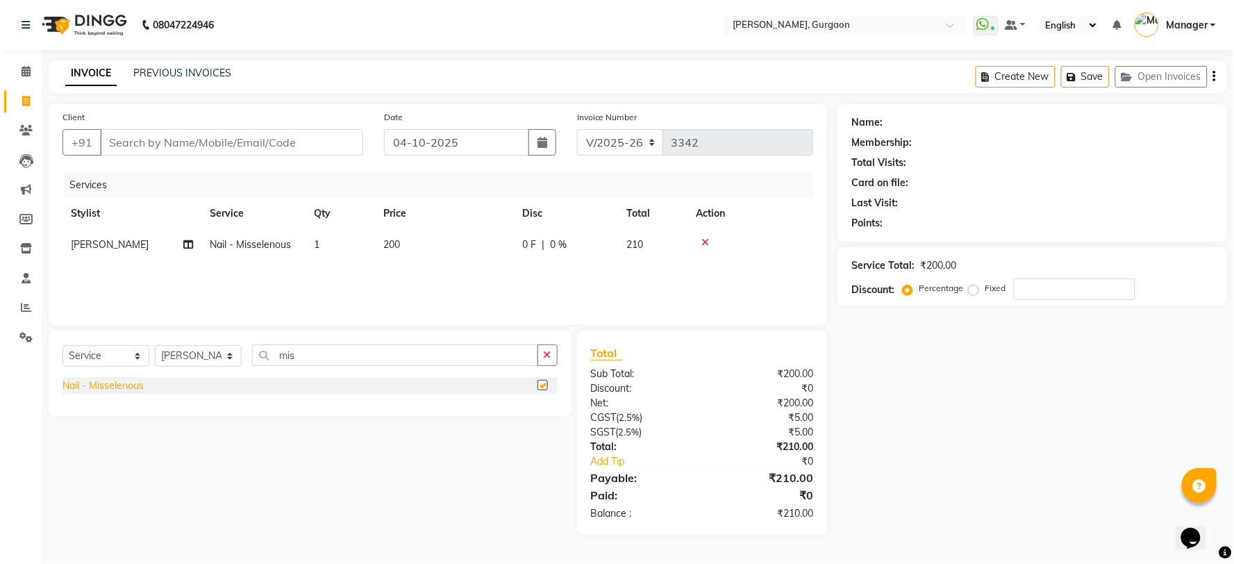
checkbox input "false"
click at [354, 146] on input "Client" at bounding box center [231, 142] width 263 height 26
type input "9"
type input "0"
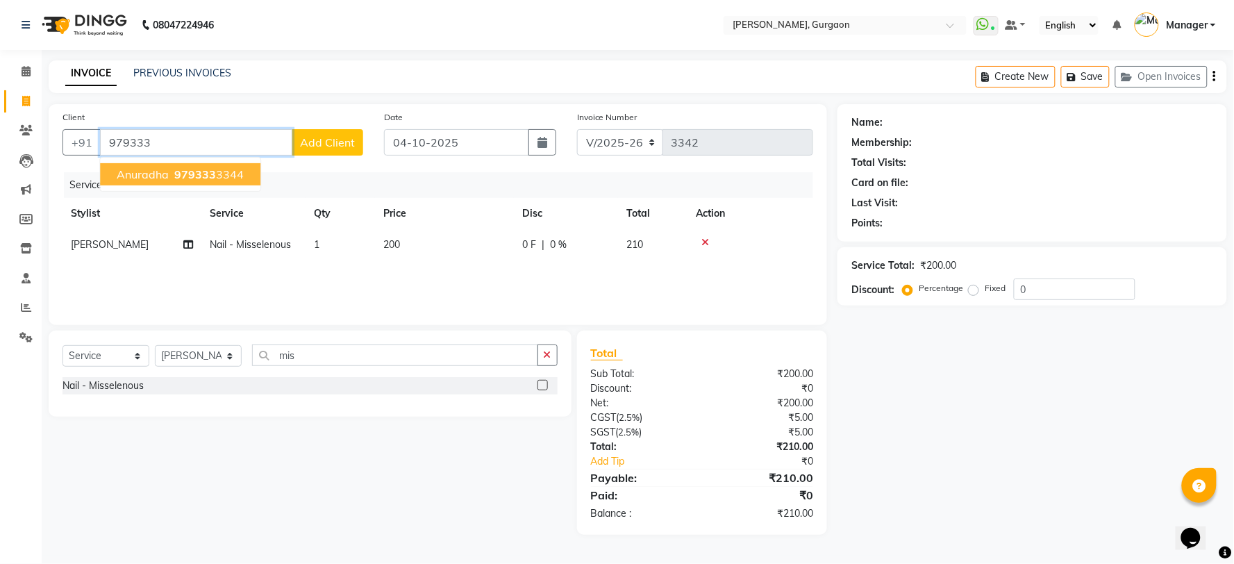
click at [188, 183] on button "anuradha 979333 3344" at bounding box center [180, 174] width 160 height 22
type input "9793333344"
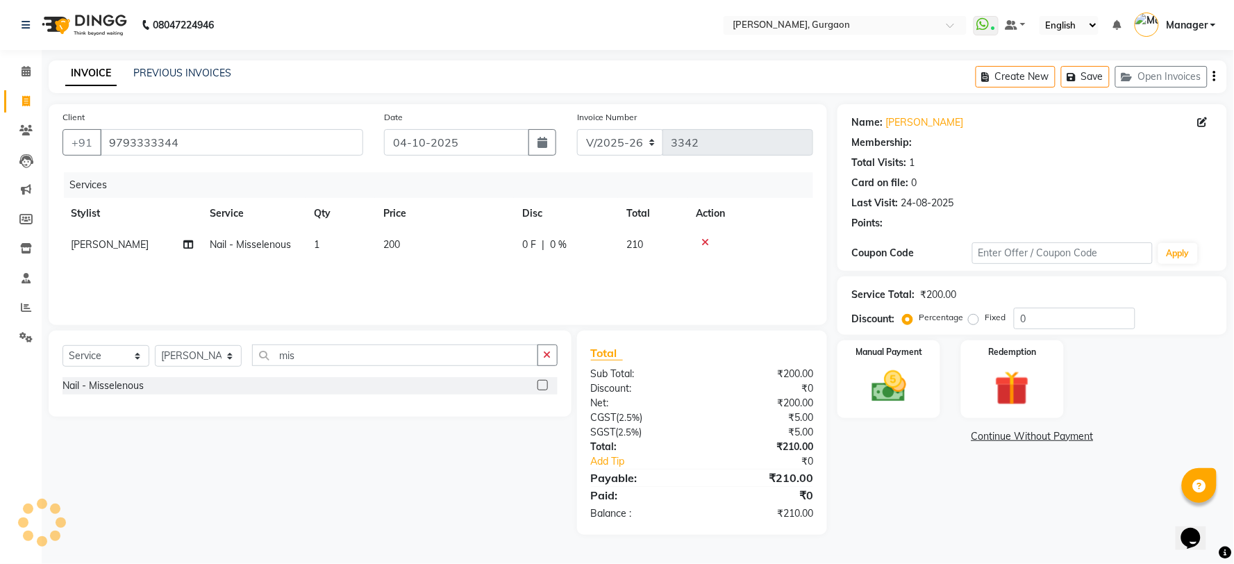
select select "1: Object"
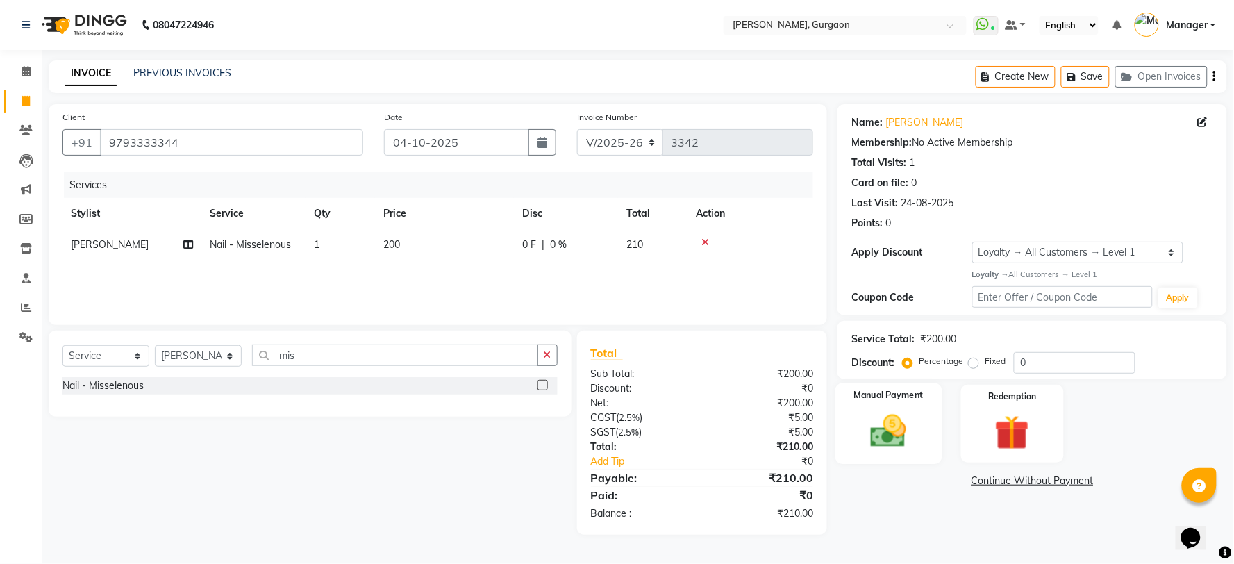
click at [868, 413] on img at bounding box center [889, 432] width 58 height 42
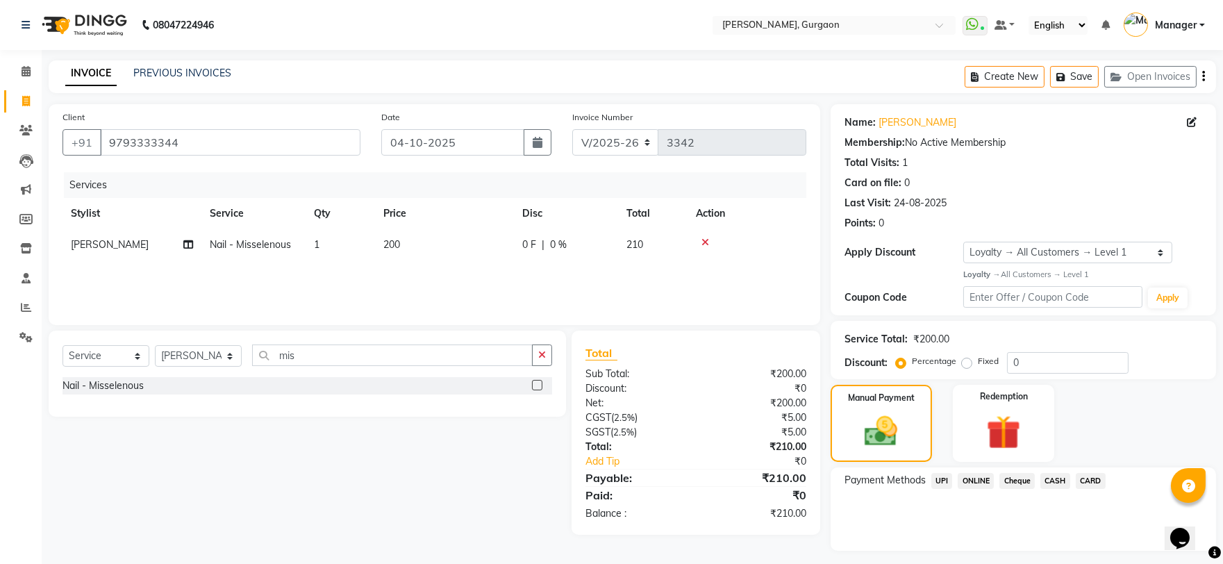
click at [1056, 482] on span "CASH" at bounding box center [1056, 481] width 30 height 16
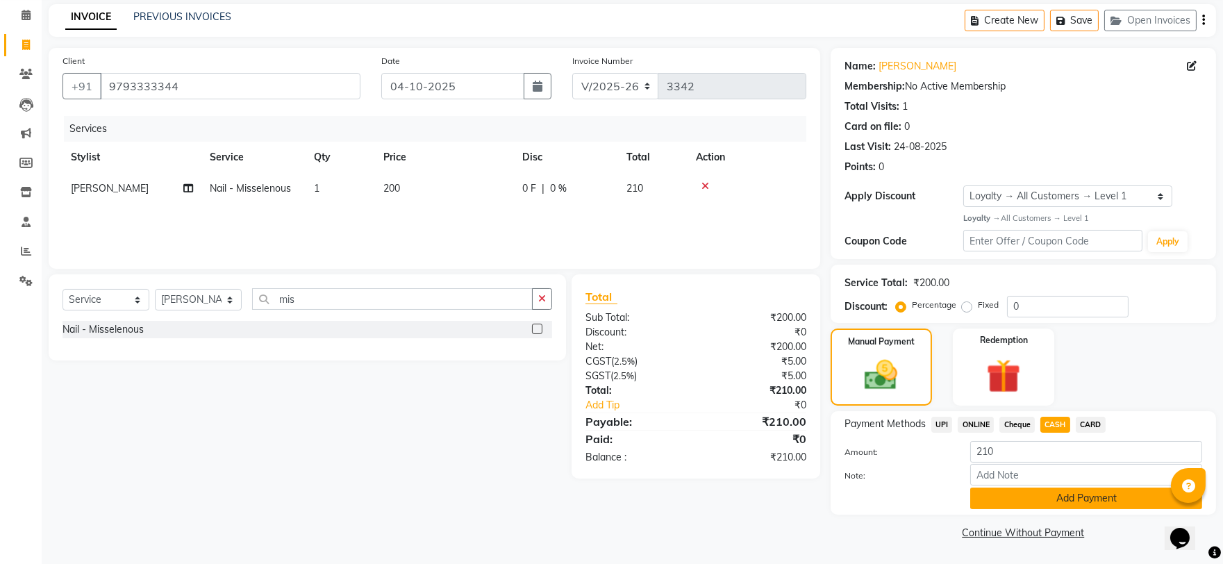
click at [1053, 505] on button "Add Payment" at bounding box center [1086, 499] width 232 height 22
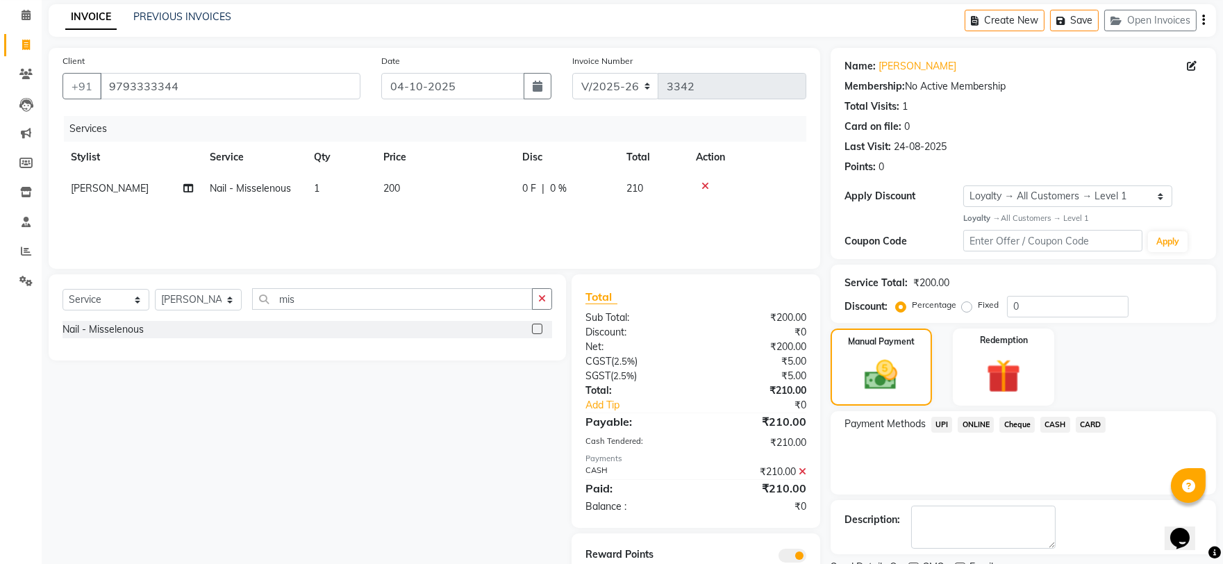
scroll to position [114, 0]
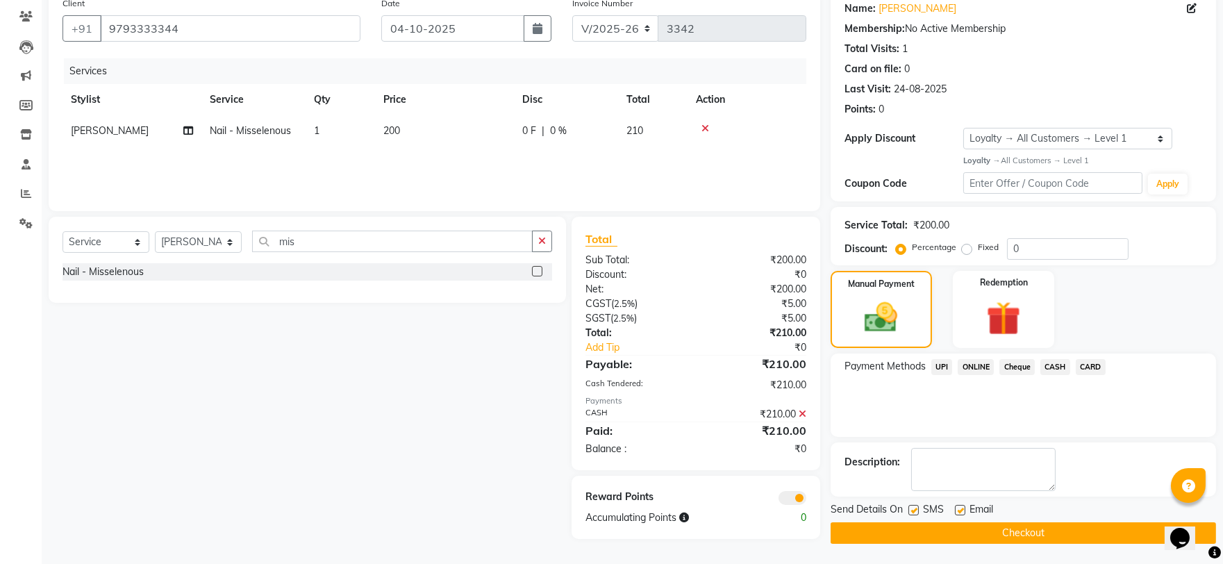
click at [1043, 528] on button "Checkout" at bounding box center [1024, 533] width 386 height 22
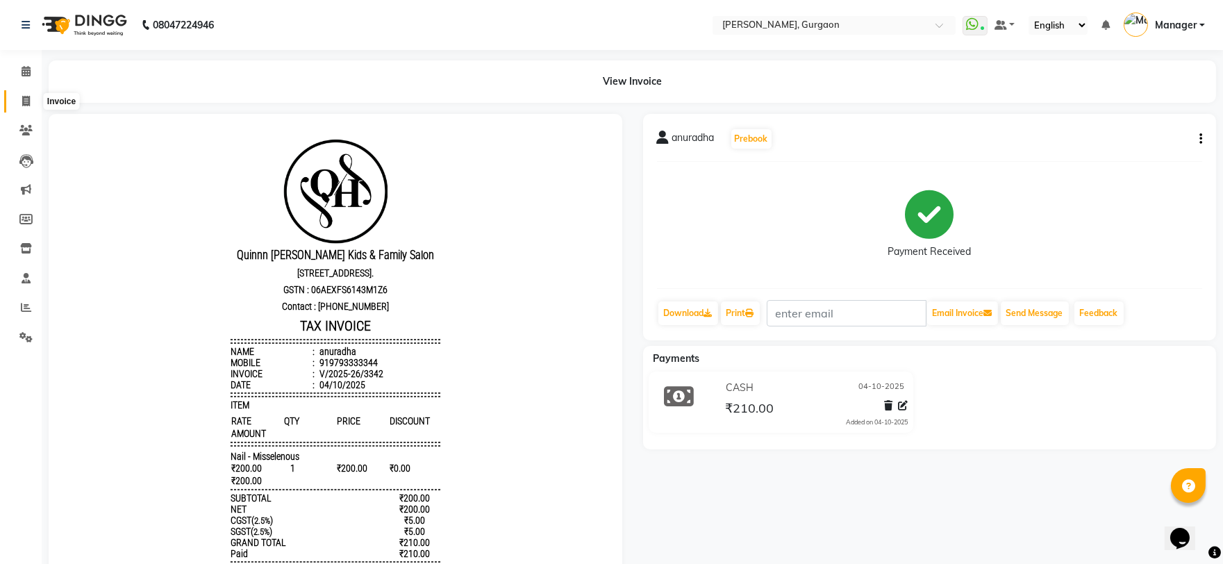
click at [26, 97] on icon at bounding box center [26, 101] width 8 height 10
select select "3880"
select select "service"
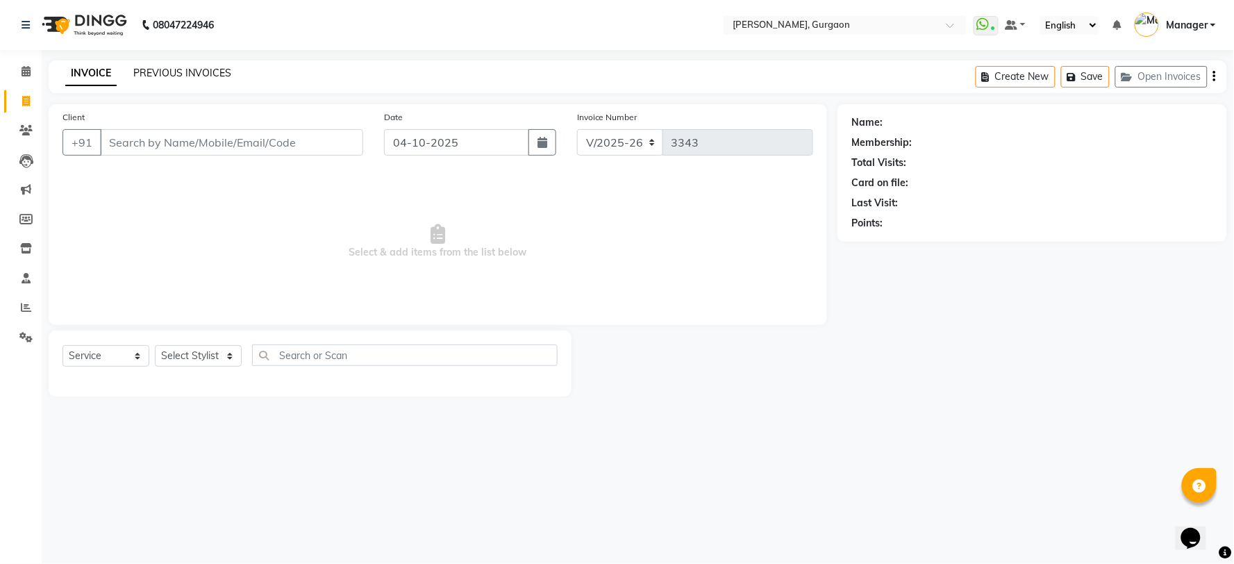
click at [183, 78] on link "PREVIOUS INVOICES" at bounding box center [182, 73] width 98 height 13
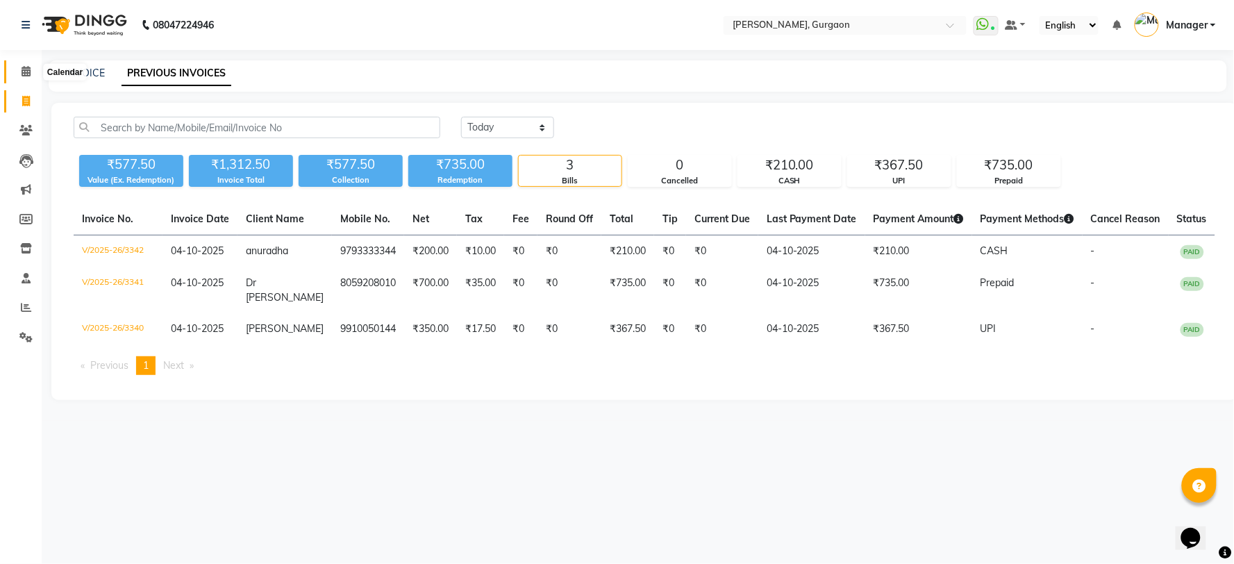
click at [31, 65] on span at bounding box center [26, 72] width 24 height 16
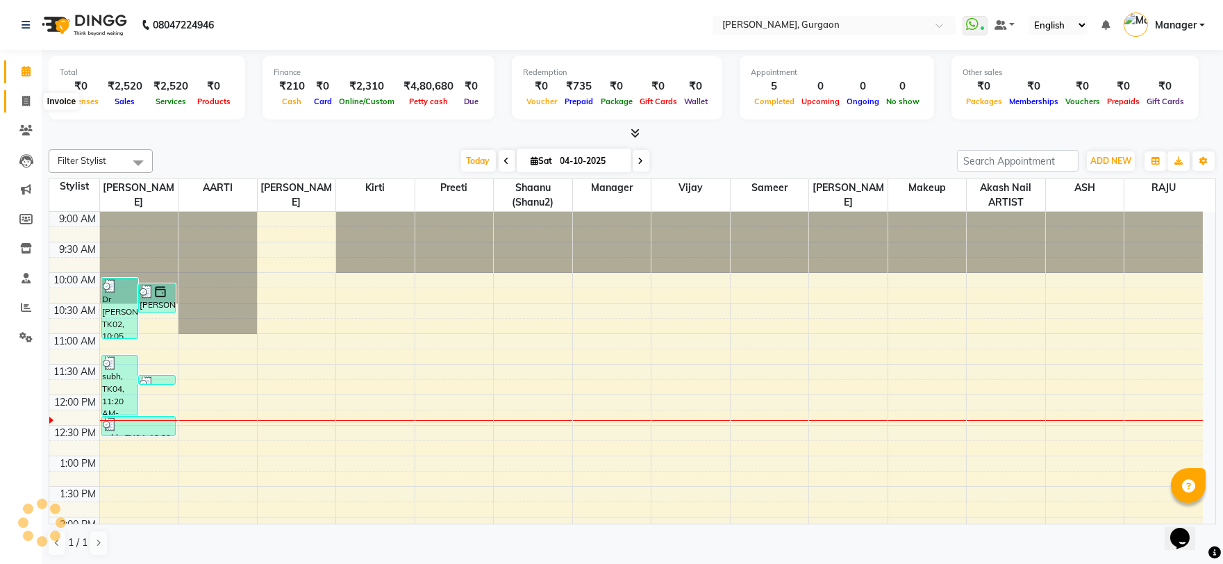
click at [17, 99] on span at bounding box center [26, 102] width 24 height 16
select select "service"
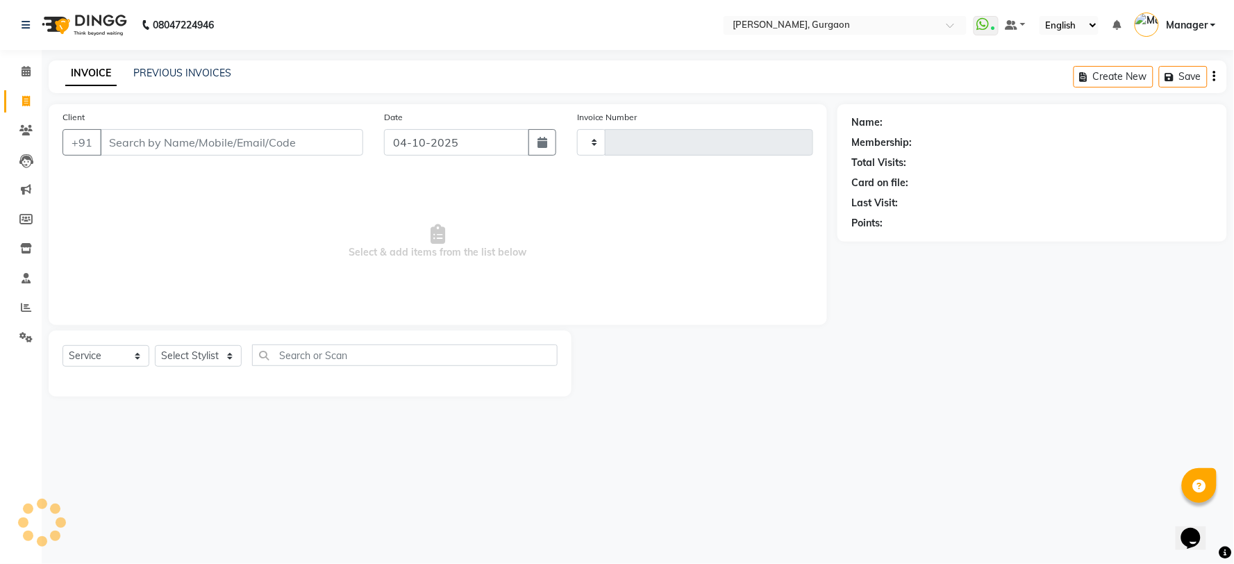
type input "3344"
select select "3880"
click at [140, 158] on div "Client +91" at bounding box center [213, 138] width 322 height 57
click at [153, 151] on input "Client" at bounding box center [231, 142] width 263 height 26
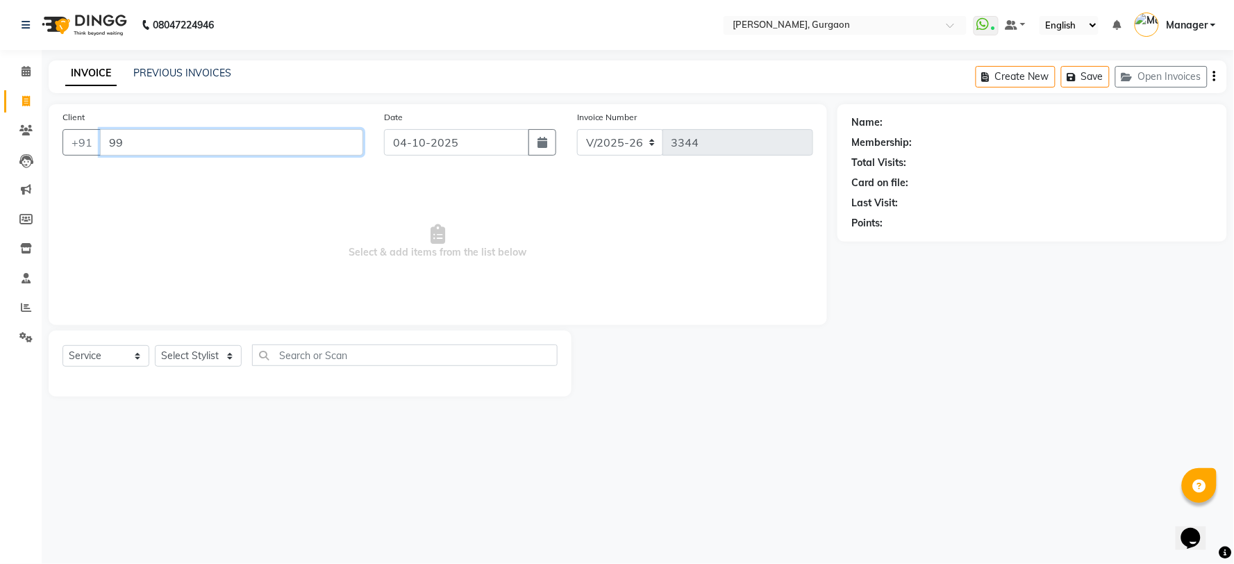
type input "9"
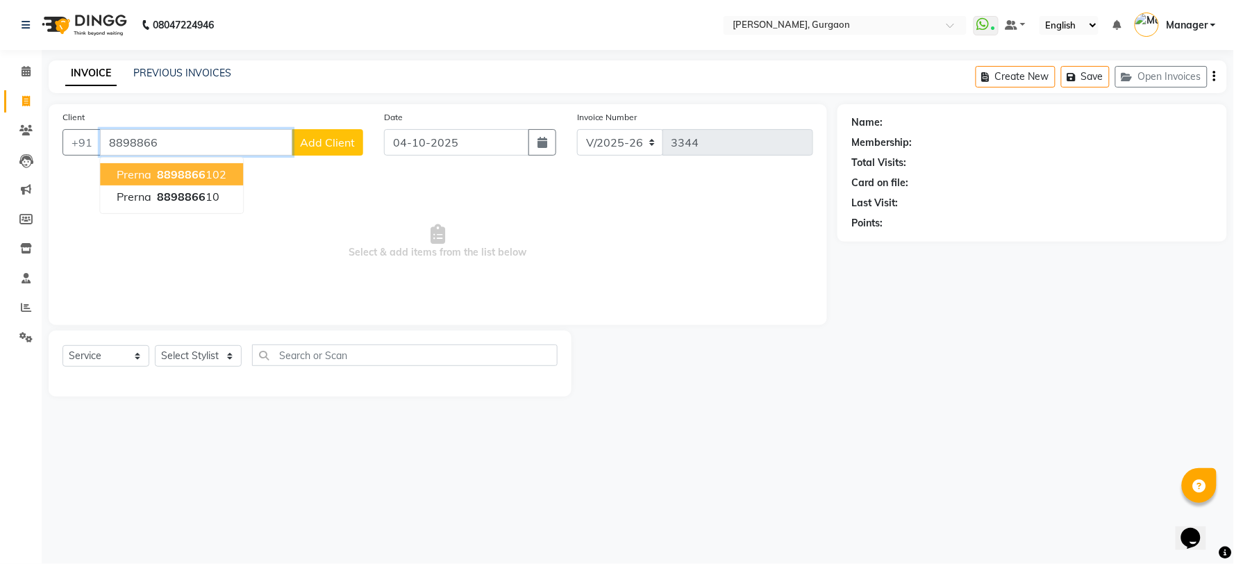
click at [146, 170] on span "Prerna" at bounding box center [134, 174] width 35 height 14
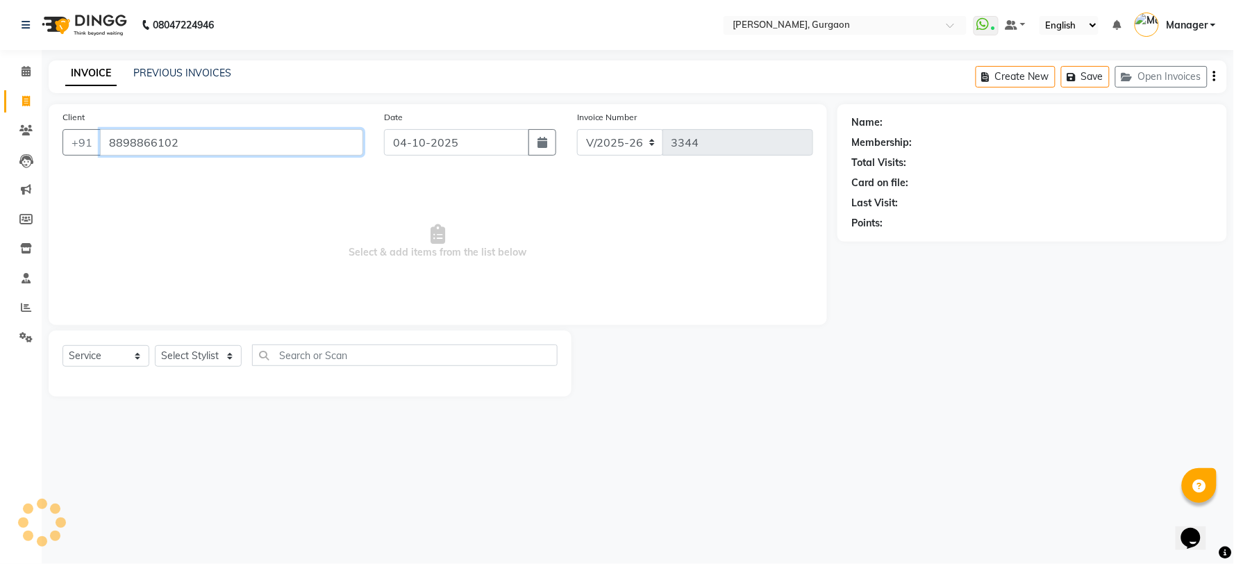
type input "8898866102"
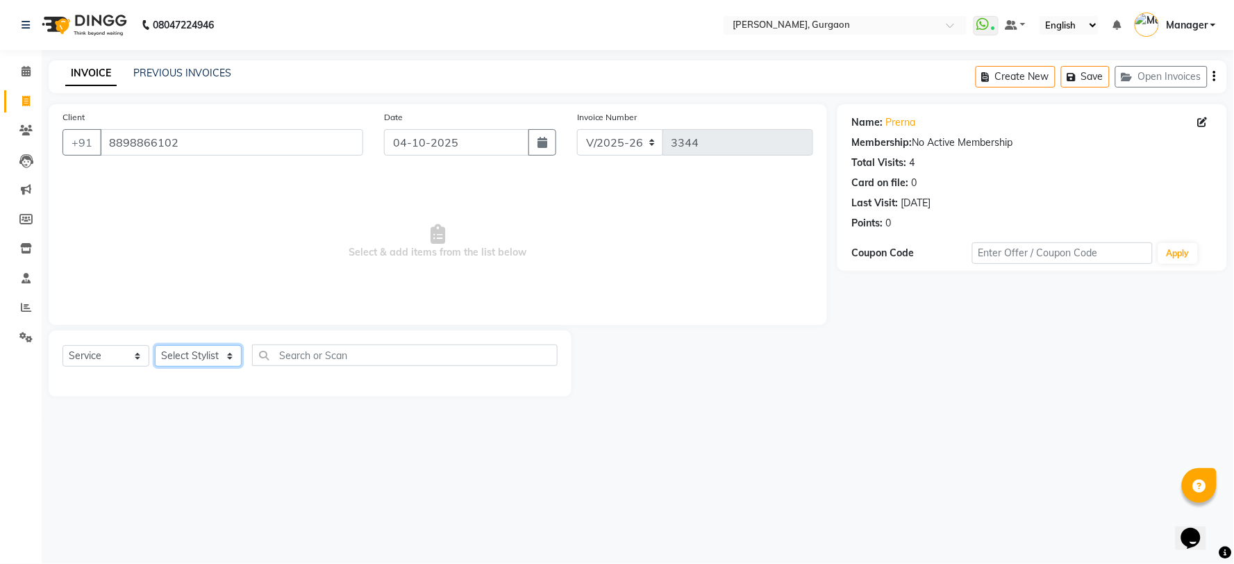
click at [179, 353] on select "Select Stylist [PERSON_NAME] Nail ARTIST [PERSON_NAME] Makeup Manager [PERSON_N…" at bounding box center [198, 356] width 87 height 22
select select "73208"
click at [155, 346] on select "Select Stylist [PERSON_NAME] Nail ARTIST [PERSON_NAME] Makeup Manager [PERSON_N…" at bounding box center [198, 356] width 87 height 22
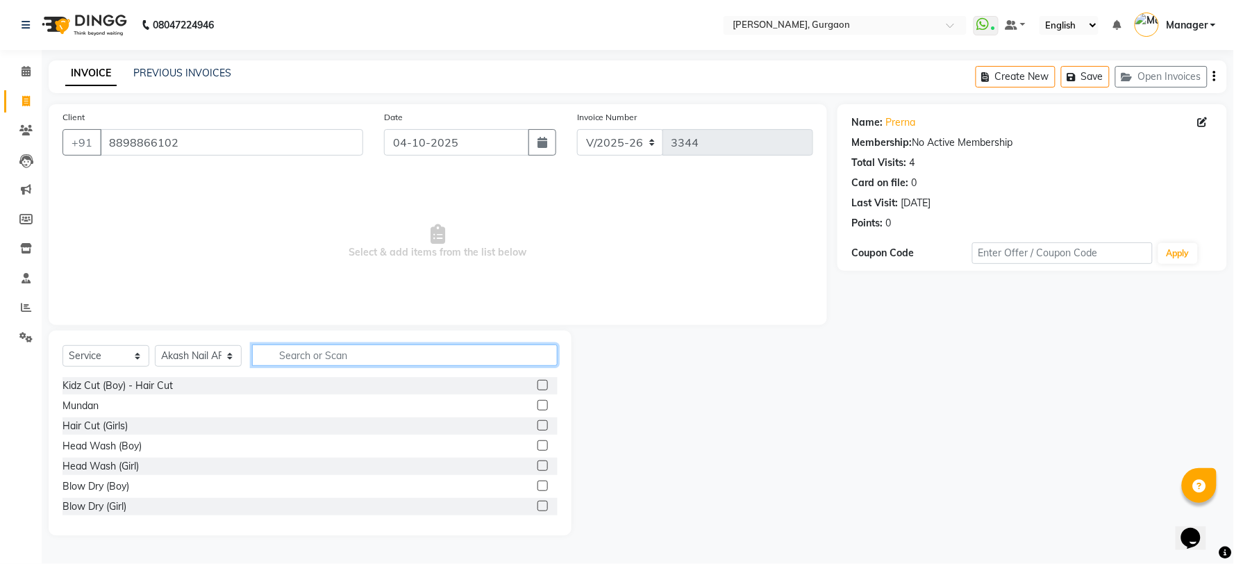
click at [296, 357] on input "text" at bounding box center [405, 356] width 306 height 22
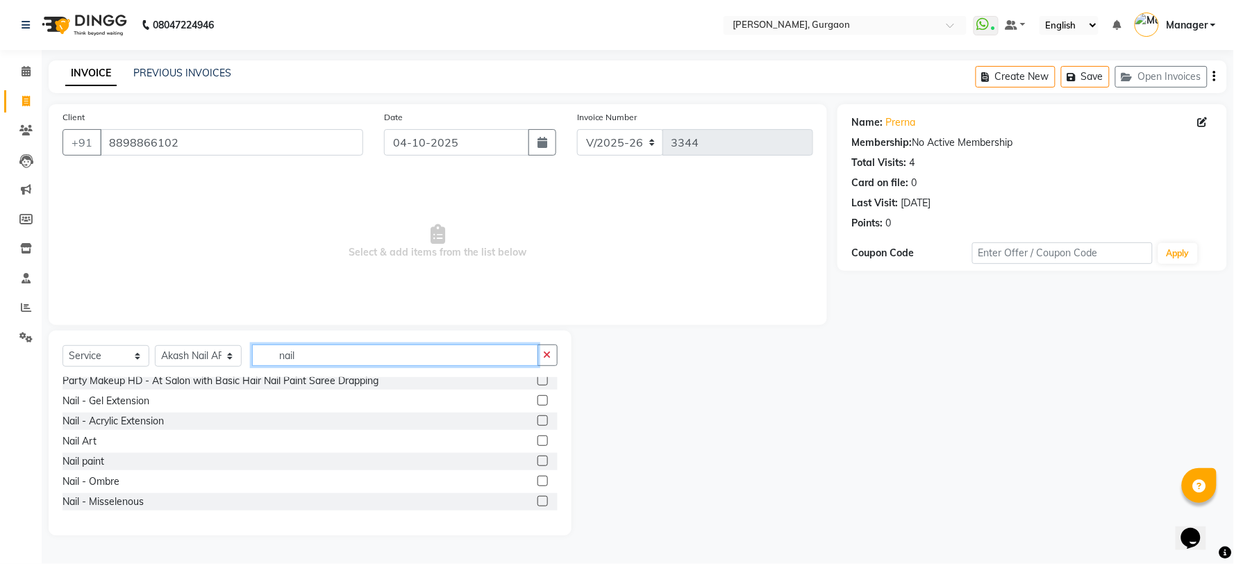
click at [333, 352] on input "nail" at bounding box center [395, 356] width 286 height 22
type input "n"
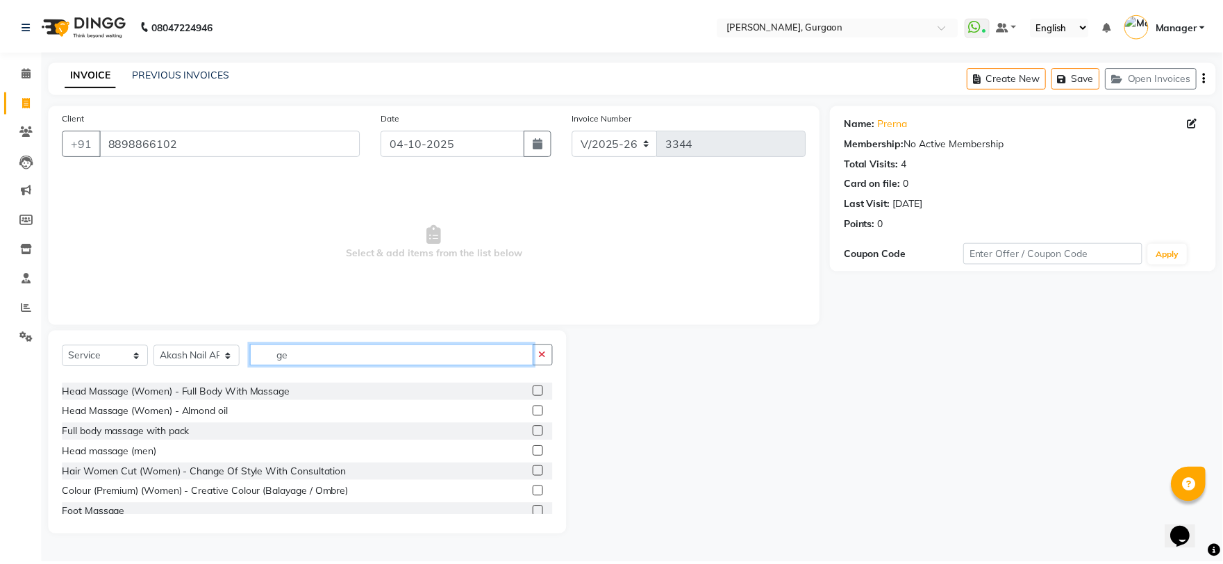
scroll to position [0, 0]
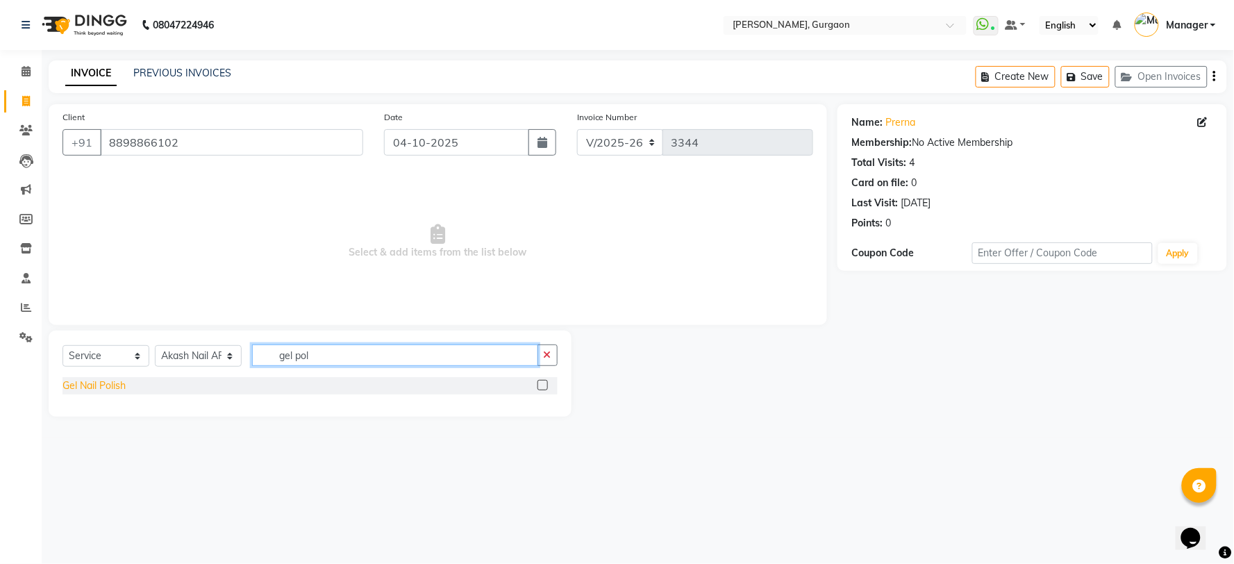
type input "gel pol"
click at [78, 389] on div "Gel Nail Polish" at bounding box center [94, 386] width 63 height 15
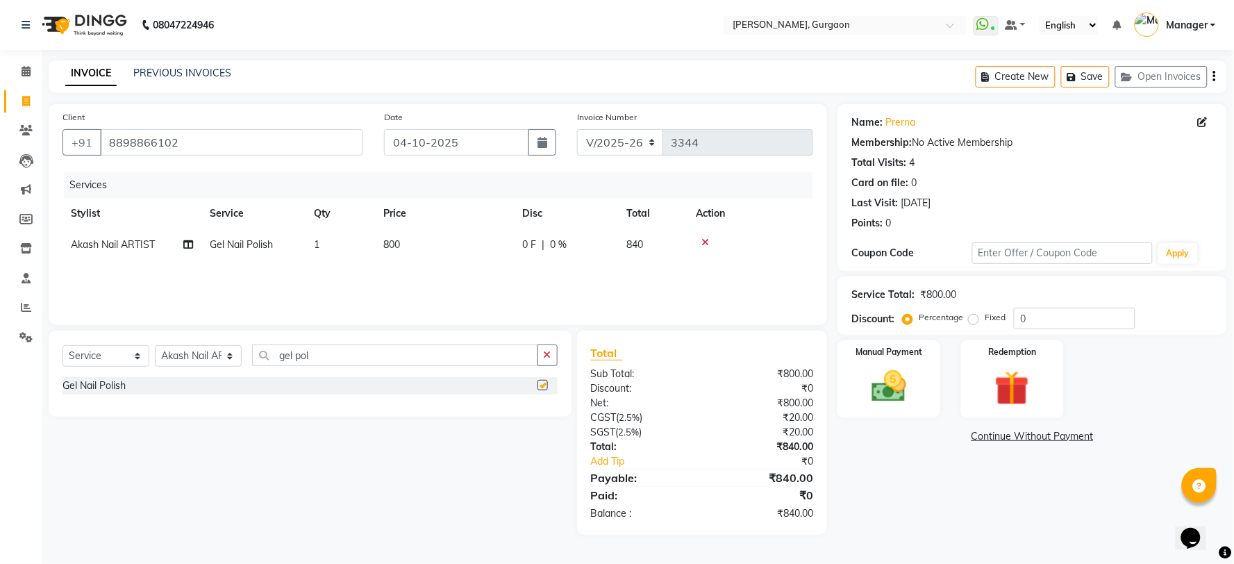
checkbox input "false"
click at [392, 247] on span "800" at bounding box center [391, 244] width 17 height 13
select select "73208"
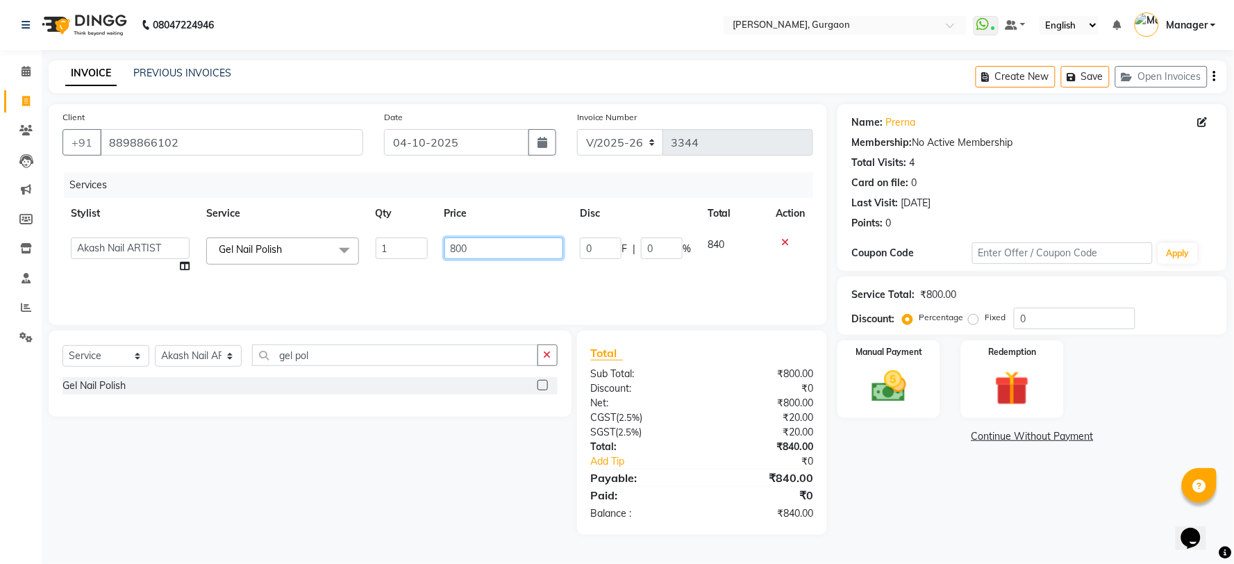
click at [488, 243] on input "800" at bounding box center [504, 249] width 119 height 22
type input "8"
type input "490"
click at [991, 506] on div "Name: [PERSON_NAME] Membership: No Active Membership Total Visits: 4 Card on fi…" at bounding box center [1038, 319] width 400 height 431
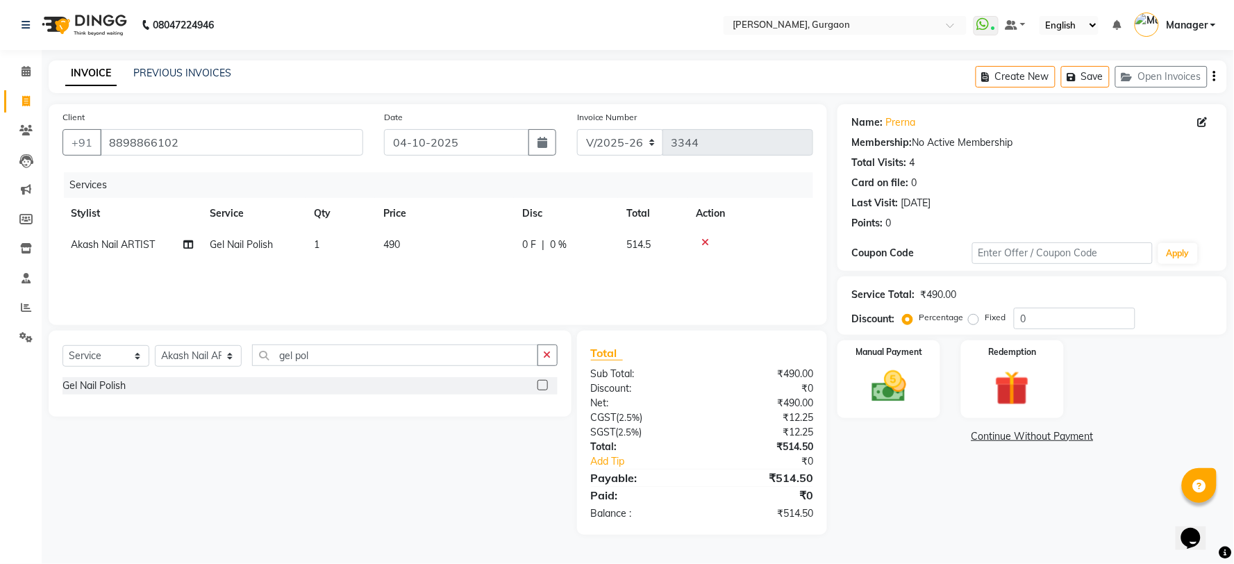
click at [432, 247] on td "490" at bounding box center [444, 244] width 139 height 31
select select "73208"
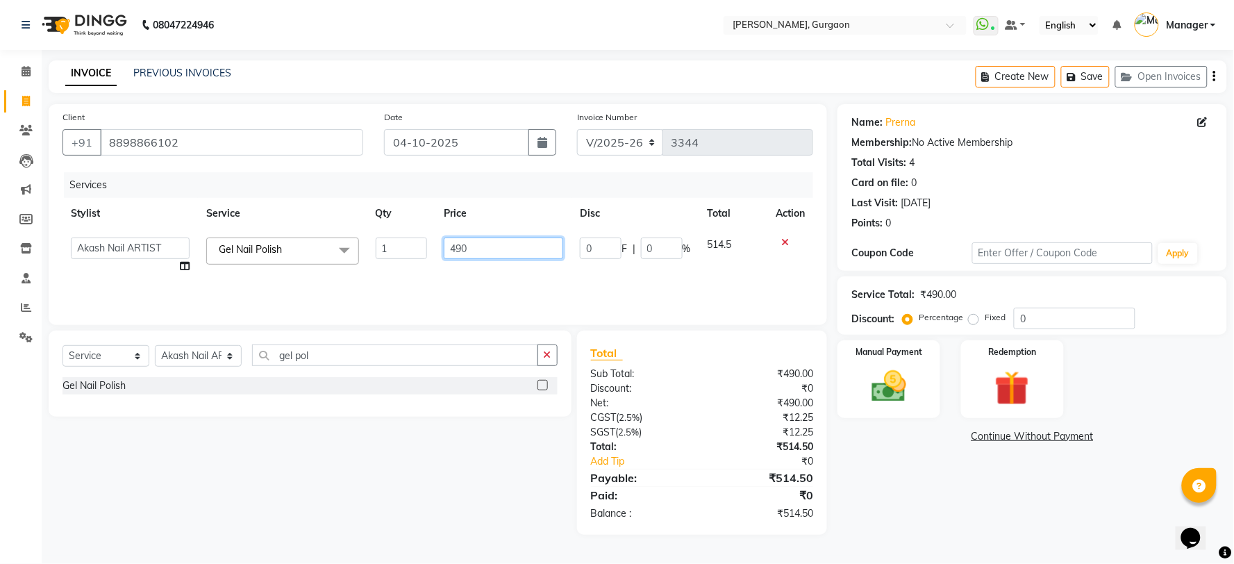
click at [481, 243] on input "490" at bounding box center [503, 249] width 119 height 22
type input "480"
click at [911, 516] on div "Name: [PERSON_NAME] Membership: No Active Membership Total Visits: 4 Card on fi…" at bounding box center [1038, 319] width 400 height 431
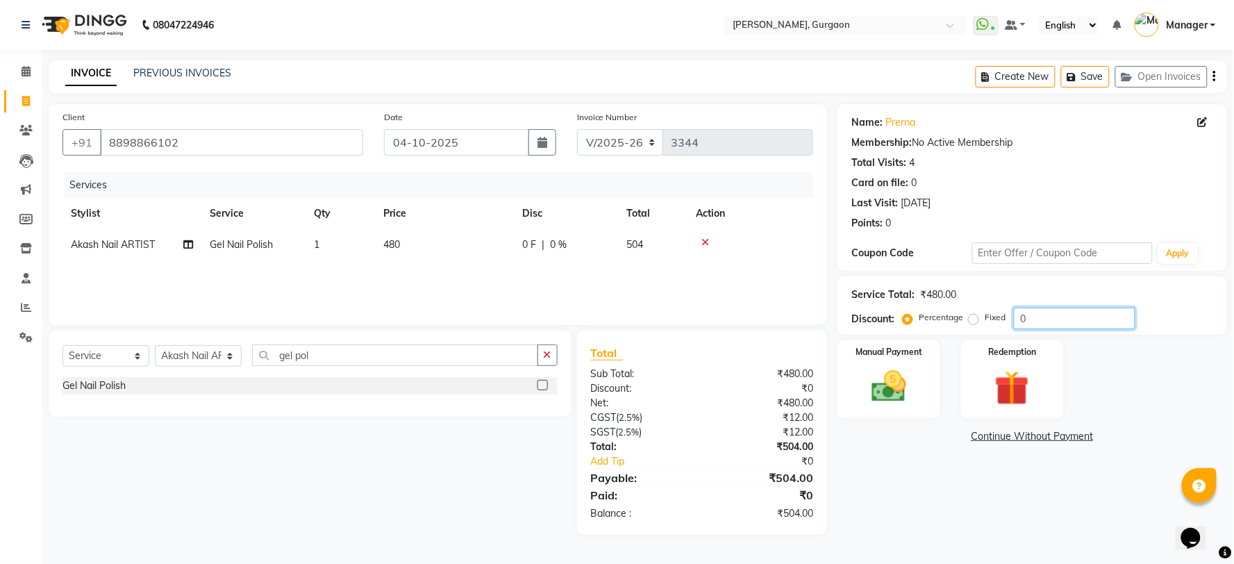
click at [1064, 317] on input "0" at bounding box center [1075, 319] width 122 height 22
type input "1"
click at [898, 379] on img at bounding box center [889, 387] width 58 height 42
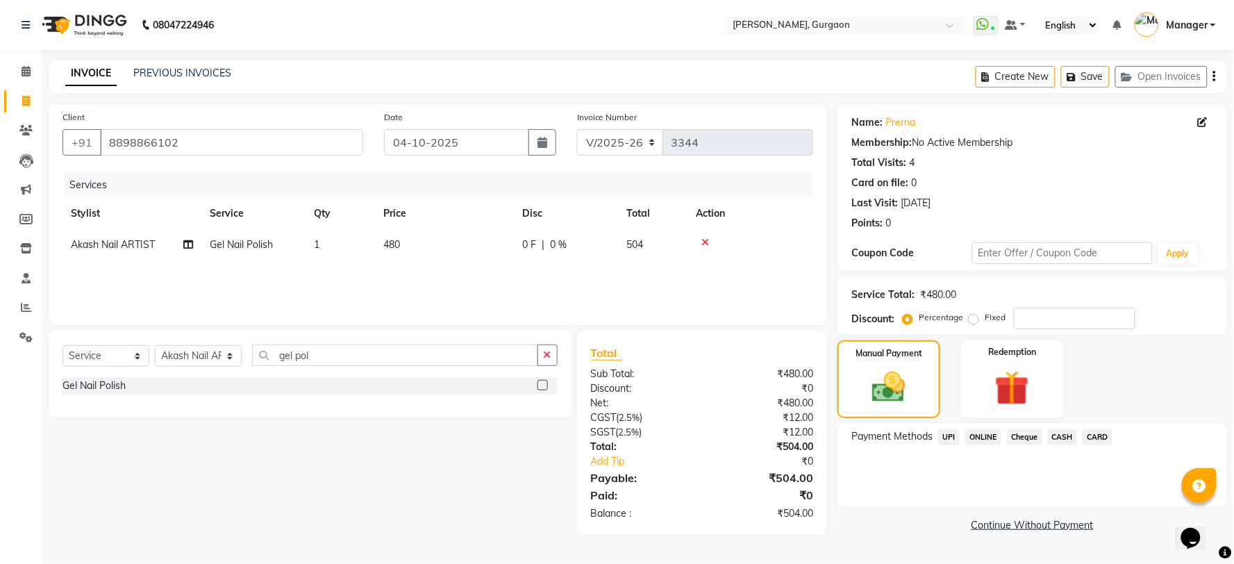
click at [955, 433] on span "UPI" at bounding box center [949, 437] width 22 height 16
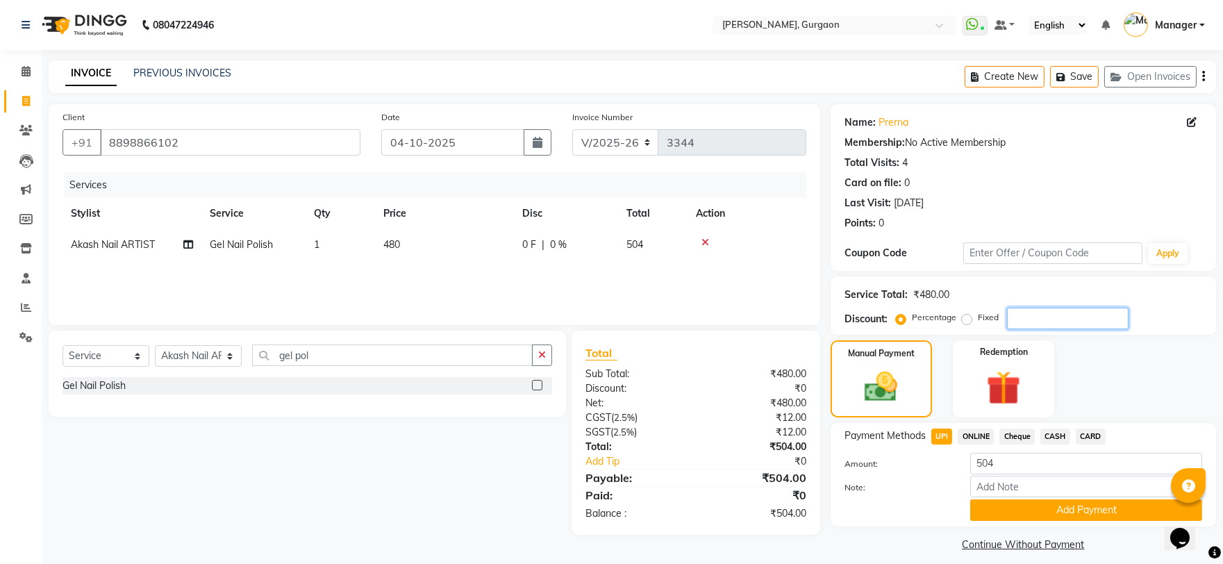
click at [1055, 322] on input "number" at bounding box center [1068, 319] width 122 height 22
type input "0"
type input ".2"
type input ".5"
type input ".6"
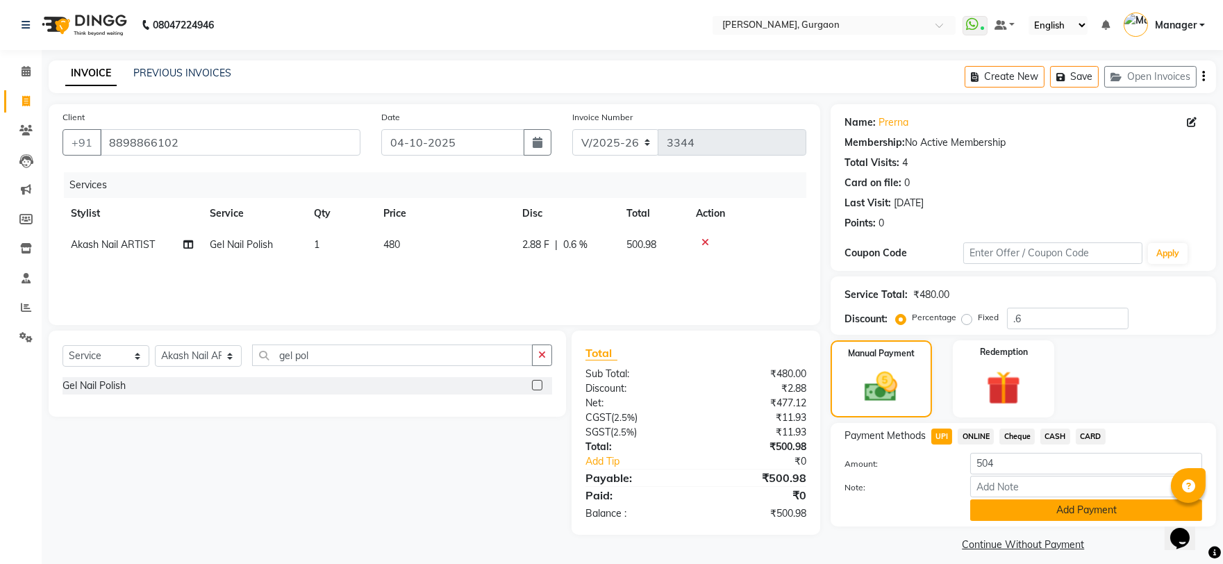
click at [1014, 506] on button "Add Payment" at bounding box center [1086, 510] width 232 height 22
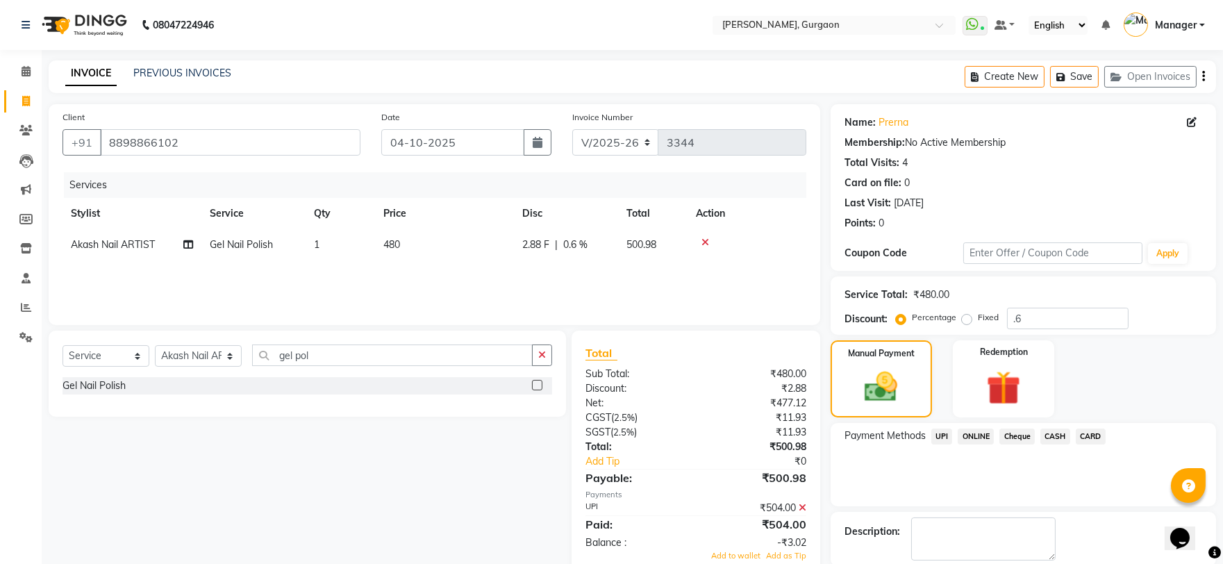
scroll to position [70, 0]
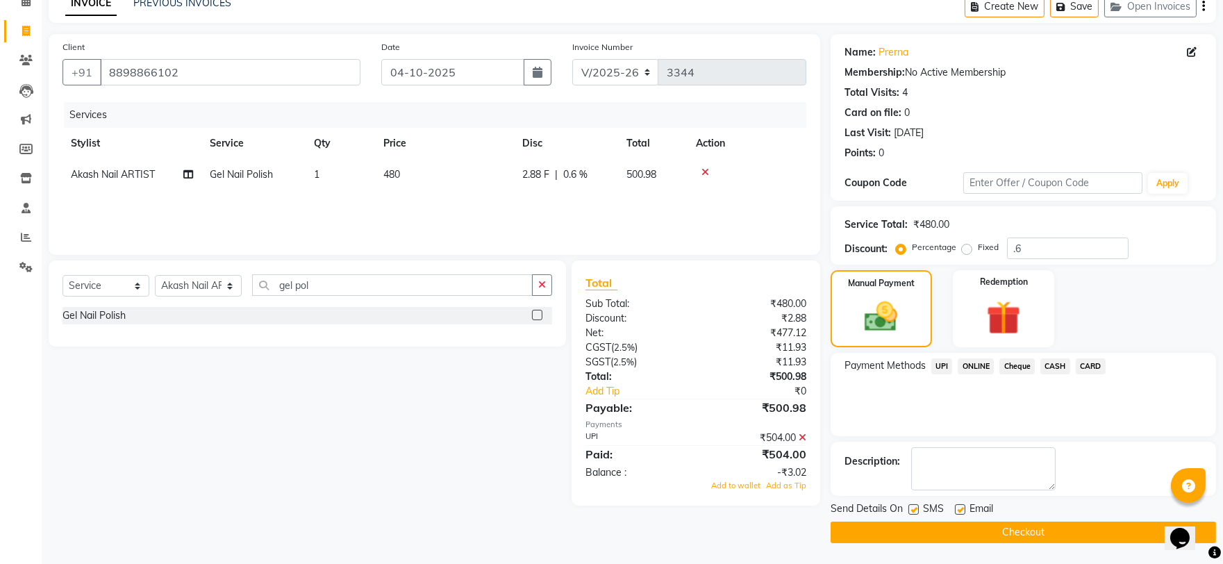
click at [1005, 522] on button "Checkout" at bounding box center [1024, 533] width 386 height 22
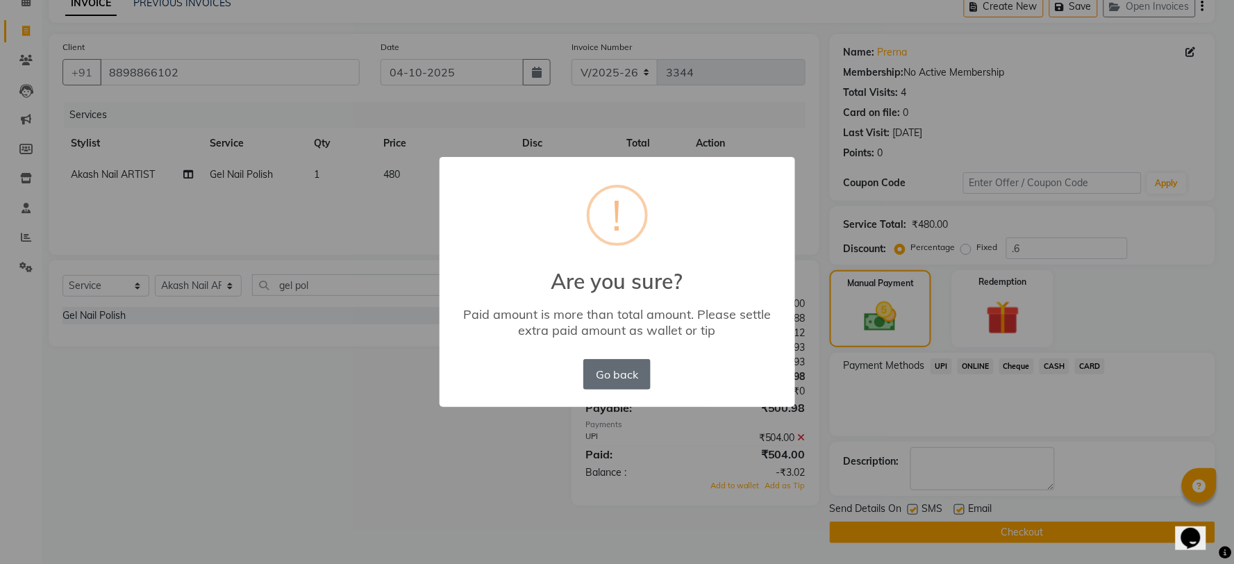
click at [618, 377] on button "Go back" at bounding box center [617, 374] width 67 height 31
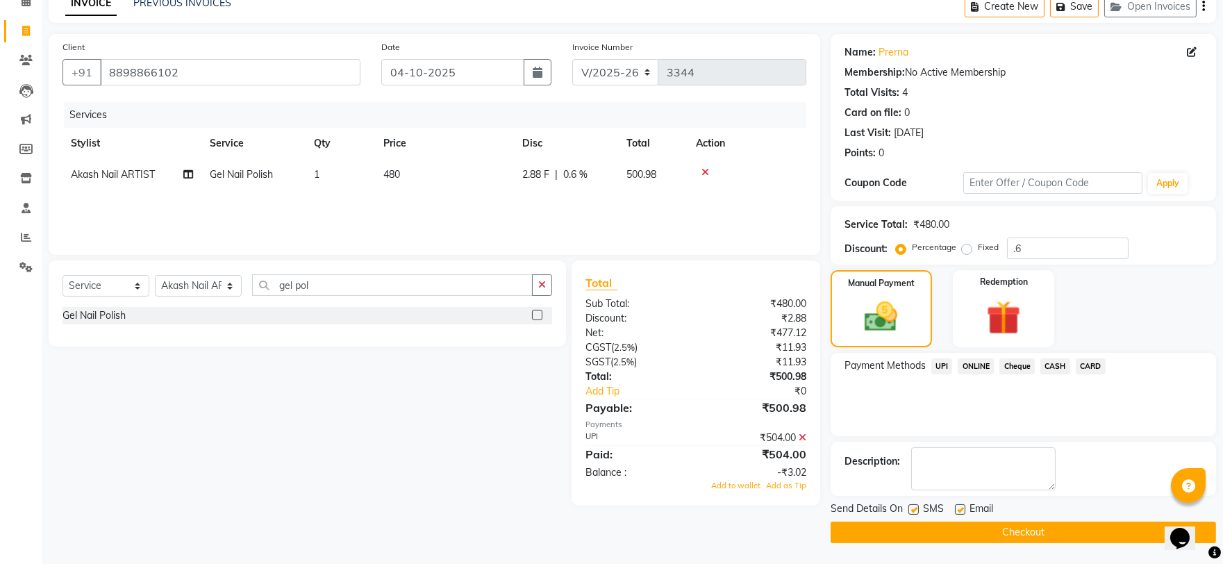
click at [802, 435] on icon at bounding box center [803, 438] width 8 height 10
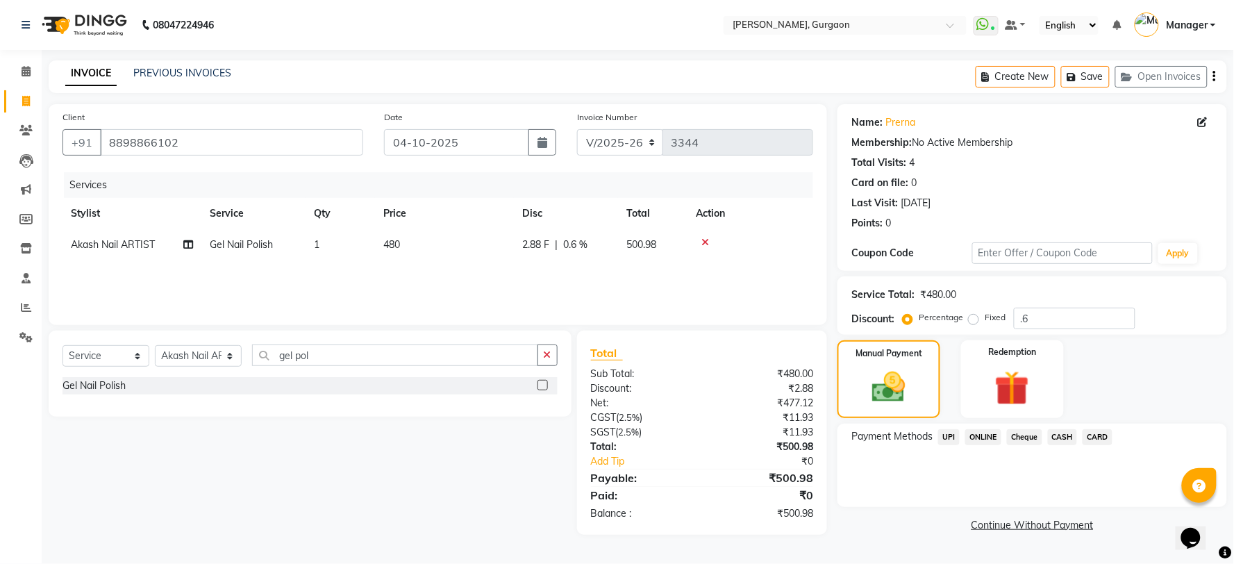
click at [947, 431] on span "UPI" at bounding box center [949, 437] width 22 height 16
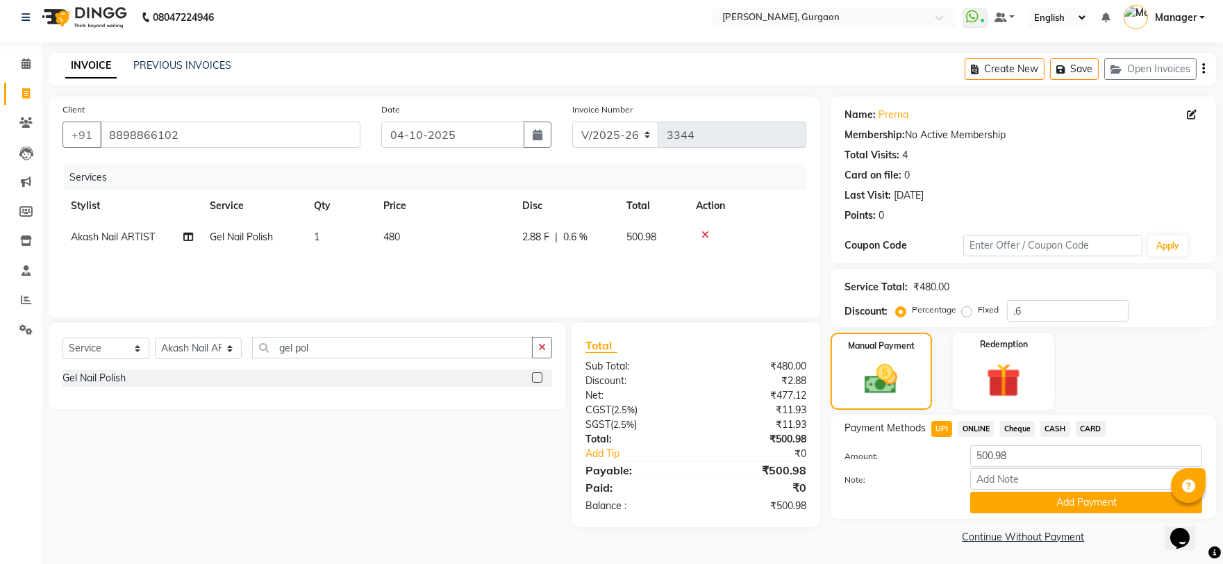
scroll to position [11, 0]
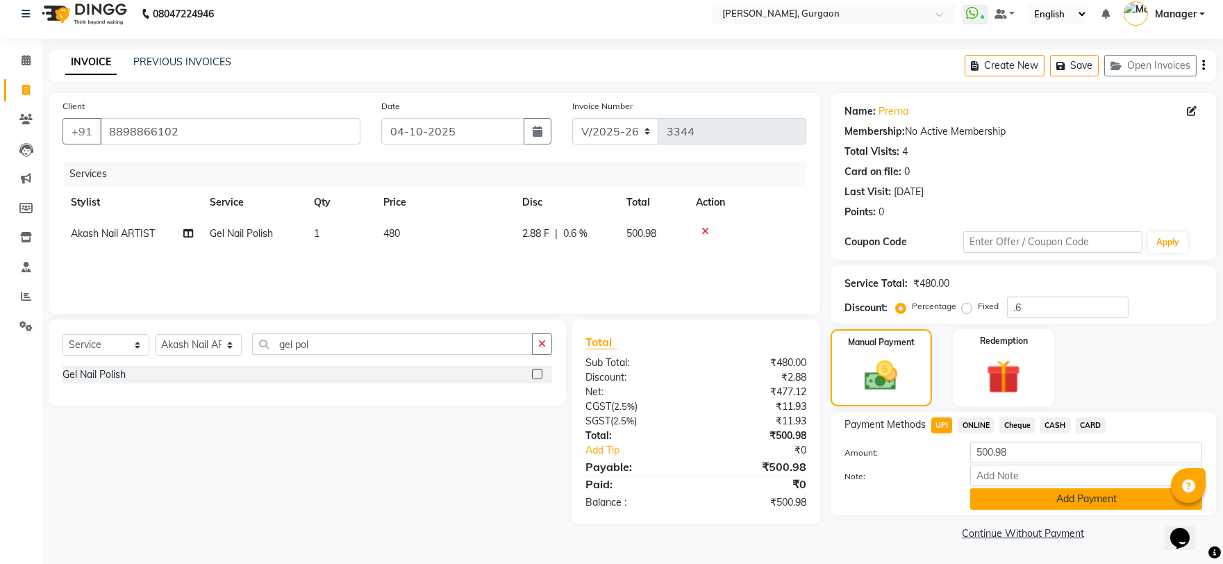
click at [1025, 504] on button "Add Payment" at bounding box center [1086, 499] width 232 height 22
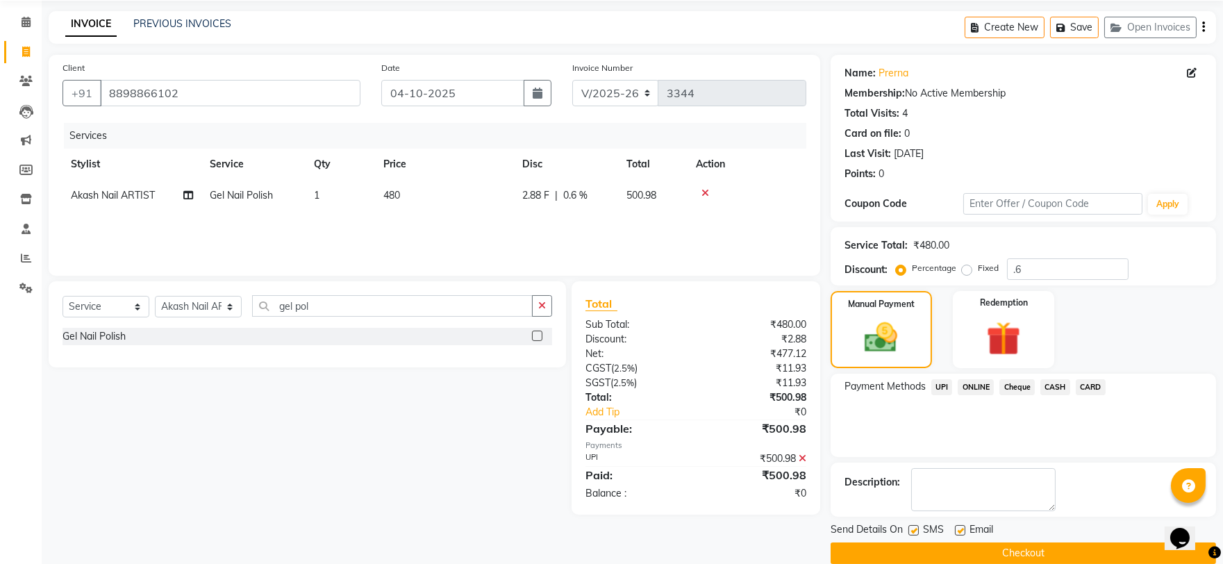
scroll to position [70, 0]
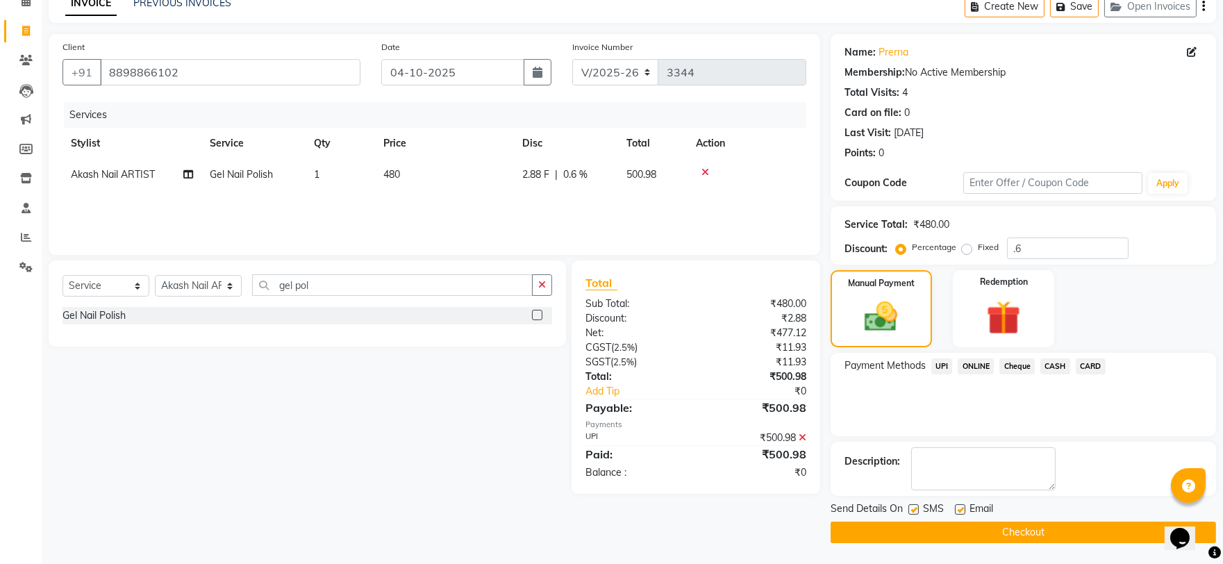
click at [1008, 534] on button "Checkout" at bounding box center [1024, 533] width 386 height 22
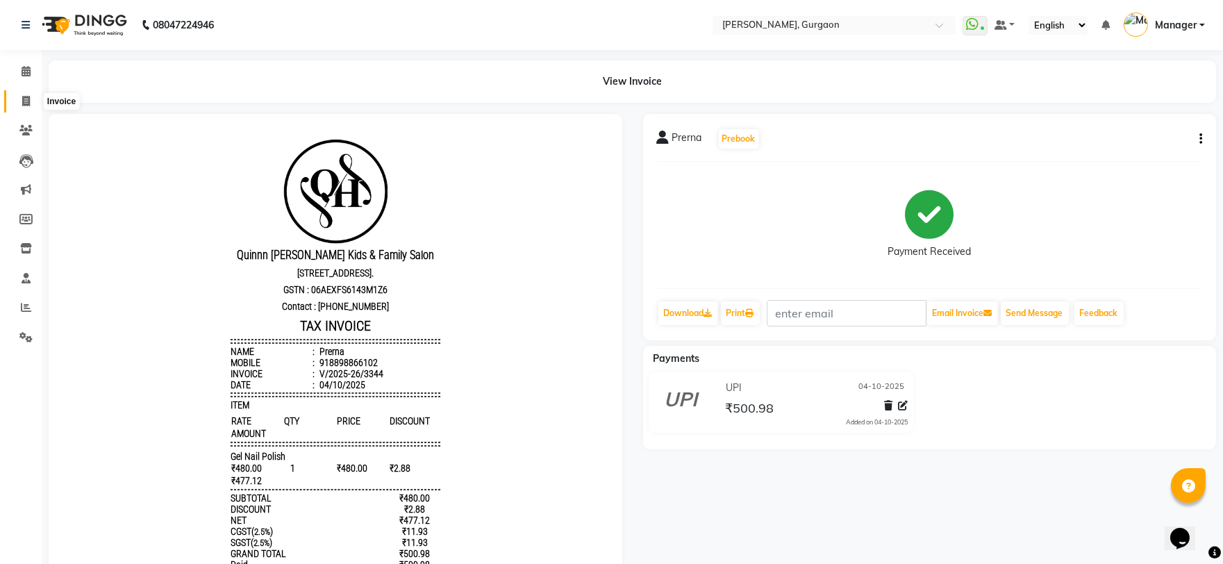
click at [26, 94] on span at bounding box center [26, 102] width 24 height 16
select select "service"
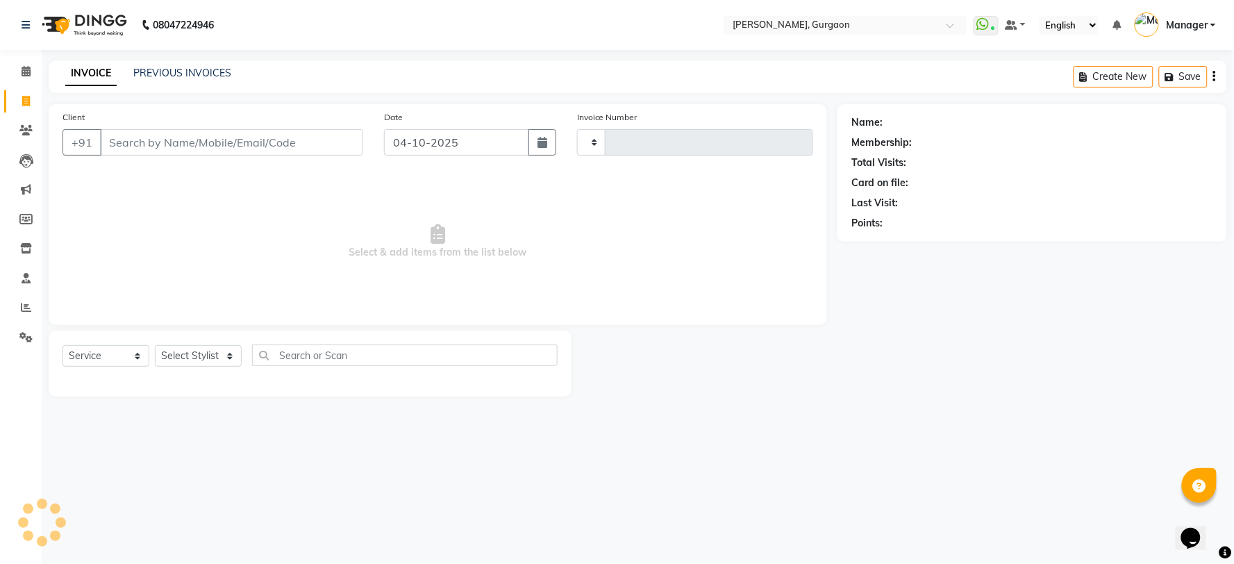
type input "3345"
select select "3880"
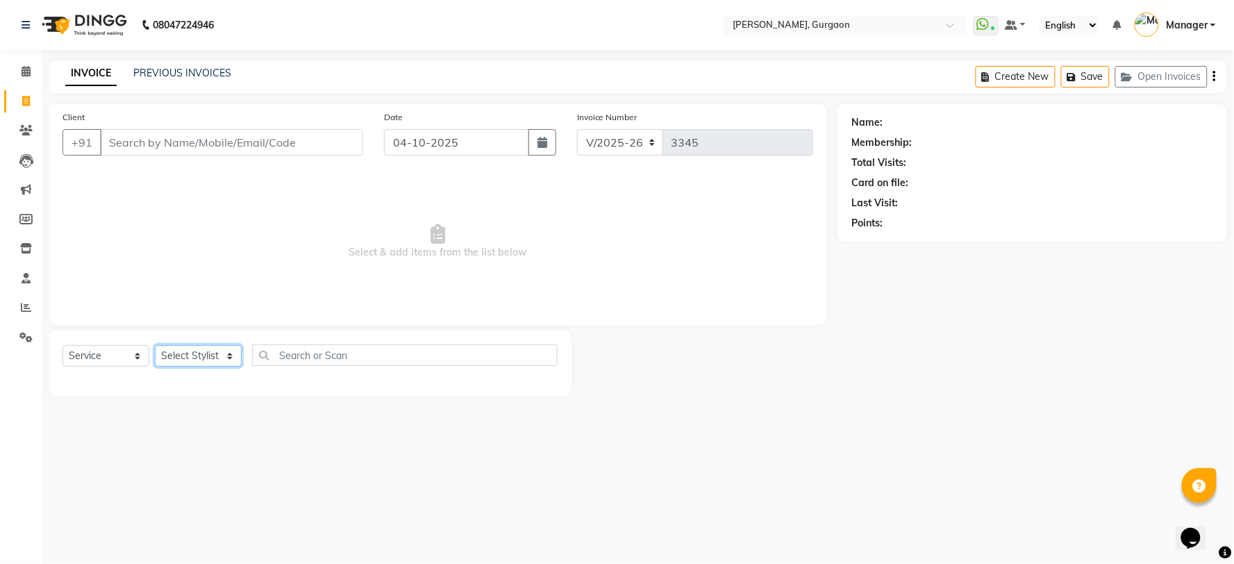
click at [179, 359] on select "Select Stylist" at bounding box center [198, 356] width 87 height 22
click at [179, 359] on select "Select Stylist [PERSON_NAME] Nail ARTIST [PERSON_NAME] Makeup Manager [PERSON_N…" at bounding box center [198, 356] width 87 height 22
select select "24605"
click at [155, 346] on select "Select Stylist [PERSON_NAME] Nail ARTIST [PERSON_NAME] Makeup Manager [PERSON_N…" at bounding box center [198, 356] width 87 height 22
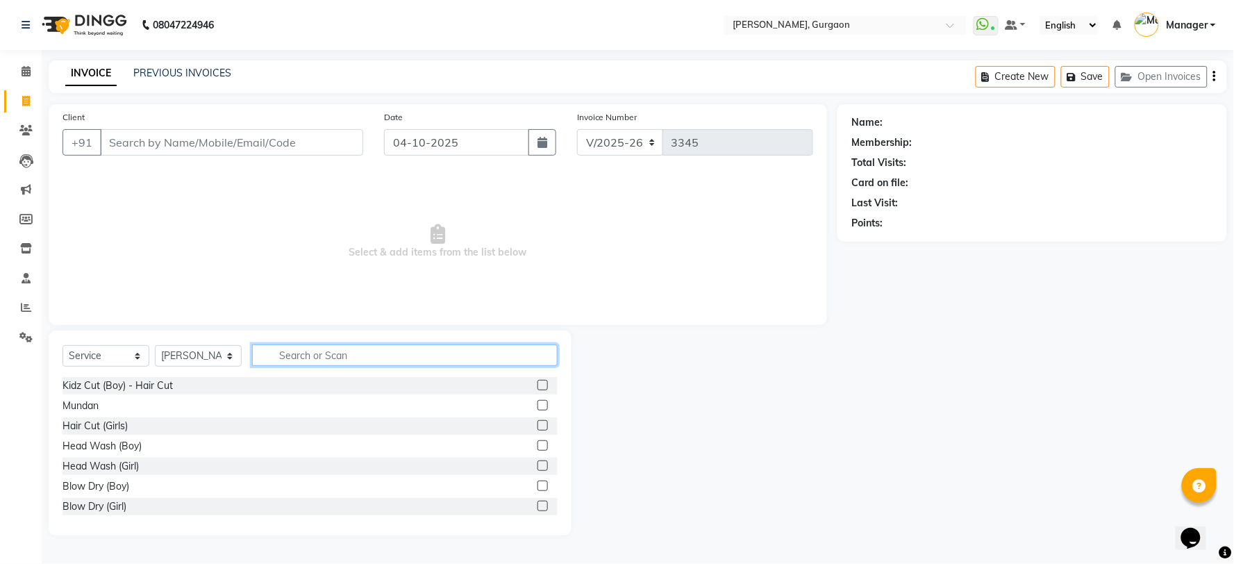
click at [315, 360] on input "text" at bounding box center [405, 356] width 306 height 22
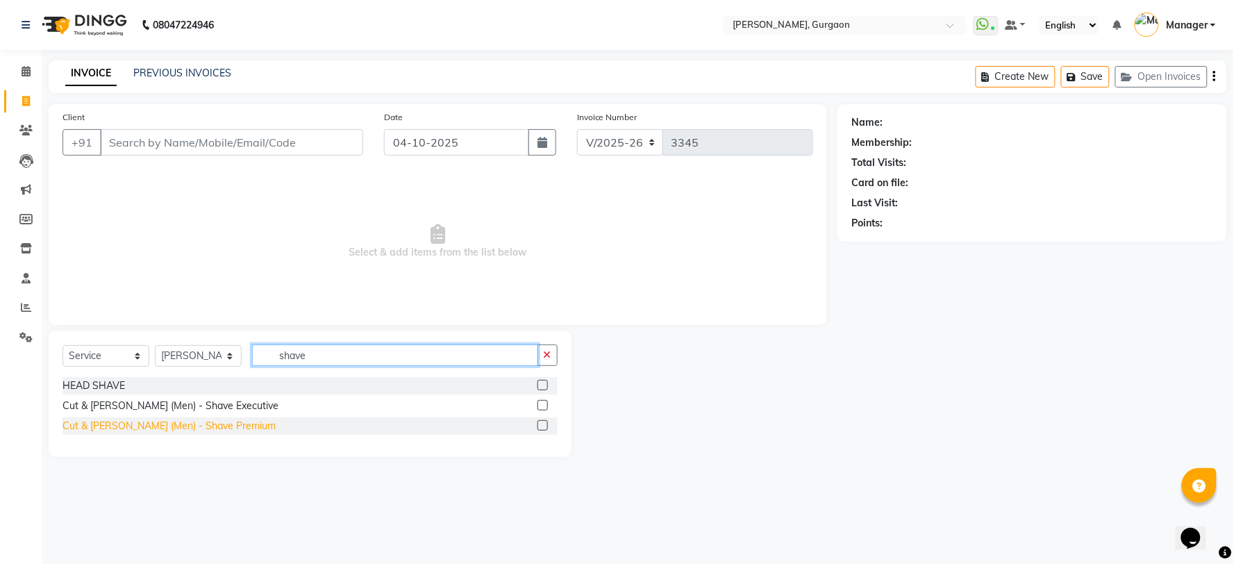
type input "shave"
click at [127, 424] on div "Cut & [PERSON_NAME] (Men) - Shave Premium" at bounding box center [169, 426] width 213 height 15
checkbox input "false"
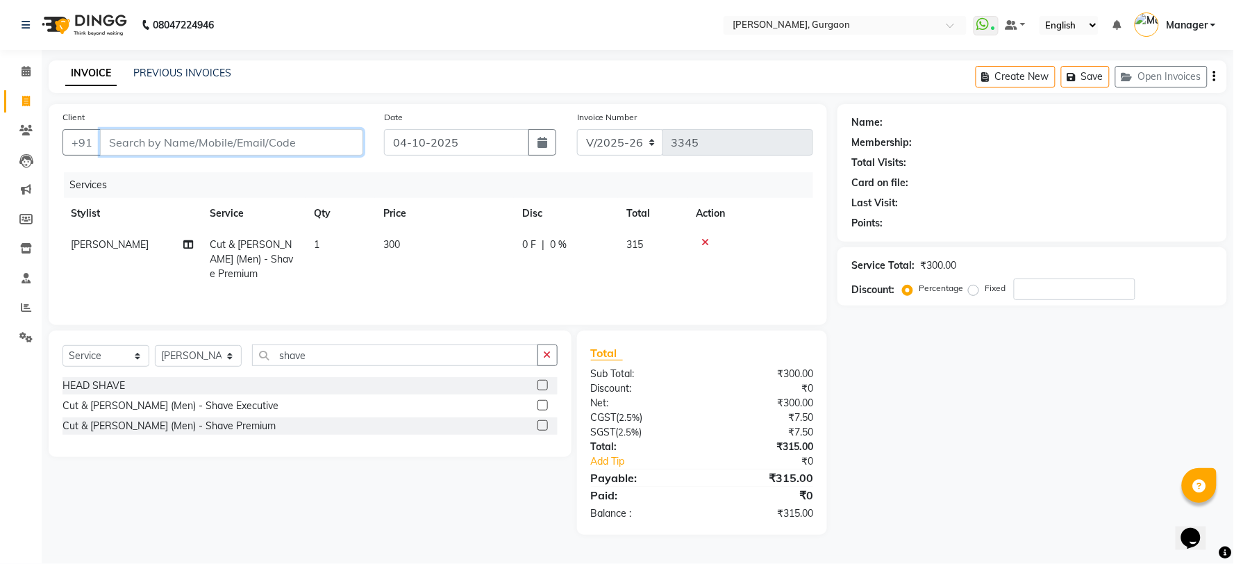
click at [204, 144] on input "Client" at bounding box center [231, 142] width 263 height 26
type input "v"
type input "0"
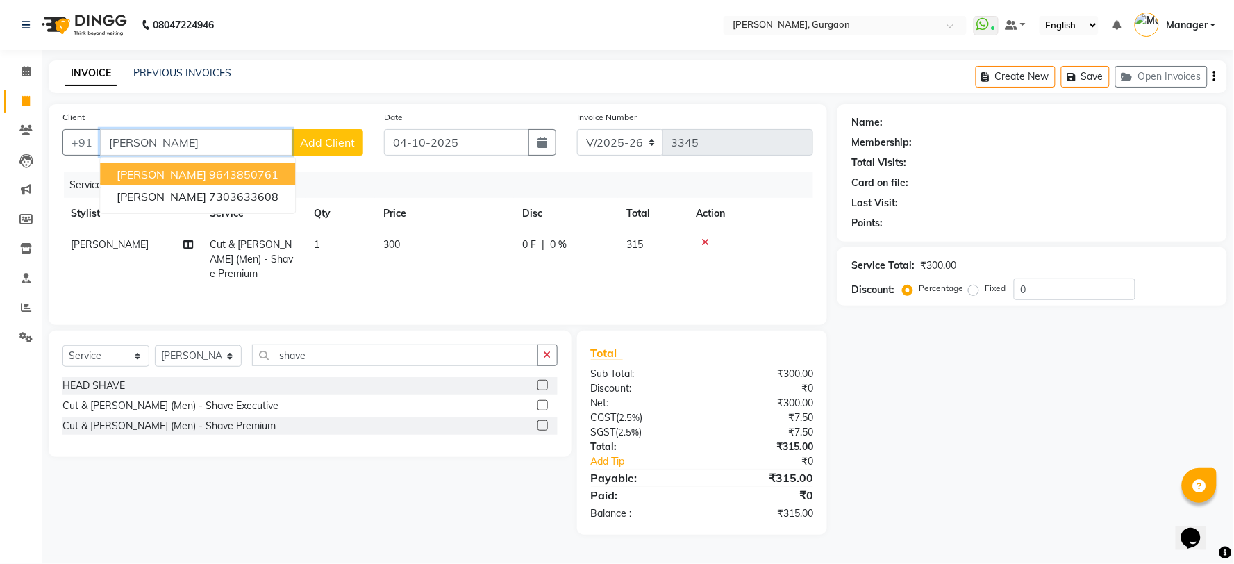
click at [165, 168] on span "[PERSON_NAME]" at bounding box center [162, 174] width 90 height 14
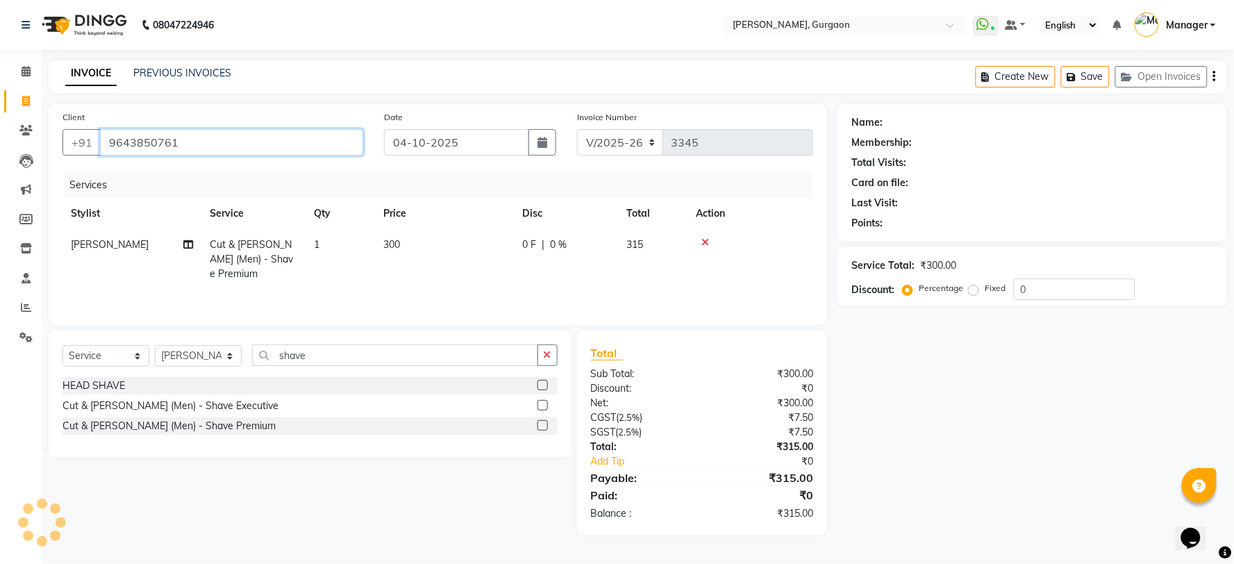
type input "9643850761"
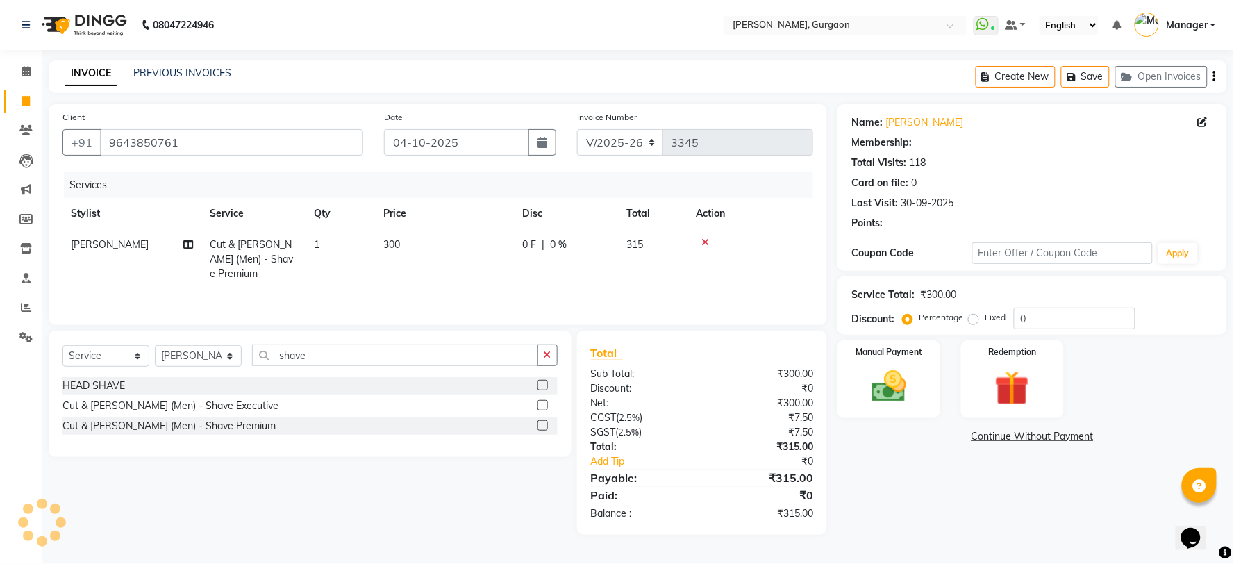
select select "1: Object"
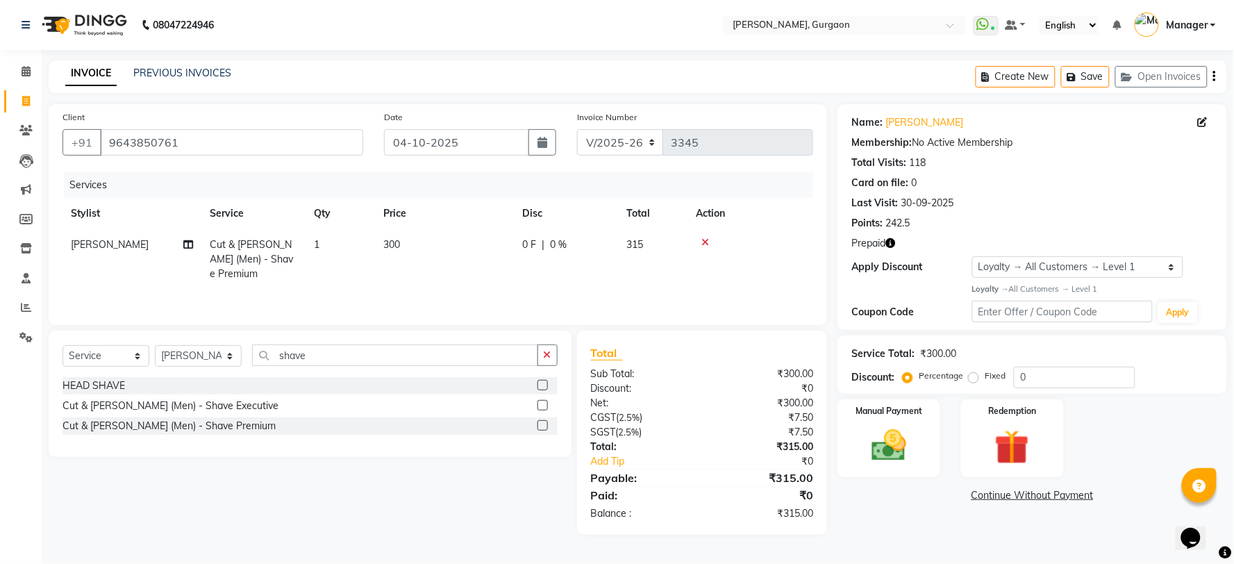
click at [890, 251] on div "Name: [PERSON_NAME] Membership: No Active Membership Total Visits: 118 Card on …" at bounding box center [1033, 217] width 390 height 226
click at [889, 246] on icon "button" at bounding box center [891, 243] width 10 height 10
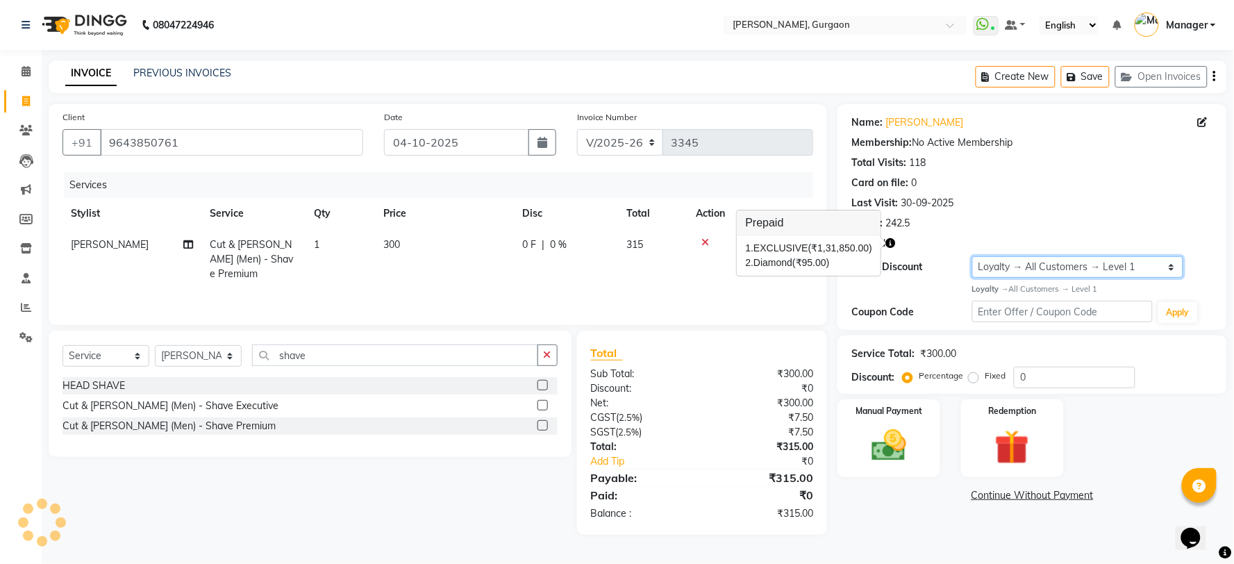
click at [1030, 258] on select "Select Loyalty → All Customers → Level 1" at bounding box center [1078, 267] width 211 height 22
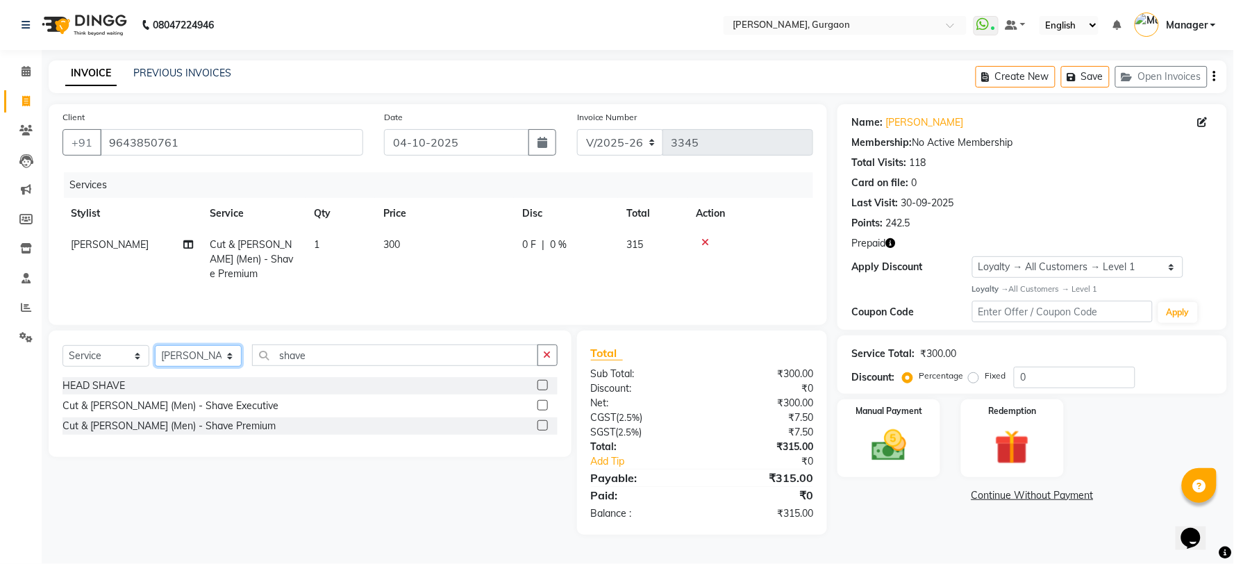
click at [185, 356] on select "Select Stylist [PERSON_NAME] Nail ARTIST [PERSON_NAME] Makeup Manager [PERSON_N…" at bounding box center [198, 356] width 87 height 22
click at [307, 432] on div "Cut & [PERSON_NAME] (Men) - Shave Premium" at bounding box center [310, 425] width 495 height 17
click at [313, 359] on input "shave" at bounding box center [395, 356] width 286 height 22
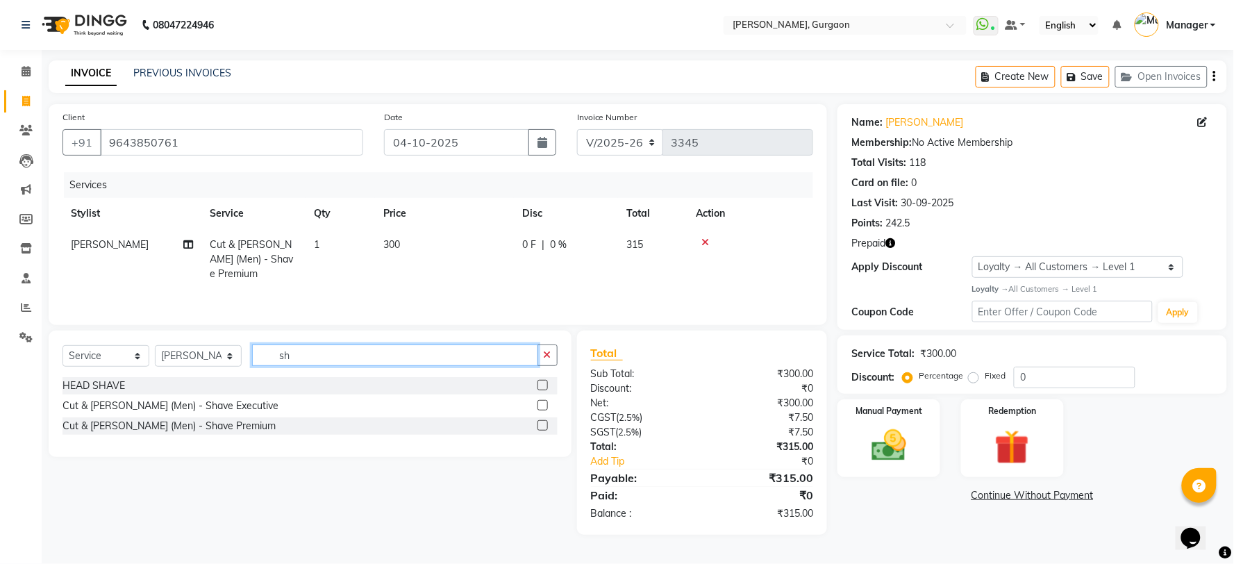
type input "s"
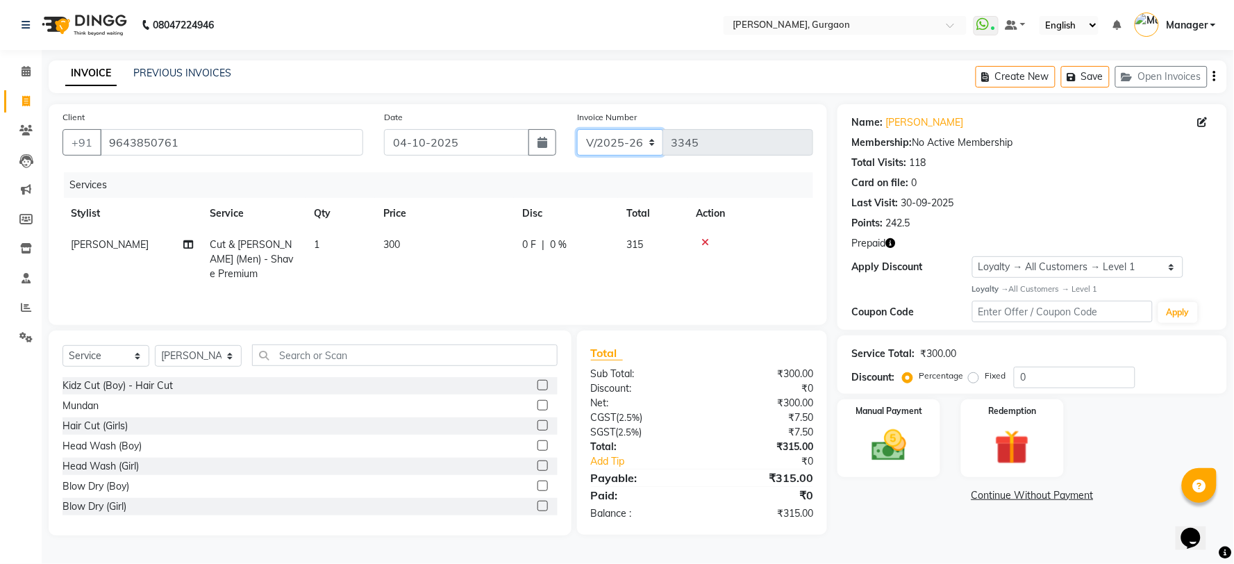
click at [639, 147] on select "R/2025-26 V/2025 V/2025-26" at bounding box center [620, 142] width 87 height 26
click at [1011, 267] on select "Select Loyalty → All Customers → Level 1" at bounding box center [1078, 267] width 211 height 22
click at [973, 256] on select "Select Loyalty → All Customers → Level 1" at bounding box center [1078, 267] width 211 height 22
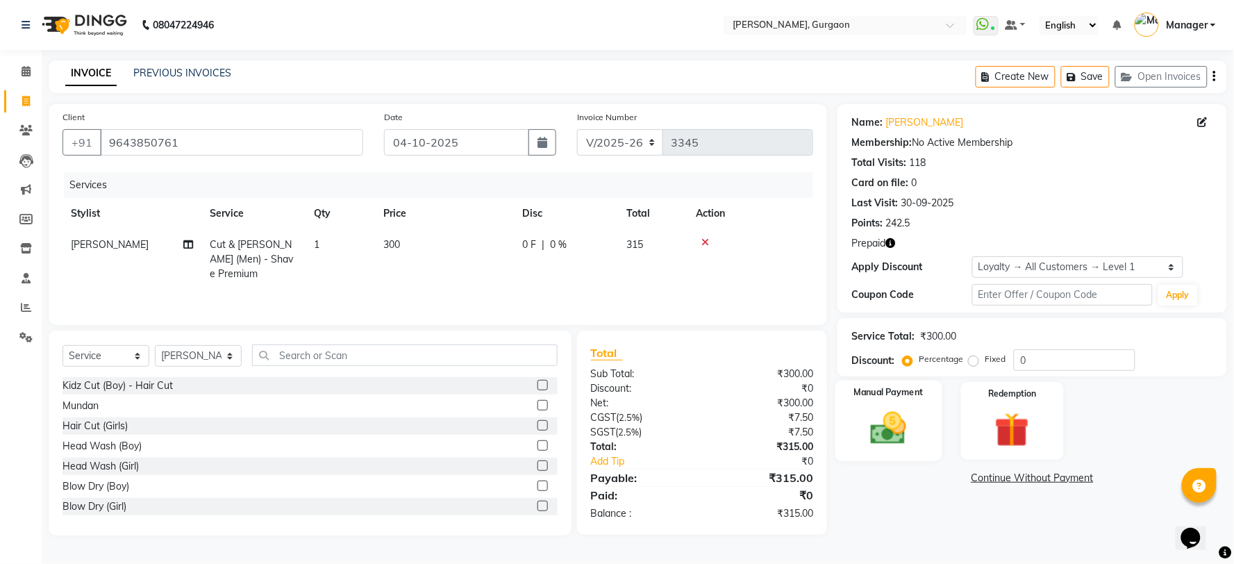
click at [898, 418] on img at bounding box center [889, 429] width 58 height 42
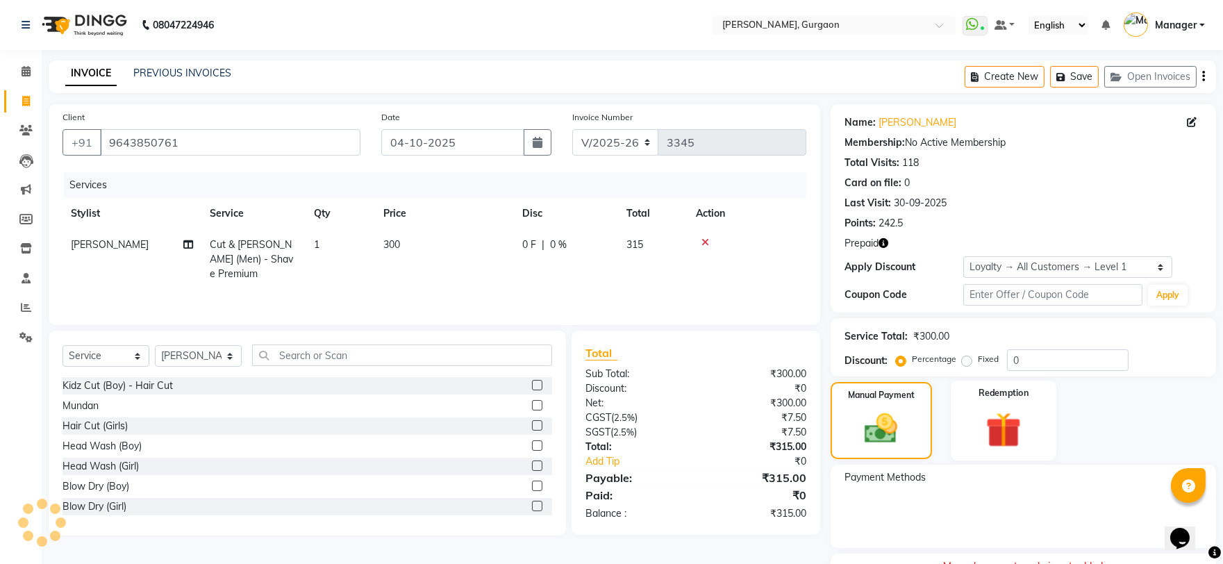
click at [1036, 418] on div "Redemption" at bounding box center [1004, 421] width 106 height 80
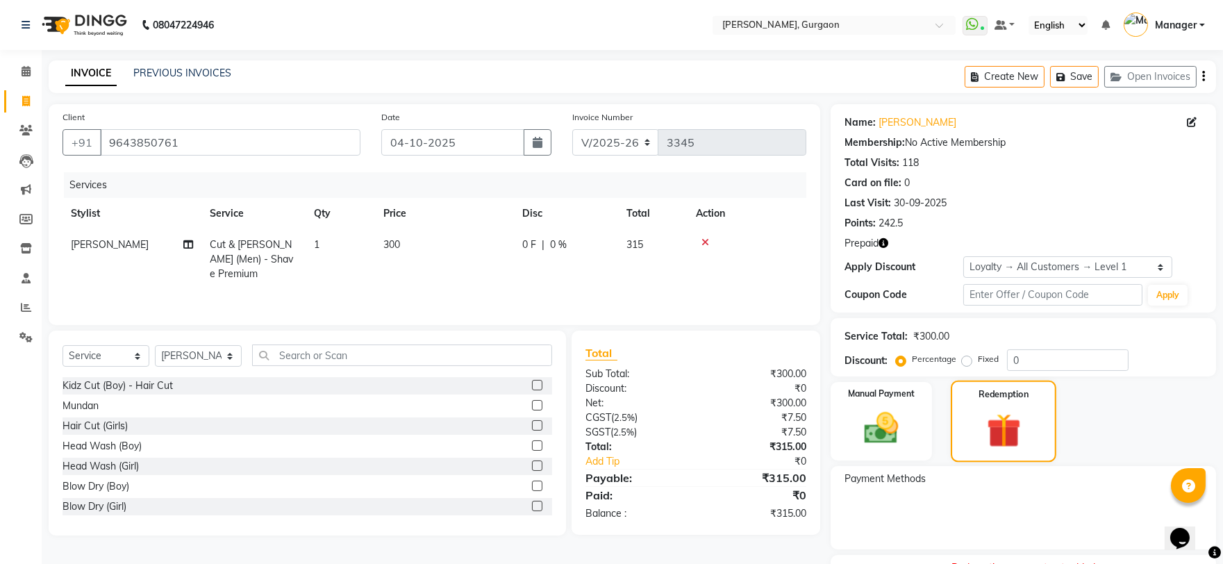
click at [993, 431] on img at bounding box center [1004, 430] width 56 height 42
click at [919, 429] on div "Manual Payment" at bounding box center [882, 421] width 106 height 81
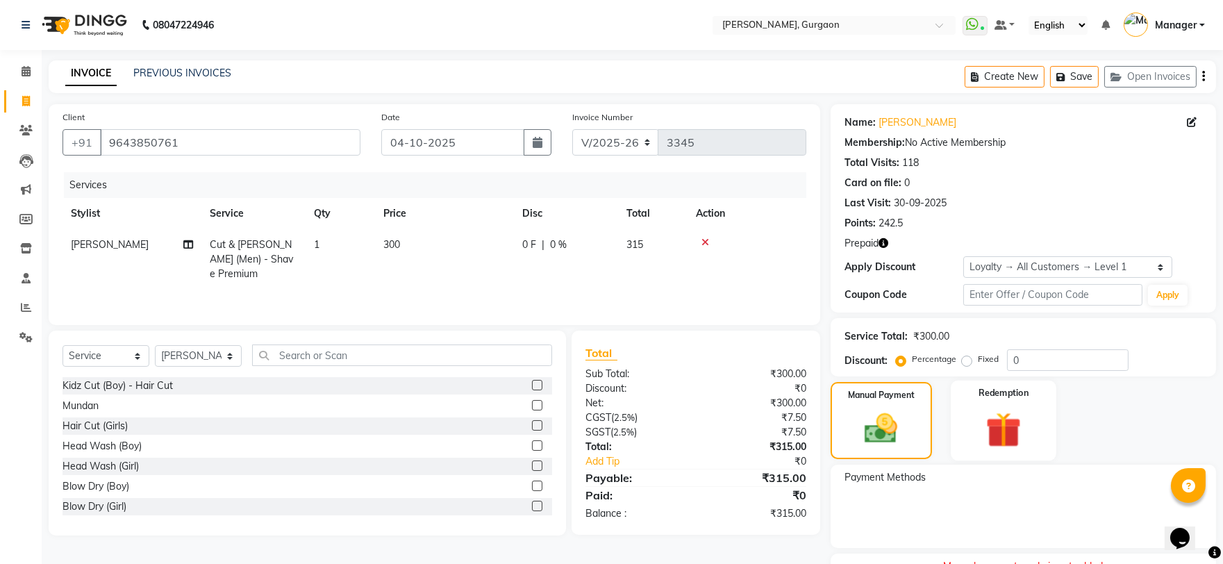
click at [968, 426] on div "Redemption" at bounding box center [1004, 421] width 106 height 80
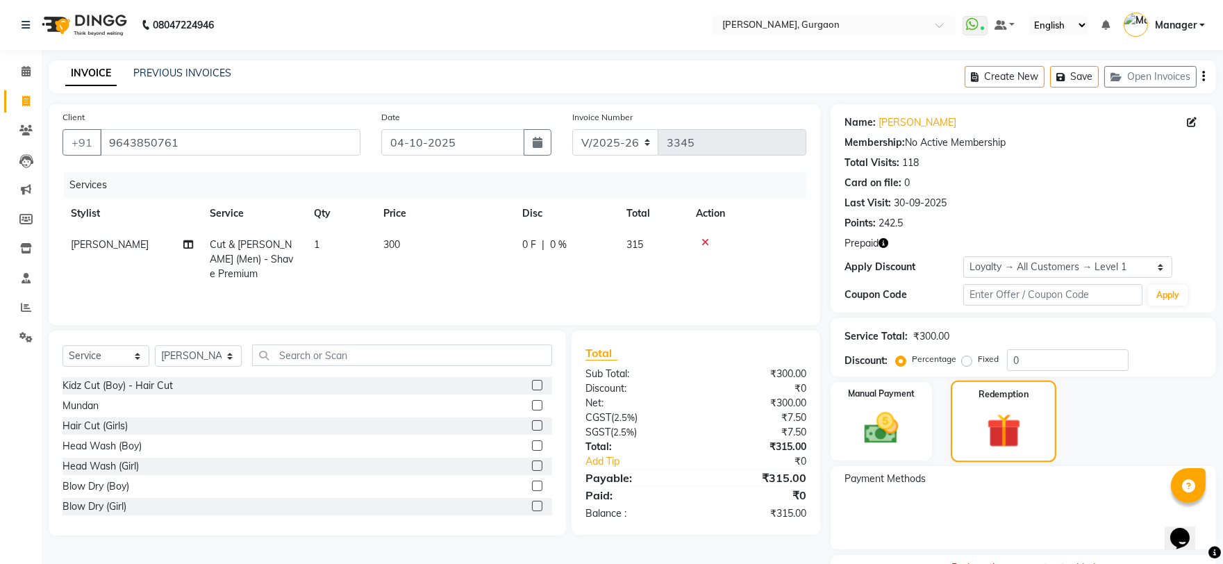
click at [1041, 418] on div "Redemption" at bounding box center [1004, 421] width 106 height 81
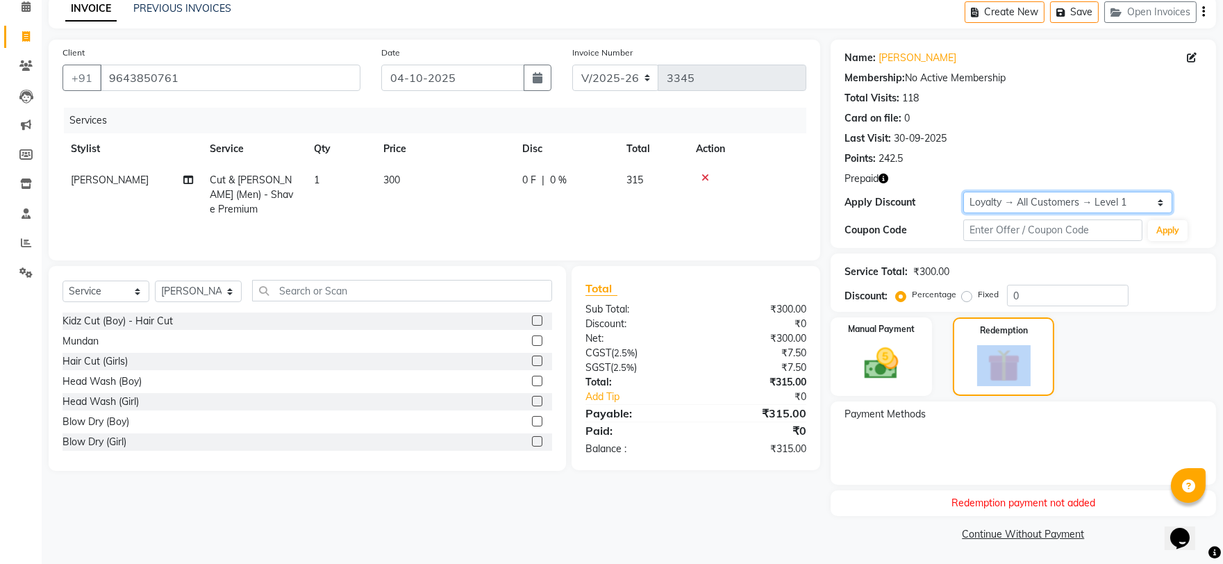
click at [989, 203] on select "Select Loyalty → All Customers → Level 1" at bounding box center [1068, 203] width 209 height 22
click at [964, 192] on select "Select Loyalty → All Customers → Level 1" at bounding box center [1068, 203] width 209 height 22
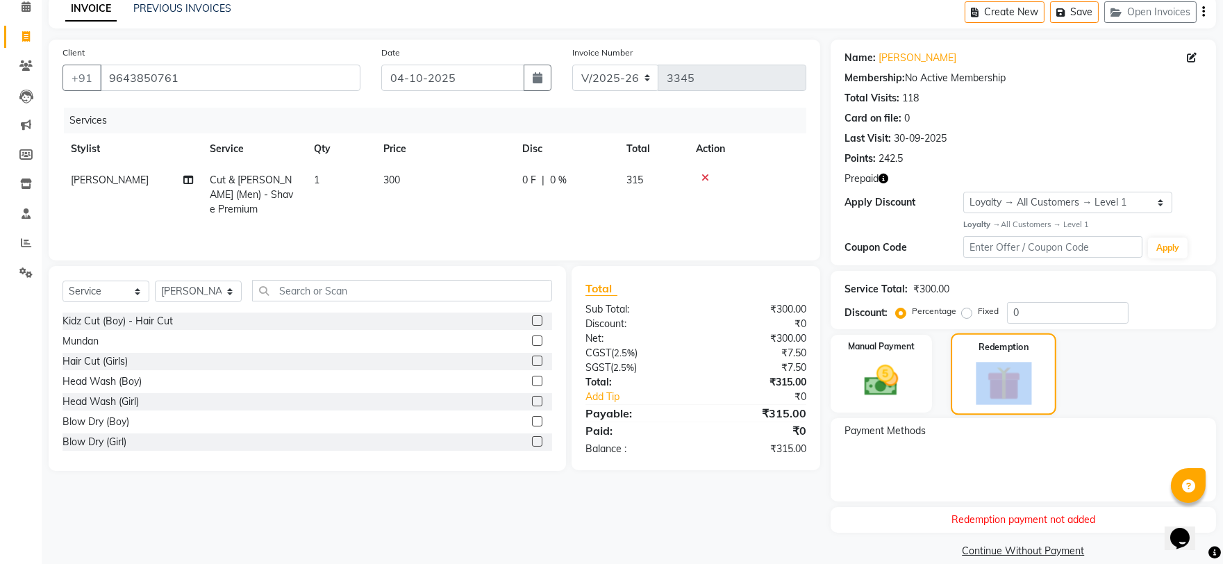
click at [998, 387] on img at bounding box center [1004, 383] width 56 height 42
click at [922, 385] on div "Manual Payment" at bounding box center [882, 373] width 106 height 81
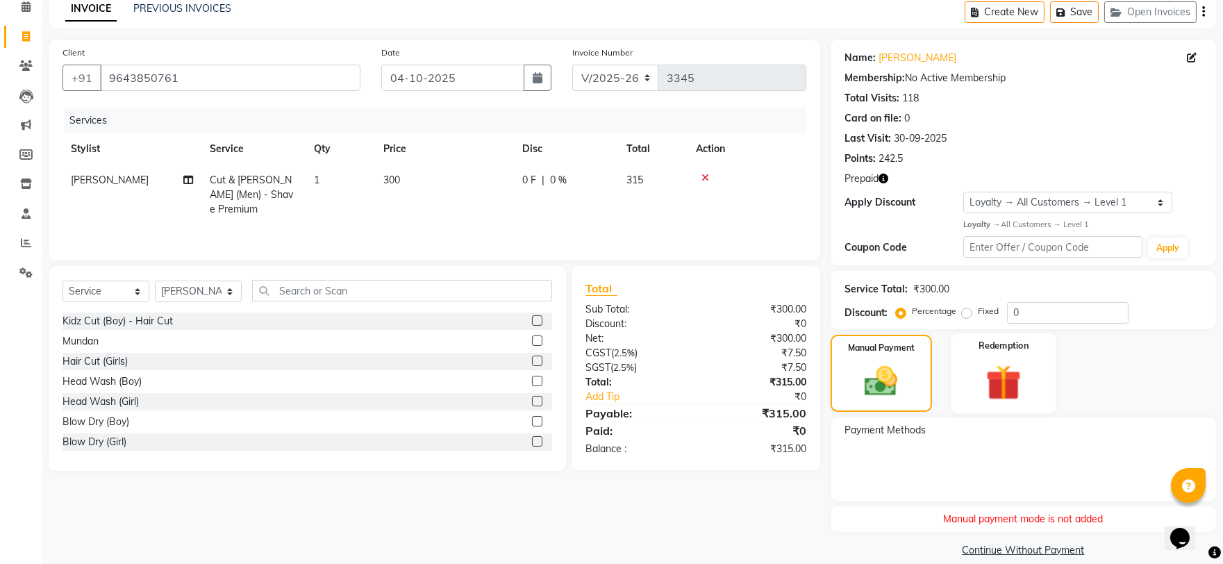
click at [1022, 370] on img at bounding box center [1004, 383] width 58 height 44
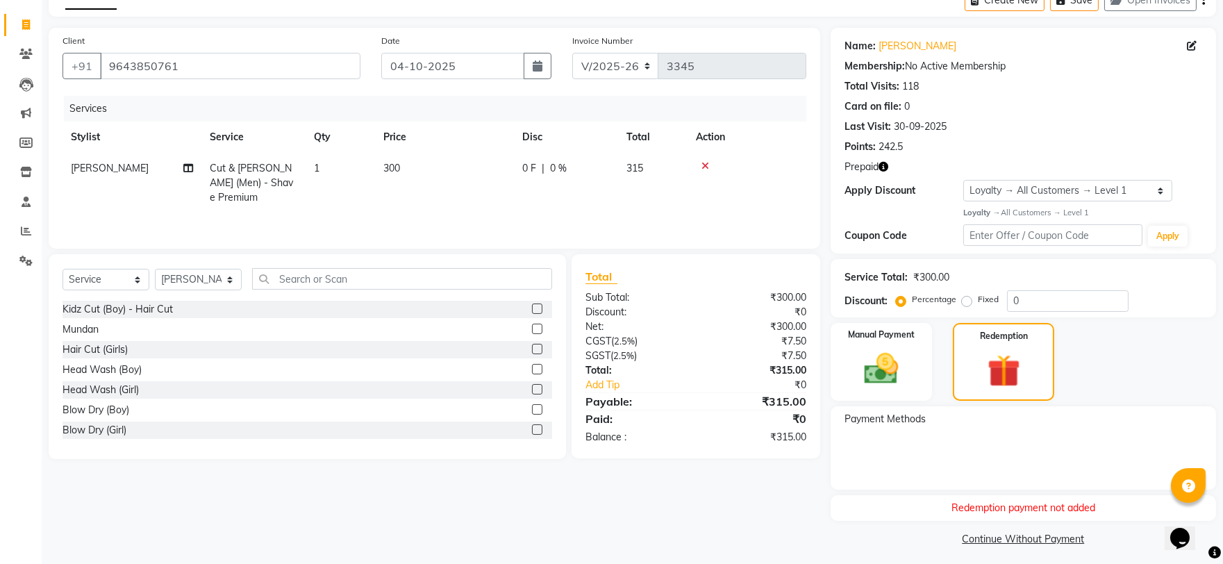
scroll to position [81, 0]
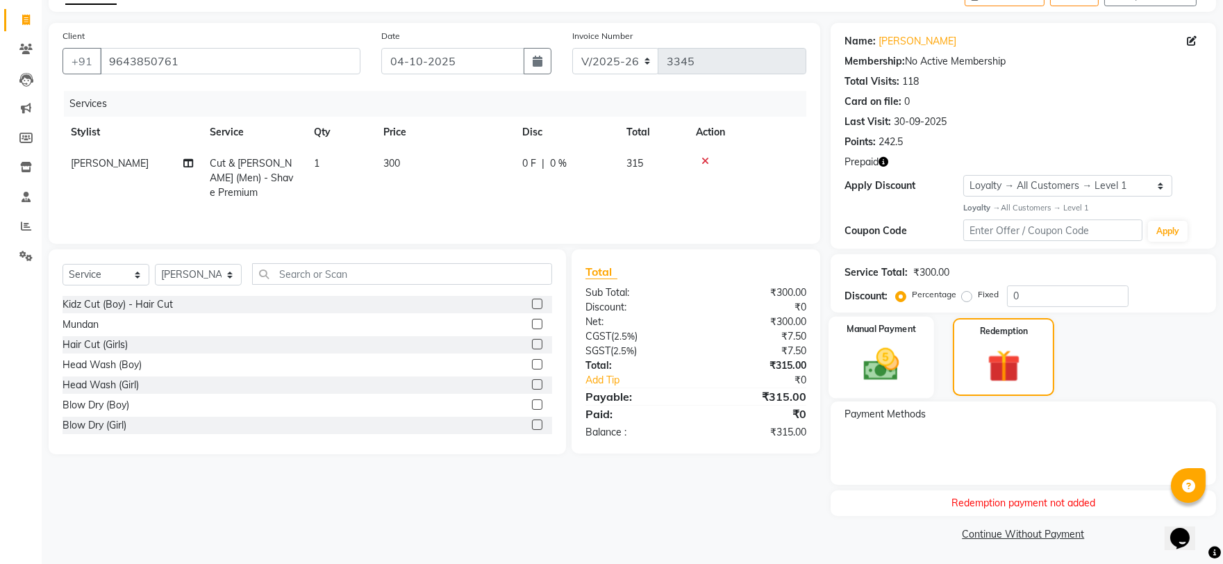
click at [903, 365] on img at bounding box center [881, 364] width 58 height 41
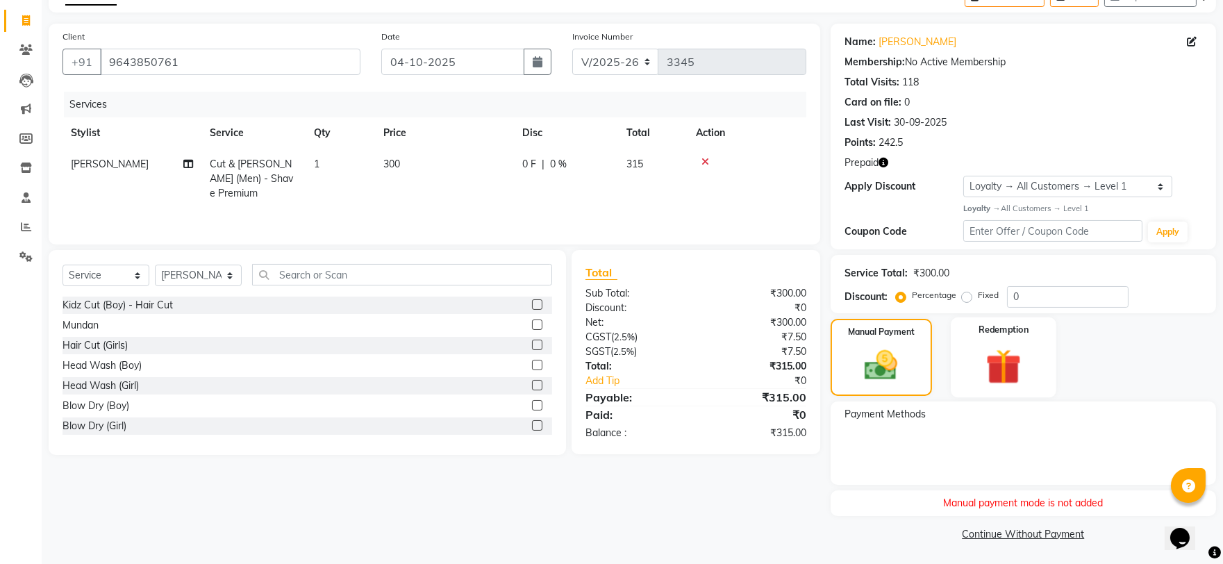
click at [1037, 343] on div "Redemption" at bounding box center [1004, 357] width 106 height 80
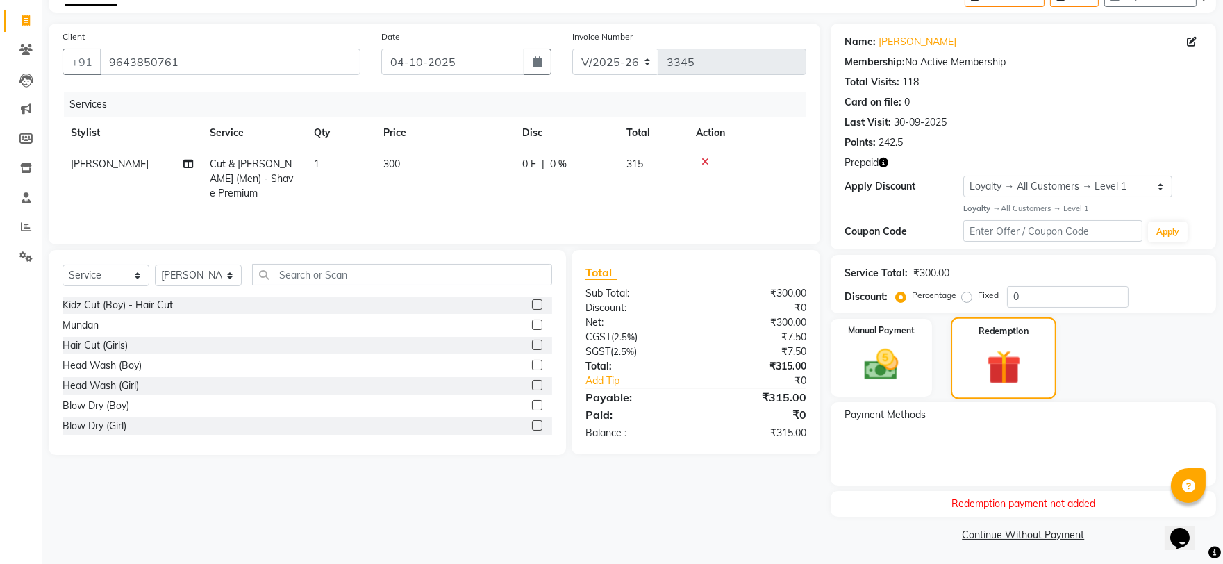
scroll to position [81, 0]
click at [884, 164] on icon "button" at bounding box center [884, 162] width 10 height 10
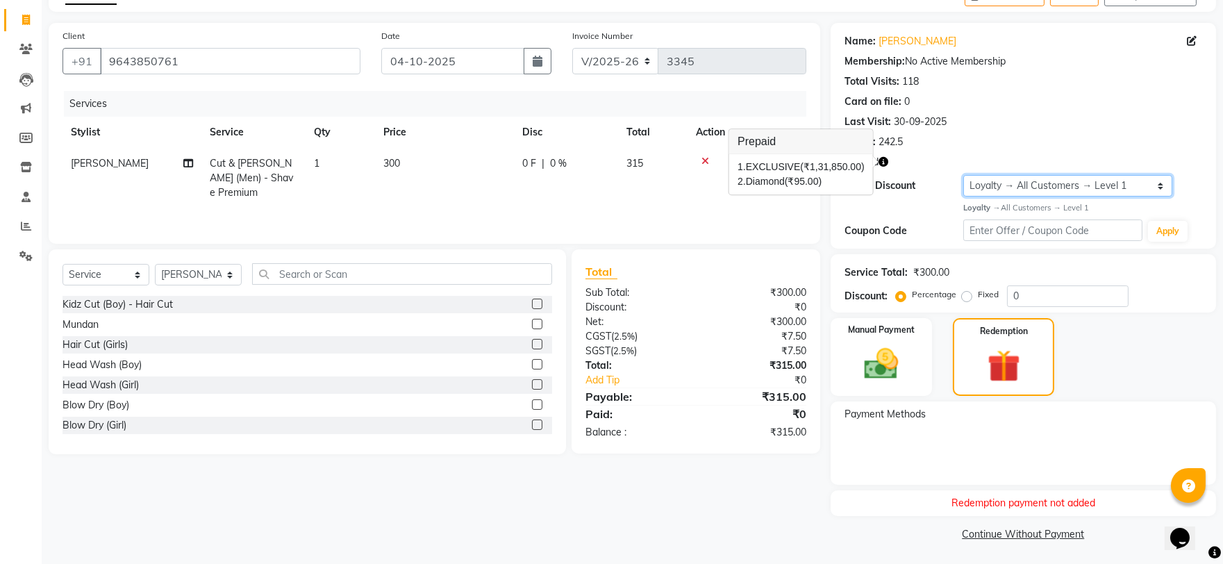
click at [998, 182] on select "Select Loyalty → All Customers → Level 1" at bounding box center [1068, 186] width 209 height 22
select select "0:"
click at [964, 191] on select "Select Loyalty → All Customers → Level 1" at bounding box center [1068, 186] width 209 height 22
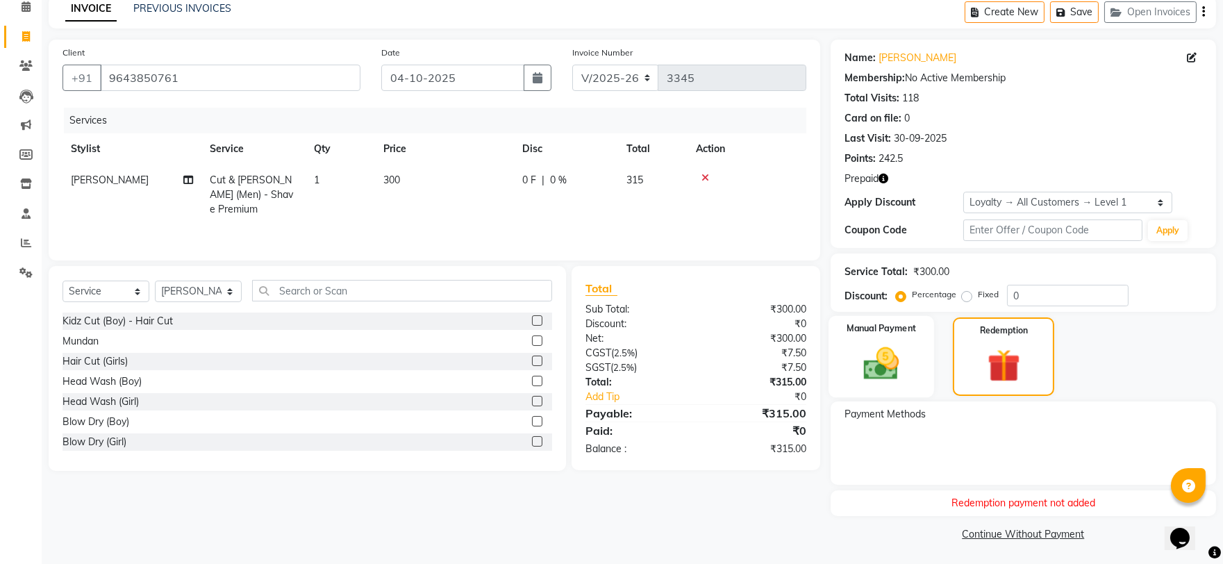
click at [899, 359] on img at bounding box center [881, 363] width 58 height 41
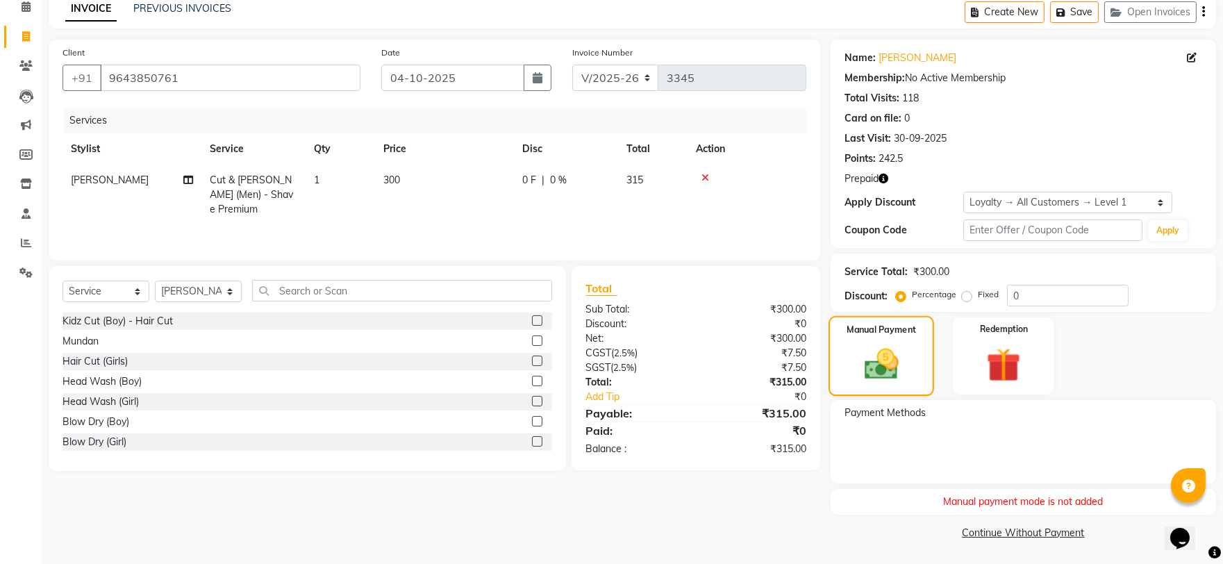
scroll to position [64, 0]
click at [1034, 379] on div "Redemption" at bounding box center [1004, 357] width 106 height 80
